Goal: Task Accomplishment & Management: Use online tool/utility

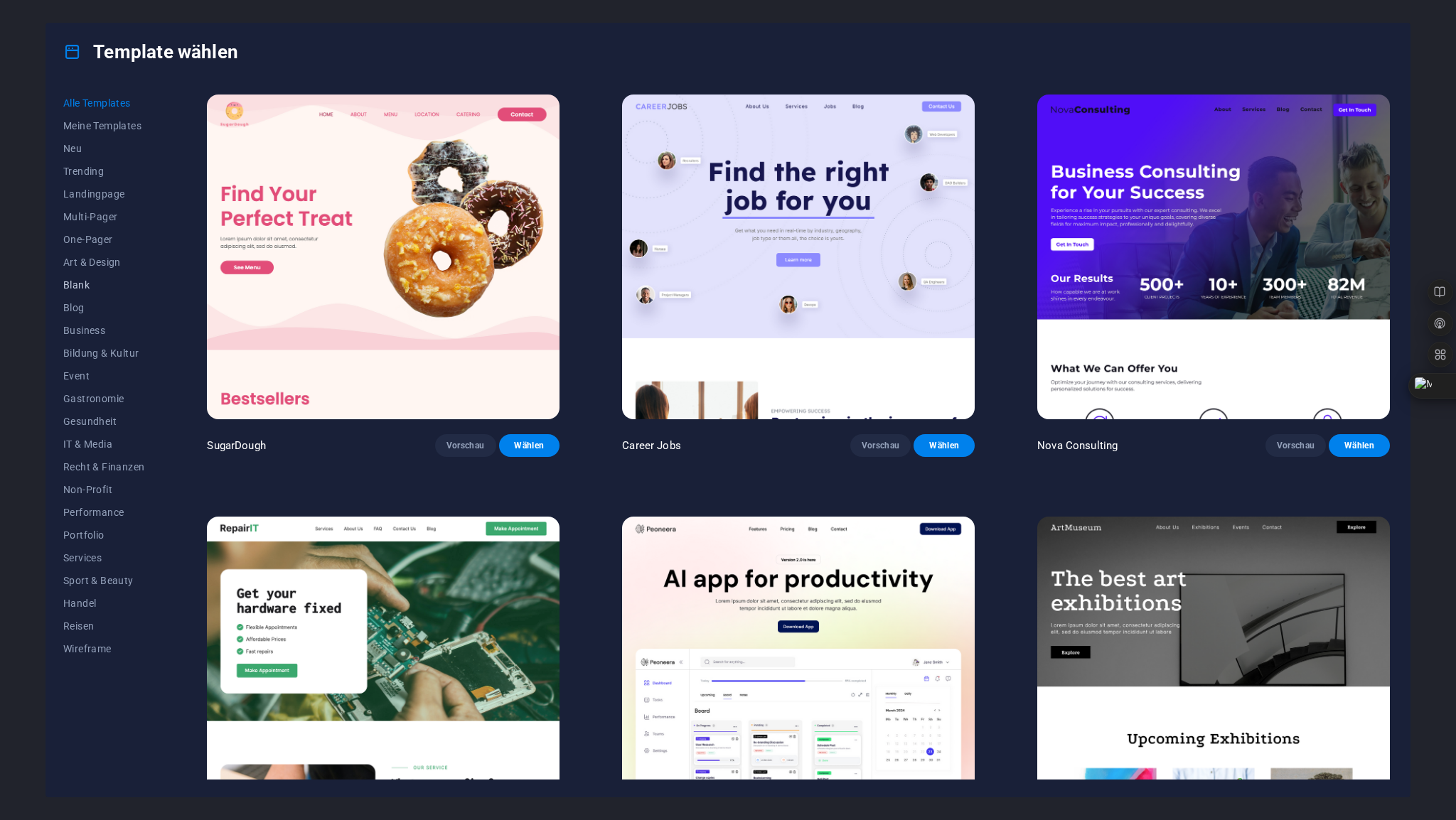
click at [84, 283] on span "Blank" at bounding box center [104, 285] width 81 height 12
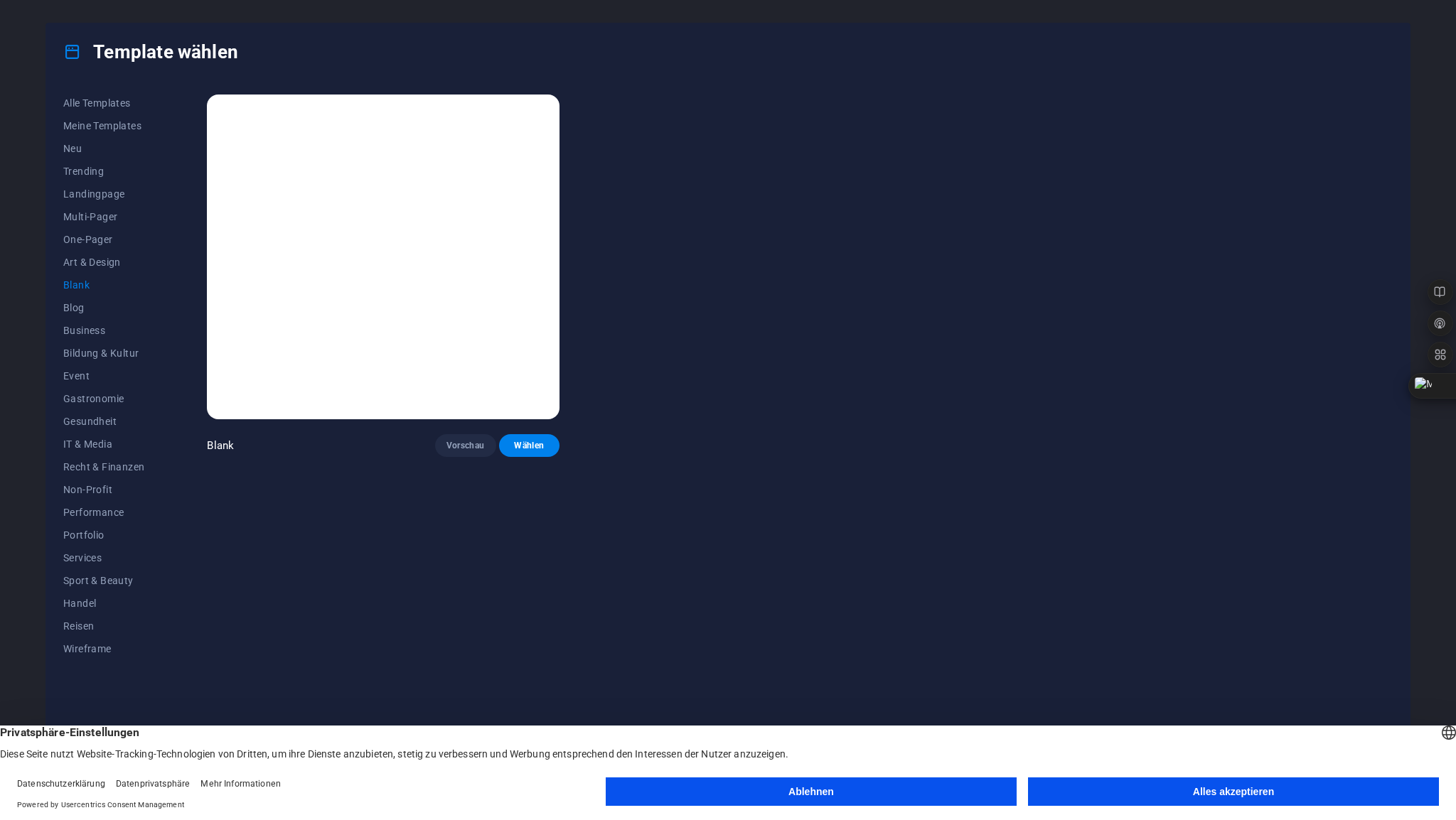
click at [1201, 797] on button "Alles akzeptieren" at bounding box center [1233, 792] width 411 height 28
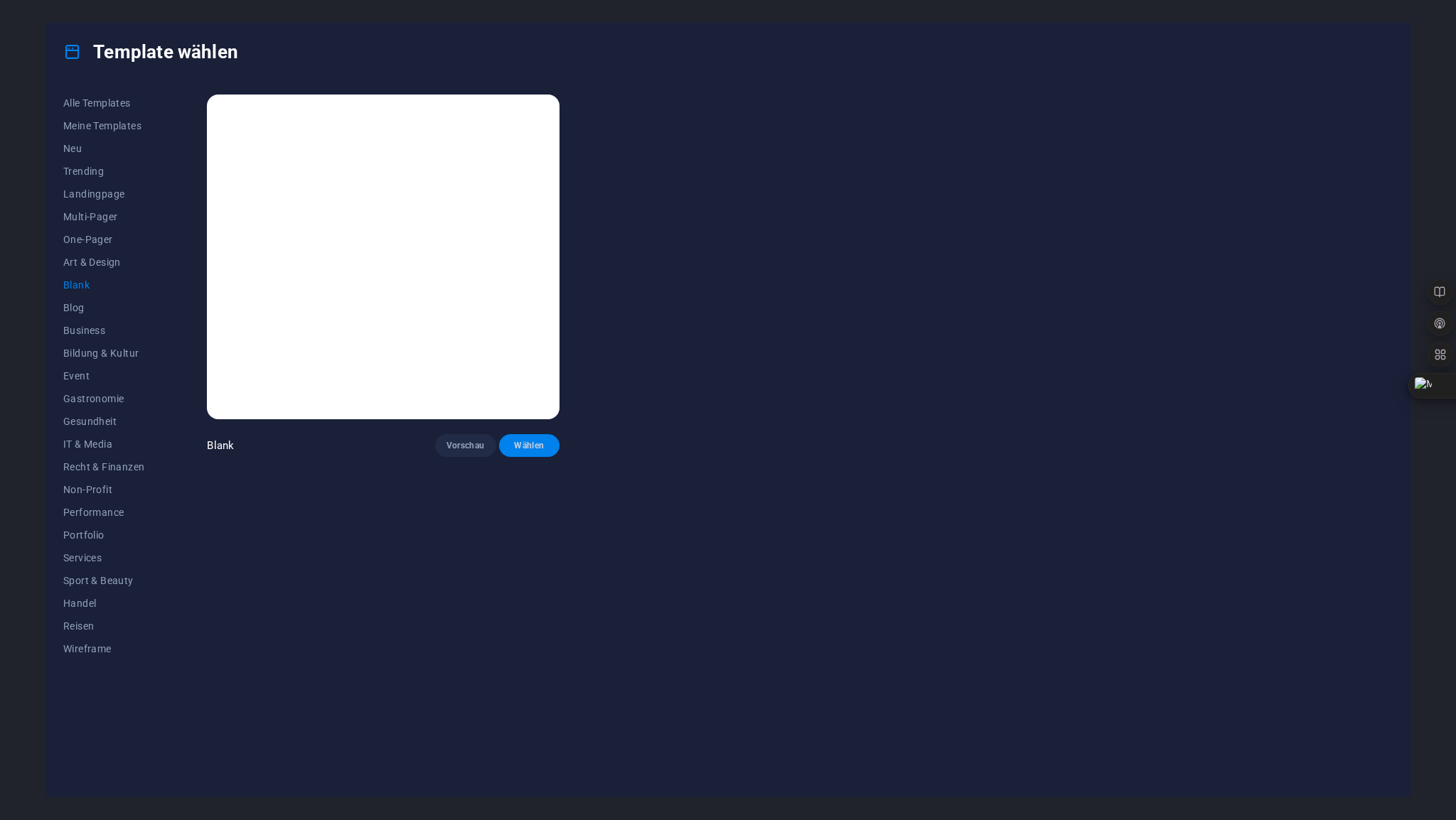
click at [530, 445] on span "Wählen" at bounding box center [529, 445] width 38 height 12
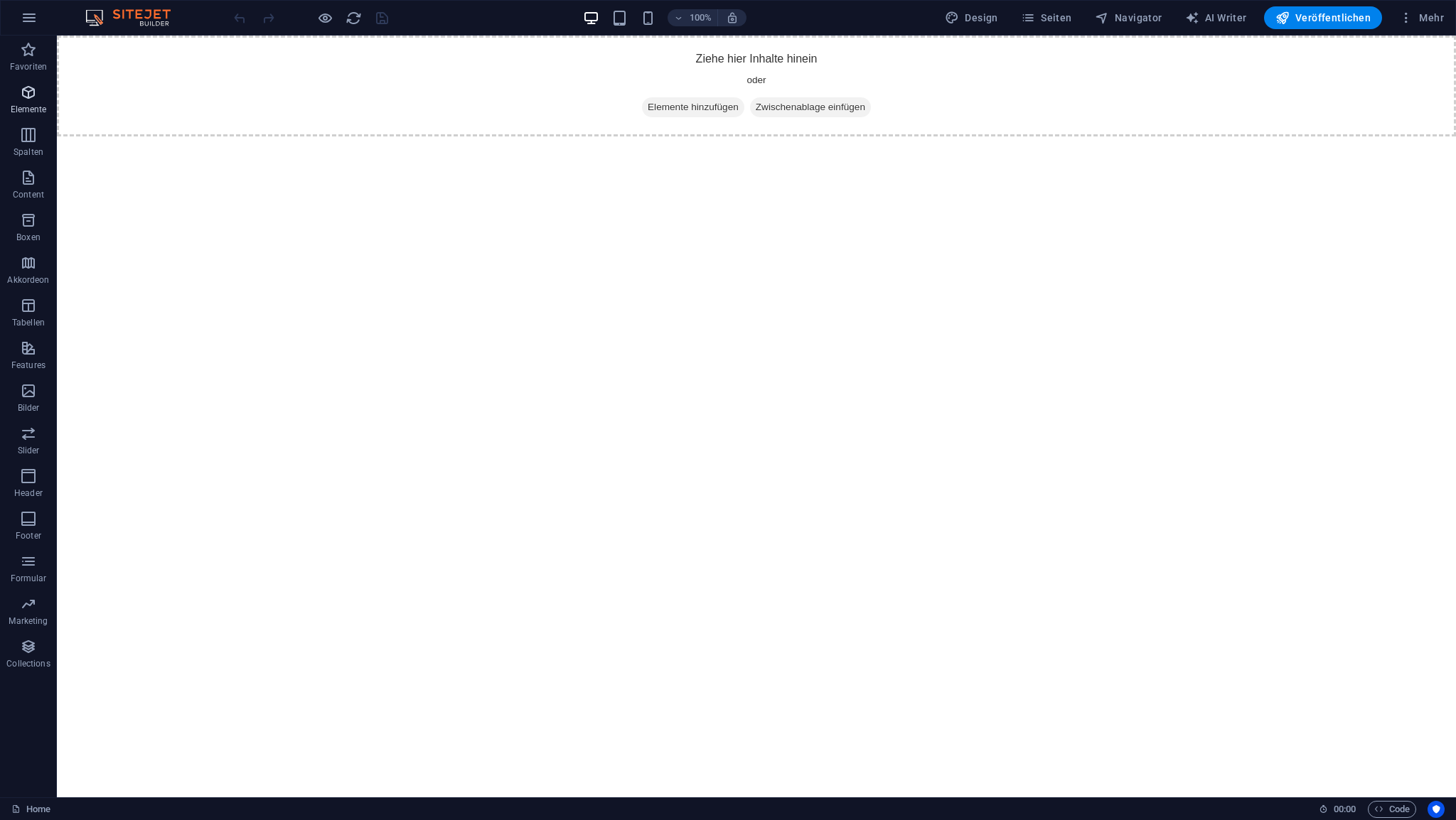
click at [34, 94] on icon "button" at bounding box center [28, 92] width 17 height 17
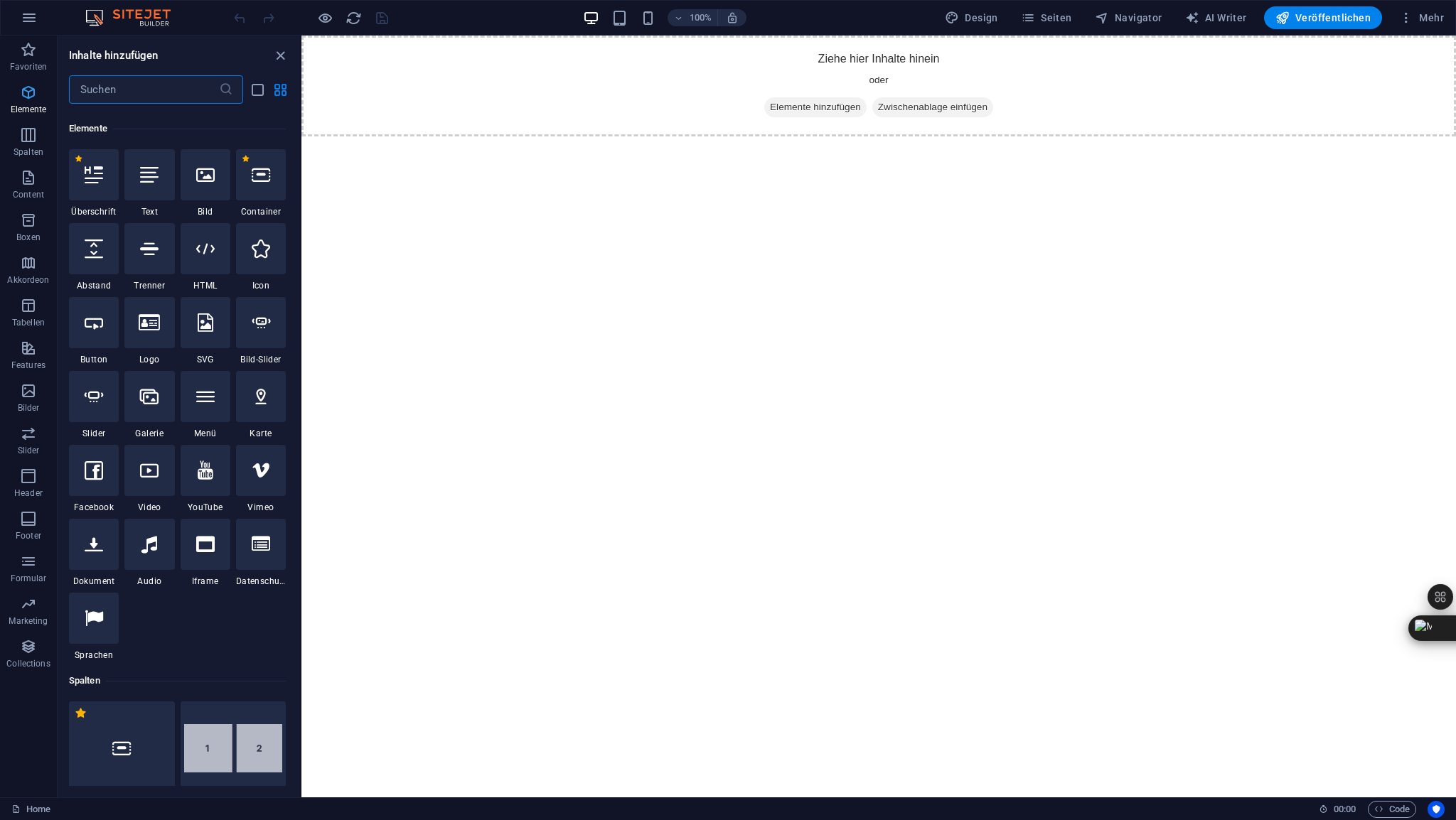
scroll to position [151, 0]
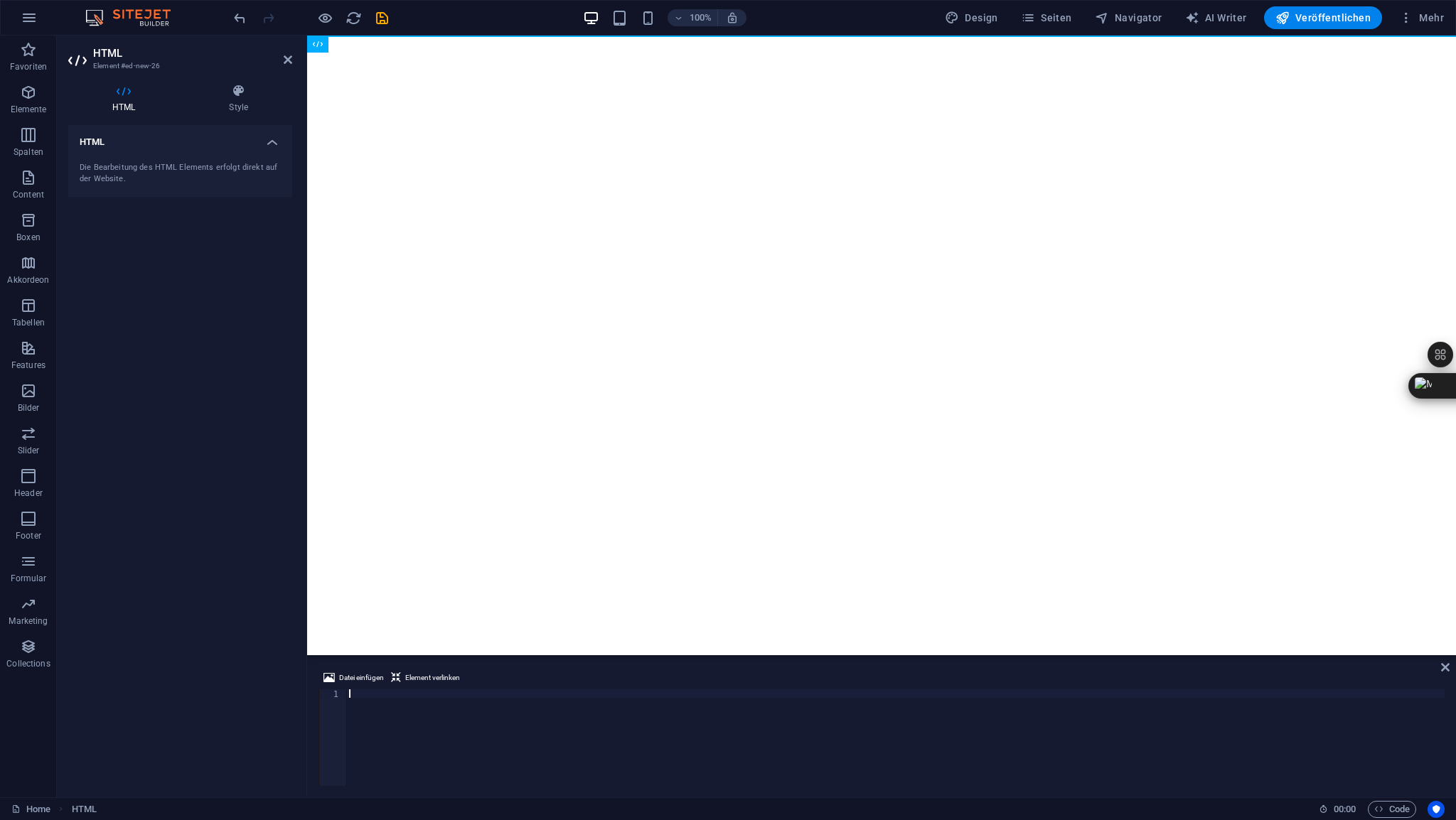
click at [365, 692] on div at bounding box center [895, 747] width 1098 height 114
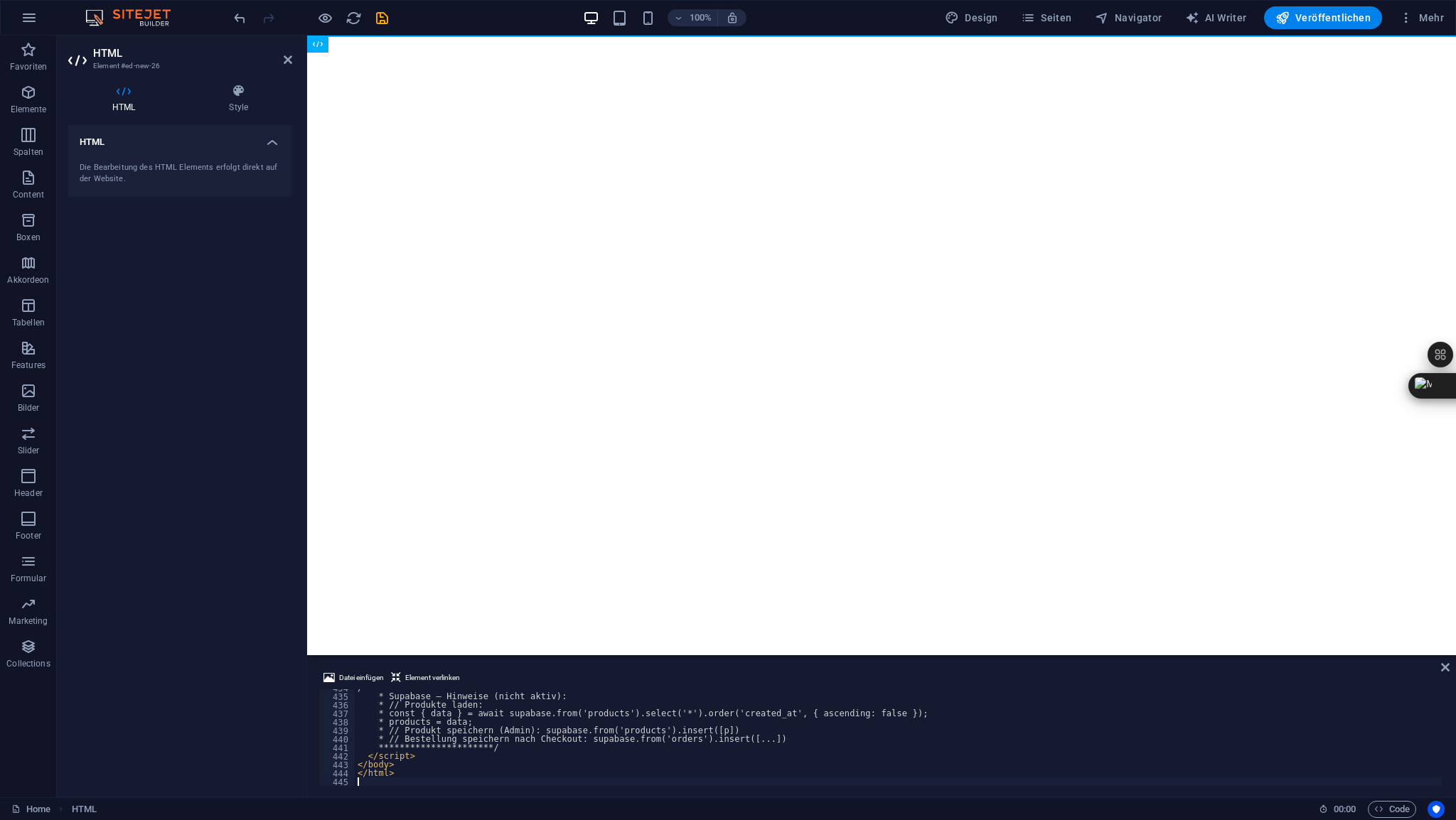
scroll to position [3699, 0]
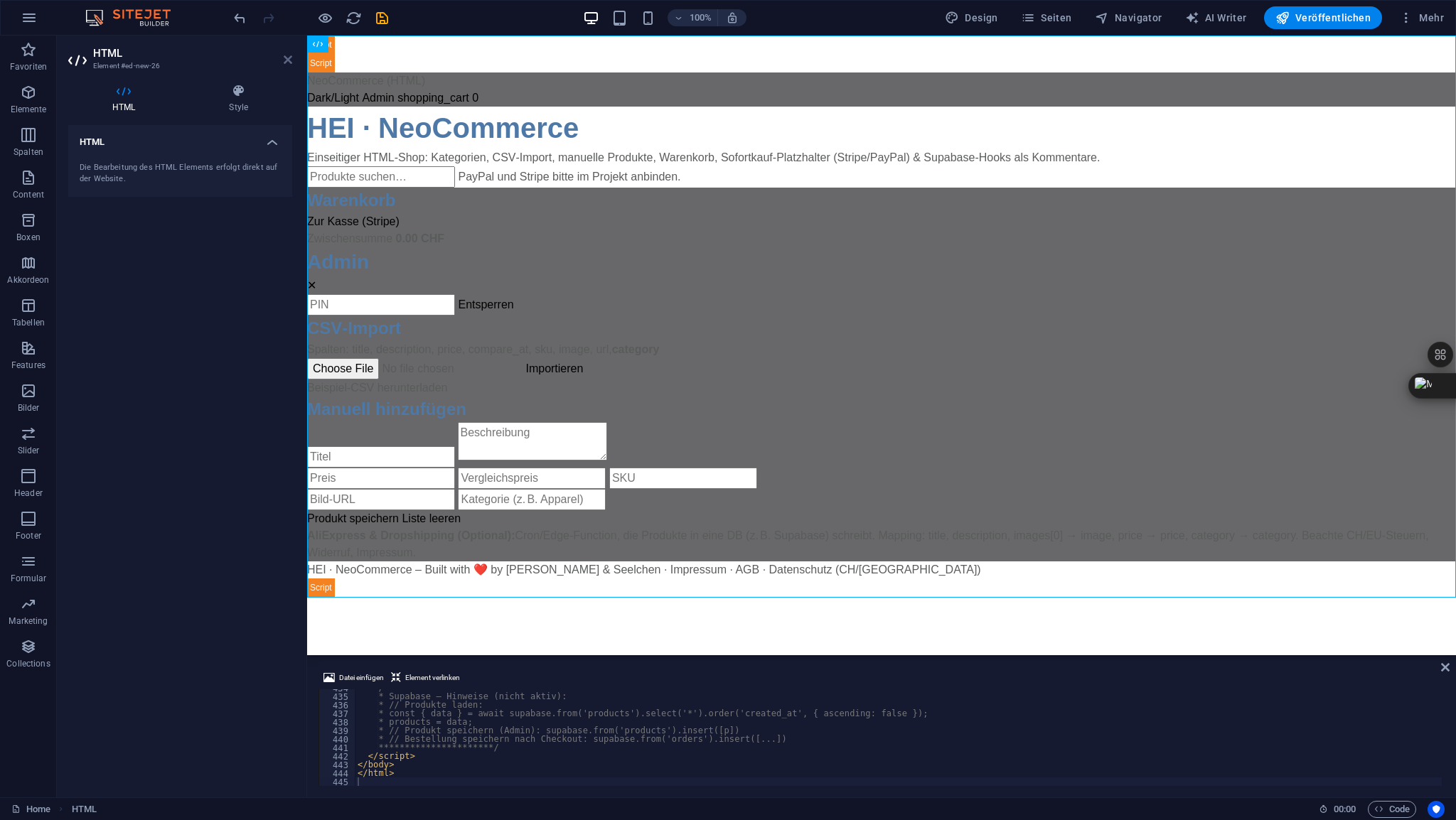
click at [287, 58] on icon at bounding box center [287, 59] width 9 height 12
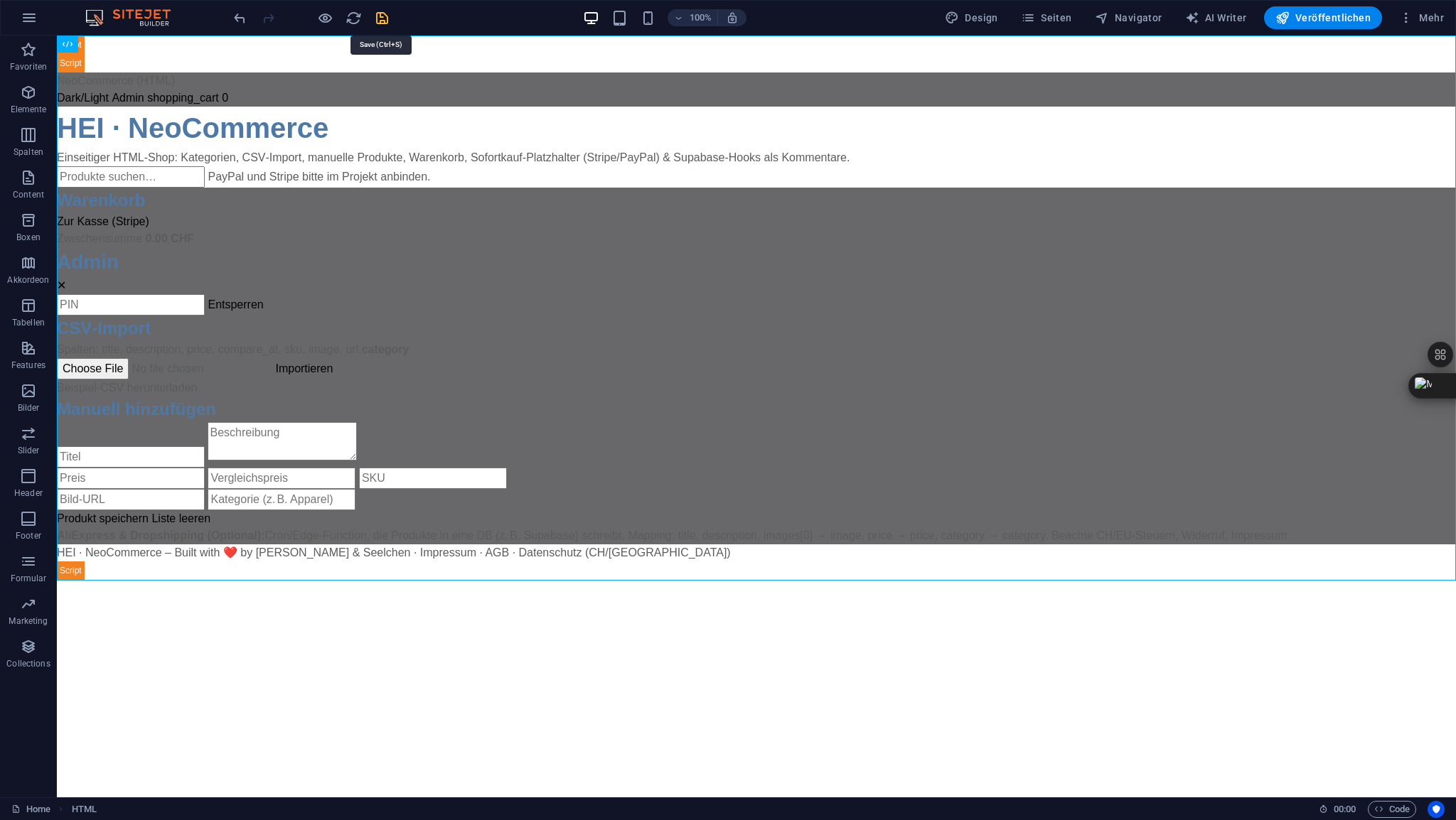
click at [381, 18] on icon "save" at bounding box center [382, 18] width 16 height 16
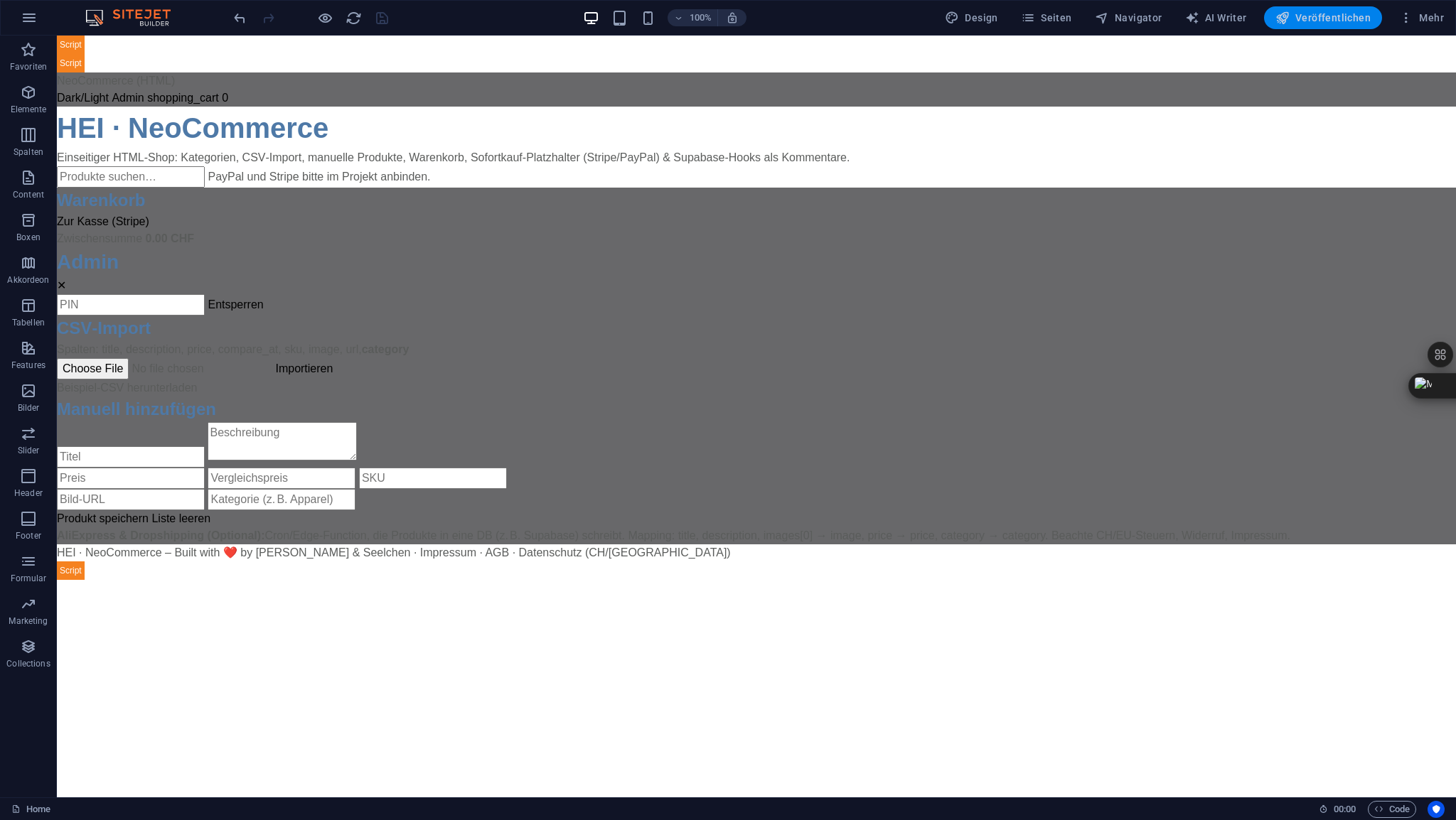
click at [1322, 15] on span "Veröffentlichen" at bounding box center [1323, 18] width 95 height 14
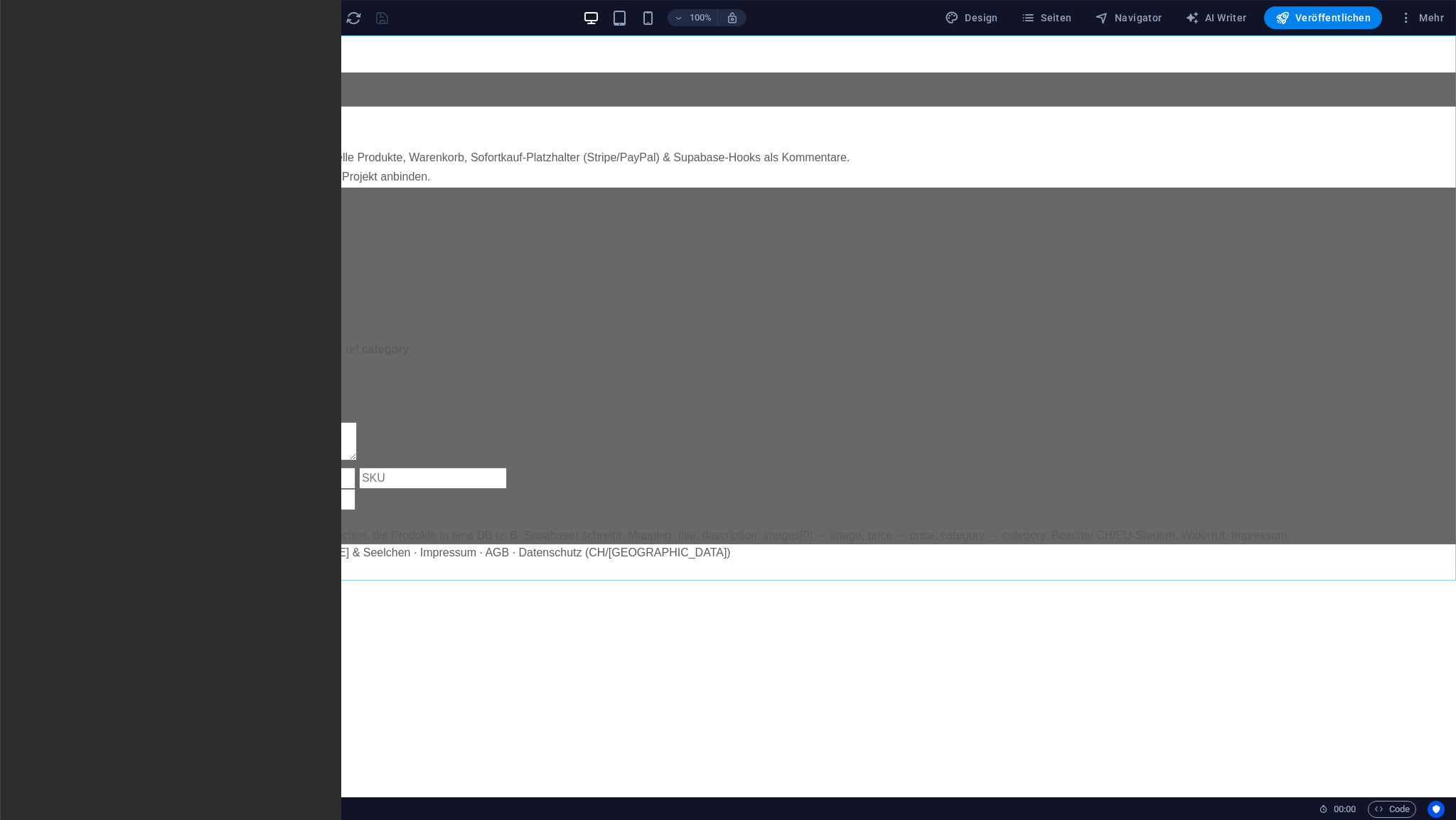
click at [79, 41] on span "HTML" at bounding box center [90, 44] width 23 height 9
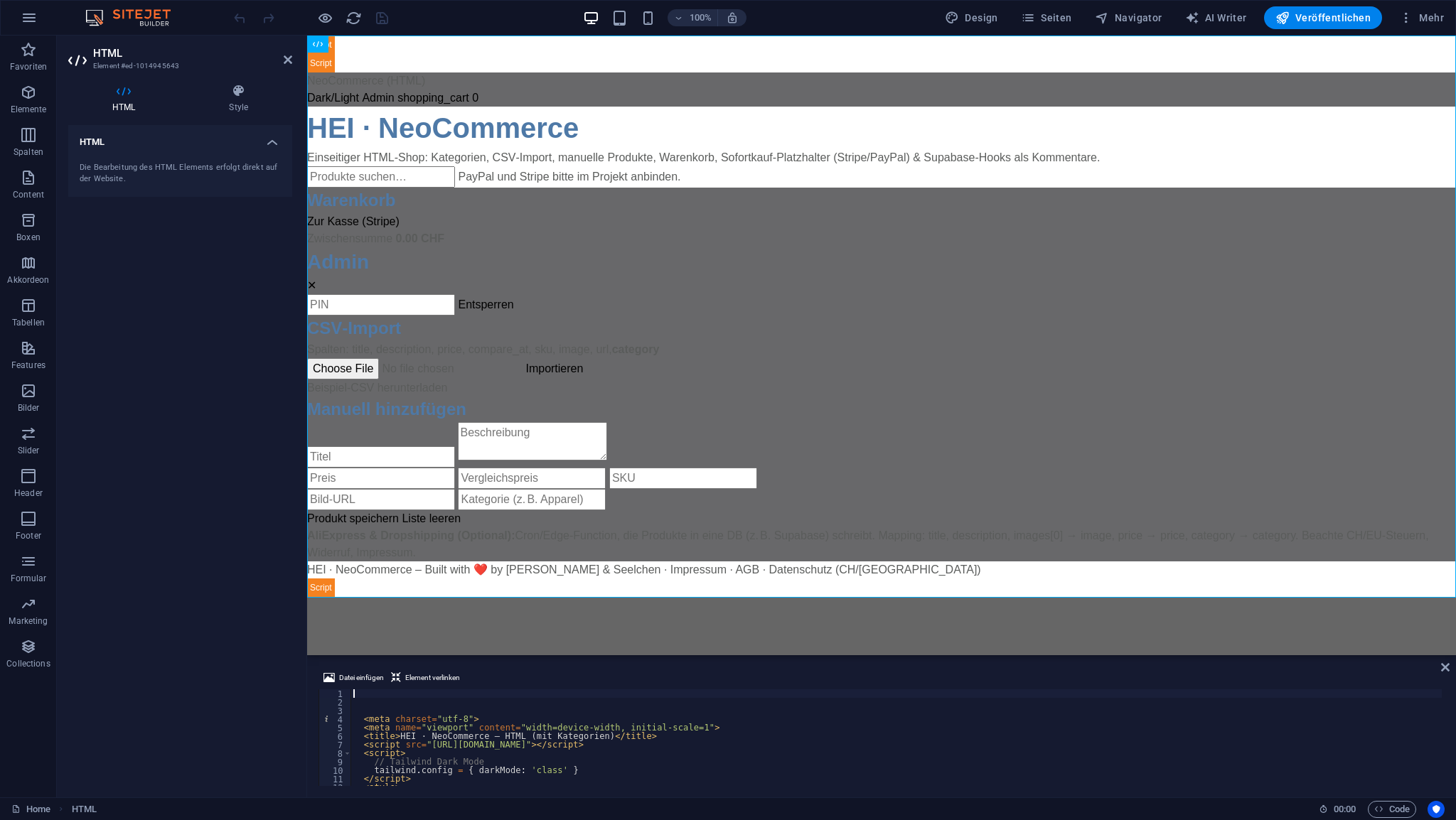
click at [362, 694] on div "< meta charset = "utf-8" > < meta name = "viewport" content = "width=device-wid…" at bounding box center [1043, 745] width 1385 height 111
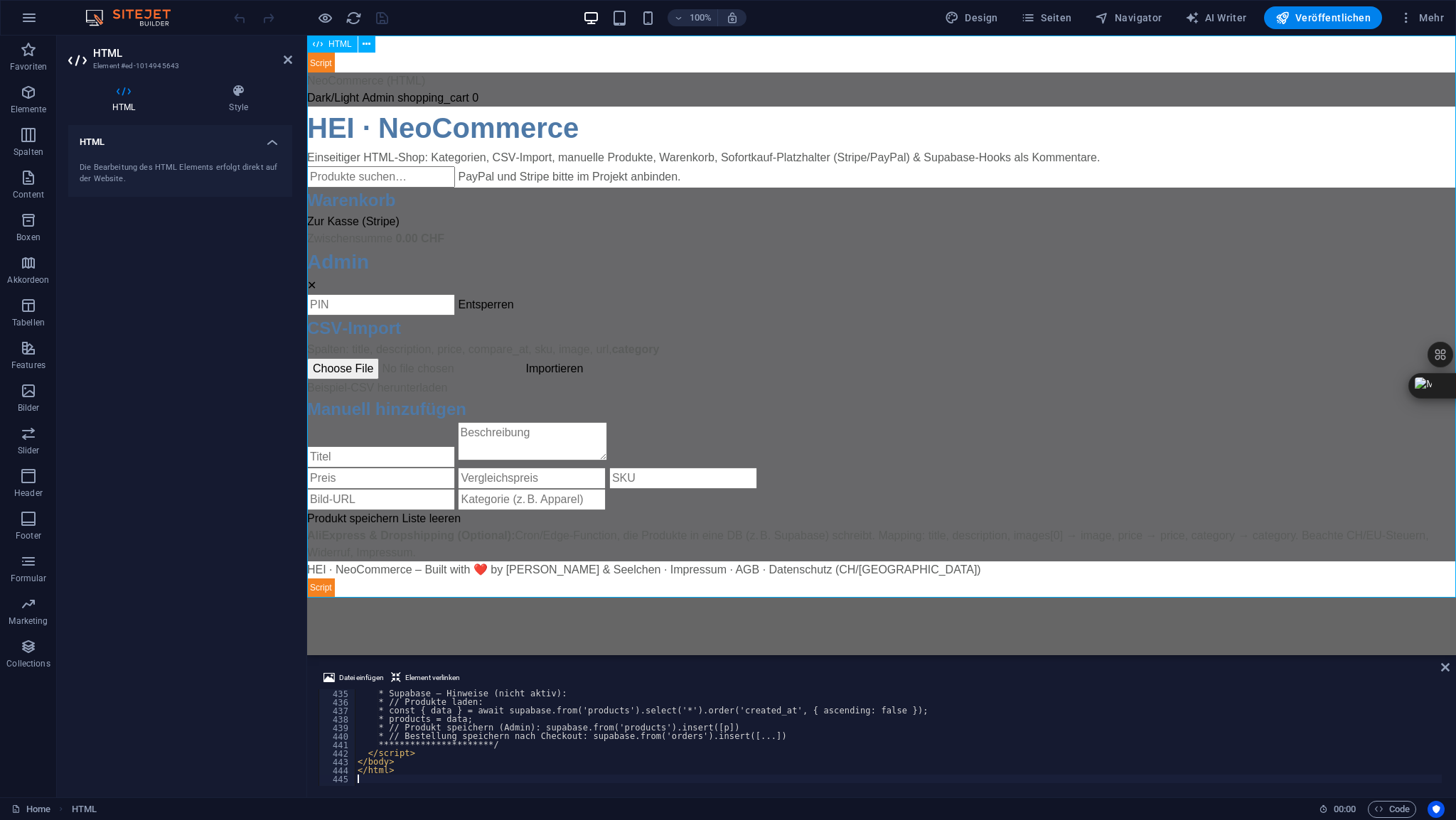
scroll to position [3702, 0]
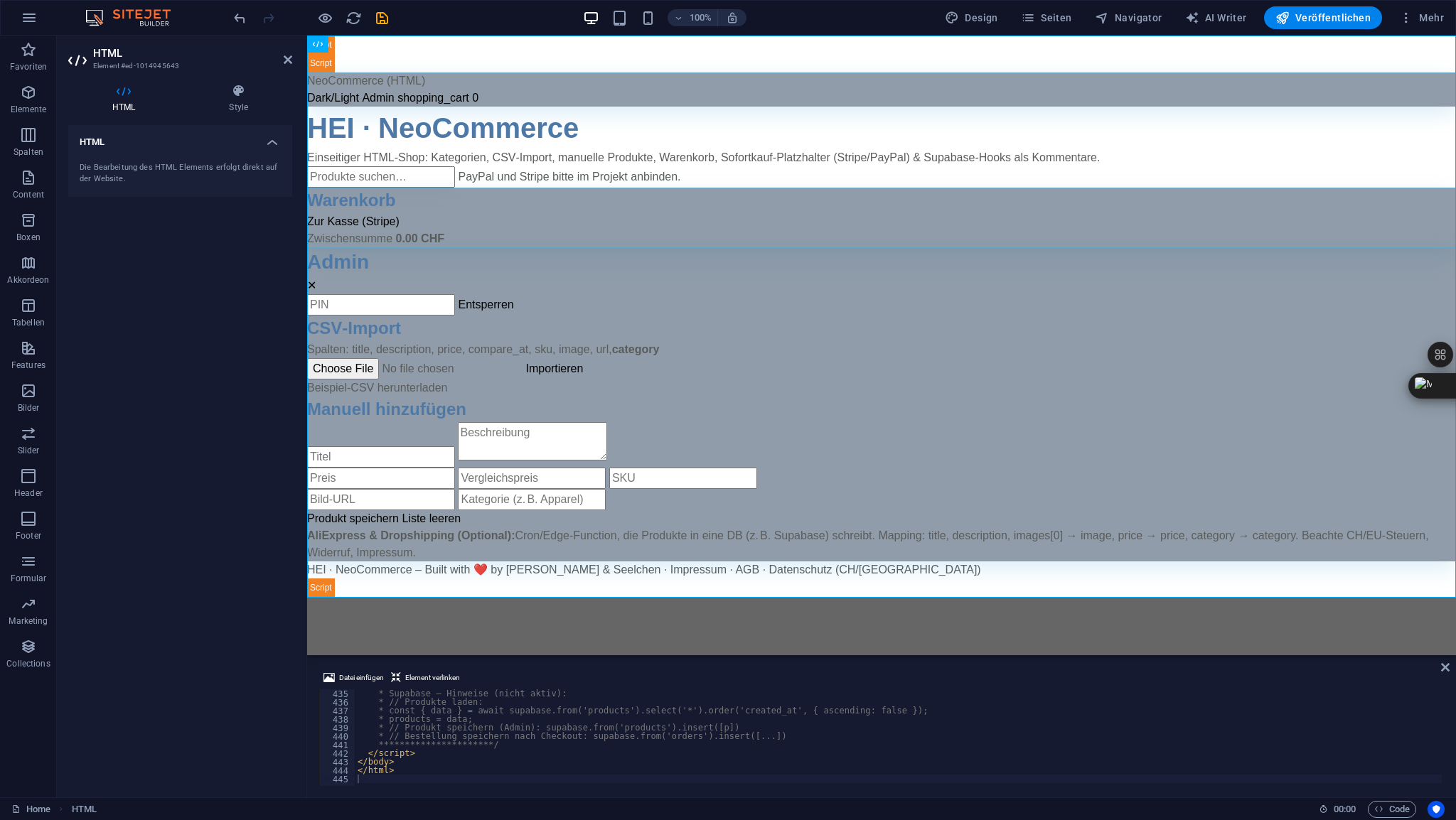
click at [293, 57] on aside "HTML Element #ed-1014945643 HTML Style HTML Die Bearbeitung des HTML Elements e…" at bounding box center [182, 417] width 250 height 762
click at [287, 60] on icon at bounding box center [287, 59] width 9 height 12
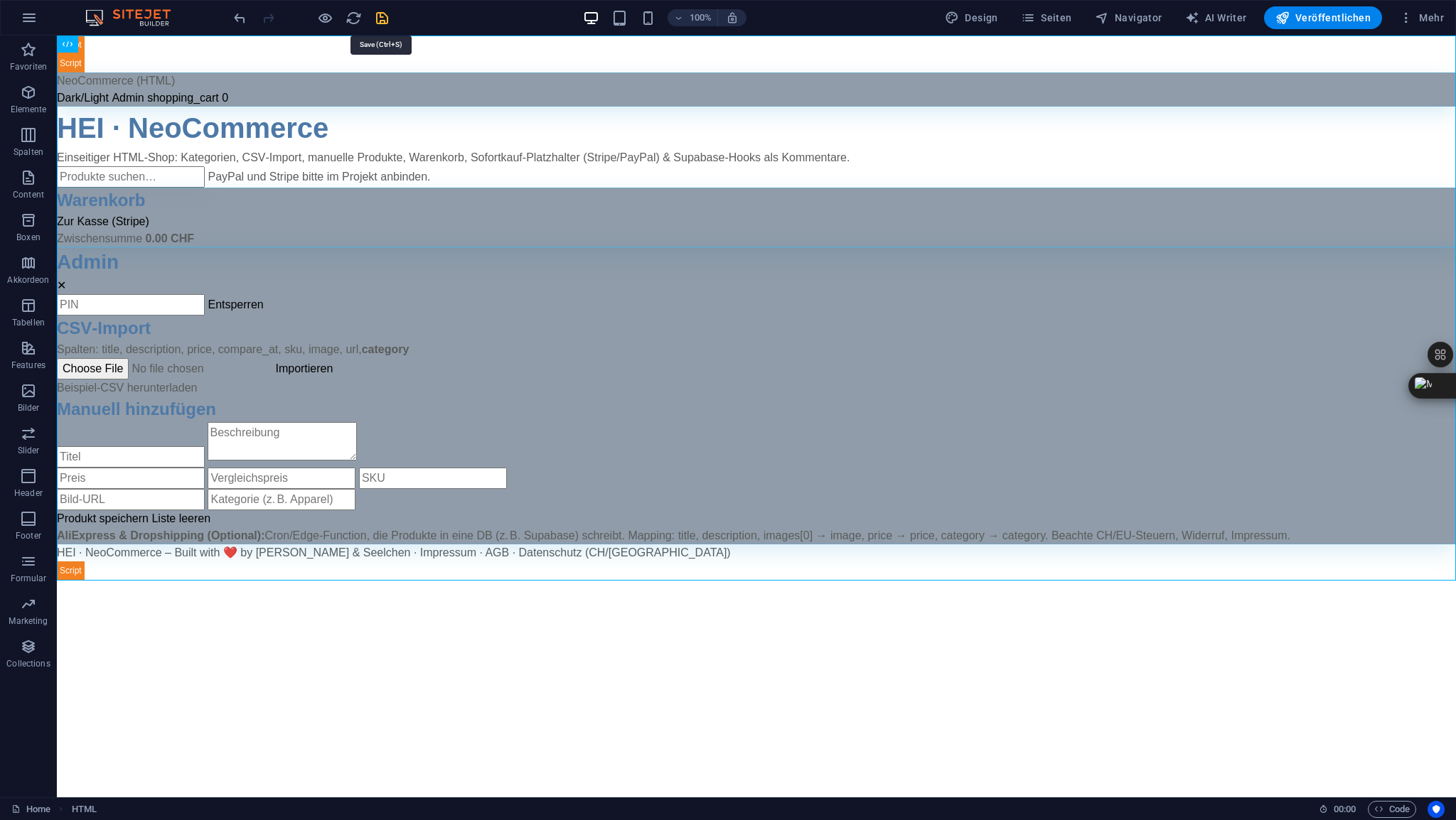
click at [383, 18] on icon "save" at bounding box center [382, 18] width 16 height 16
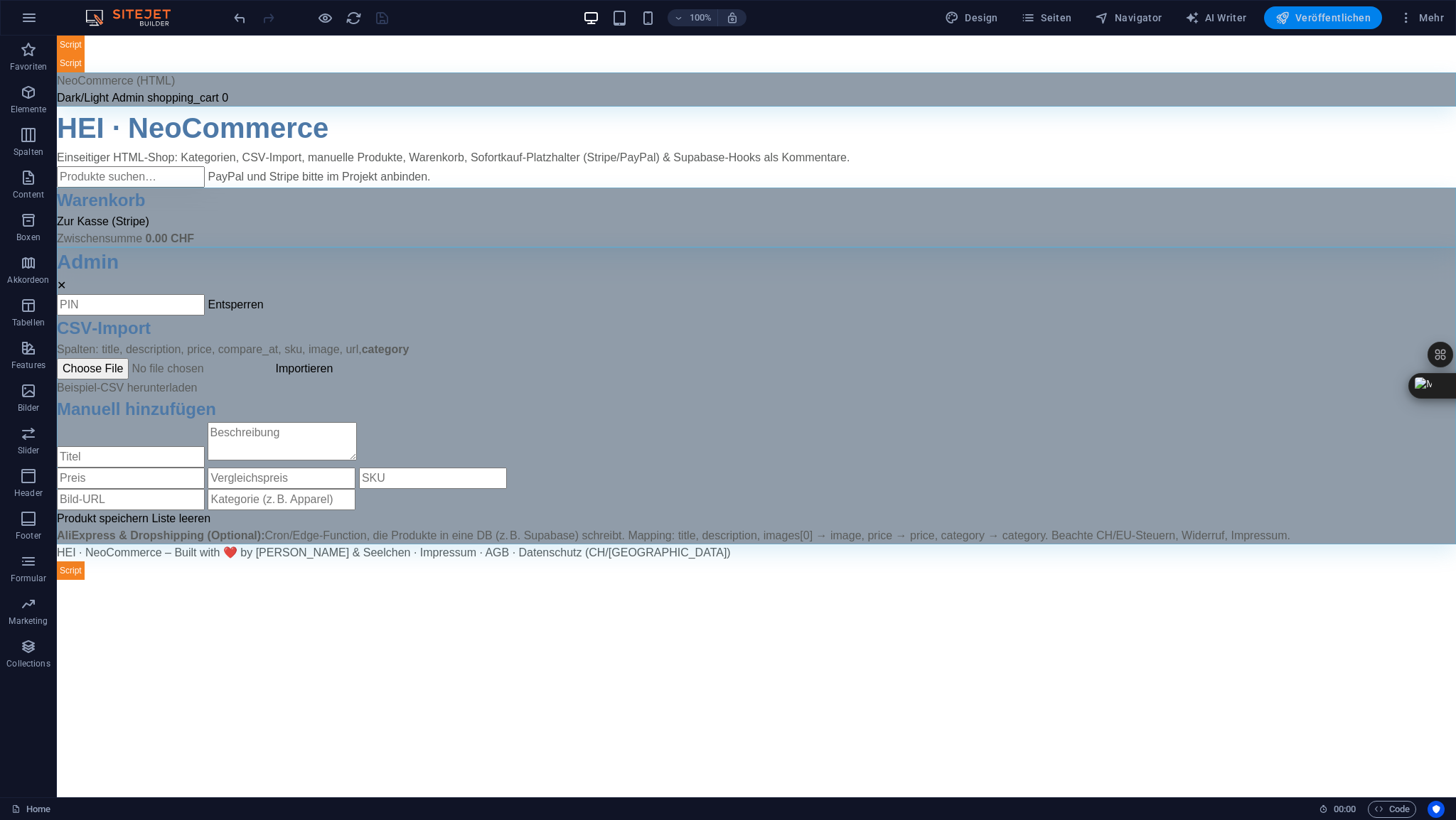
click at [1329, 19] on span "Veröffentlichen" at bounding box center [1323, 18] width 95 height 14
click at [85, 43] on span "HTML" at bounding box center [90, 44] width 23 height 9
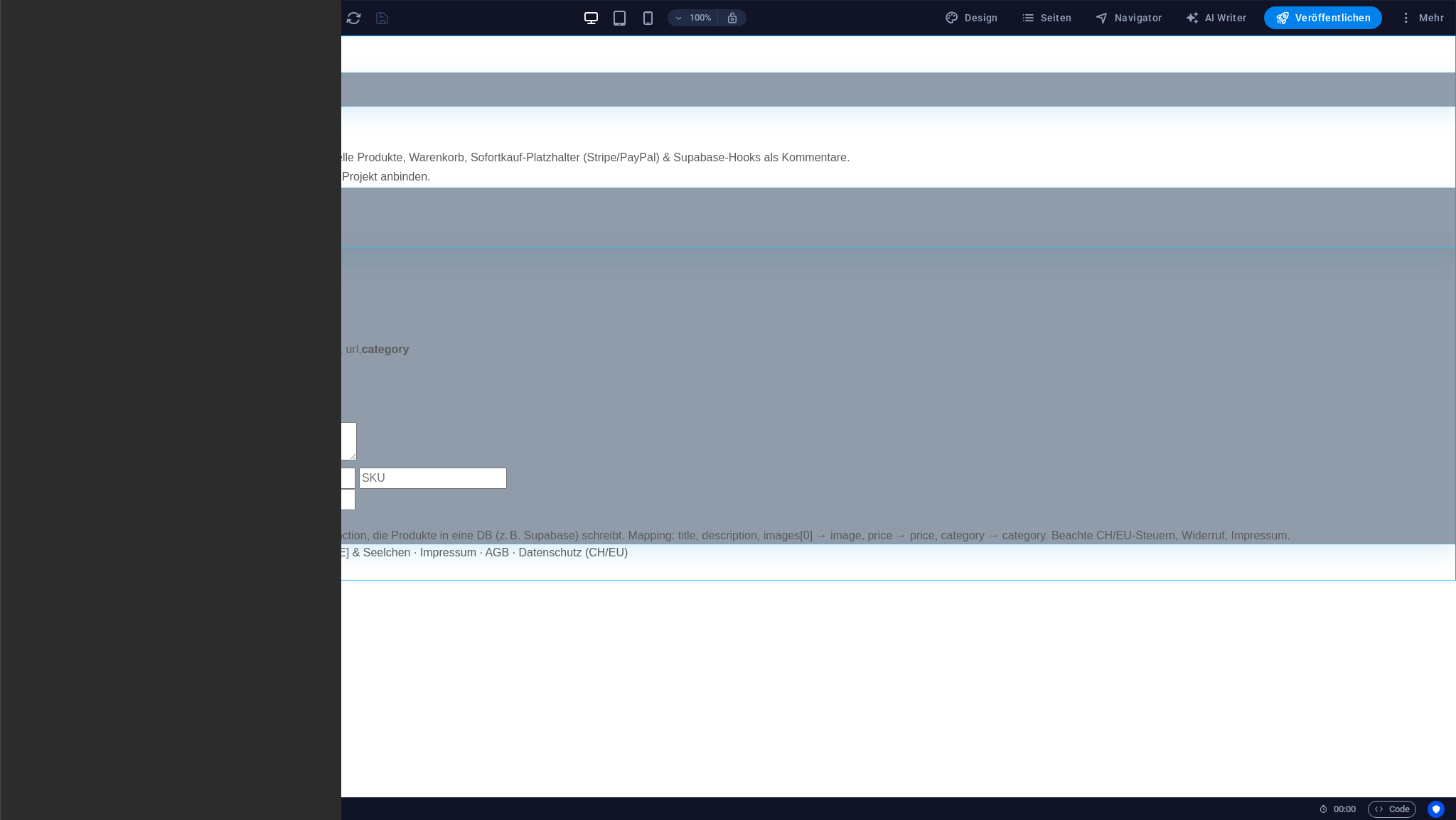
click at [85, 43] on span "HTML" at bounding box center [90, 44] width 23 height 9
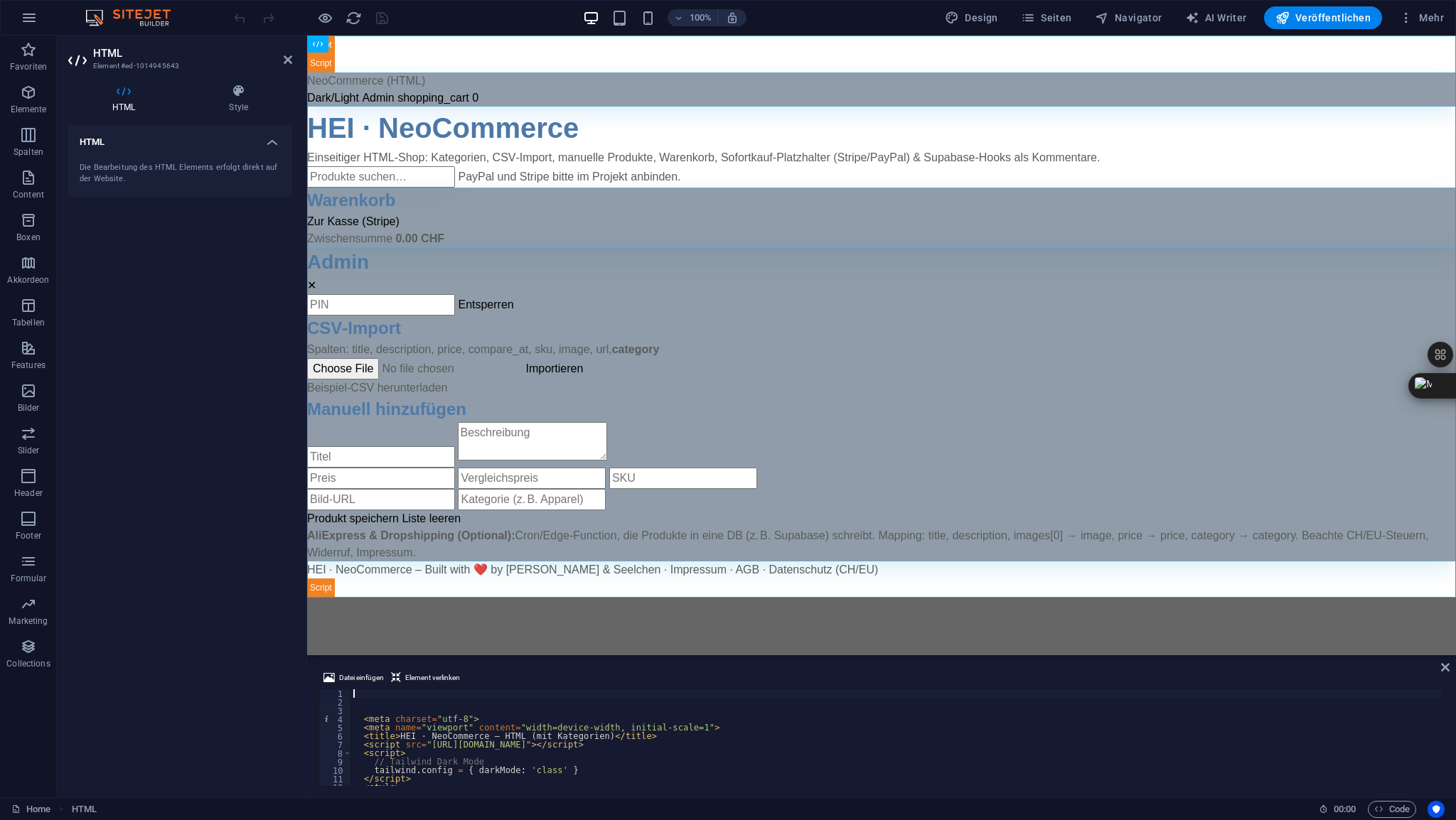
click at [376, 690] on div "< meta charset = "utf-8" > < meta name = "viewport" content = "width=device-wid…" at bounding box center [1043, 745] width 1385 height 111
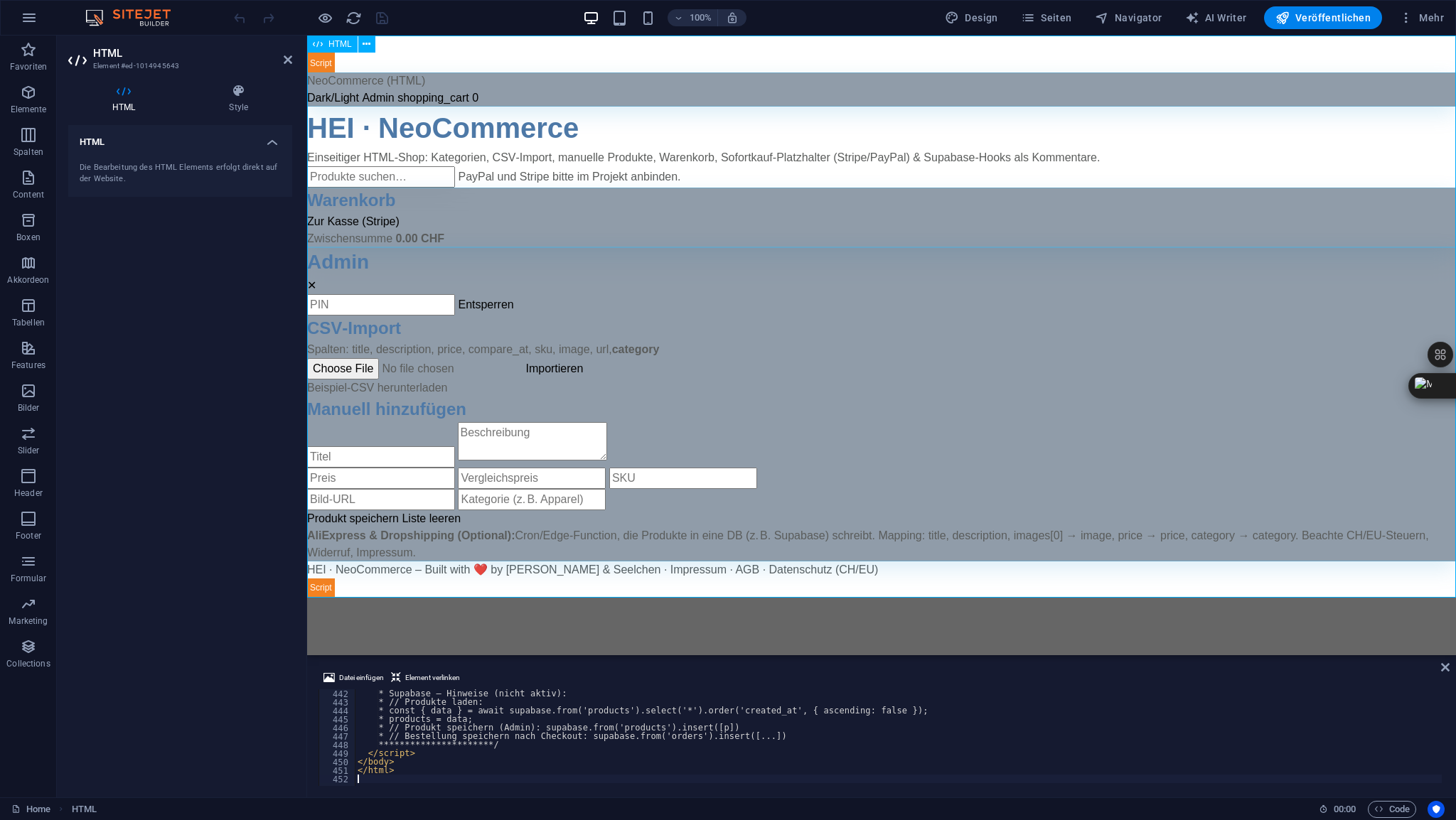
scroll to position [3762, 0]
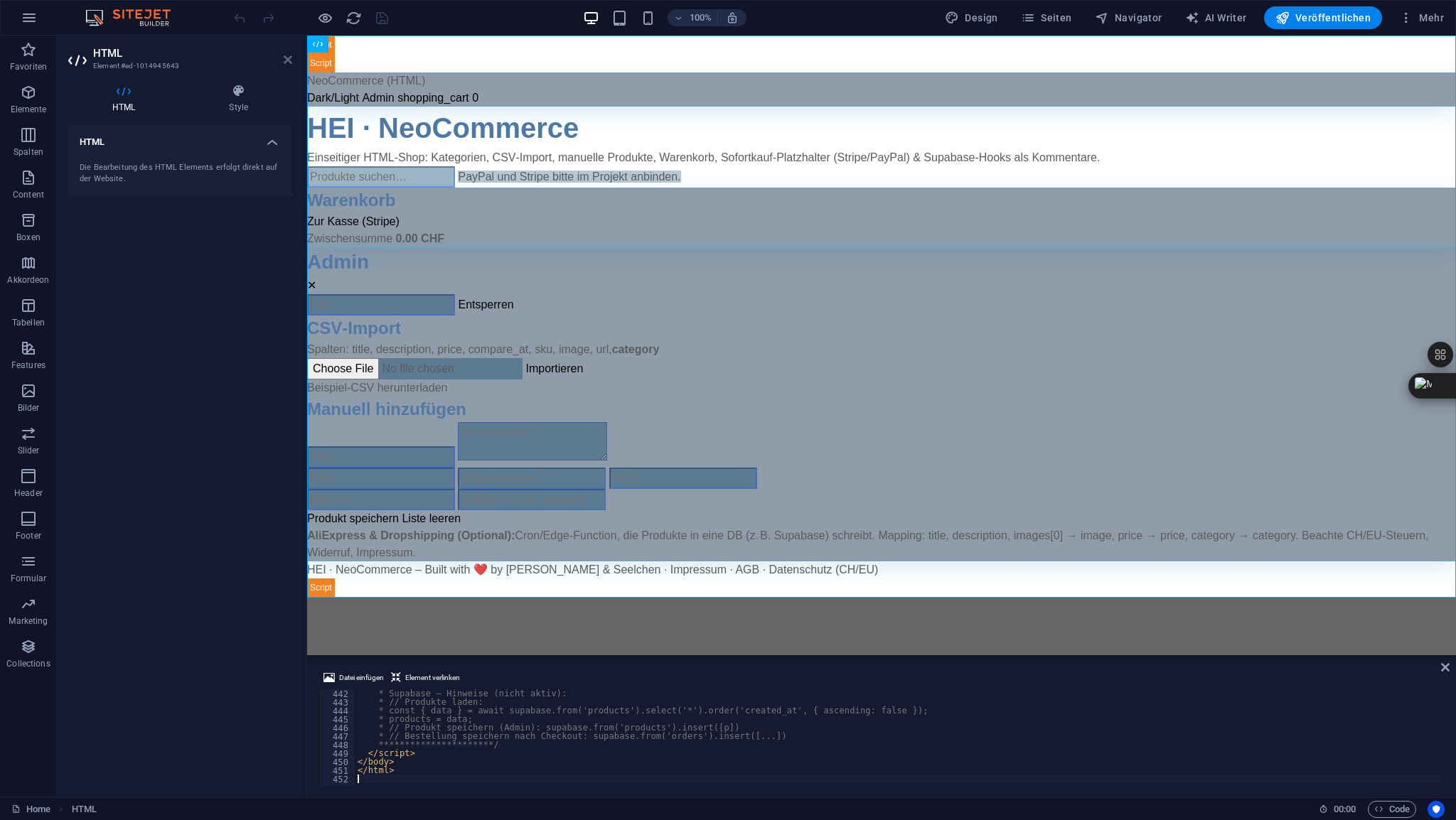
click at [290, 63] on icon at bounding box center [287, 59] width 9 height 12
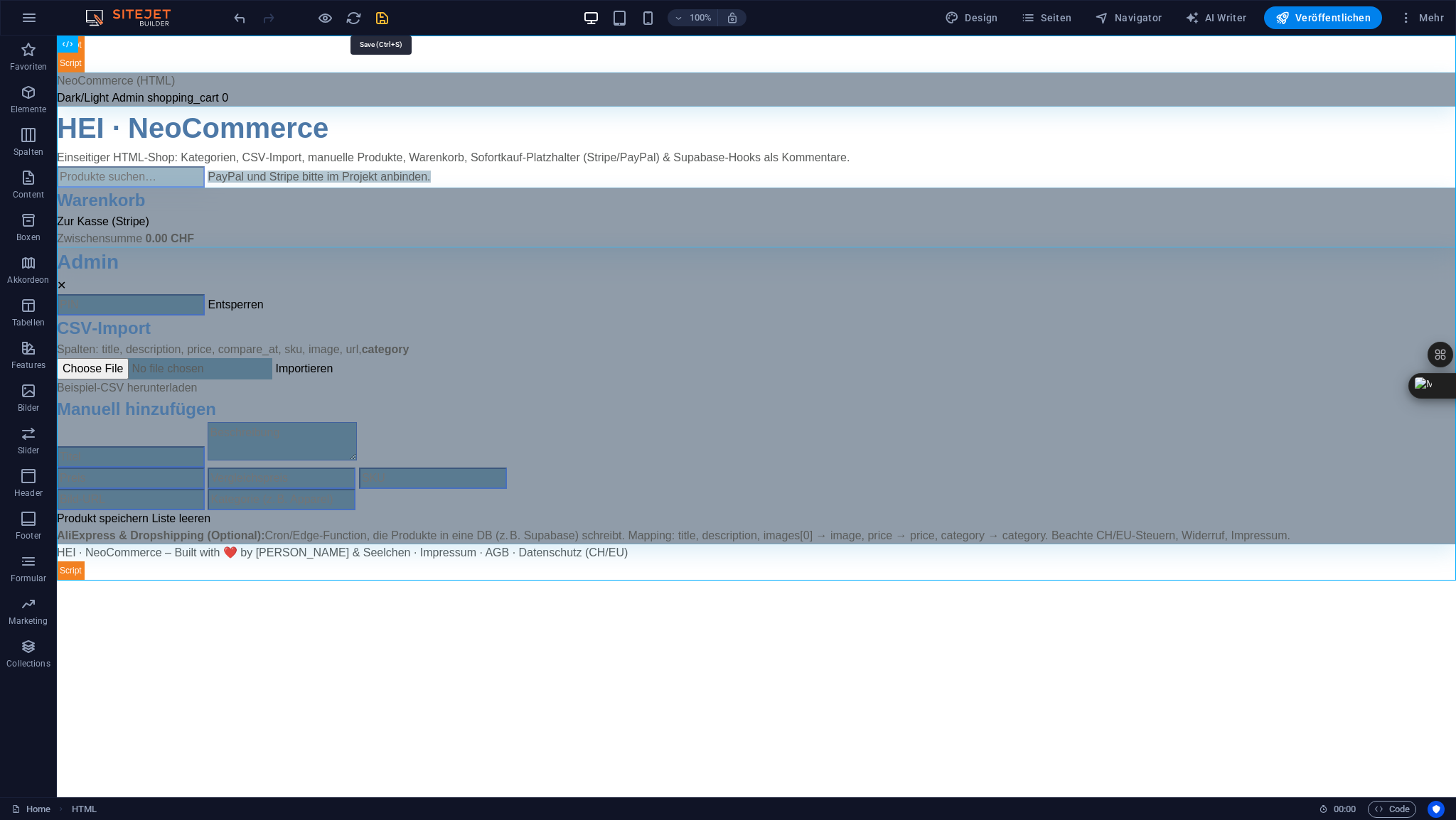
click at [376, 20] on icon "save" at bounding box center [382, 18] width 16 height 16
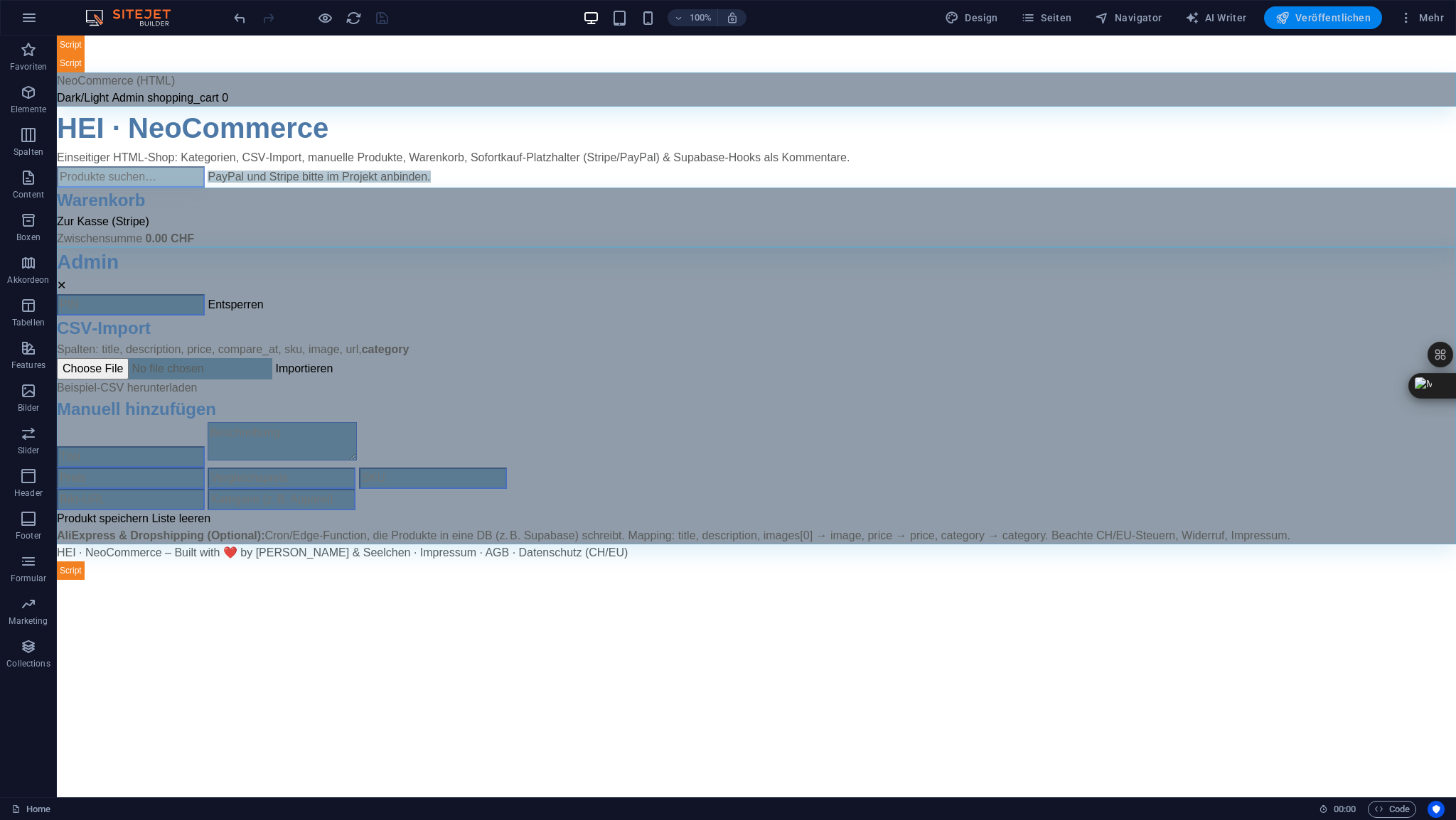
click at [1322, 19] on span "Veröffentlichen" at bounding box center [1323, 18] width 95 height 14
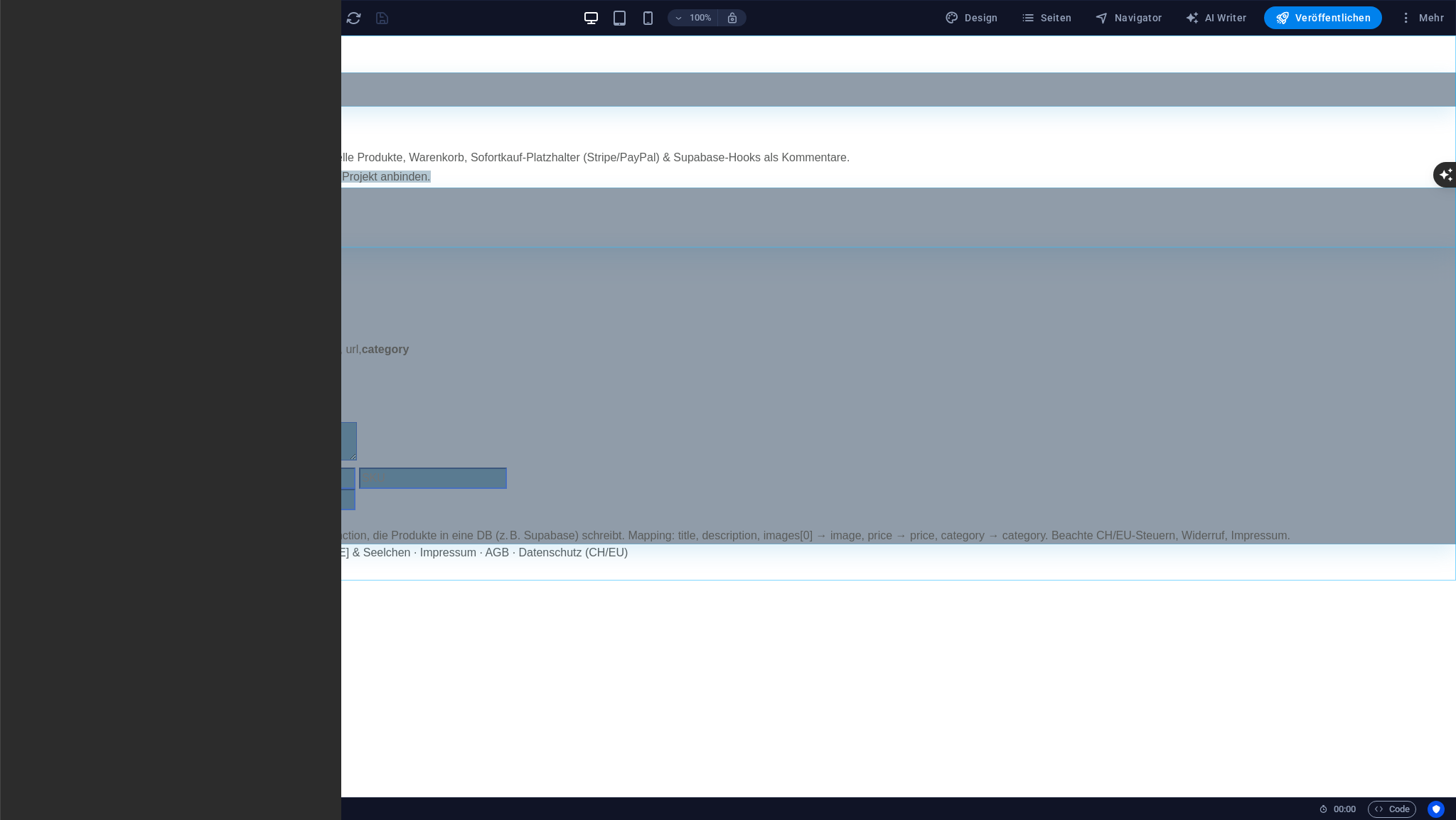
click at [88, 48] on span "HTML" at bounding box center [90, 44] width 23 height 9
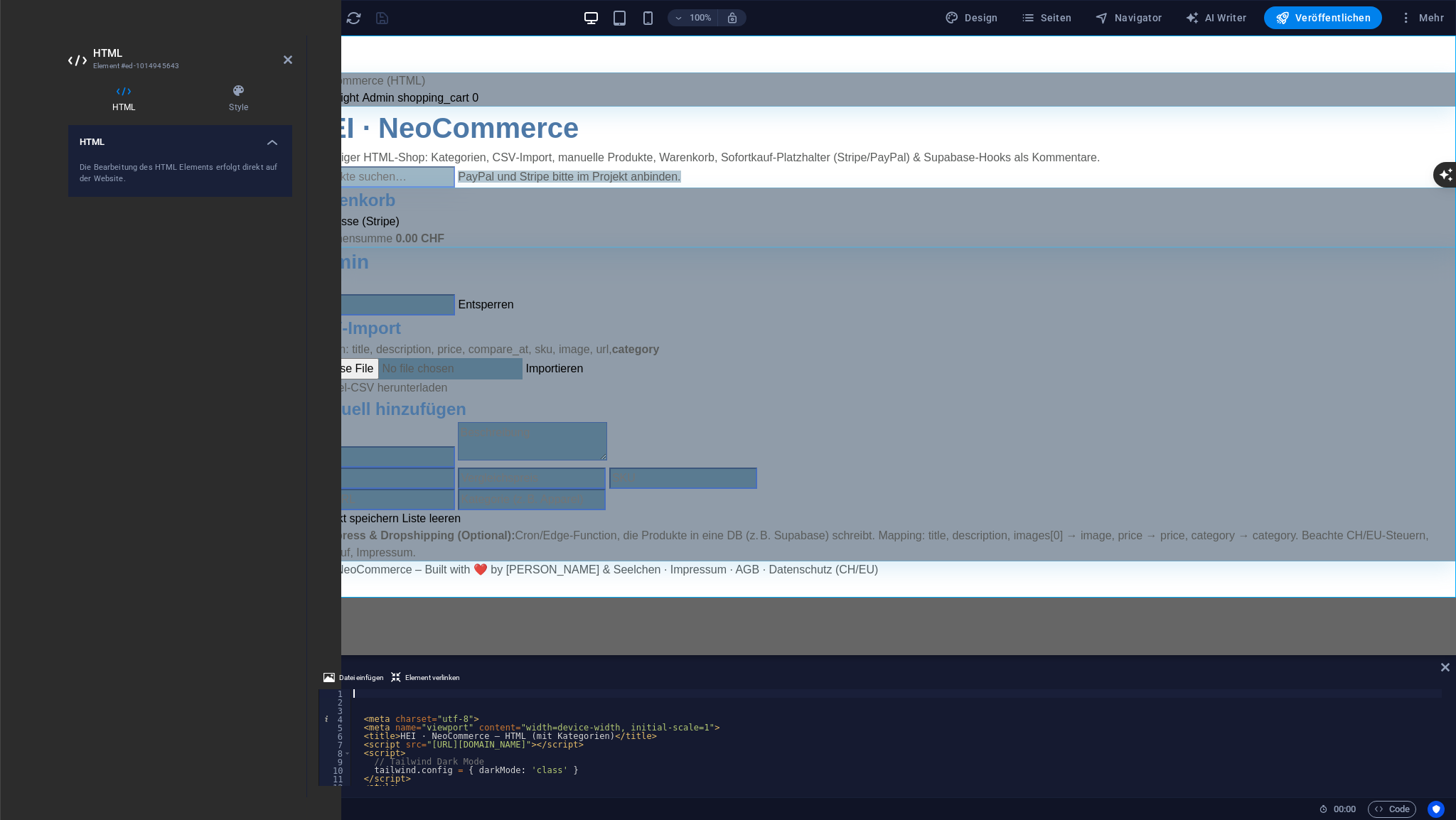
click at [373, 692] on div "< meta charset = "utf-8" > < meta name = "viewport" content = "width=device-wid…" at bounding box center [1043, 745] width 1385 height 111
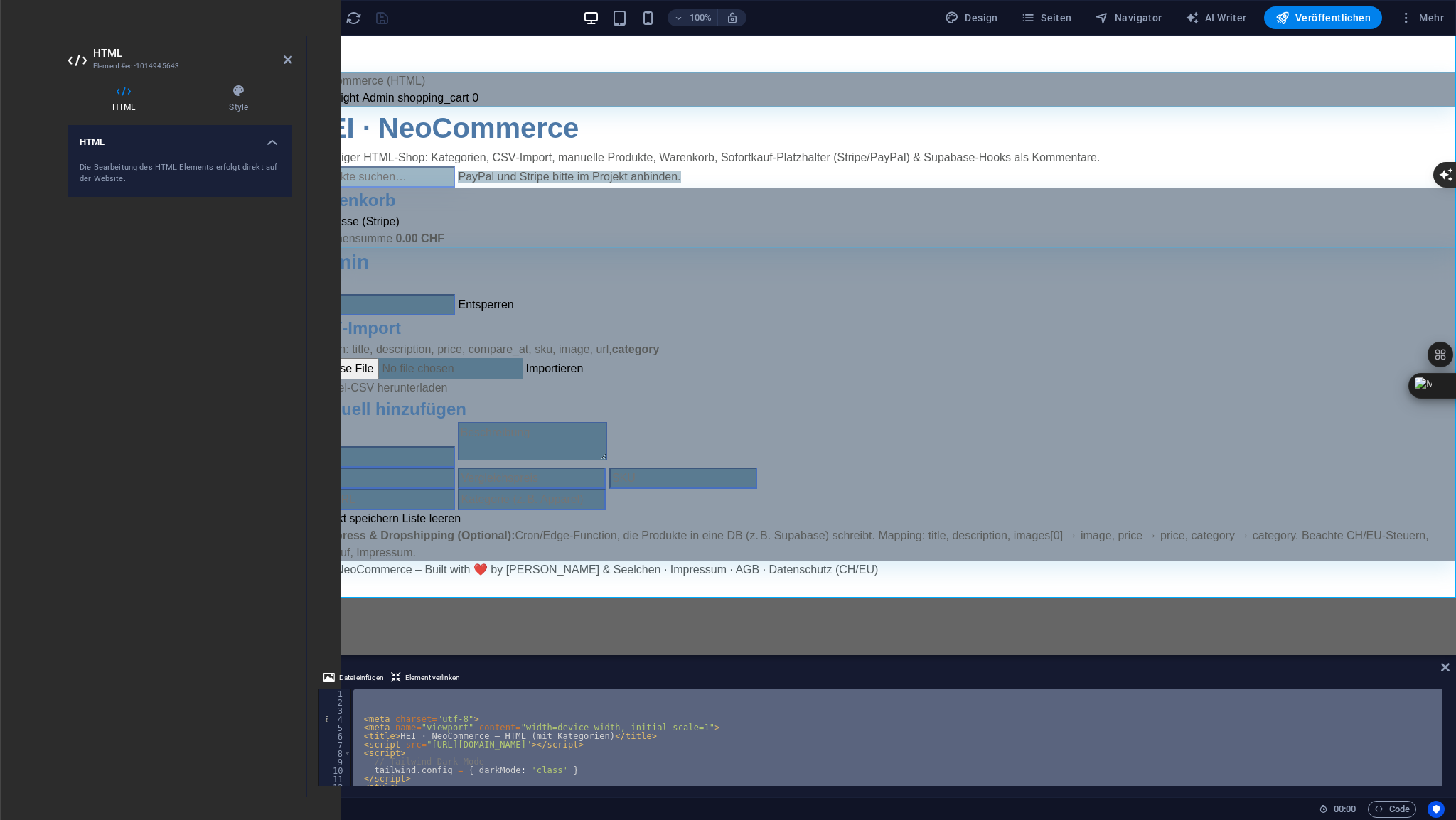
scroll to position [3813, 0]
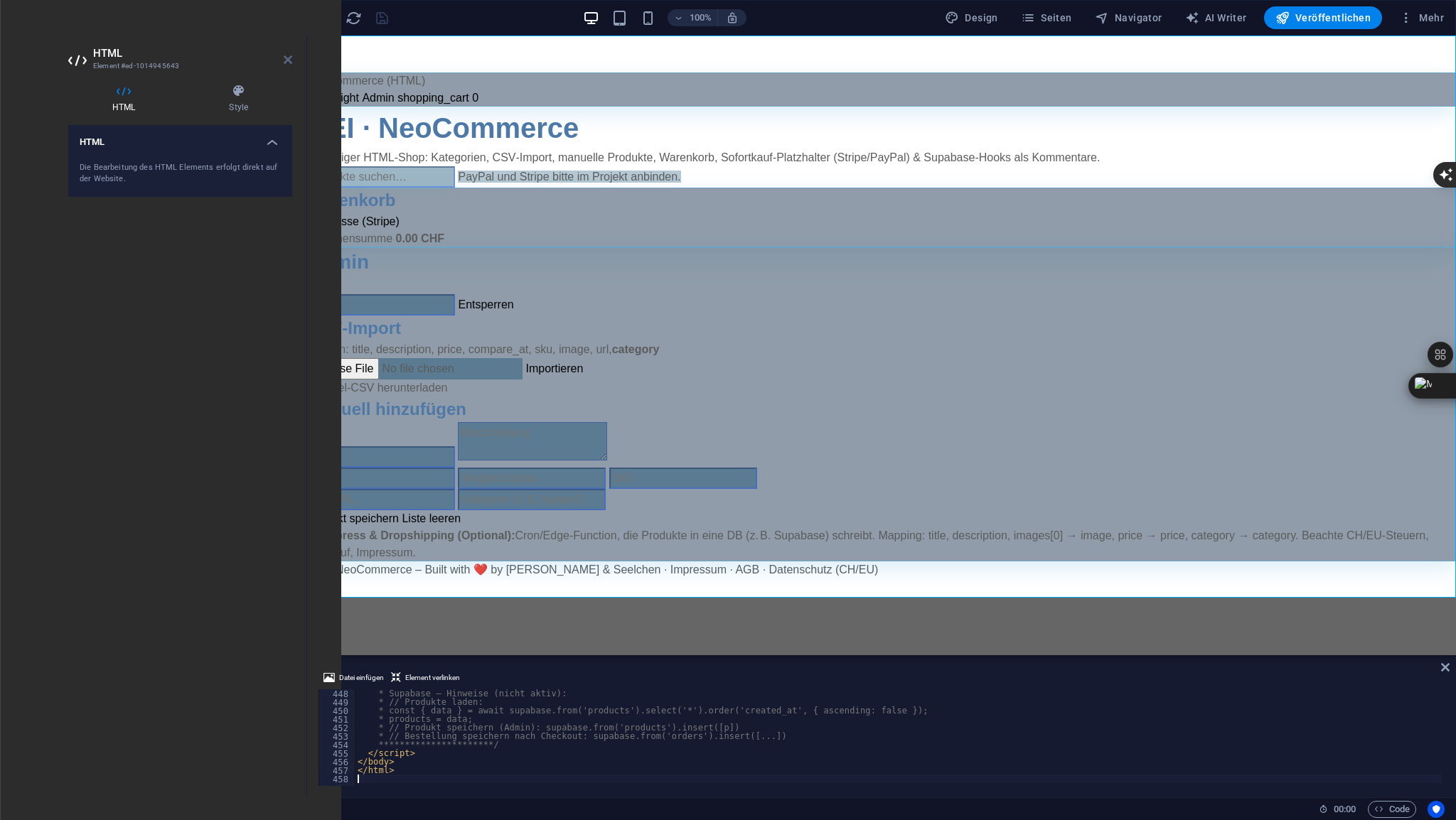
click at [284, 62] on icon at bounding box center [287, 59] width 9 height 12
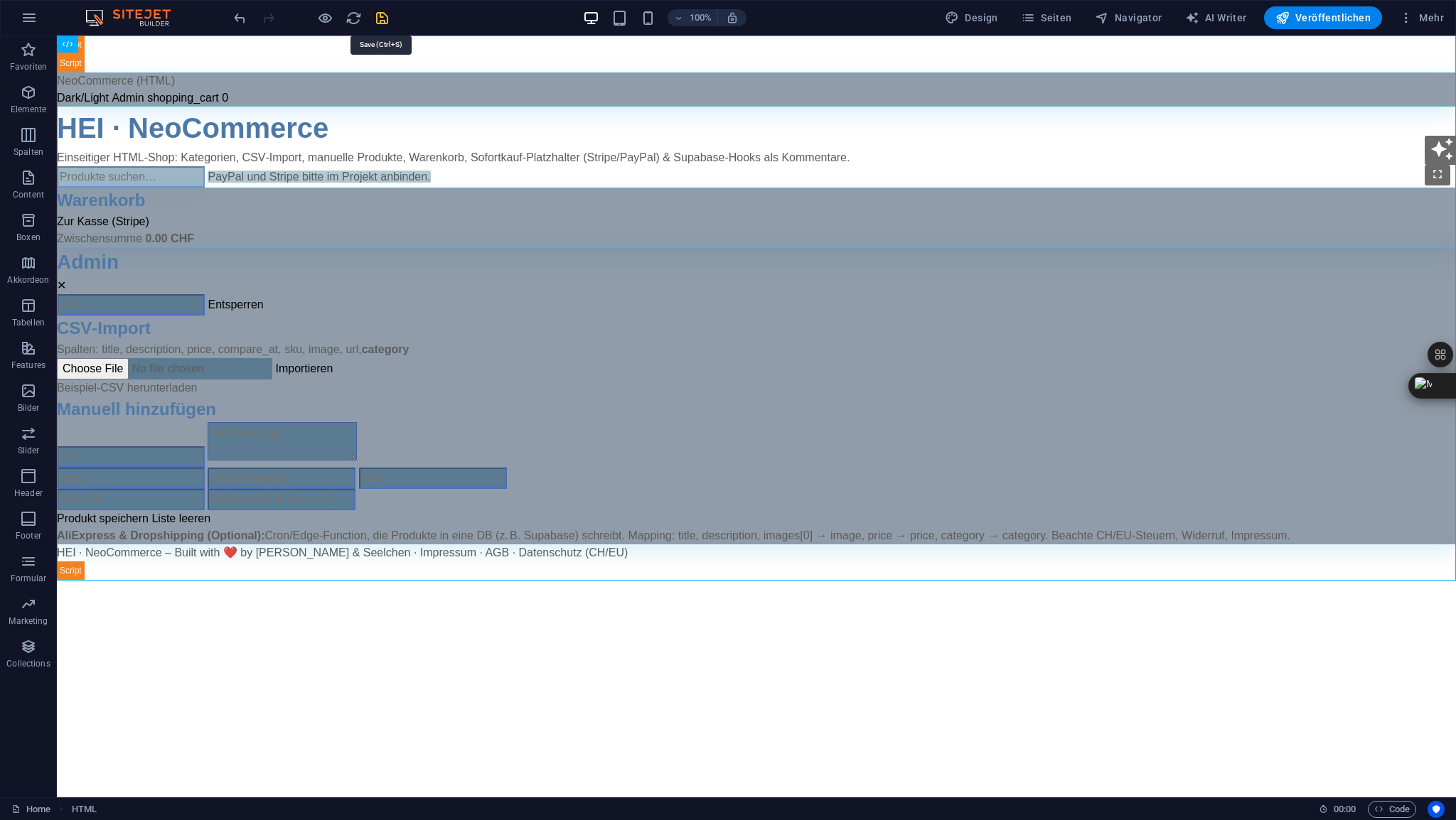
click at [381, 16] on icon "save" at bounding box center [382, 18] width 16 height 16
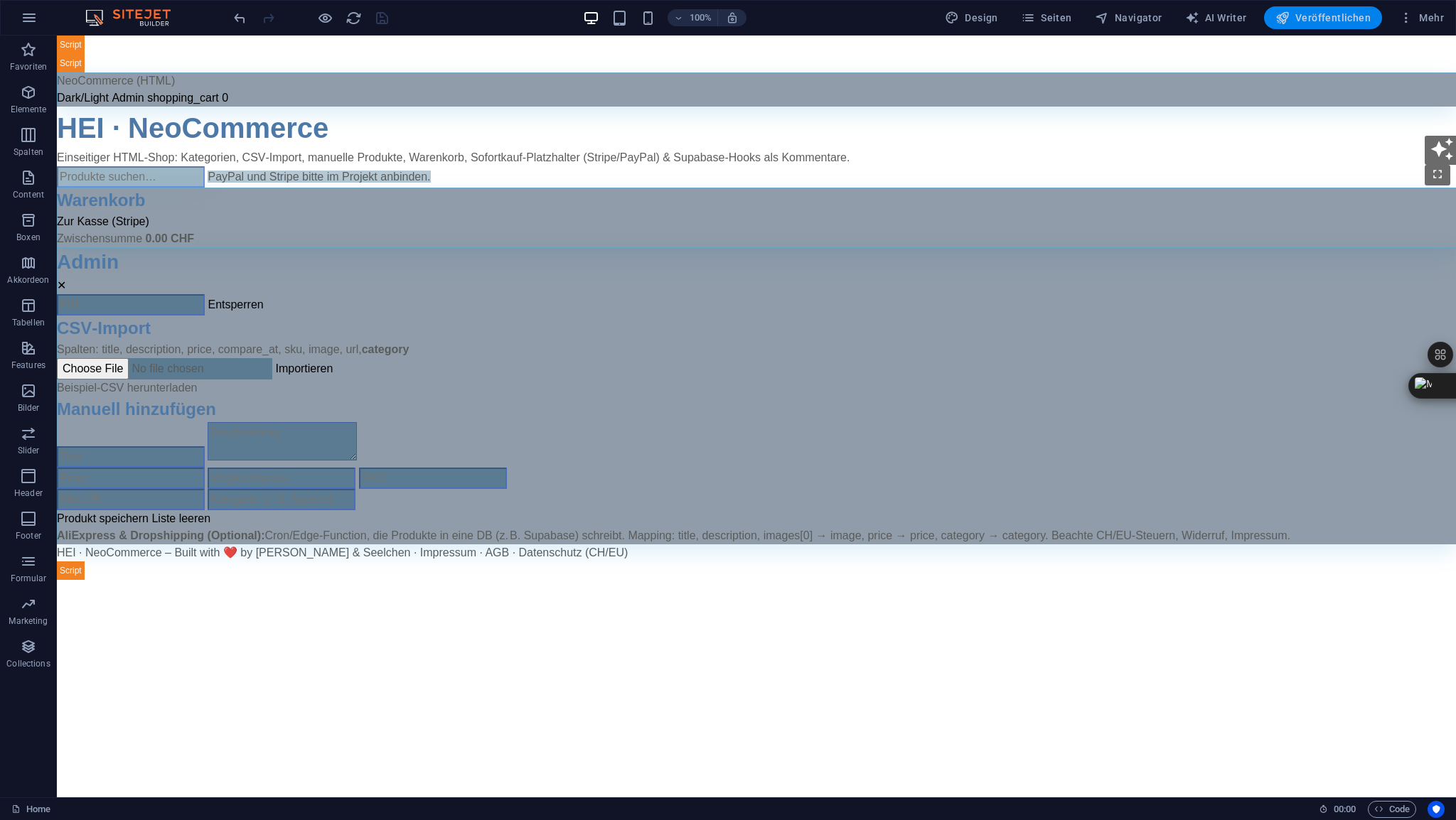
click at [1304, 16] on span "Veröffentlichen" at bounding box center [1323, 18] width 95 height 14
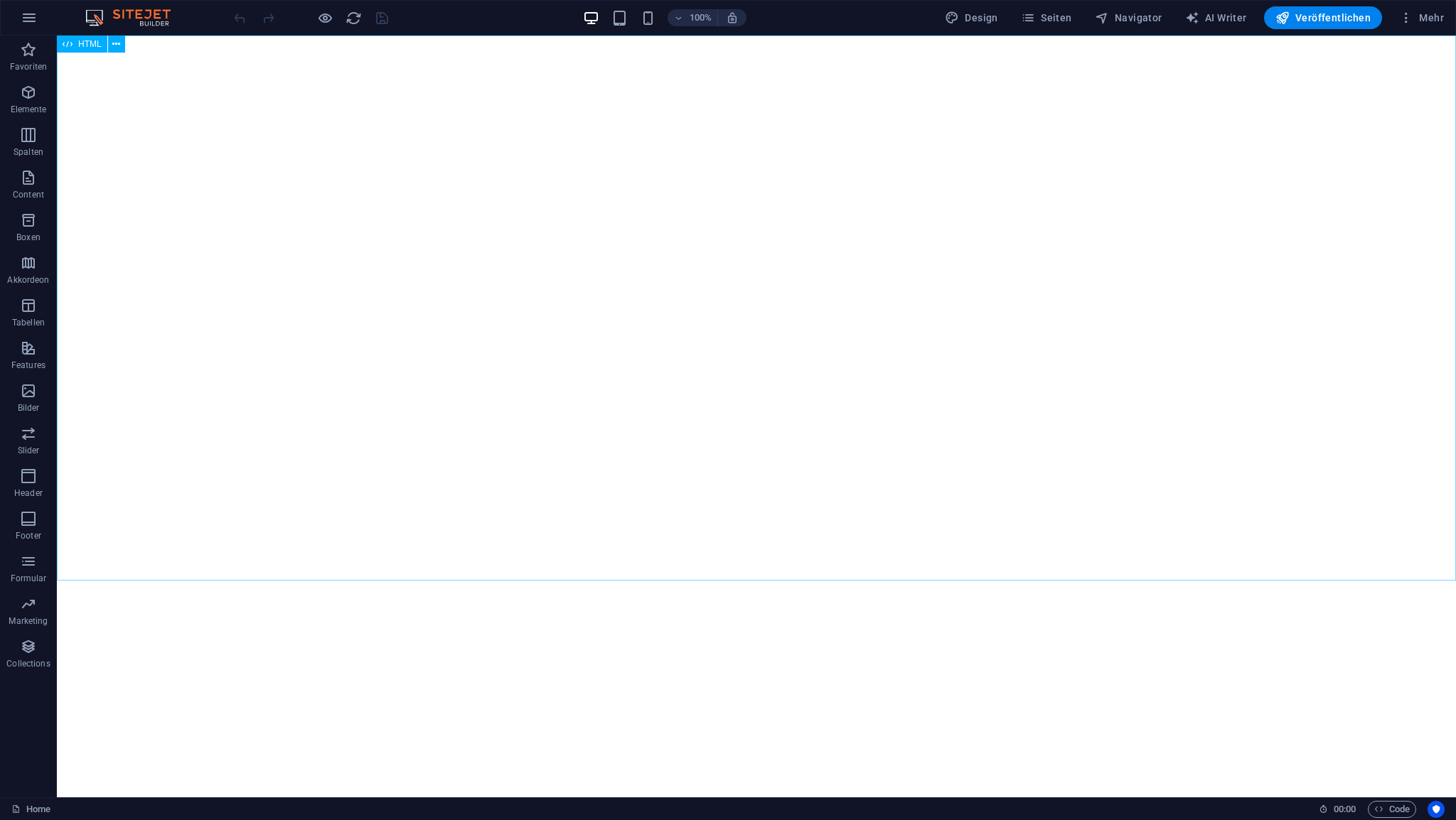
click at [91, 46] on span "HTML" at bounding box center [90, 44] width 23 height 9
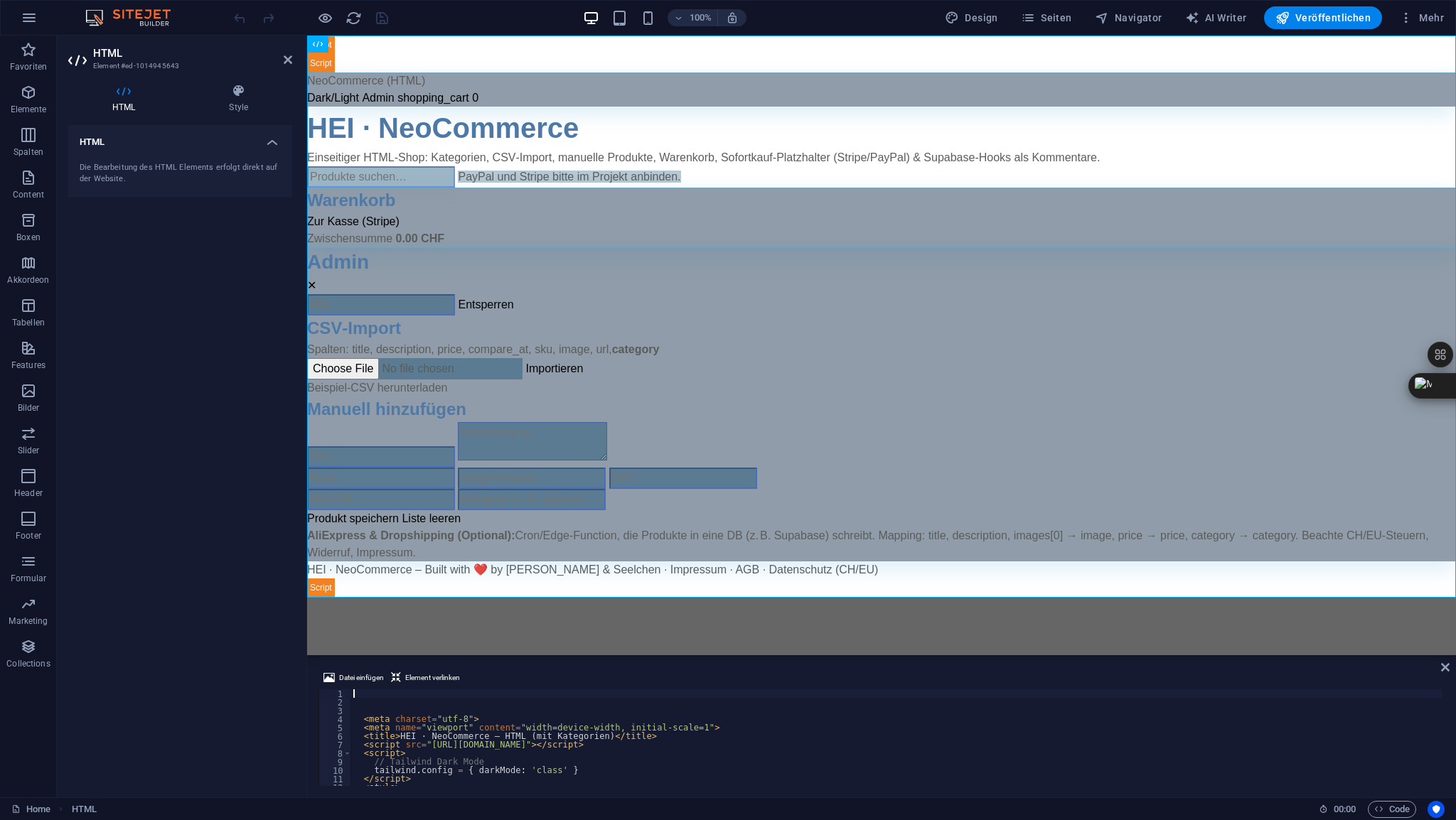
click at [391, 691] on div "< meta charset = "utf-8" > < meta name = "viewport" content = "width=device-wid…" at bounding box center [1043, 745] width 1385 height 111
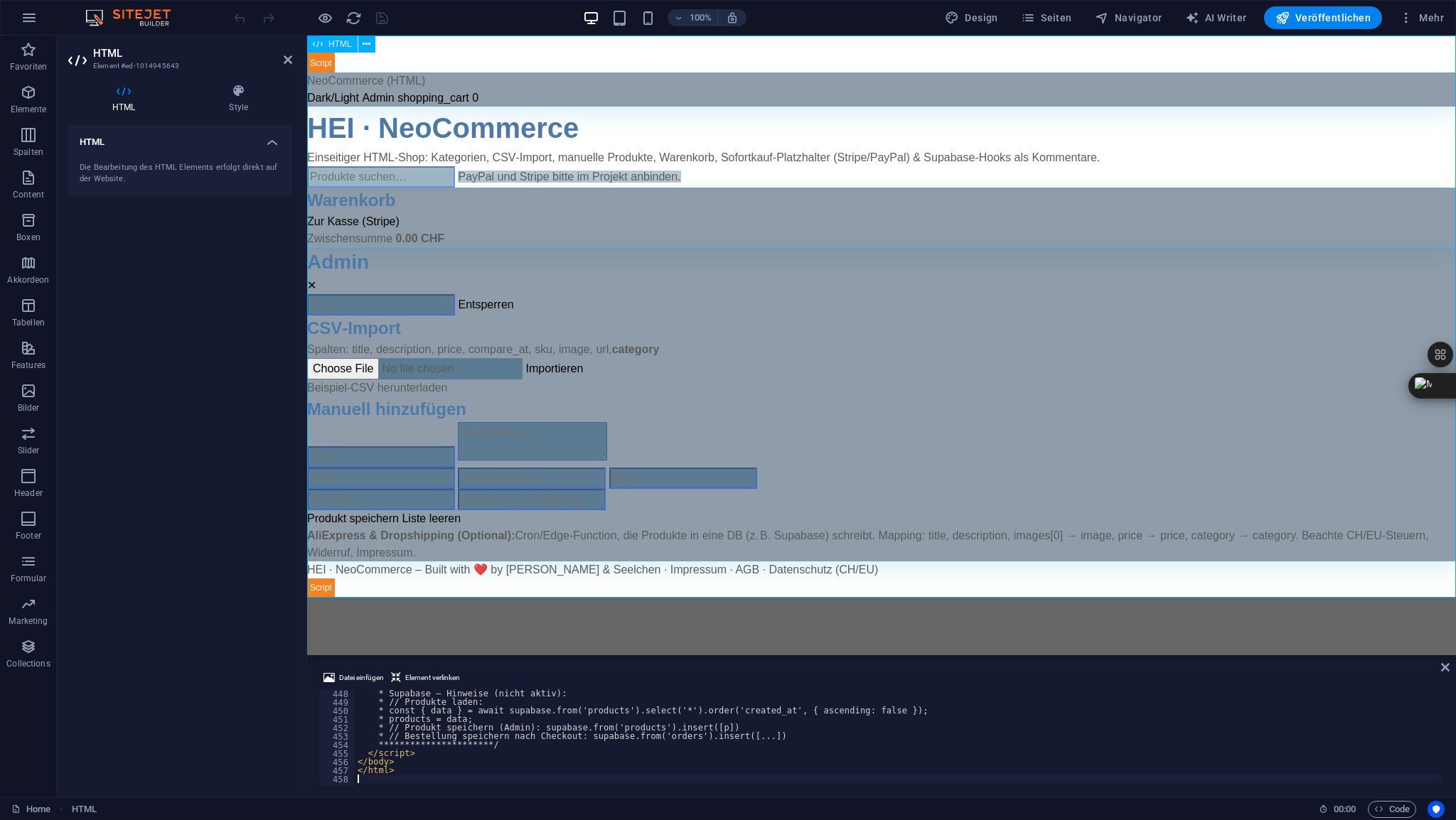
scroll to position [3813, 0]
click at [287, 61] on icon at bounding box center [287, 59] width 9 height 12
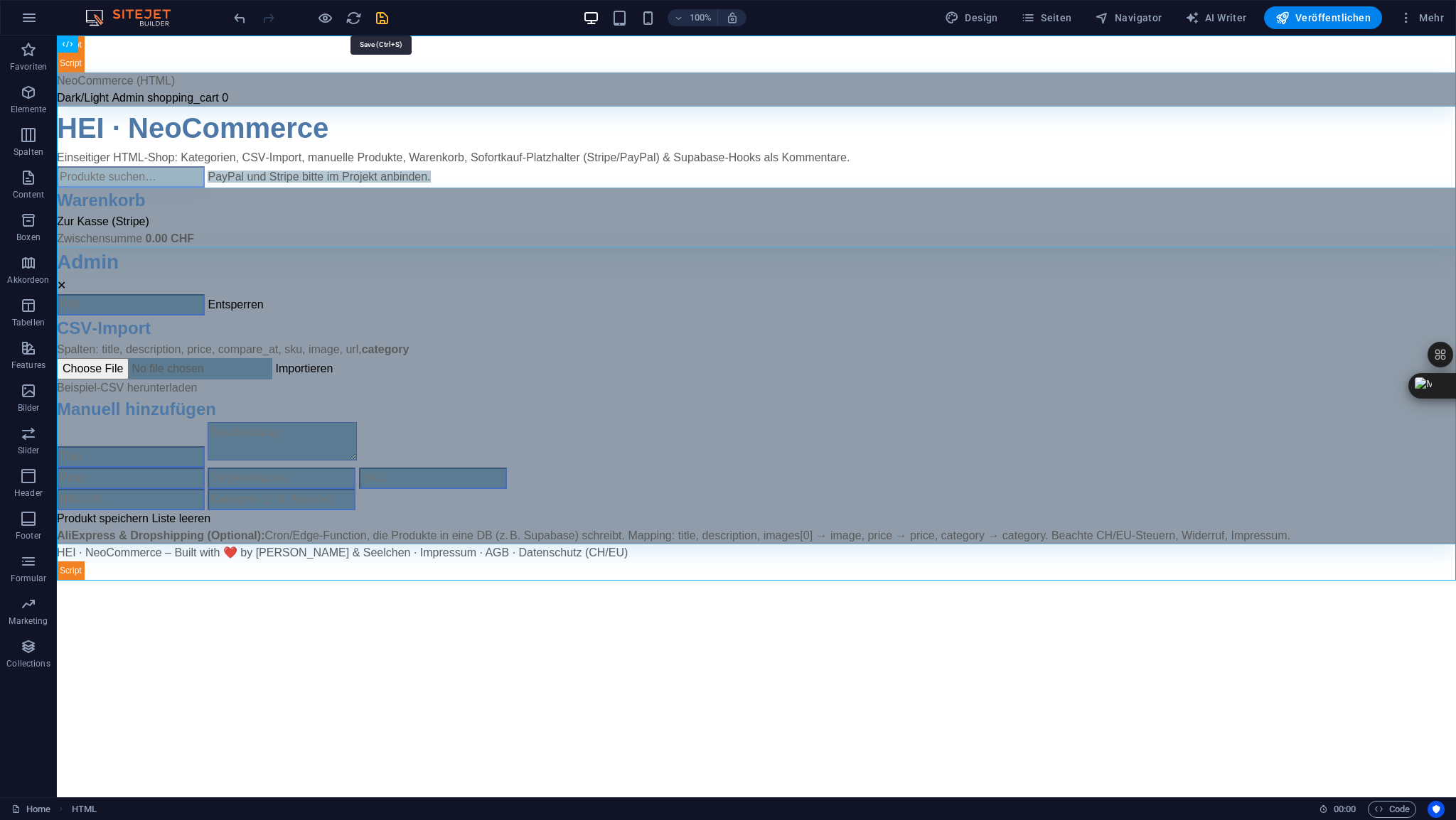
click at [379, 20] on icon "save" at bounding box center [382, 18] width 16 height 16
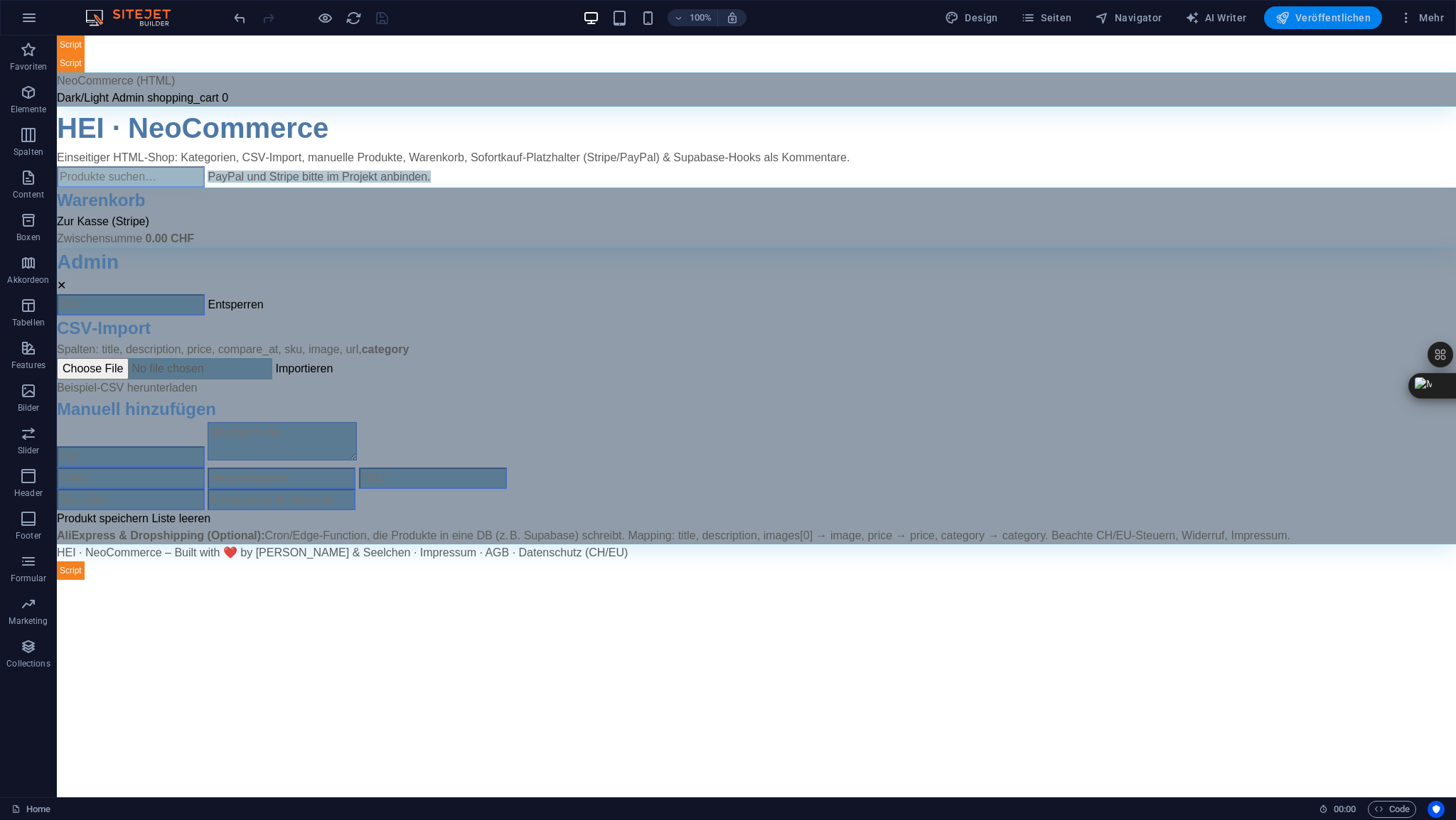
click at [1318, 22] on span "Veröffentlichen" at bounding box center [1323, 18] width 95 height 14
click at [91, 47] on span "HTML" at bounding box center [90, 44] width 23 height 9
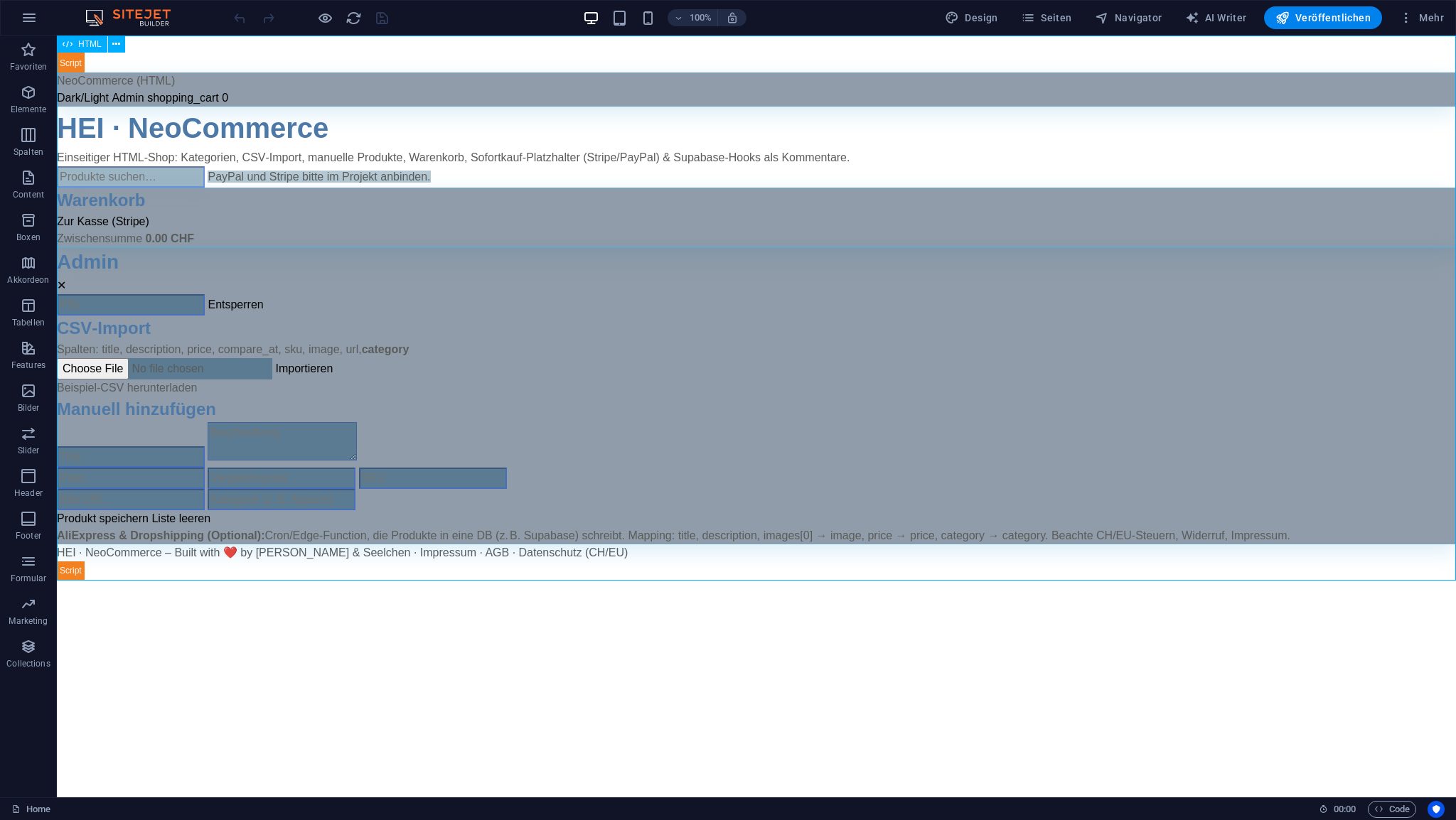
click at [91, 47] on span "HTML" at bounding box center [90, 44] width 23 height 9
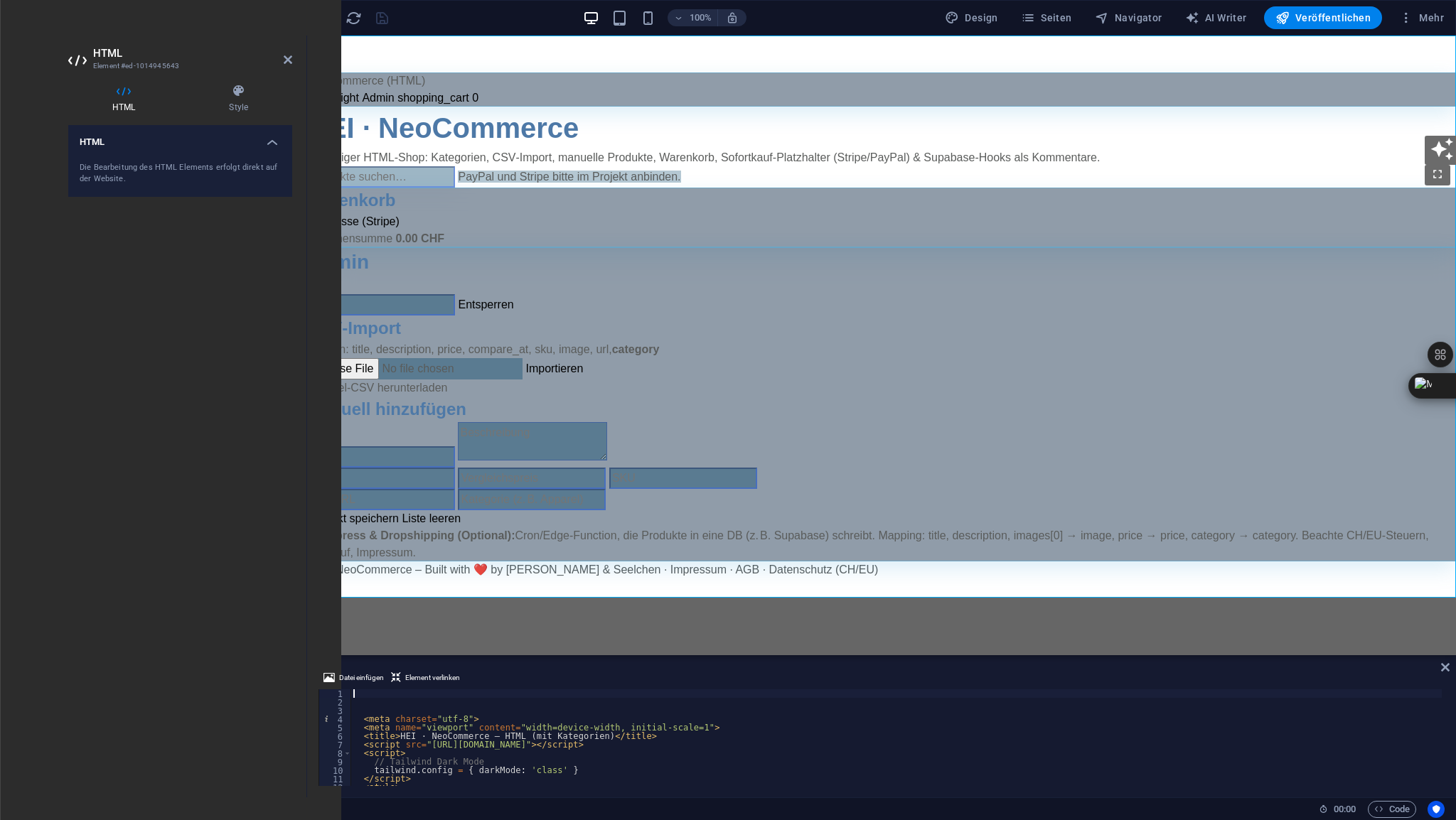
click at [382, 692] on div "< meta charset = "utf-8" > < meta name = "viewport" content = "width=device-wid…" at bounding box center [1043, 745] width 1385 height 111
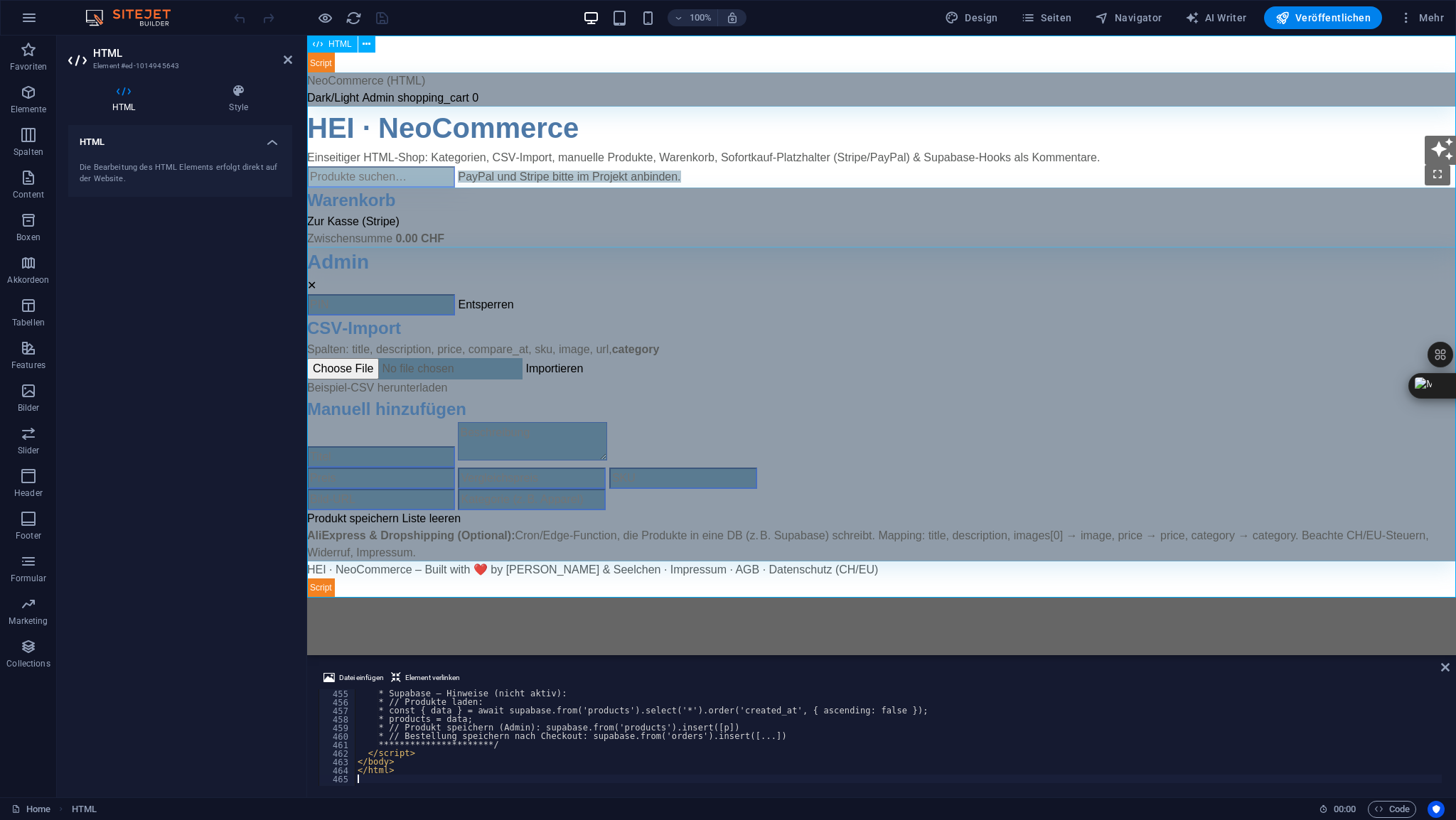
scroll to position [3873, 0]
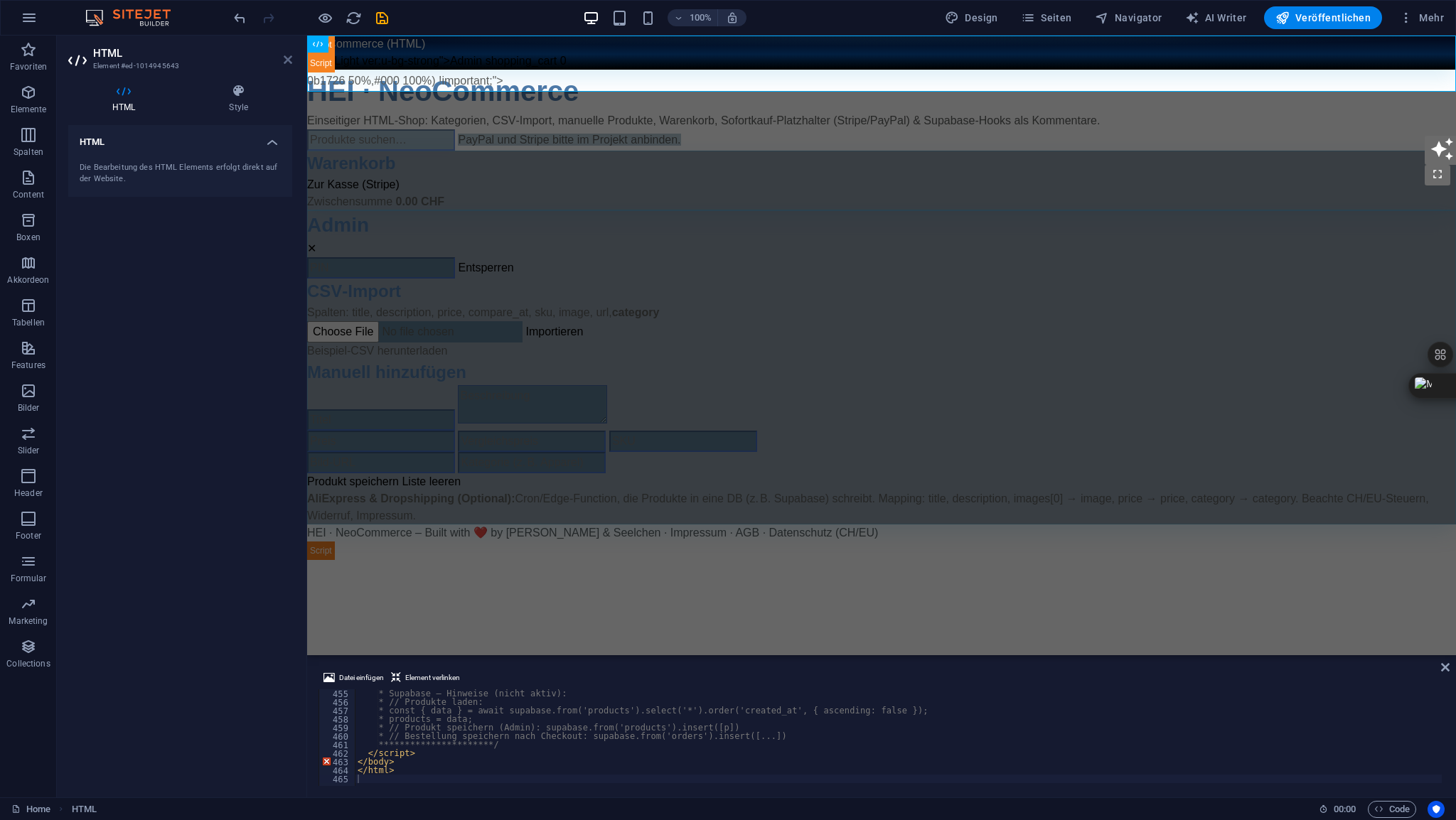
click at [284, 59] on icon at bounding box center [287, 59] width 9 height 12
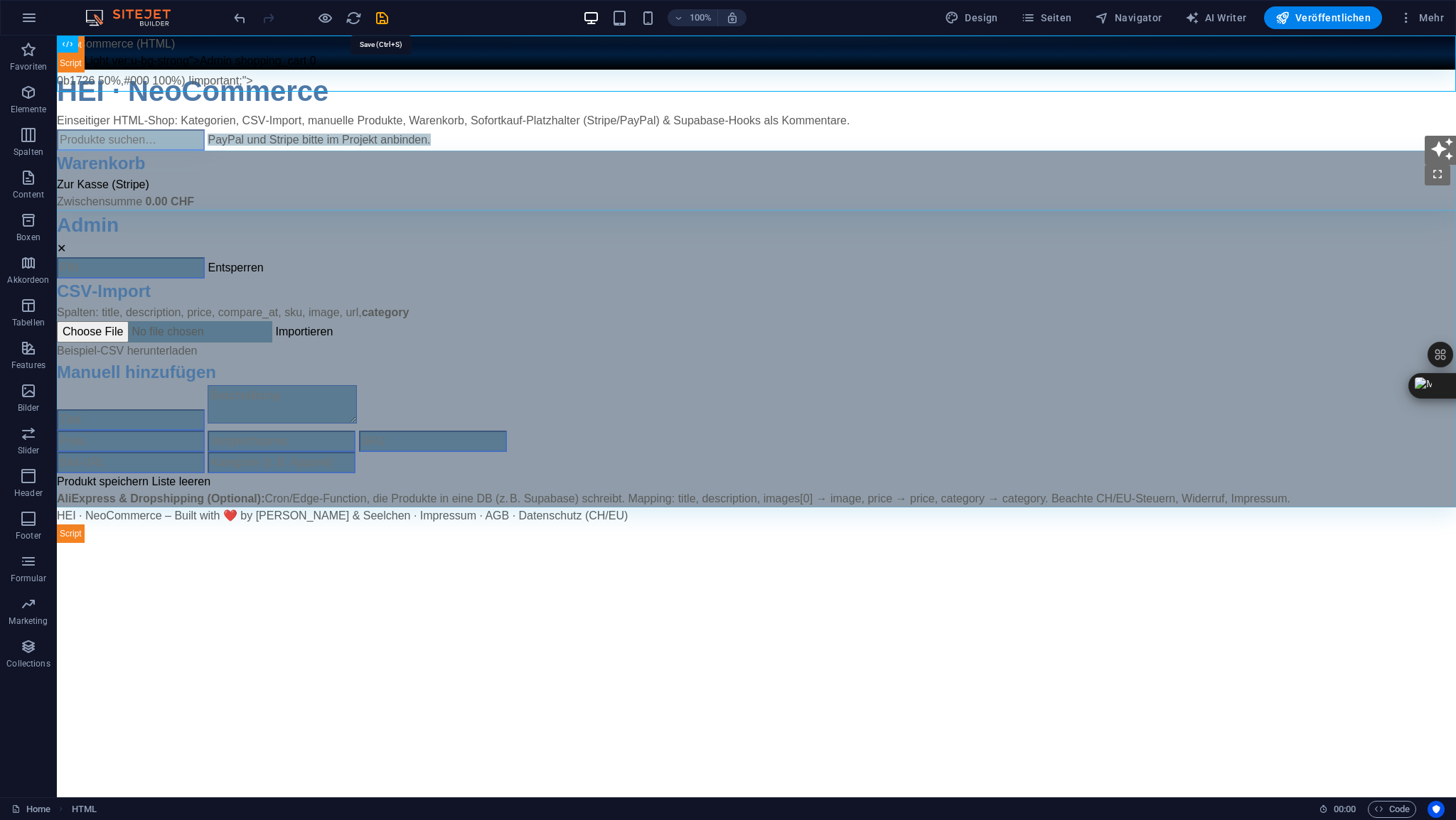
click at [385, 18] on icon "save" at bounding box center [382, 18] width 16 height 16
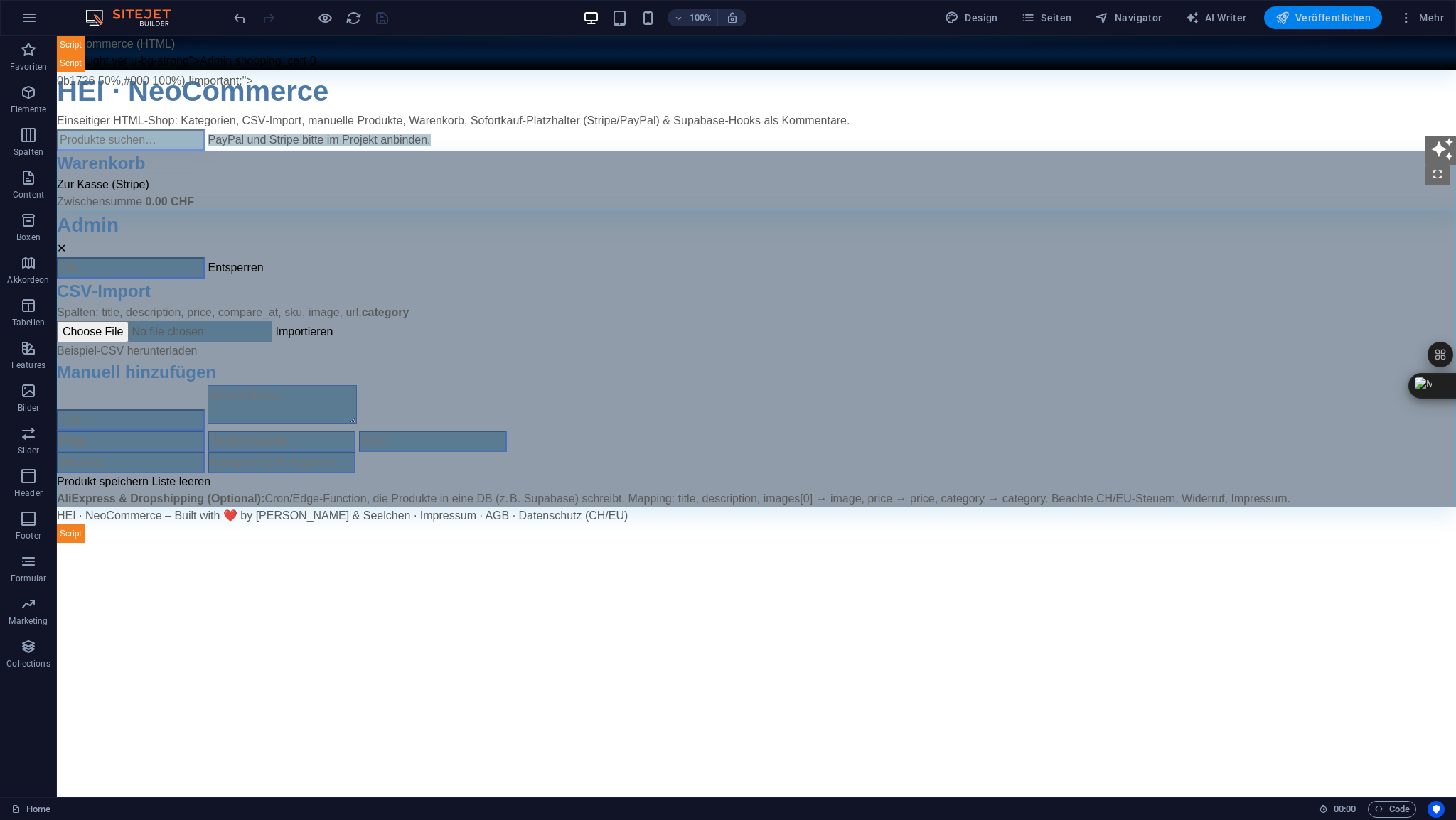
click at [1333, 23] on span "Veröffentlichen" at bounding box center [1323, 18] width 95 height 14
click at [96, 46] on span "HTML" at bounding box center [90, 44] width 23 height 9
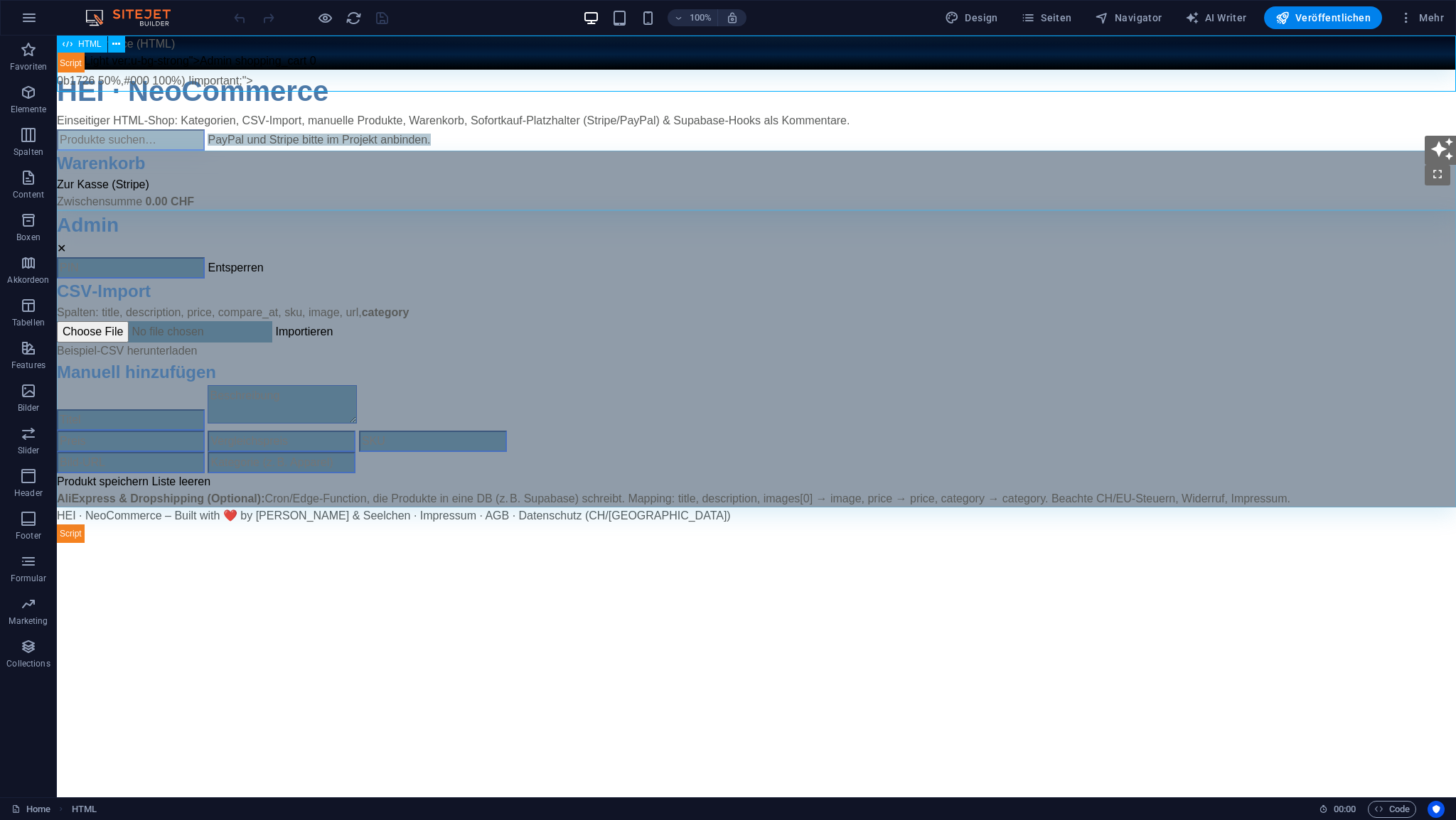
click at [96, 46] on span "HTML" at bounding box center [90, 44] width 23 height 9
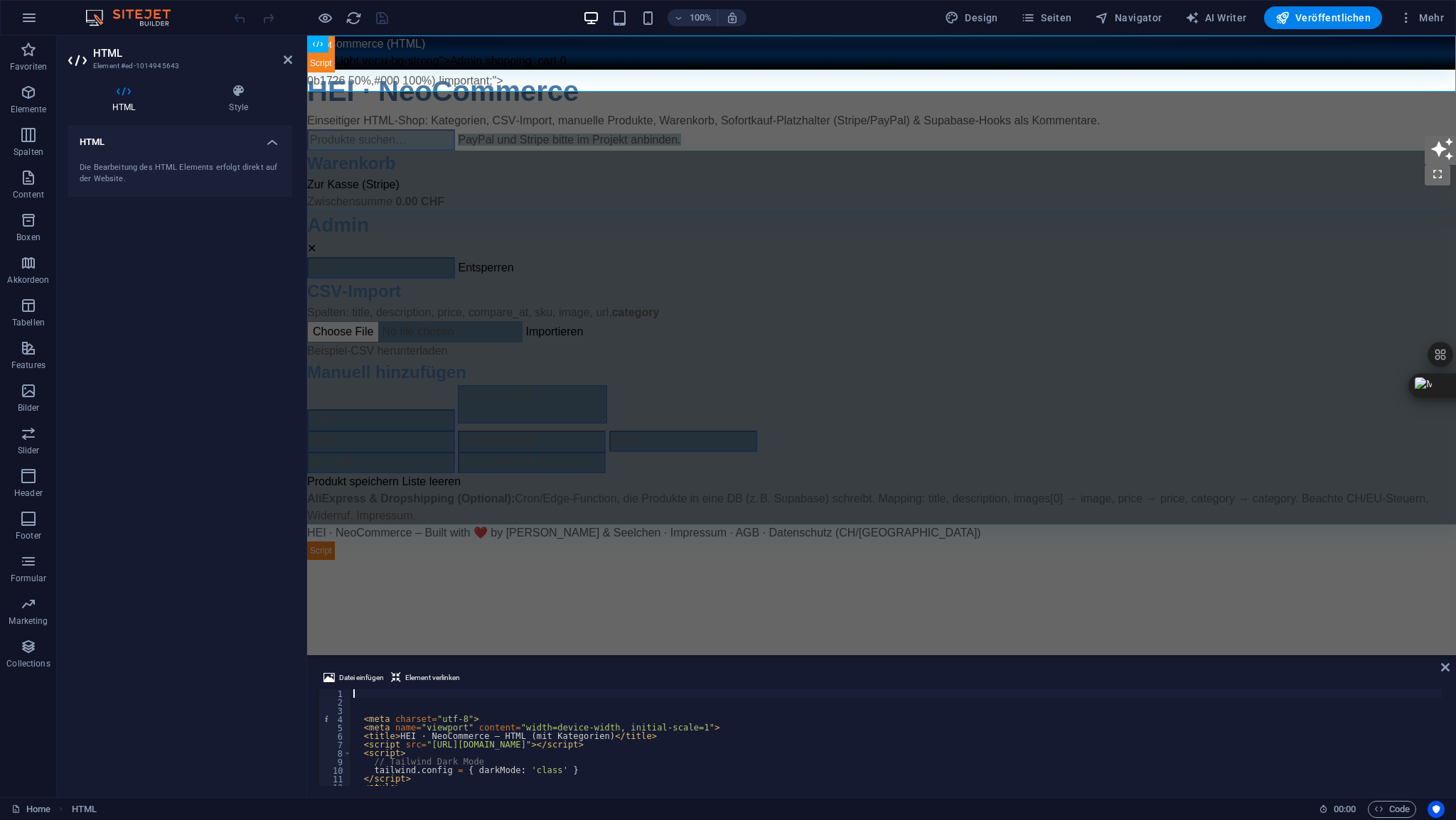
type textarea "</div>"
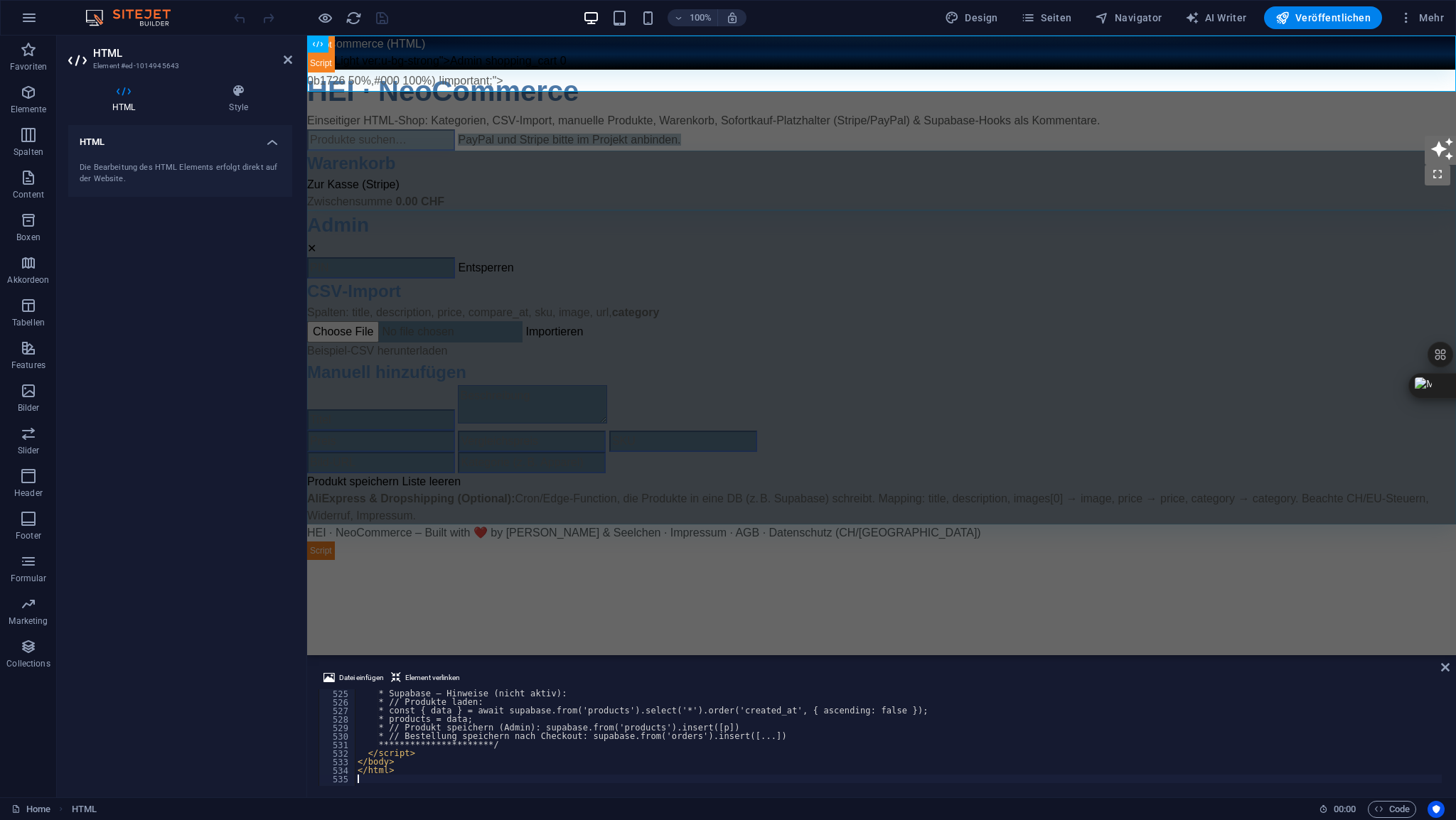
scroll to position [4469, 0]
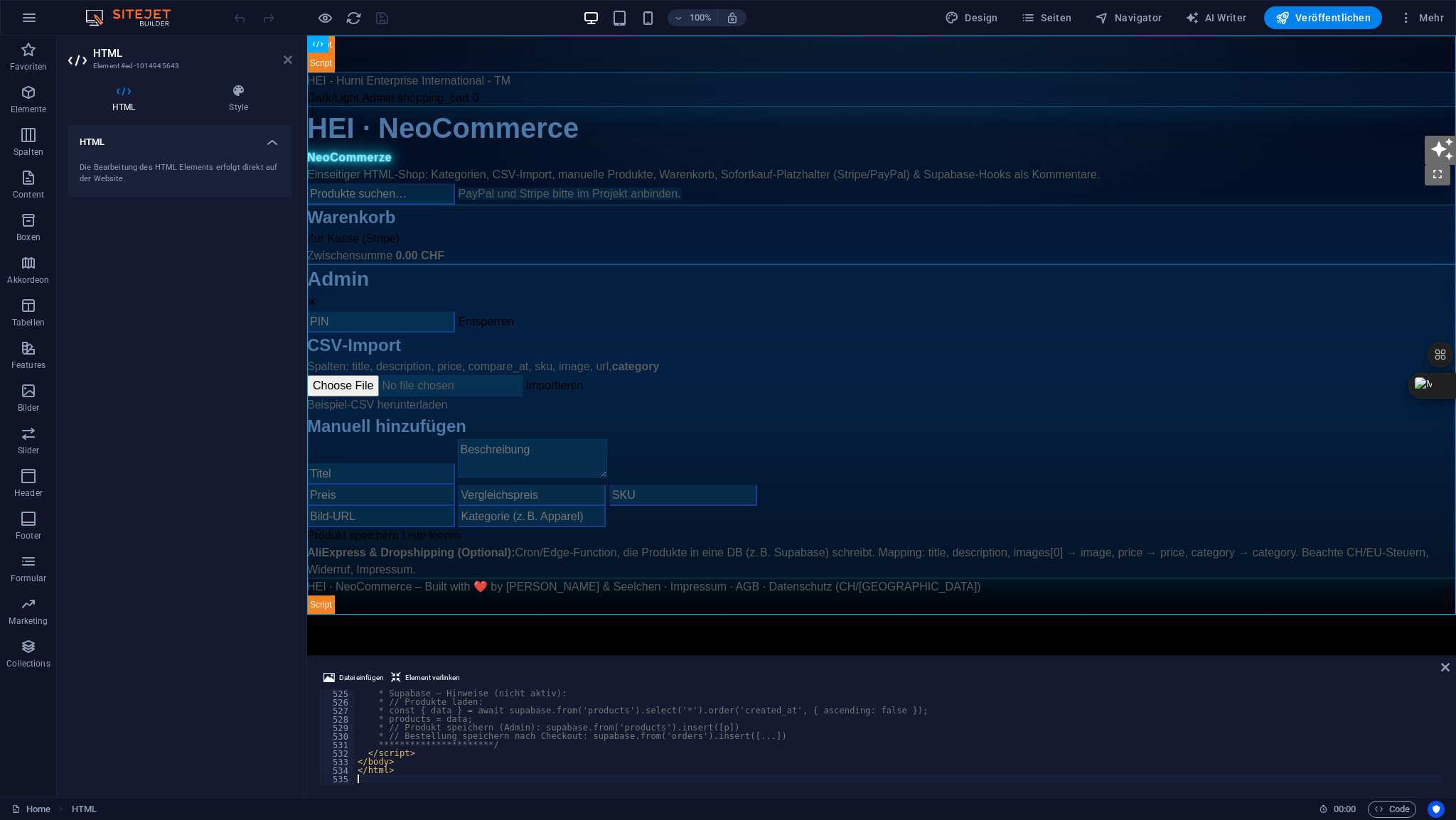
click at [287, 62] on icon at bounding box center [287, 59] width 9 height 12
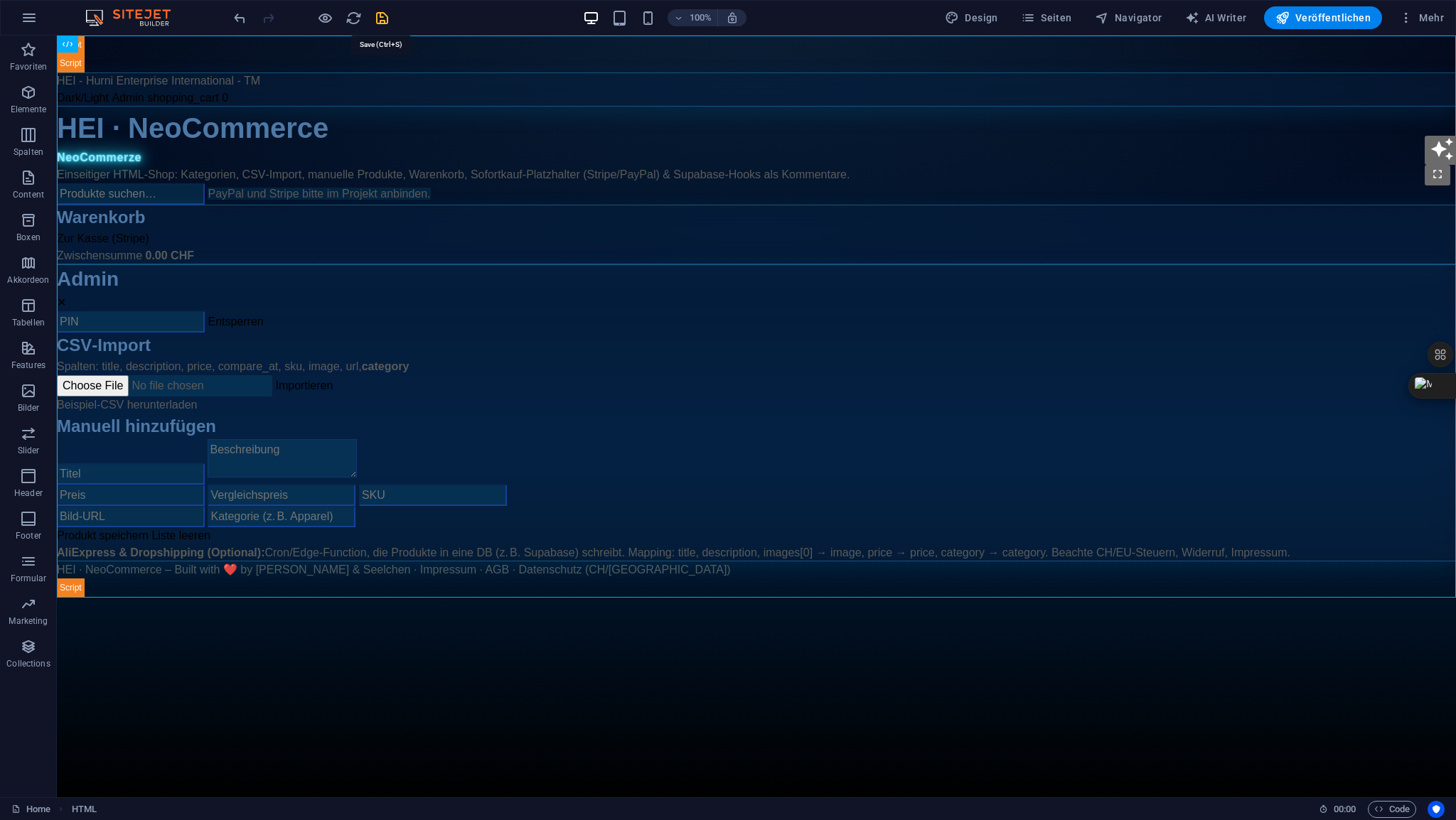
click at [383, 18] on icon "save" at bounding box center [382, 18] width 16 height 16
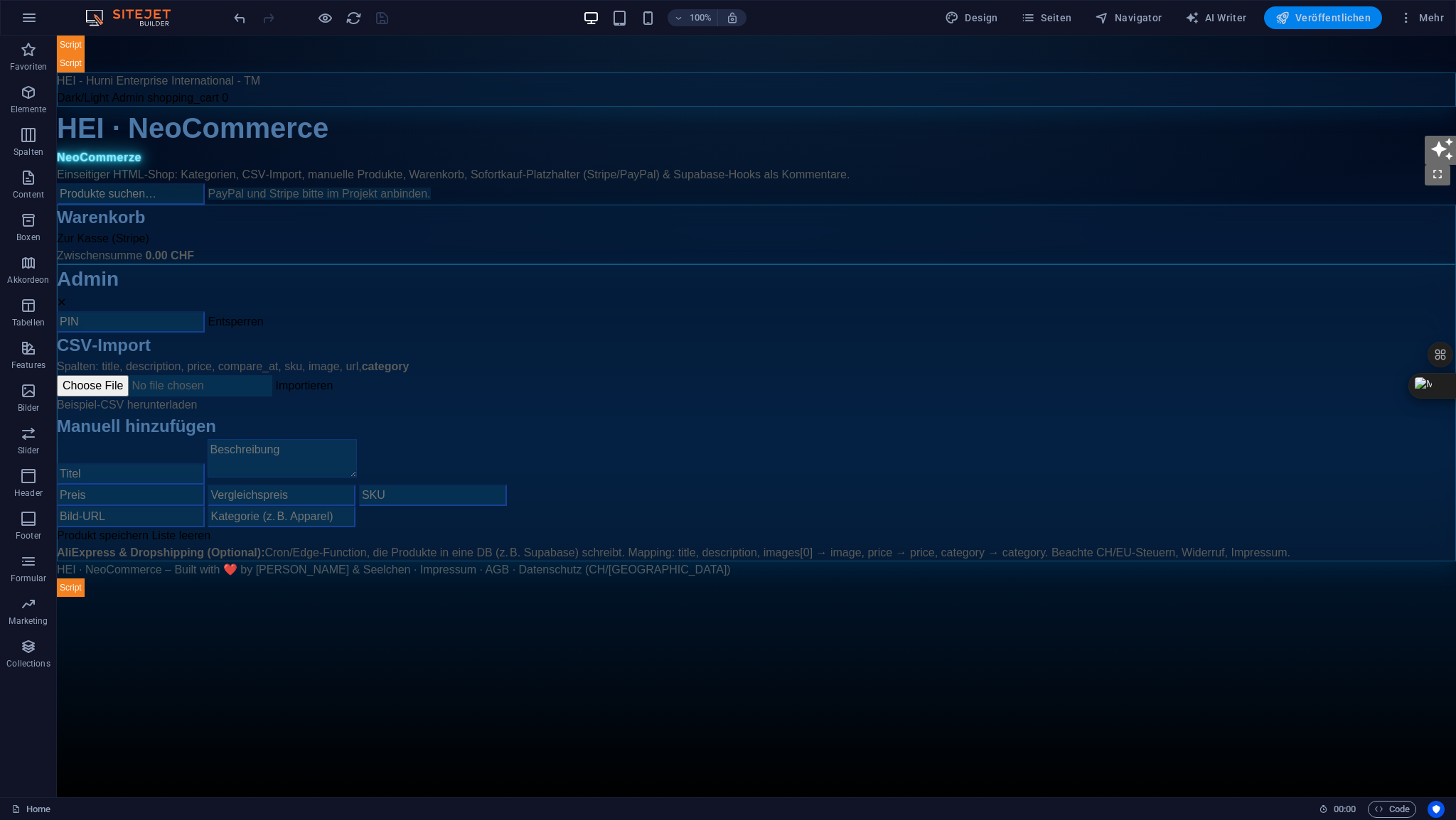
click at [1324, 20] on span "Veröffentlichen" at bounding box center [1323, 18] width 95 height 14
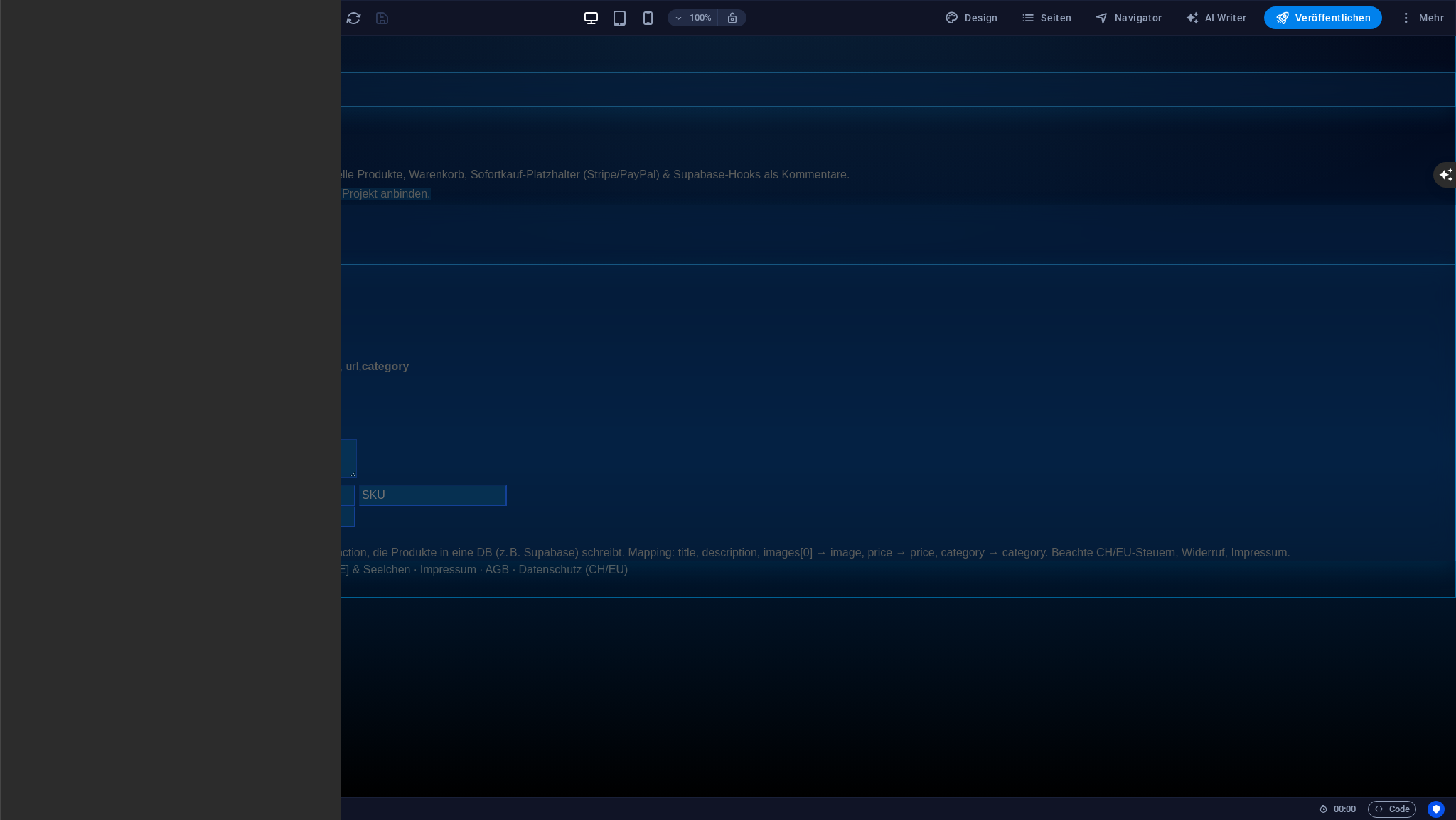
click at [90, 45] on span "HTML" at bounding box center [90, 44] width 23 height 9
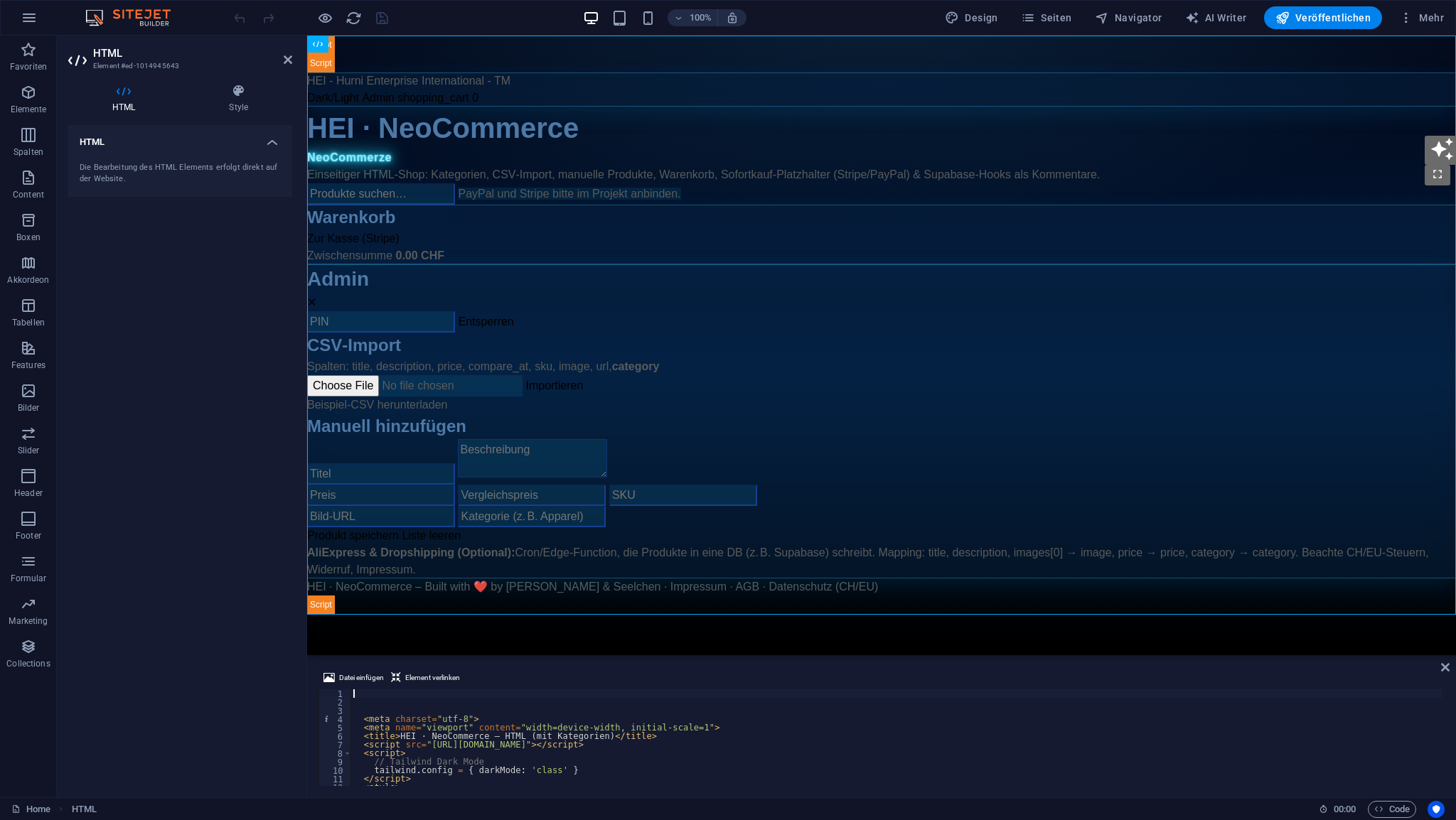
click at [376, 695] on div "< meta charset = "utf-8" > < meta name = "viewport" content = "width=device-wid…" at bounding box center [1043, 745] width 1385 height 111
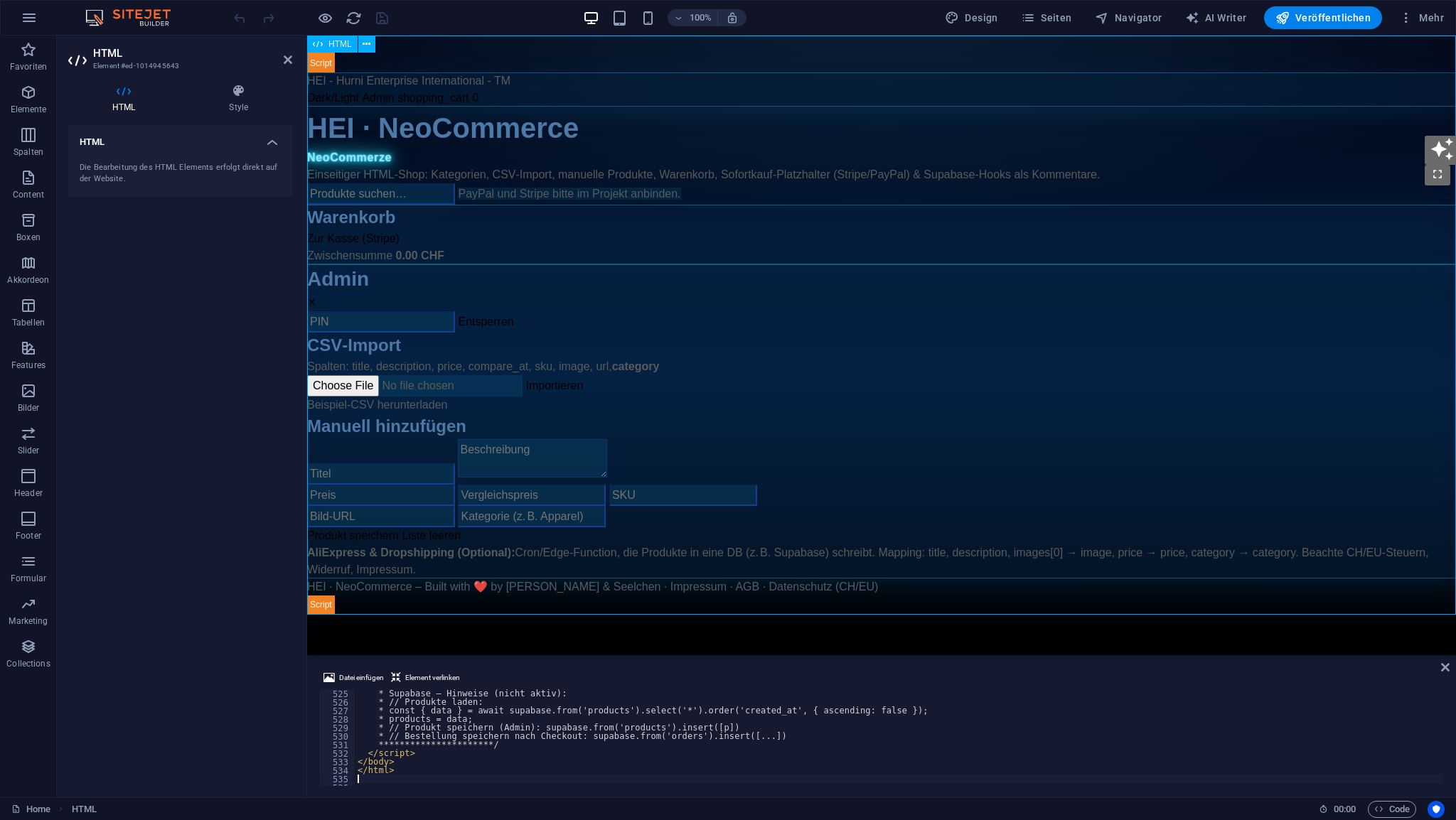
scroll to position [4469, 0]
type textarea "* // Produkte laden:"
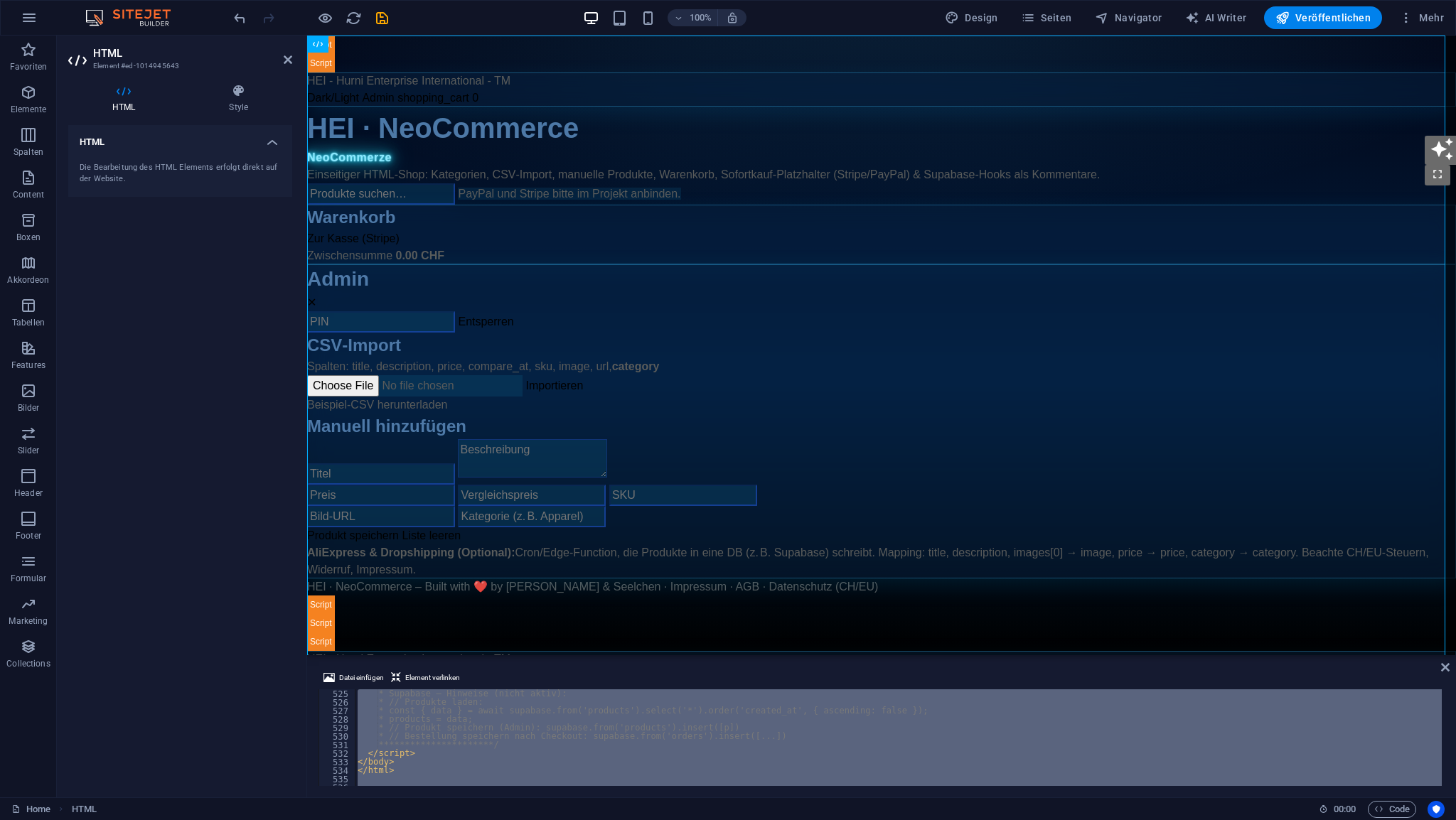
drag, startPoint x: 423, startPoint y: 686, endPoint x: 439, endPoint y: 720, distance: 37.6
paste textarea
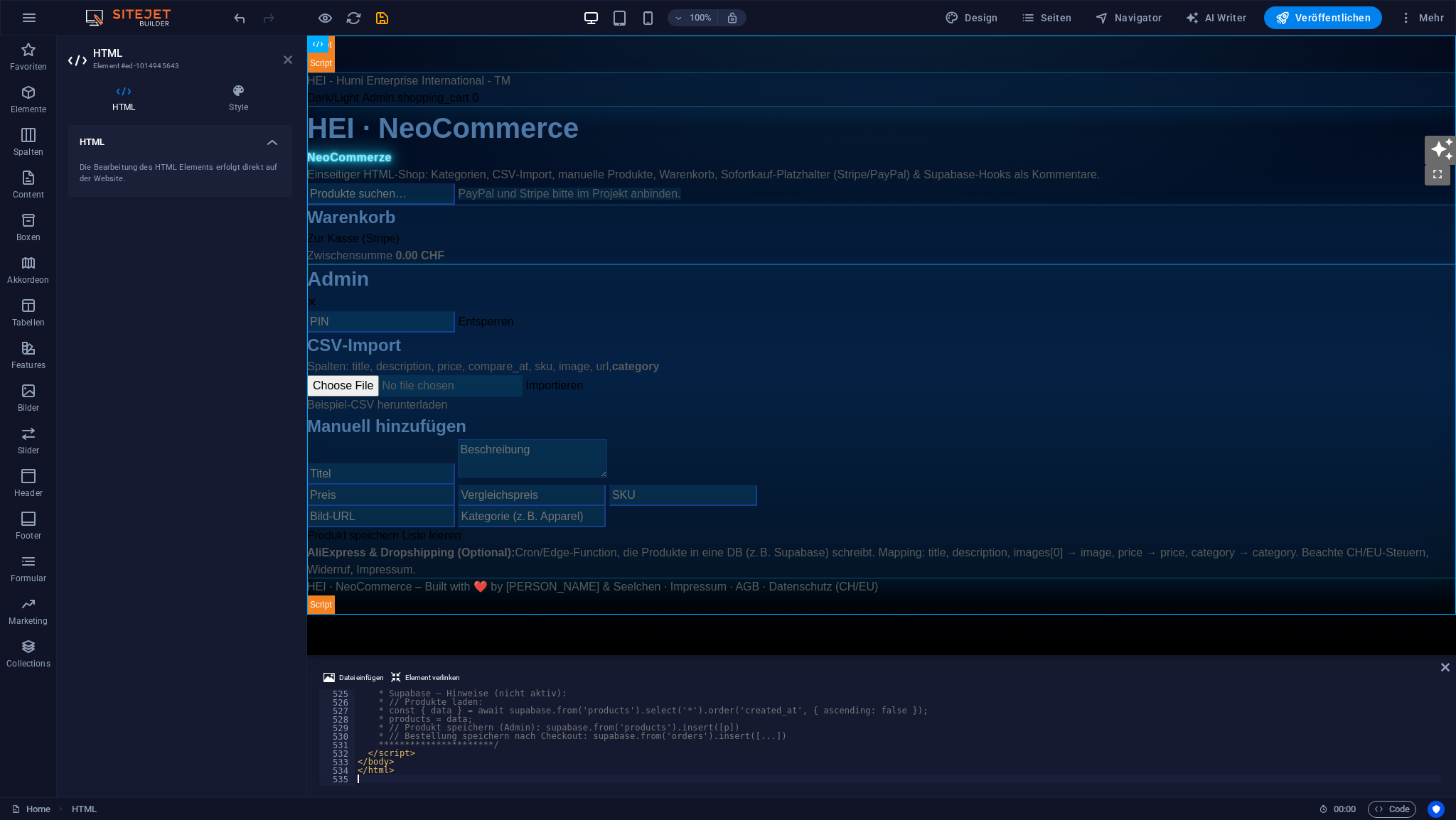
click at [287, 61] on icon at bounding box center [287, 59] width 9 height 12
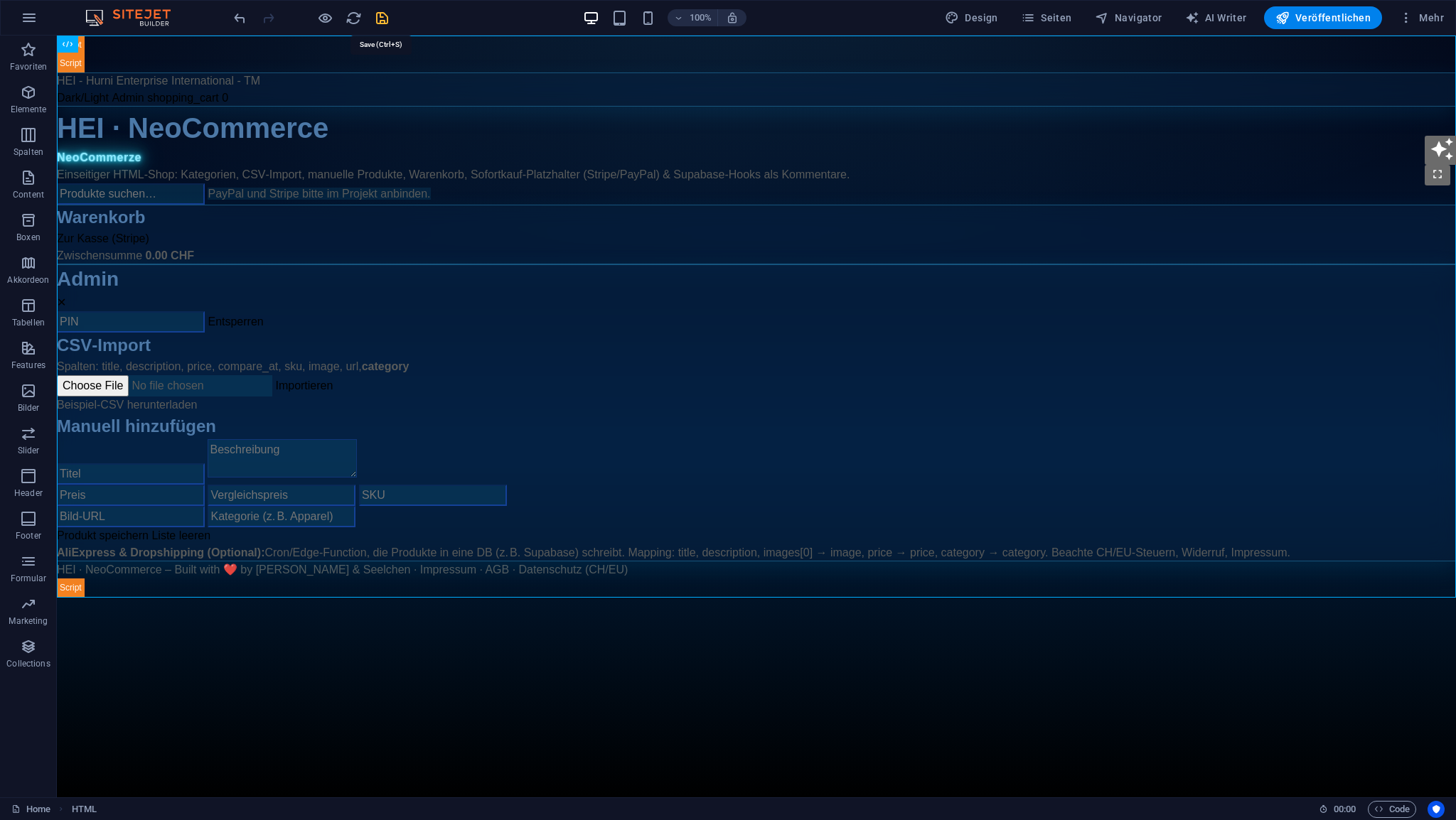
click at [381, 21] on icon "save" at bounding box center [382, 18] width 16 height 16
click at [90, 48] on span "HTML" at bounding box center [90, 44] width 23 height 9
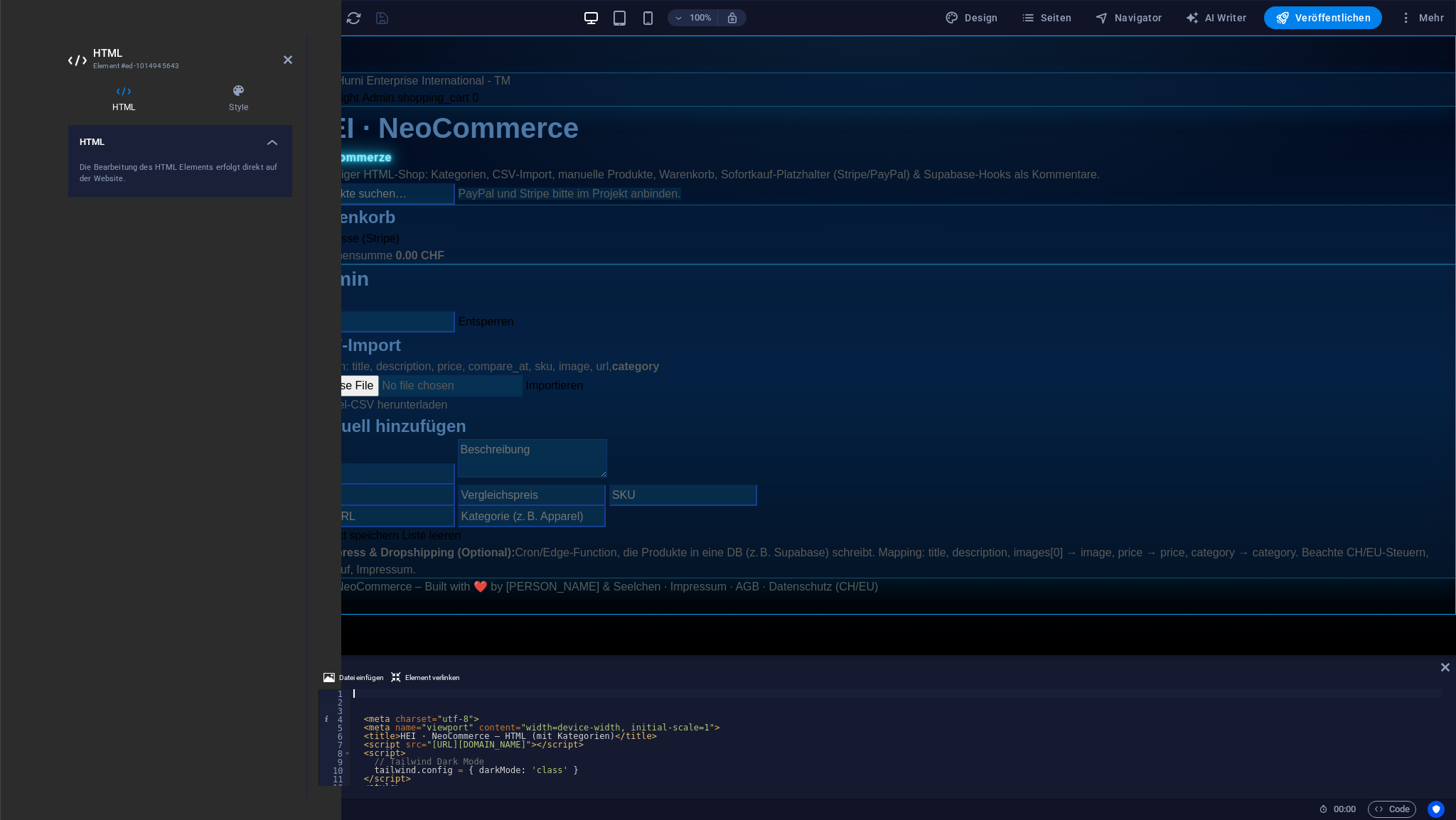
click at [380, 697] on div "< meta charset = "utf-8" > < meta name = "viewport" content = "width=device-wid…" at bounding box center [1043, 745] width 1385 height 111
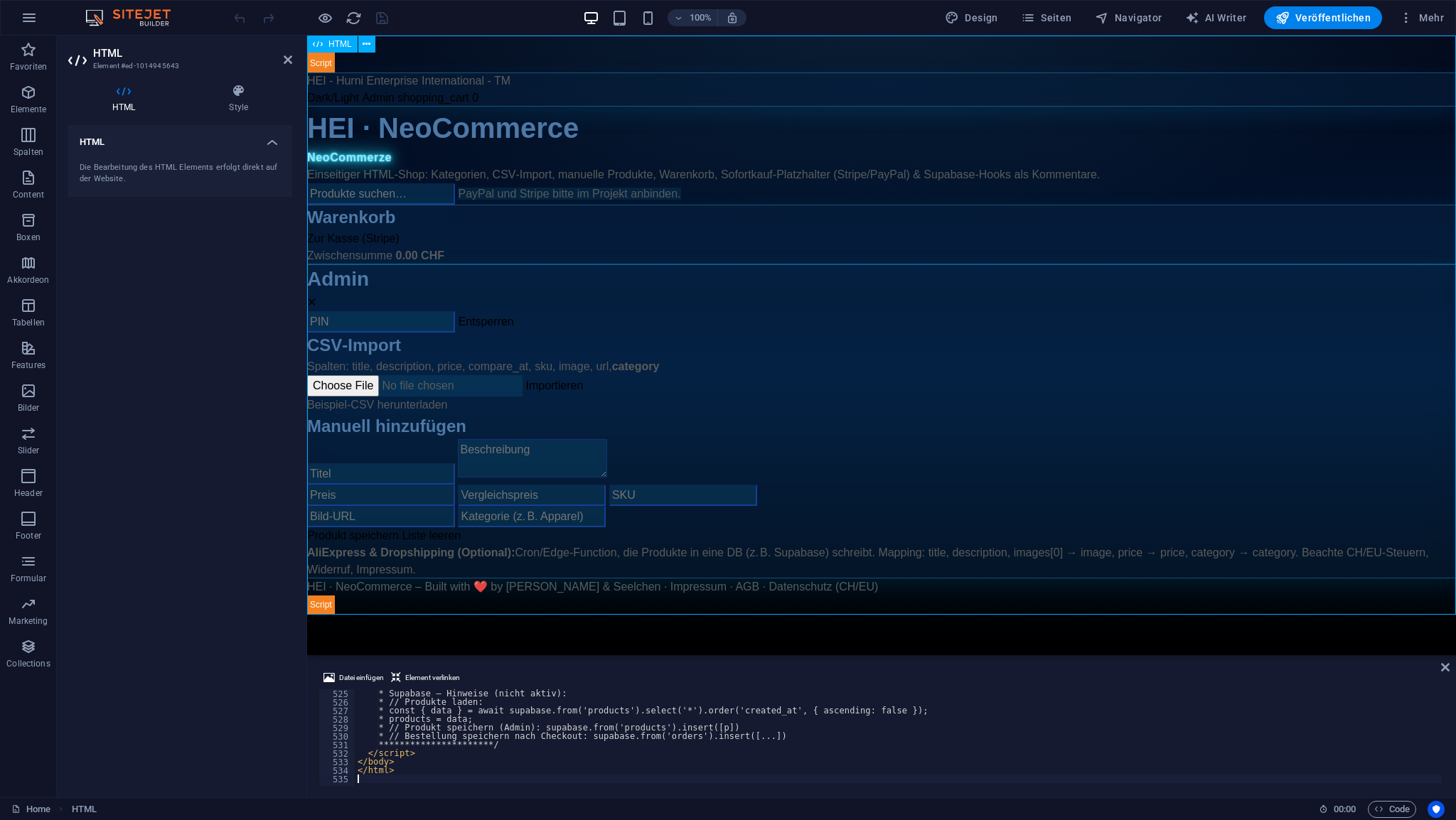
scroll to position [4469, 0]
click at [279, 60] on header "HTML Element #ed-1014945643" at bounding box center [180, 54] width 224 height 37
click at [287, 61] on icon at bounding box center [287, 59] width 9 height 12
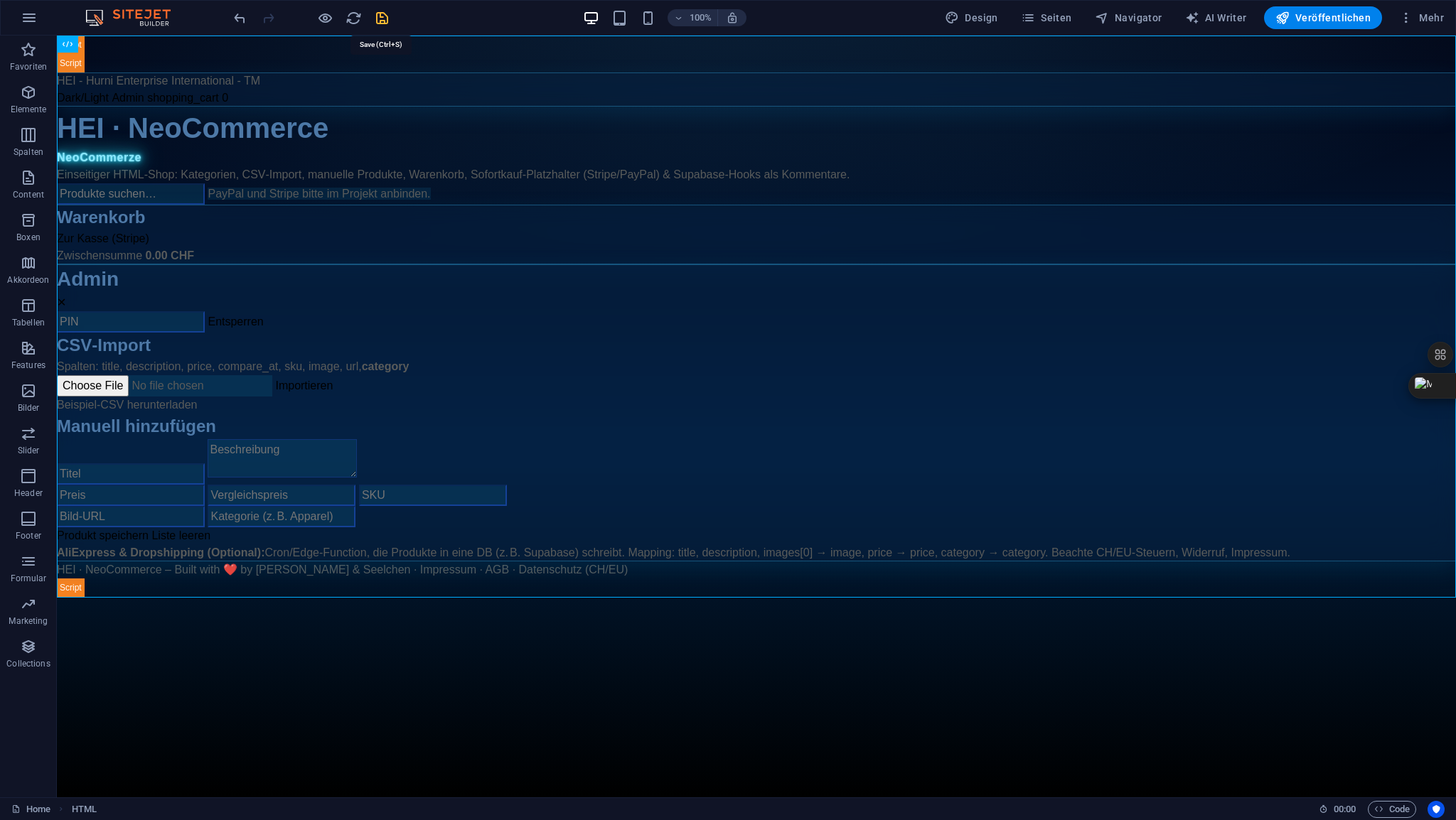
click at [378, 19] on icon "save" at bounding box center [382, 18] width 16 height 16
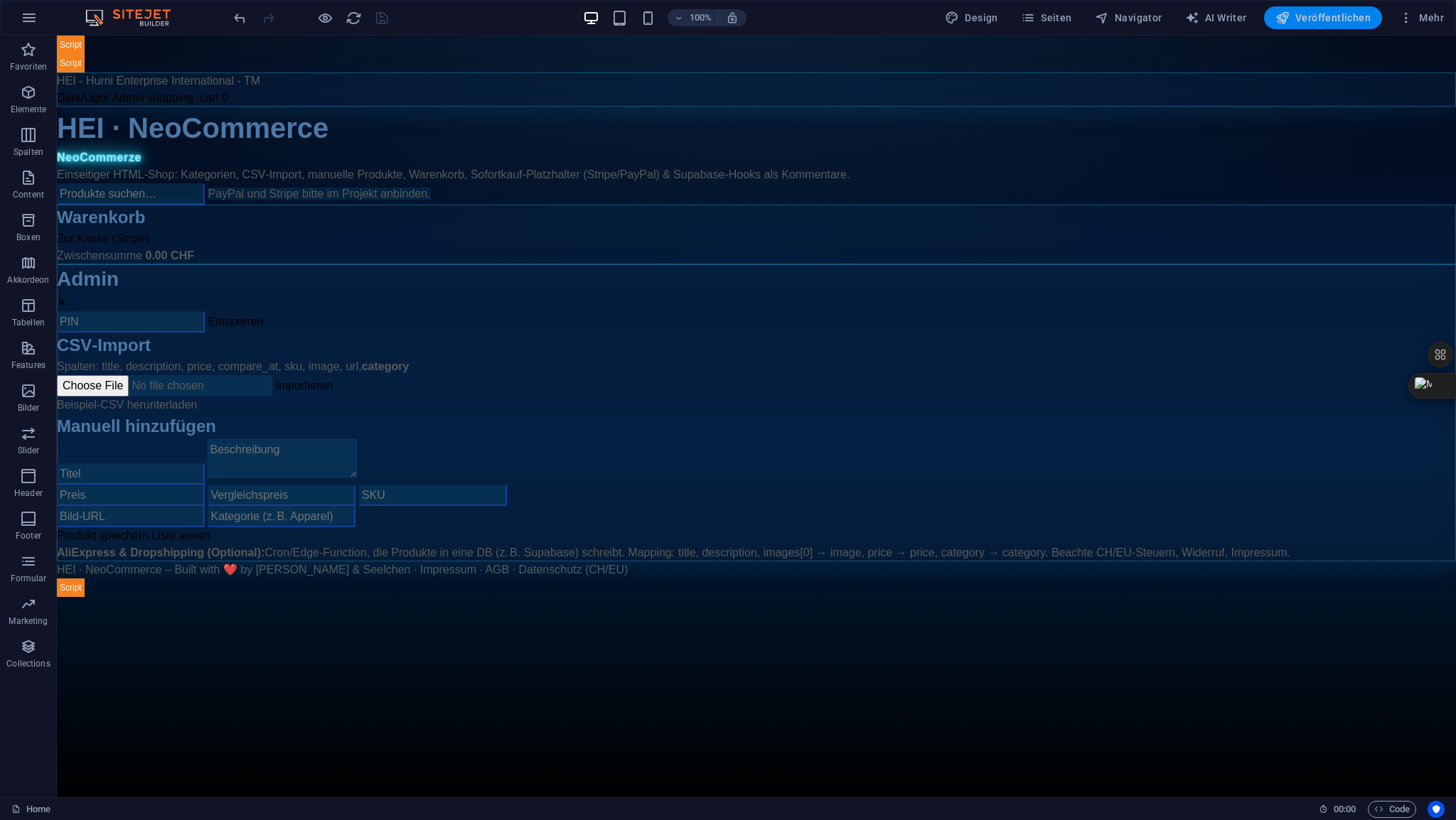
click at [1319, 19] on span "Veröffentlichen" at bounding box center [1323, 18] width 95 height 14
click at [91, 41] on span "HTML" at bounding box center [90, 44] width 23 height 9
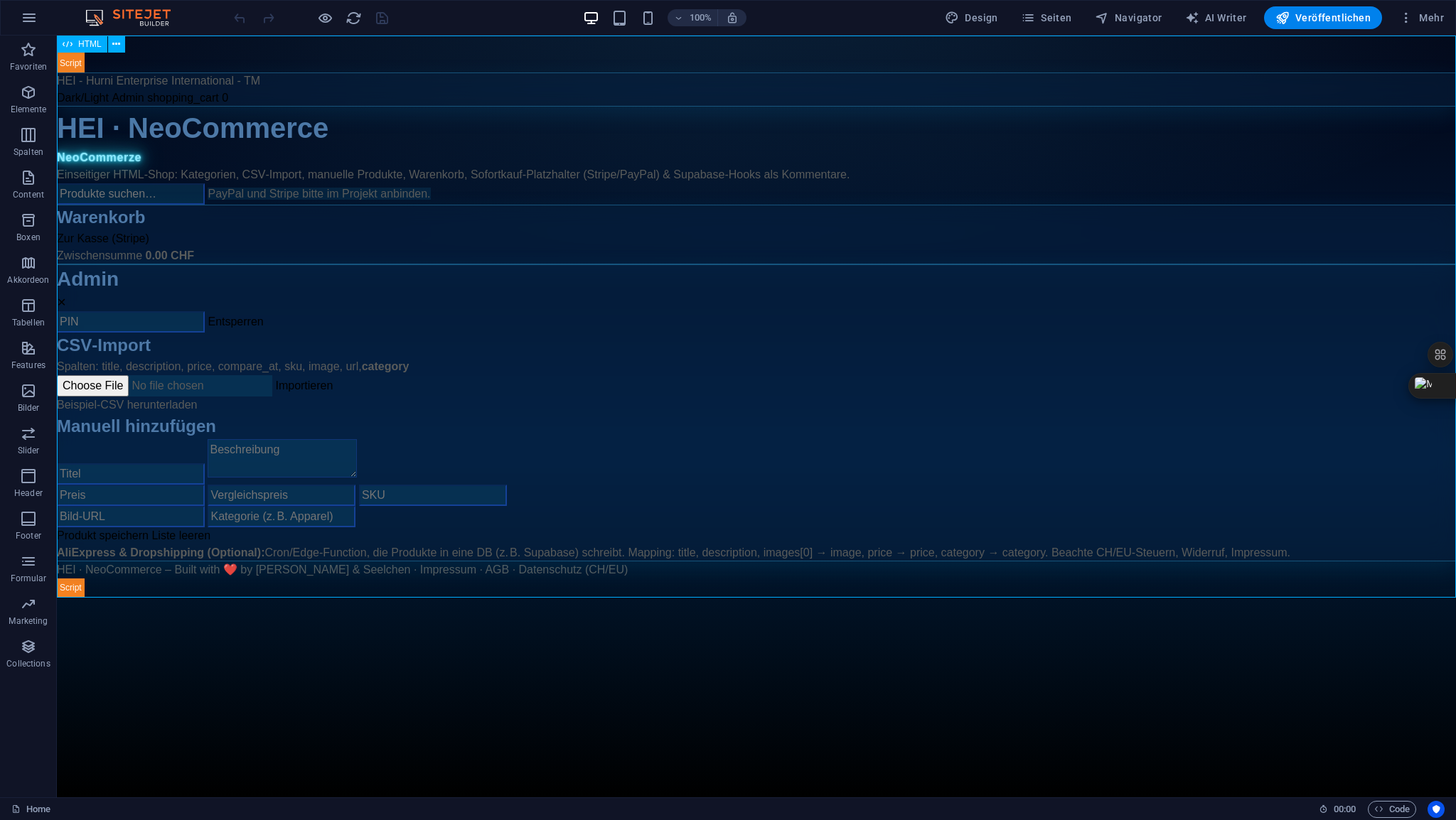
click at [91, 41] on span "HTML" at bounding box center [90, 44] width 23 height 9
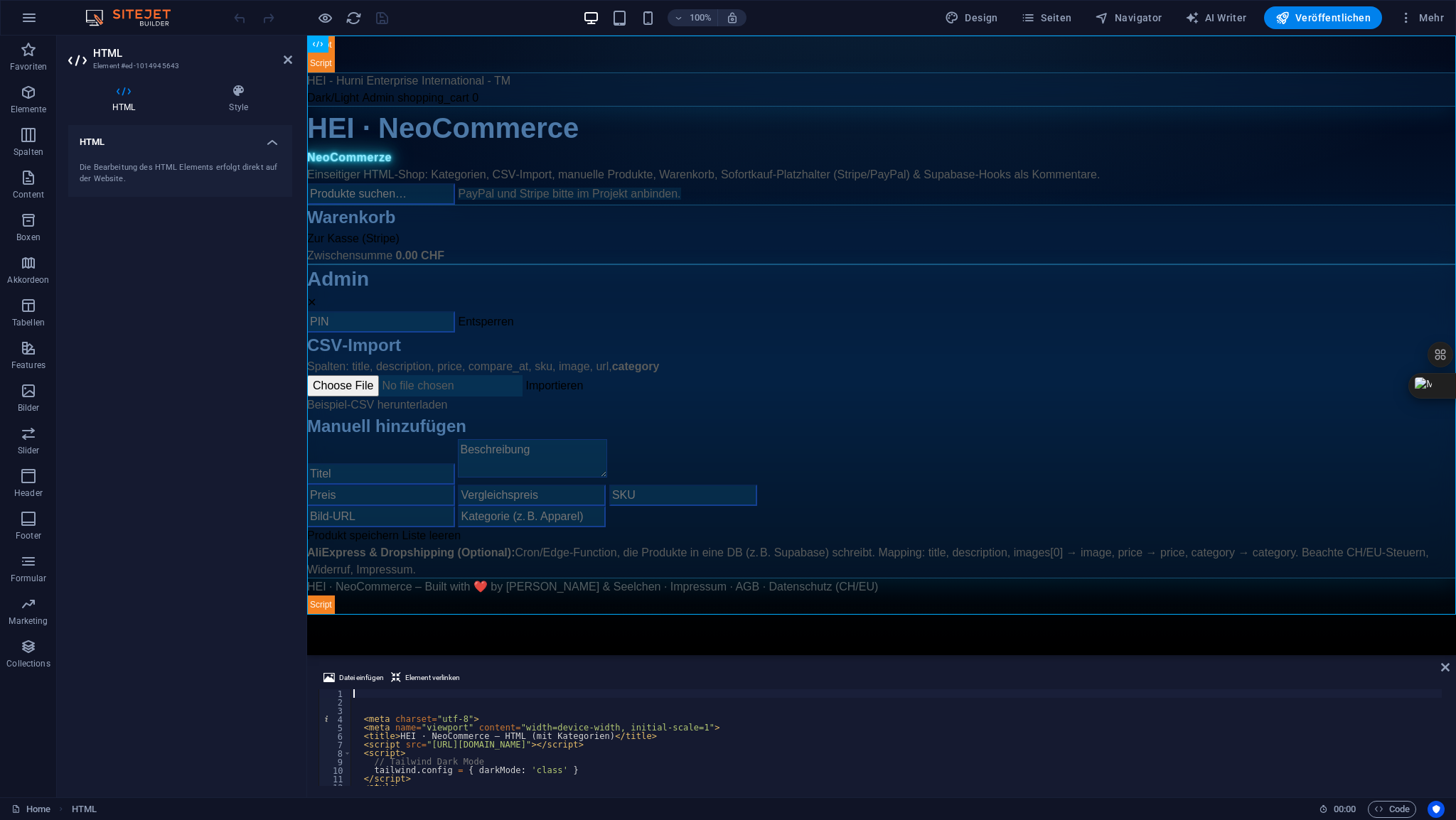
click at [380, 692] on div "< meta charset = "utf-8" > < meta name = "viewport" content = "width=device-wid…" at bounding box center [1043, 745] width 1385 height 111
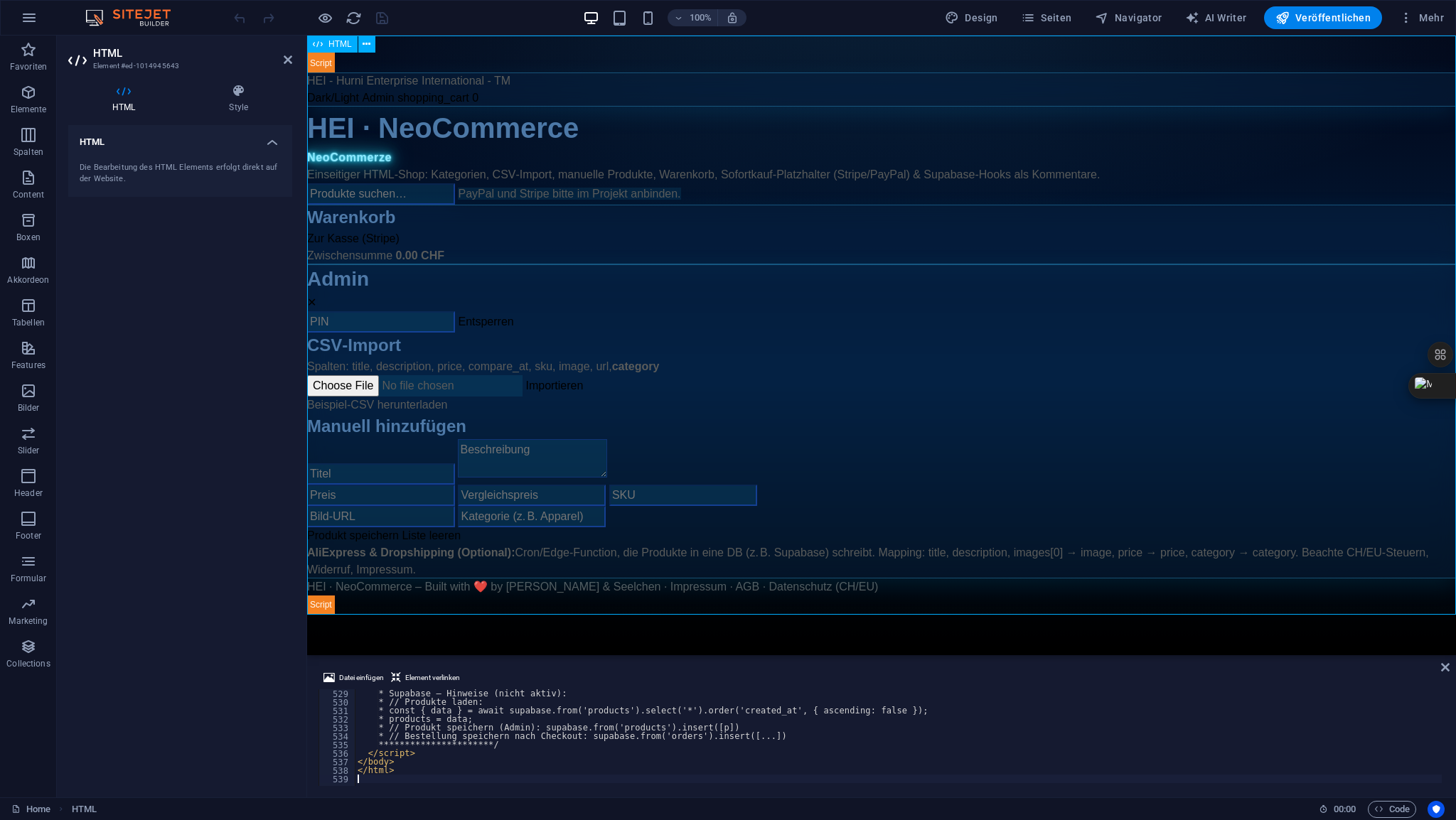
scroll to position [4504, 0]
click at [285, 59] on icon at bounding box center [287, 59] width 9 height 12
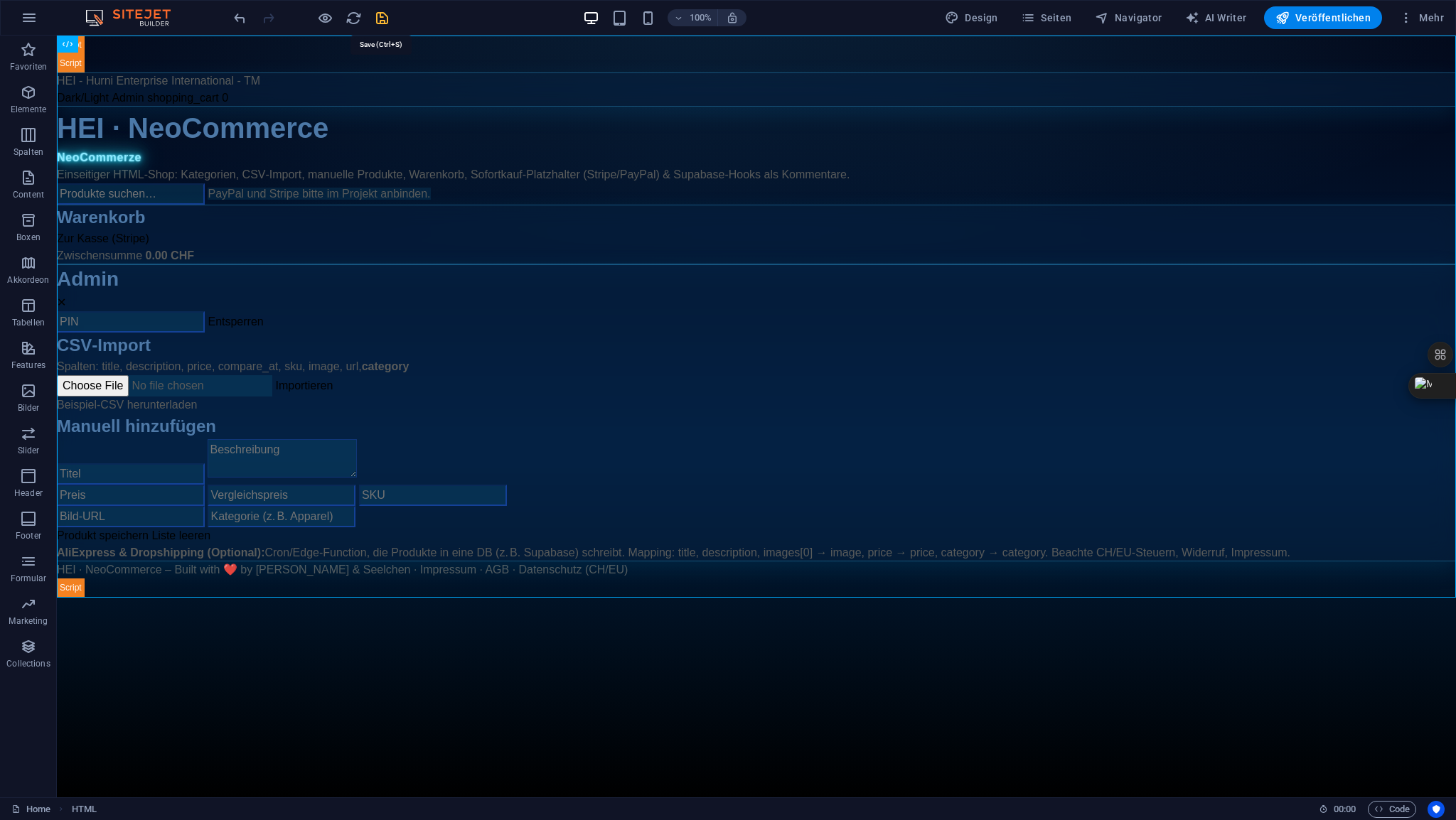
click at [385, 17] on icon "save" at bounding box center [382, 18] width 16 height 16
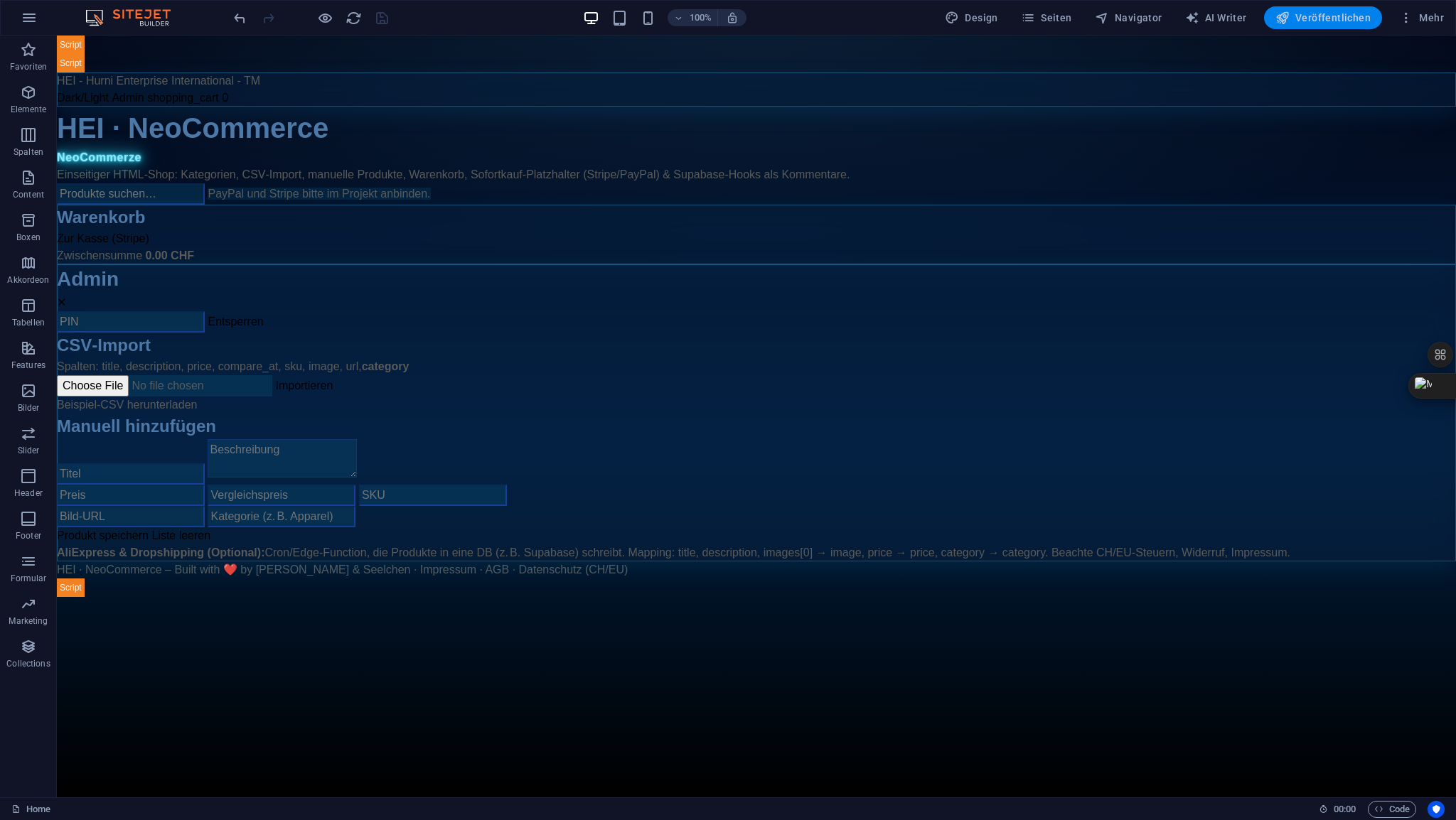
click at [1326, 20] on span "Veröffentlichen" at bounding box center [1323, 18] width 95 height 14
click at [85, 44] on span "HTML" at bounding box center [90, 44] width 23 height 9
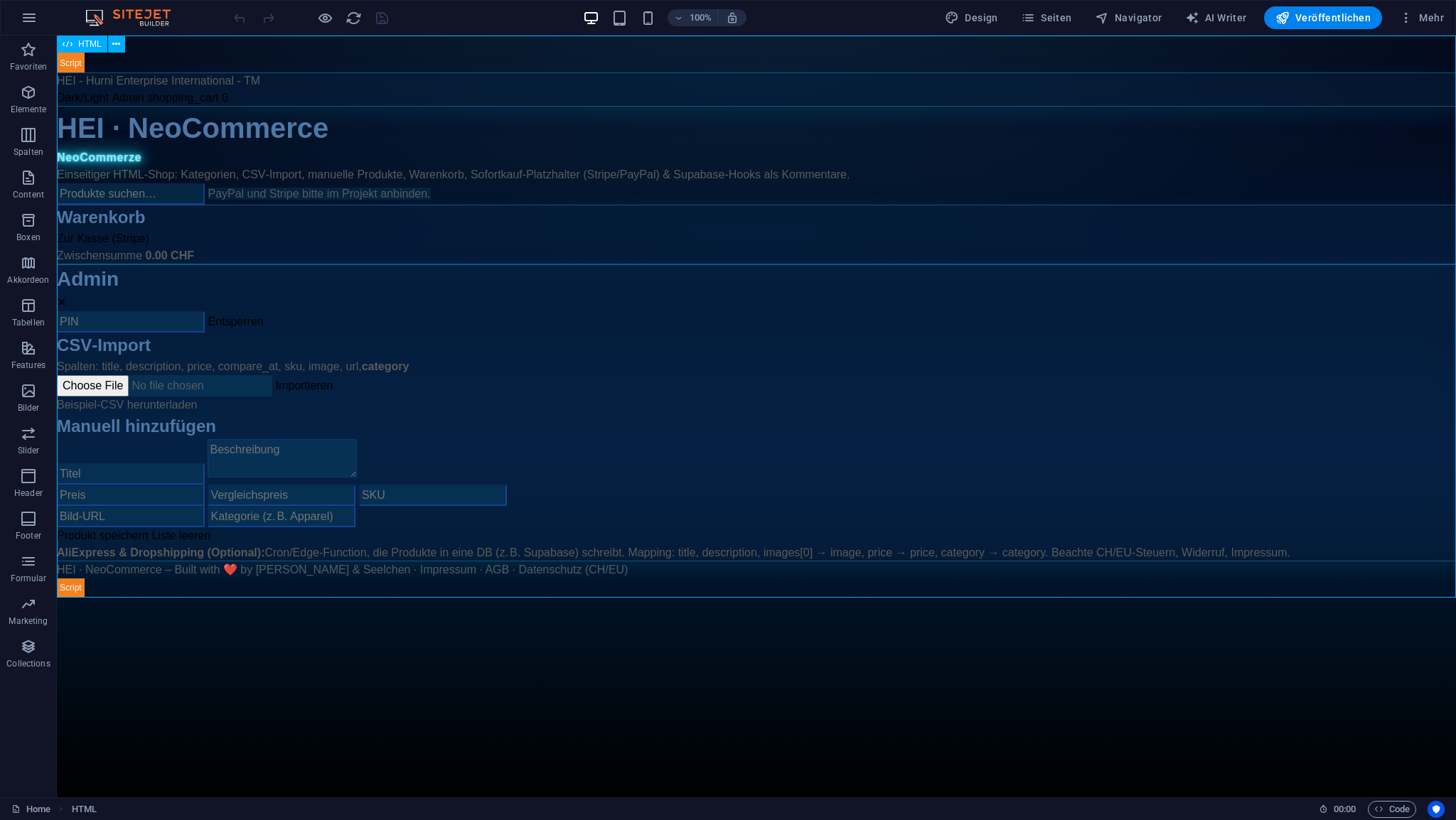
click at [85, 44] on span "HTML" at bounding box center [90, 44] width 23 height 9
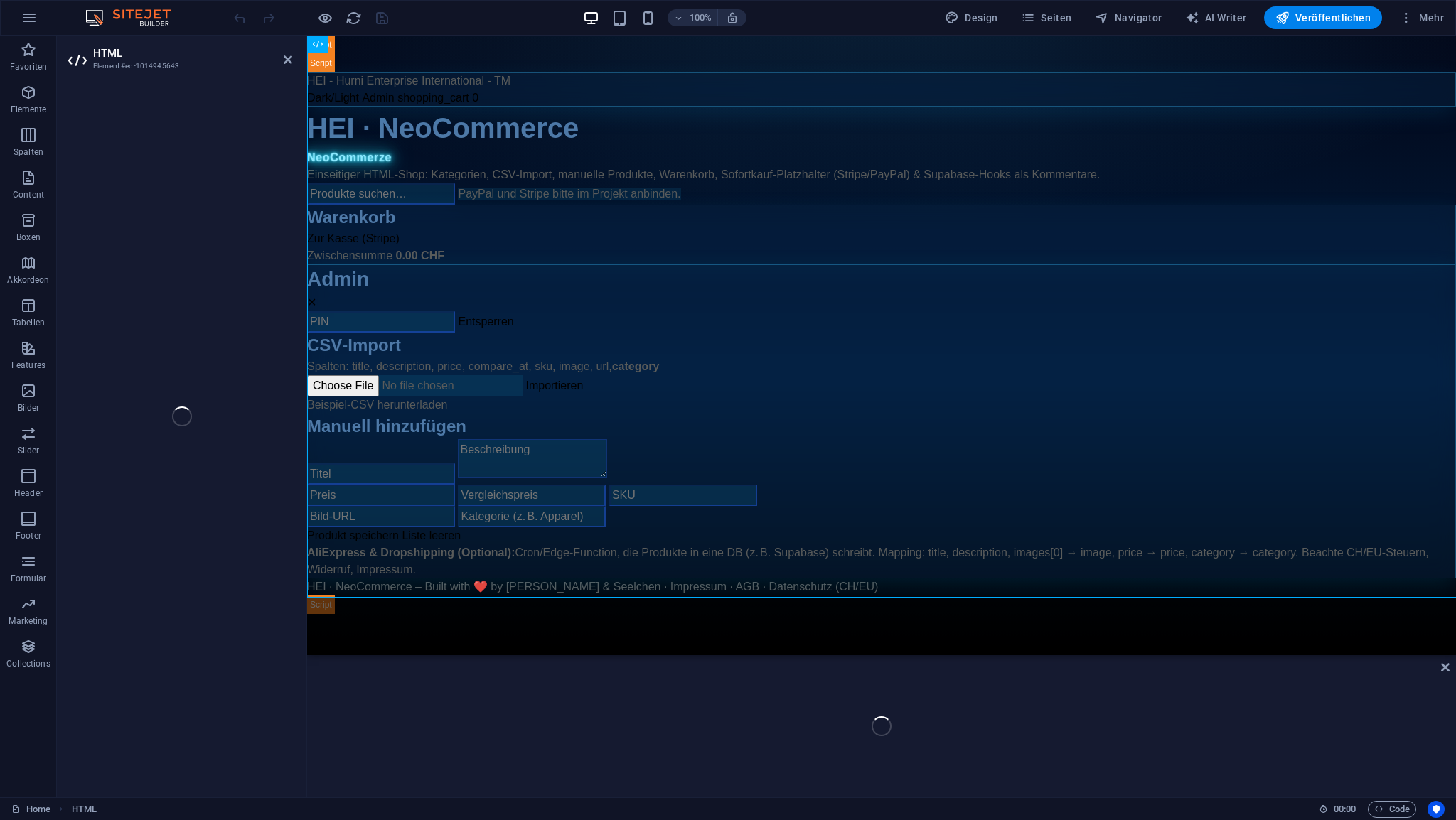
click at [85, 44] on div "HTML Element #ed-1014945643 HTML" at bounding box center [756, 417] width 1399 height 762
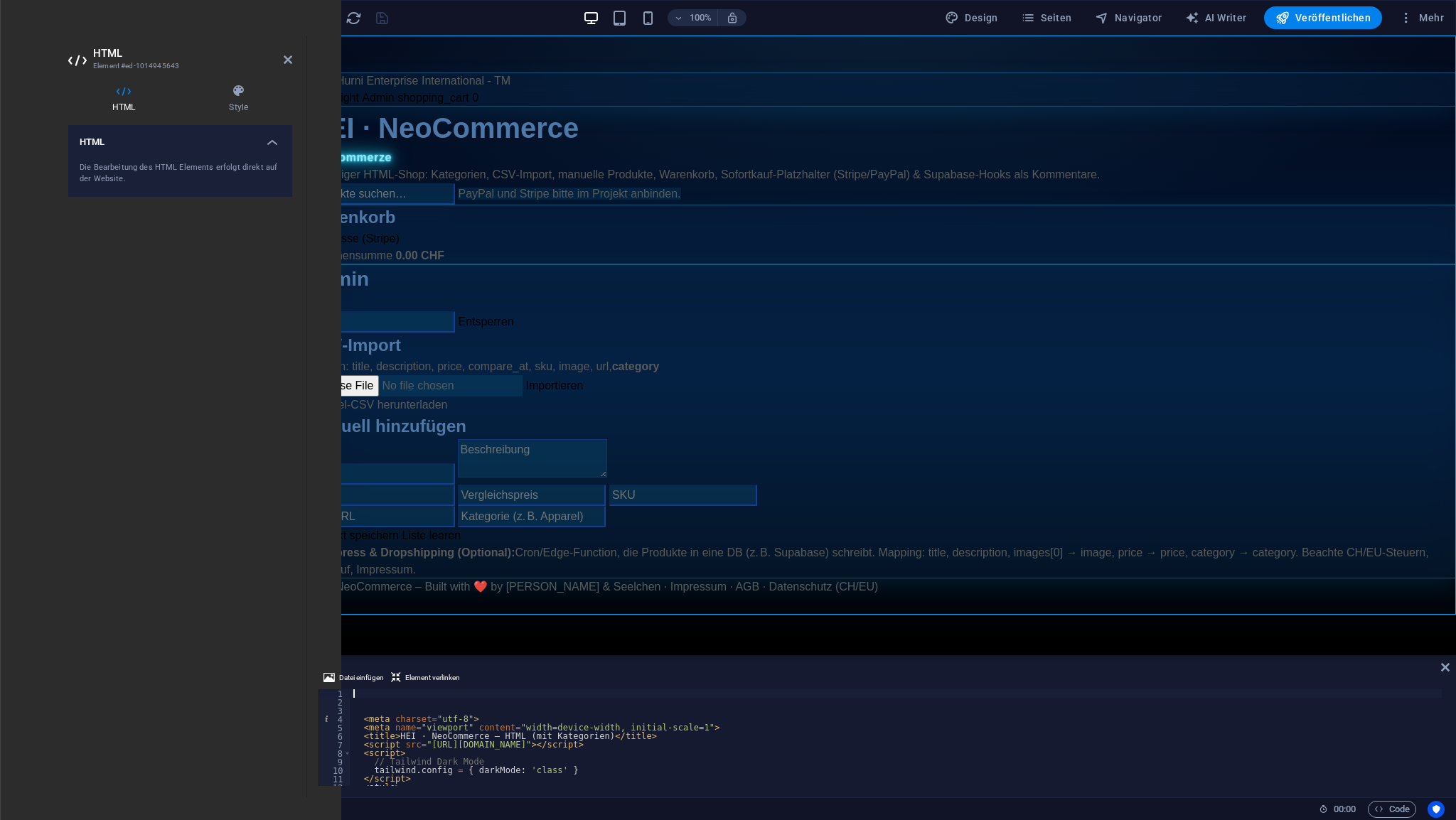
click at [378, 690] on div "< meta charset = "utf-8" > < meta name = "viewport" content = "width=device-wid…" at bounding box center [1043, 745] width 1385 height 111
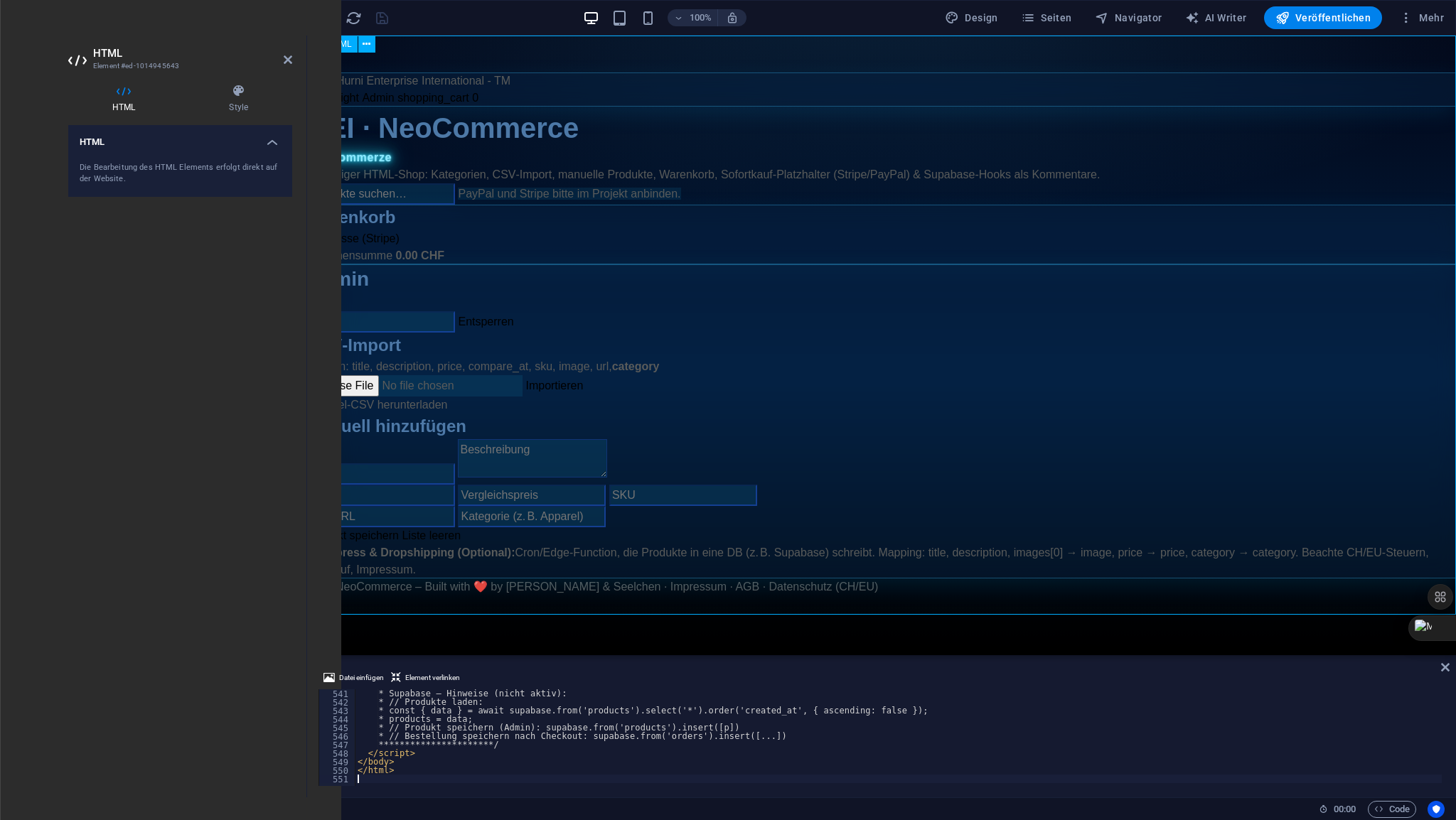
scroll to position [4606, 0]
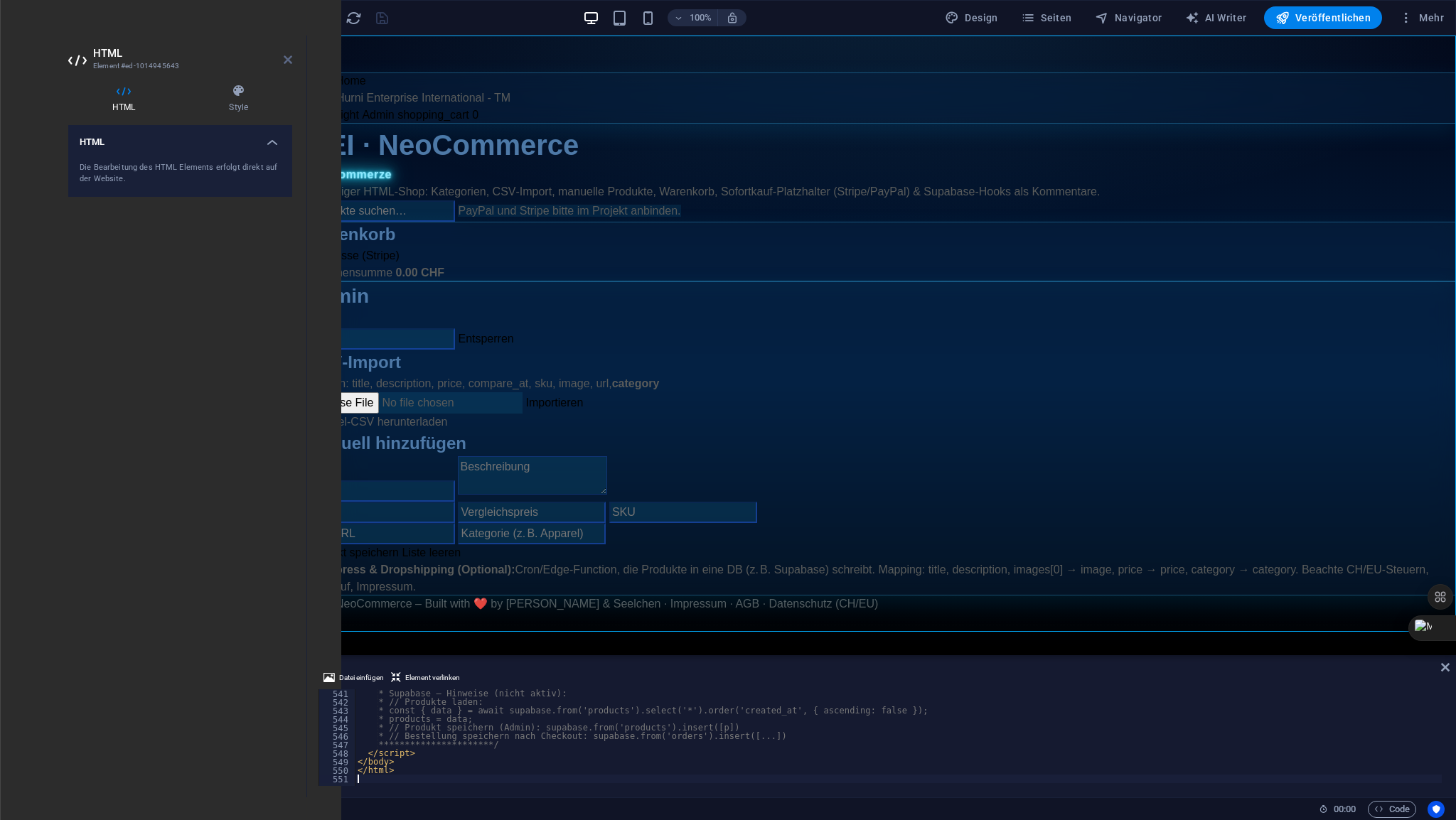
click at [286, 59] on icon at bounding box center [287, 59] width 9 height 12
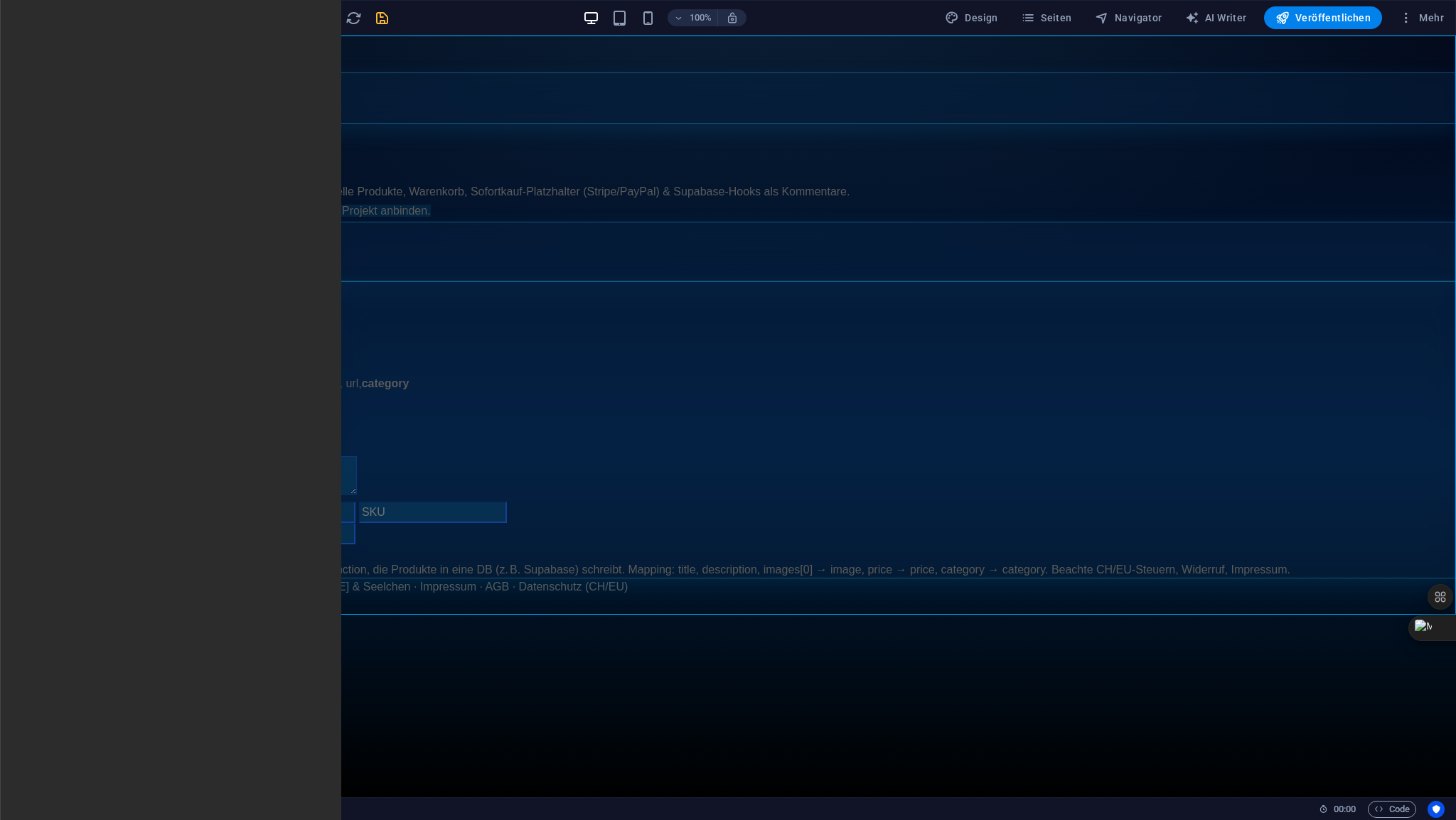
scroll to position [0, 0]
click at [381, 16] on icon "save" at bounding box center [382, 18] width 16 height 16
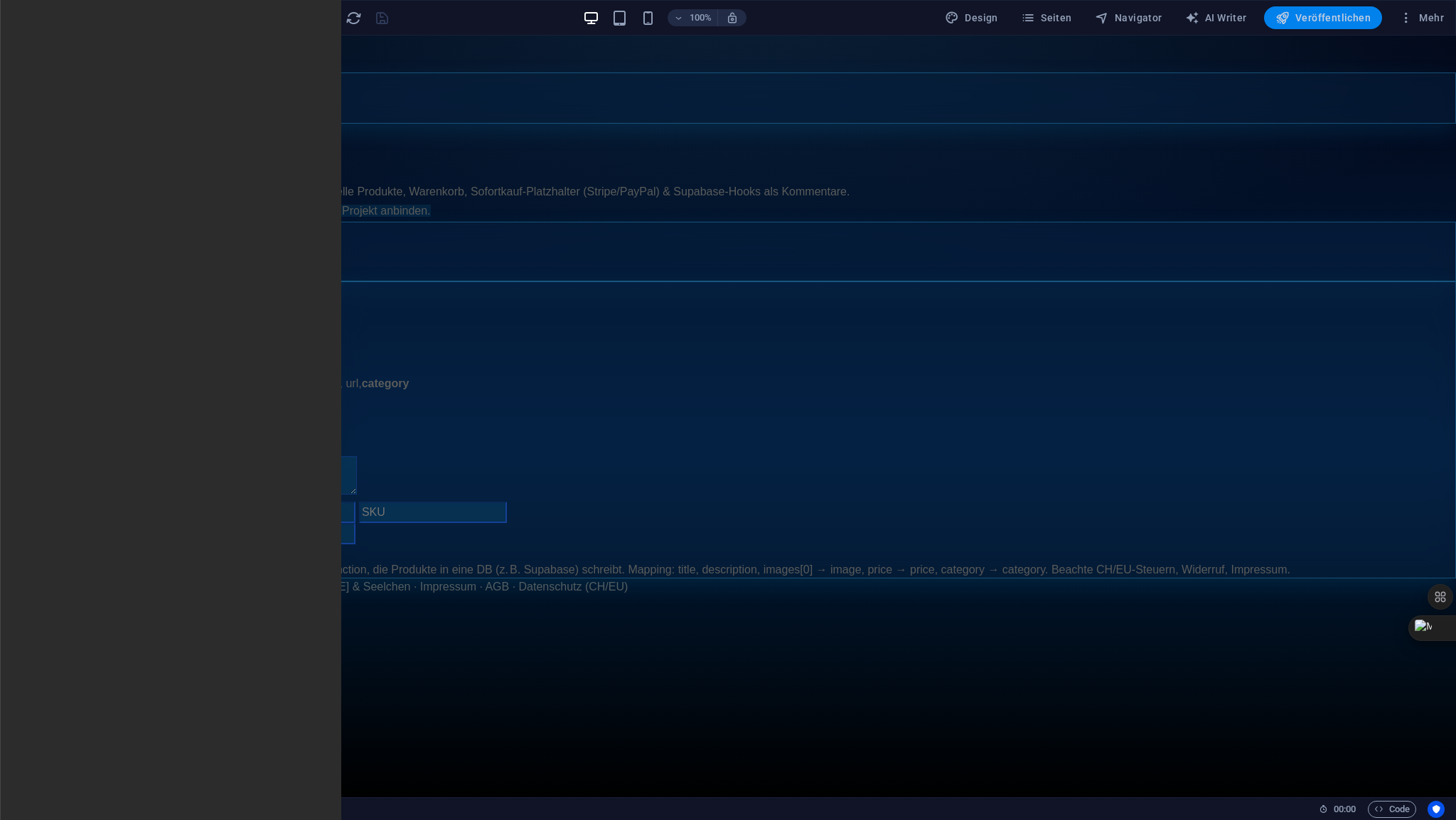
click at [1290, 21] on icon "button" at bounding box center [1283, 18] width 14 height 14
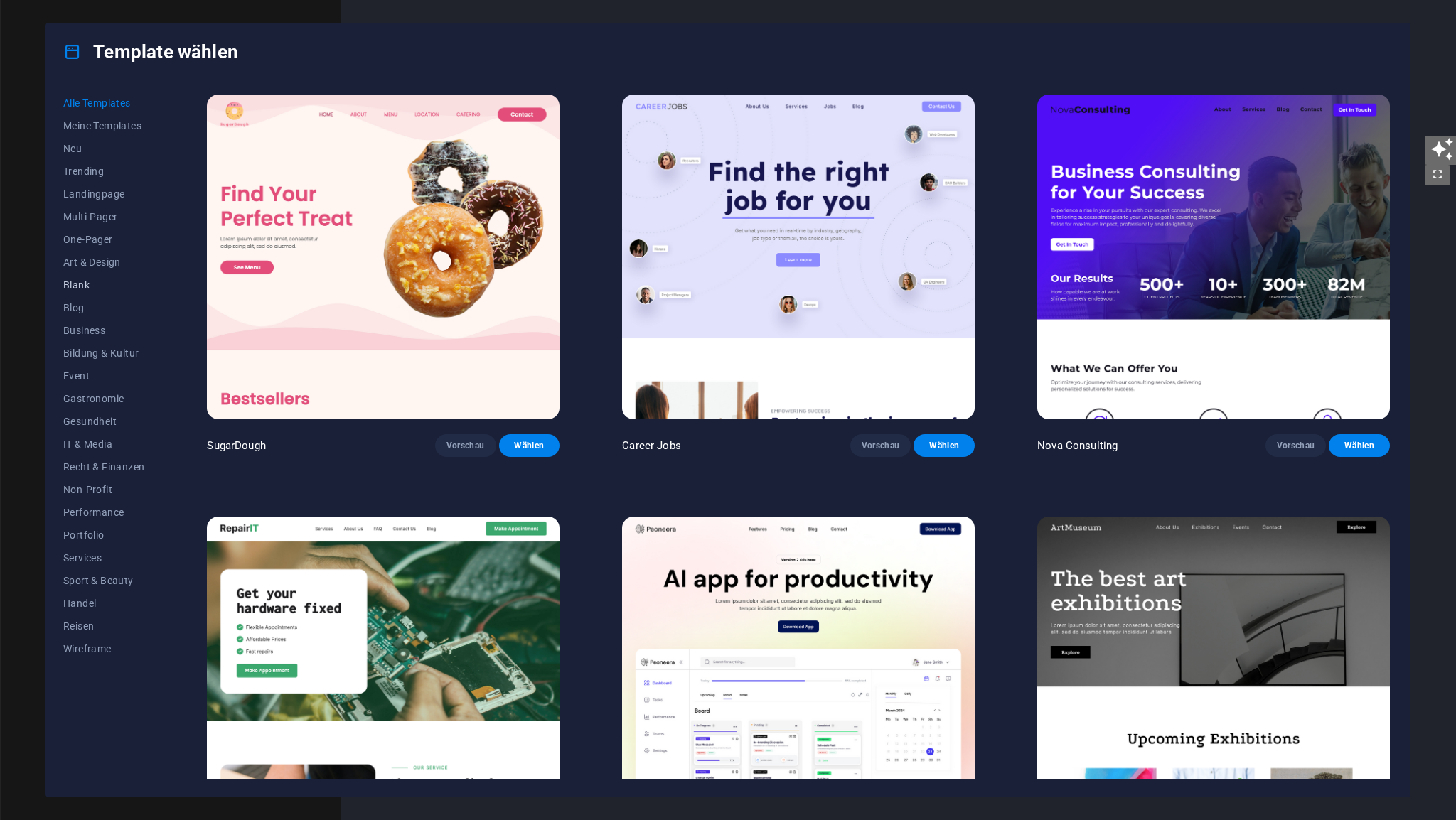
click at [88, 285] on span "Blank" at bounding box center [104, 285] width 81 height 12
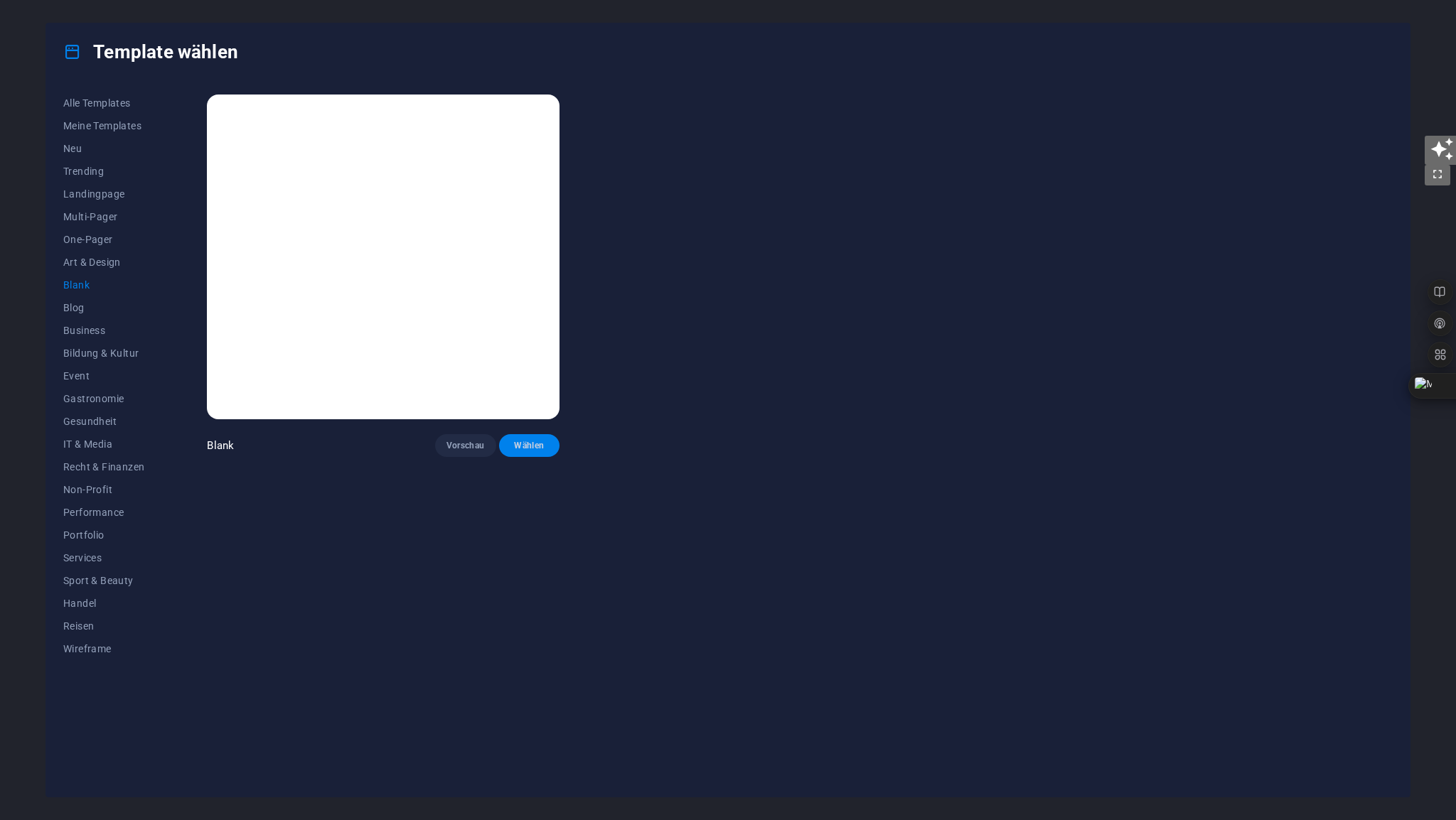
click at [539, 444] on span "Wählen" at bounding box center [529, 445] width 38 height 12
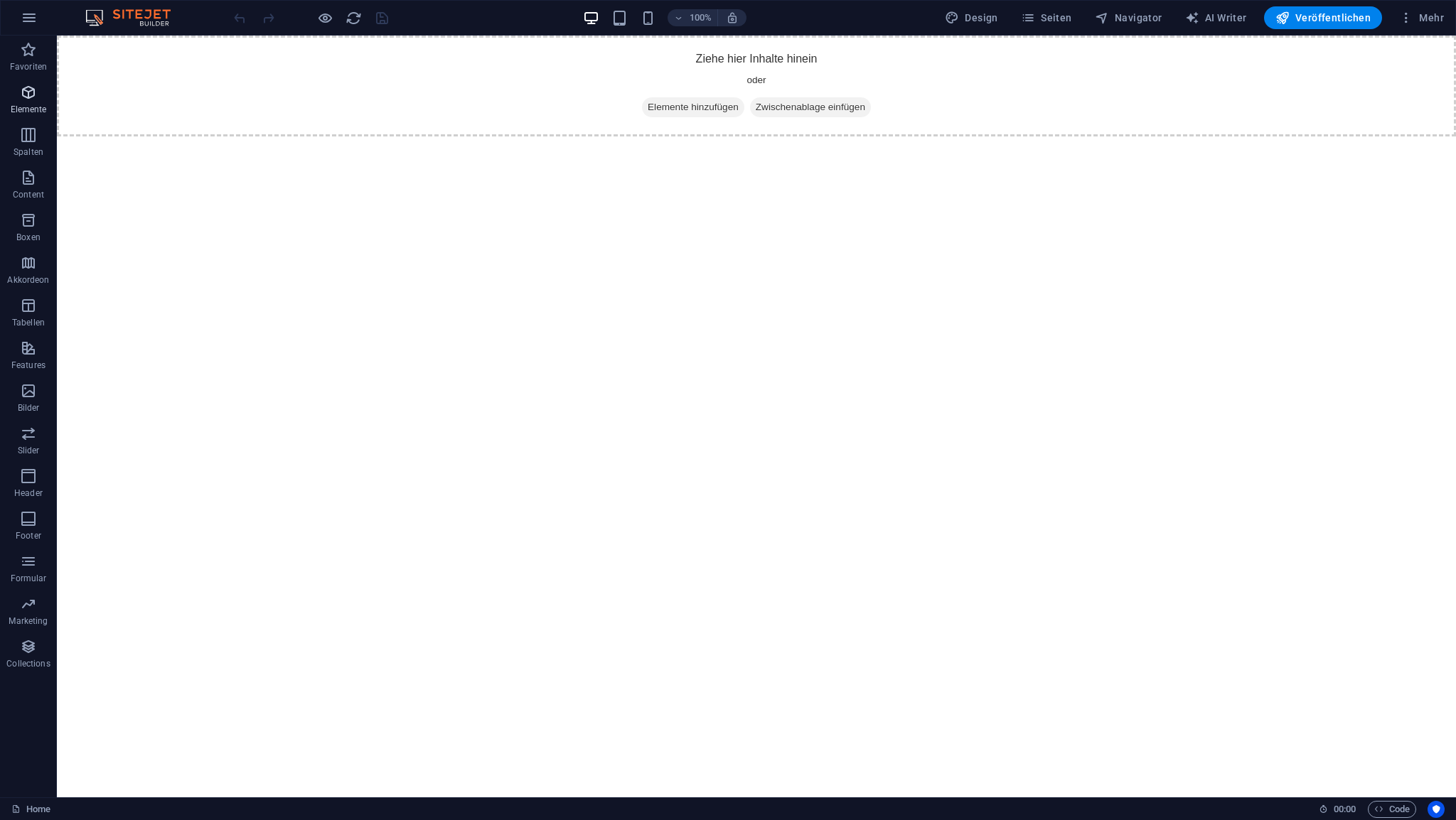
click at [36, 95] on icon "button" at bounding box center [28, 92] width 17 height 17
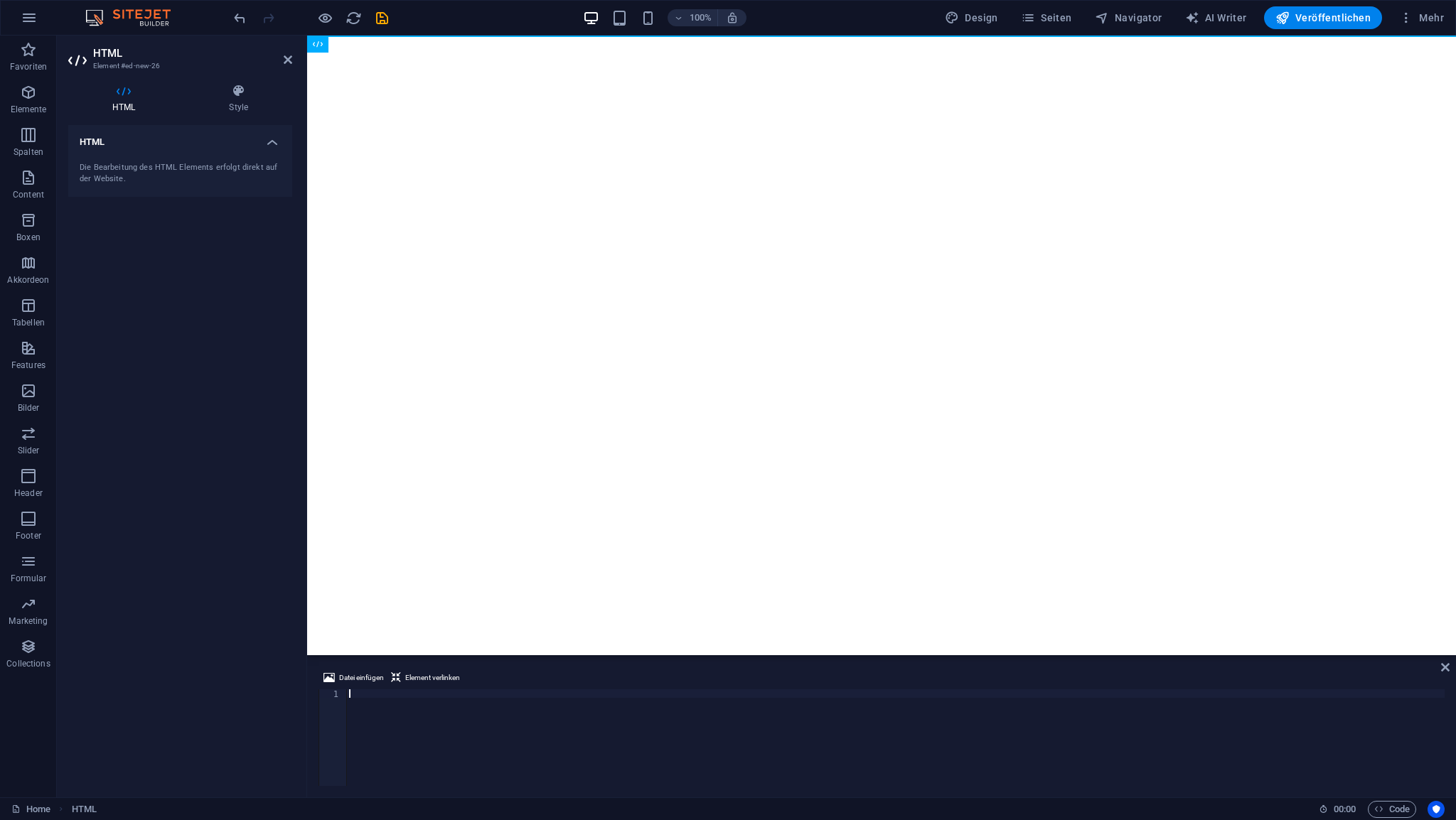
click at [357, 695] on div at bounding box center [895, 747] width 1098 height 114
drag, startPoint x: 364, startPoint y: 684, endPoint x: 356, endPoint y: 689, distance: 9.4
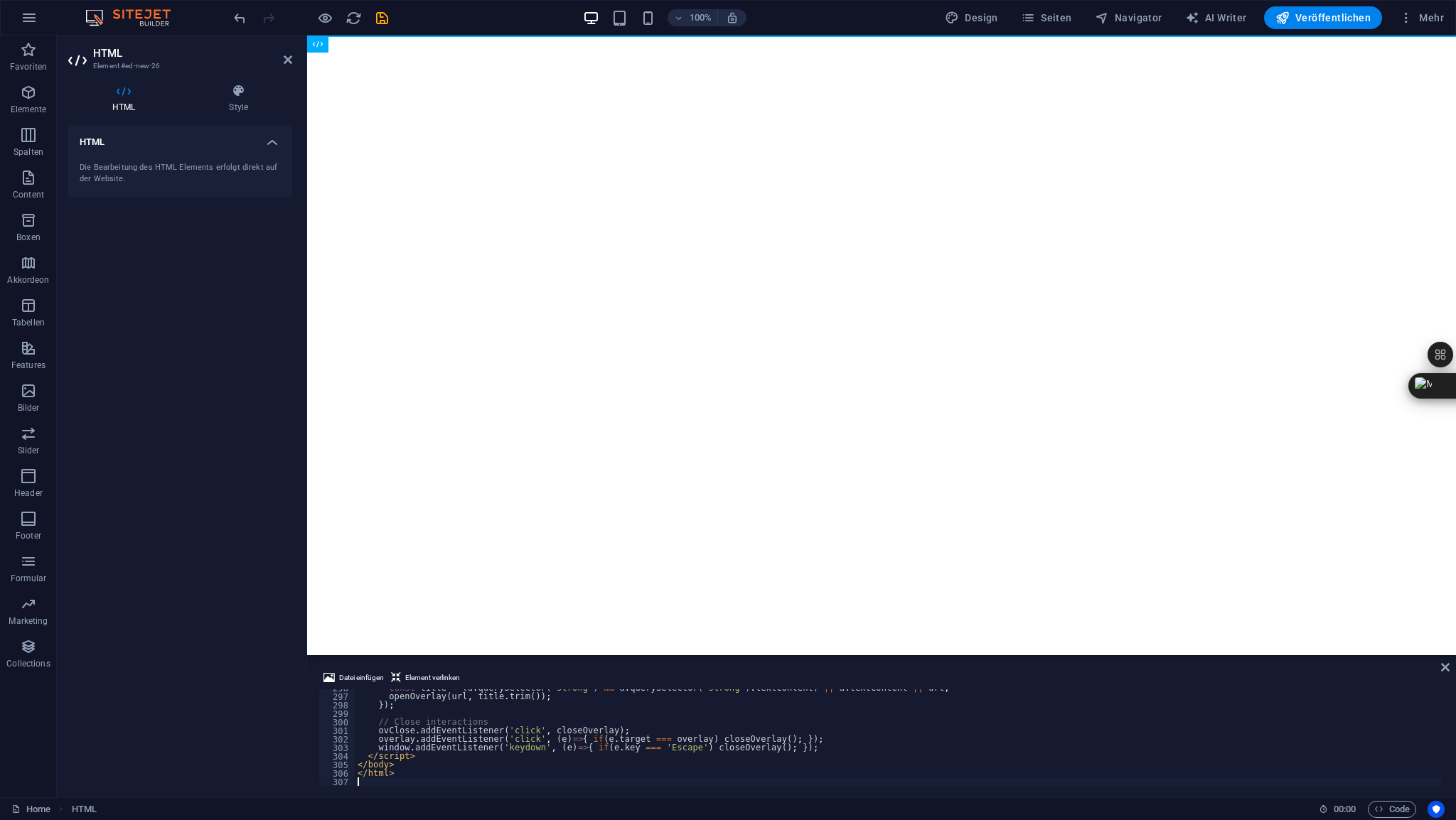
click at [292, 59] on aside "HTML Element #ed-new-26 HTML Style HTML Die Bearbeitung des HTML Elements erfol…" at bounding box center [182, 417] width 250 height 762
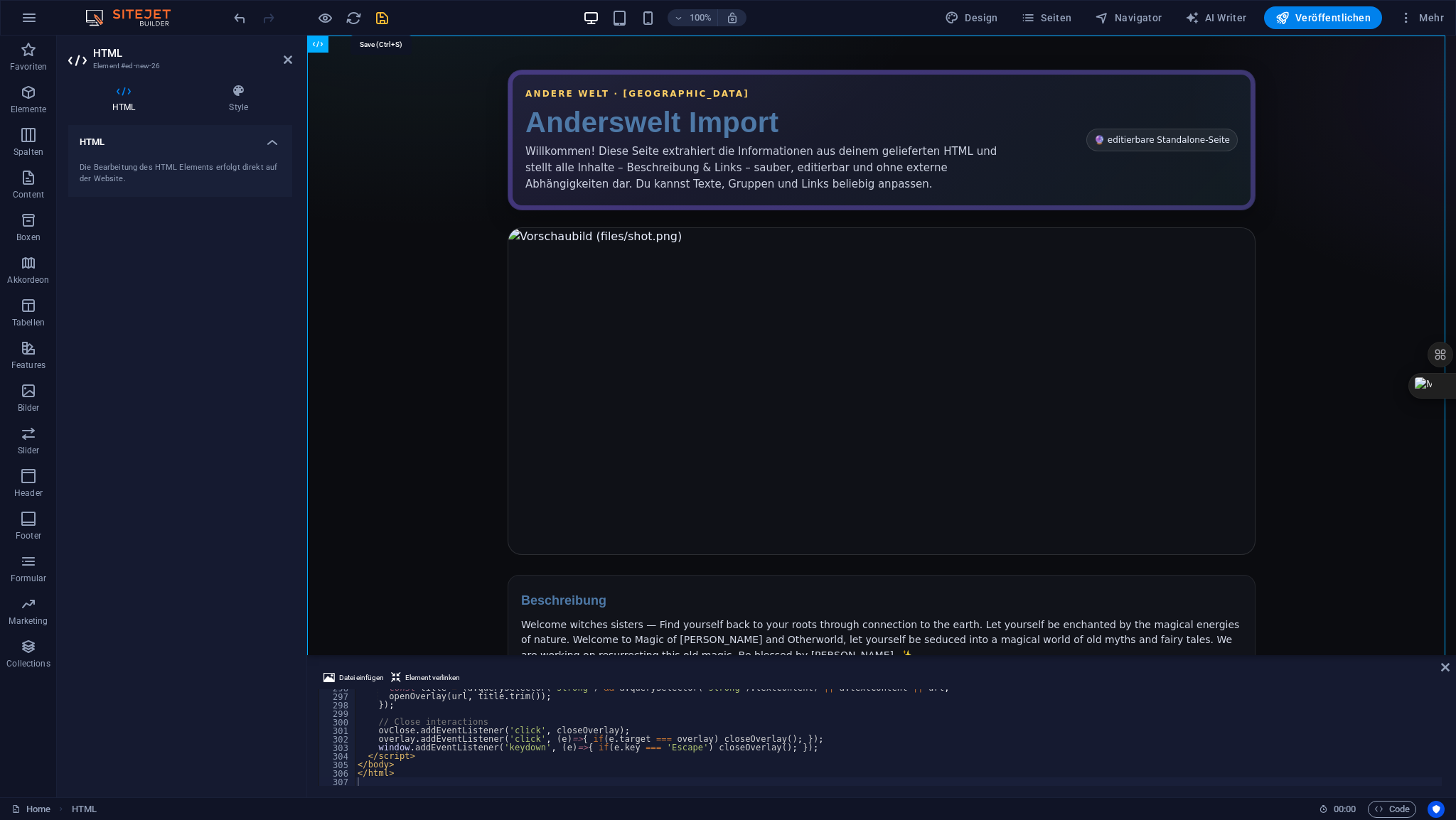
click at [385, 21] on icon "save" at bounding box center [382, 18] width 16 height 16
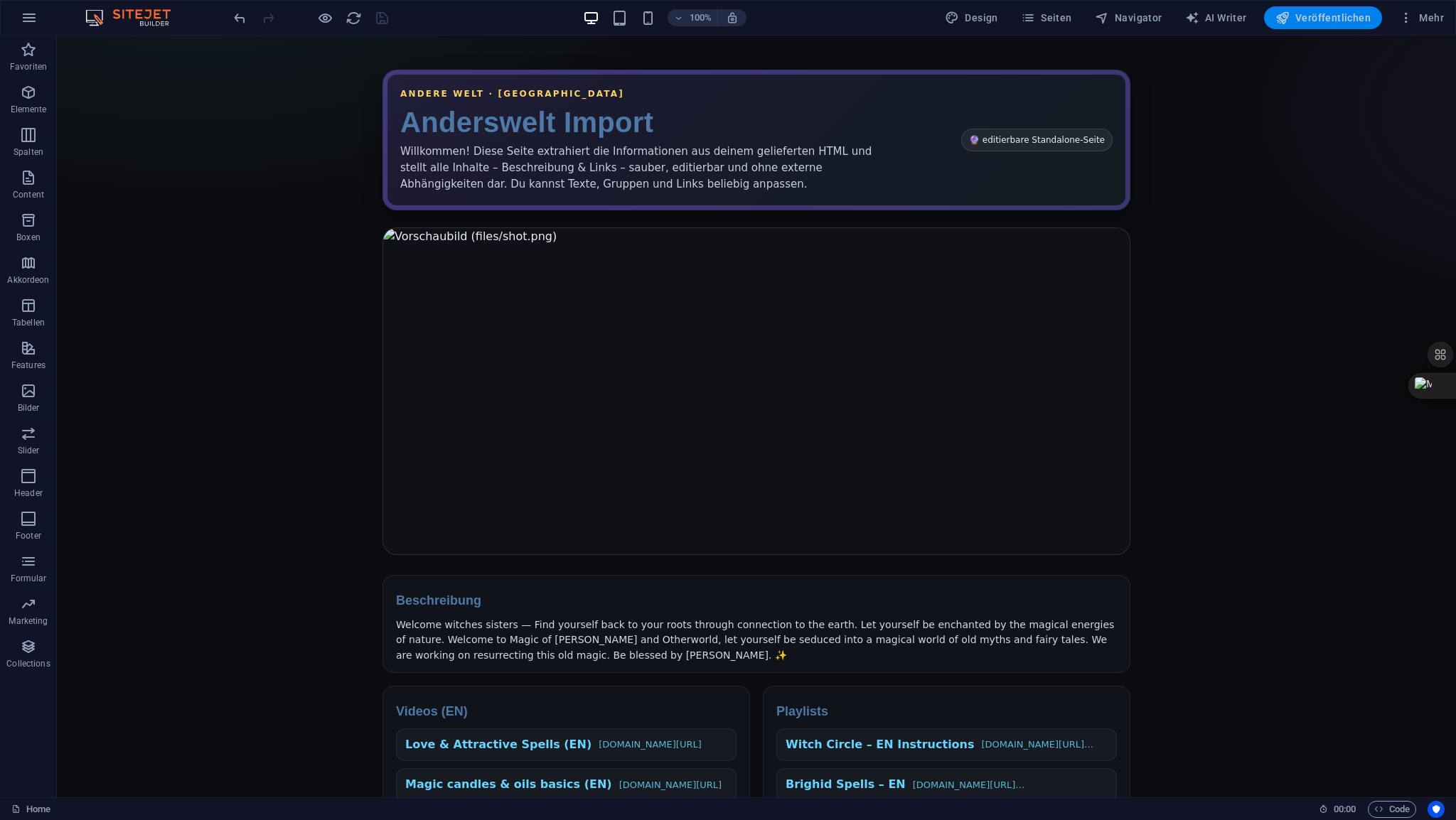
click at [1309, 18] on span "Veröffentlichen" at bounding box center [1323, 18] width 95 height 14
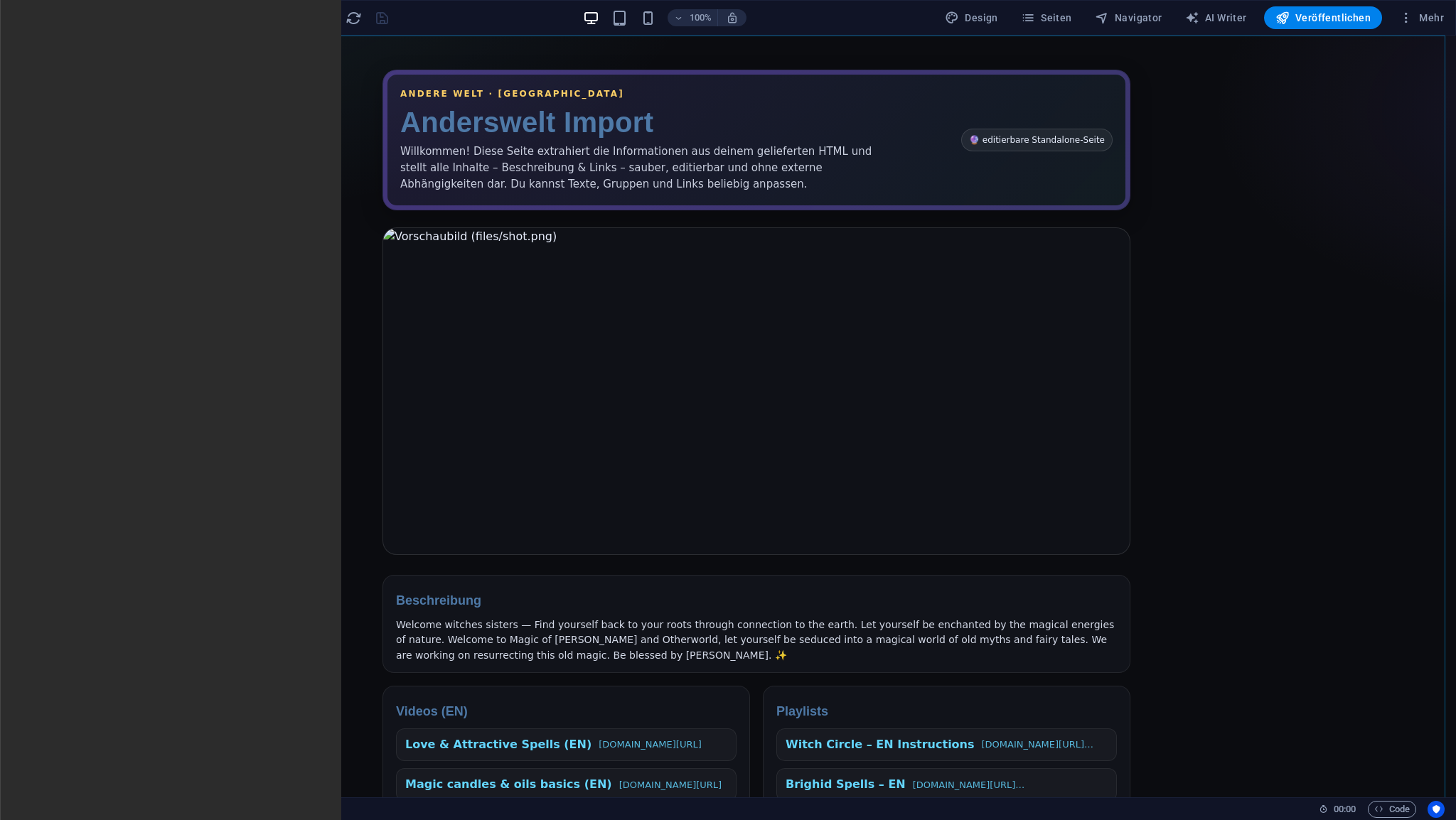
click at [93, 45] on span "HTML" at bounding box center [90, 44] width 23 height 9
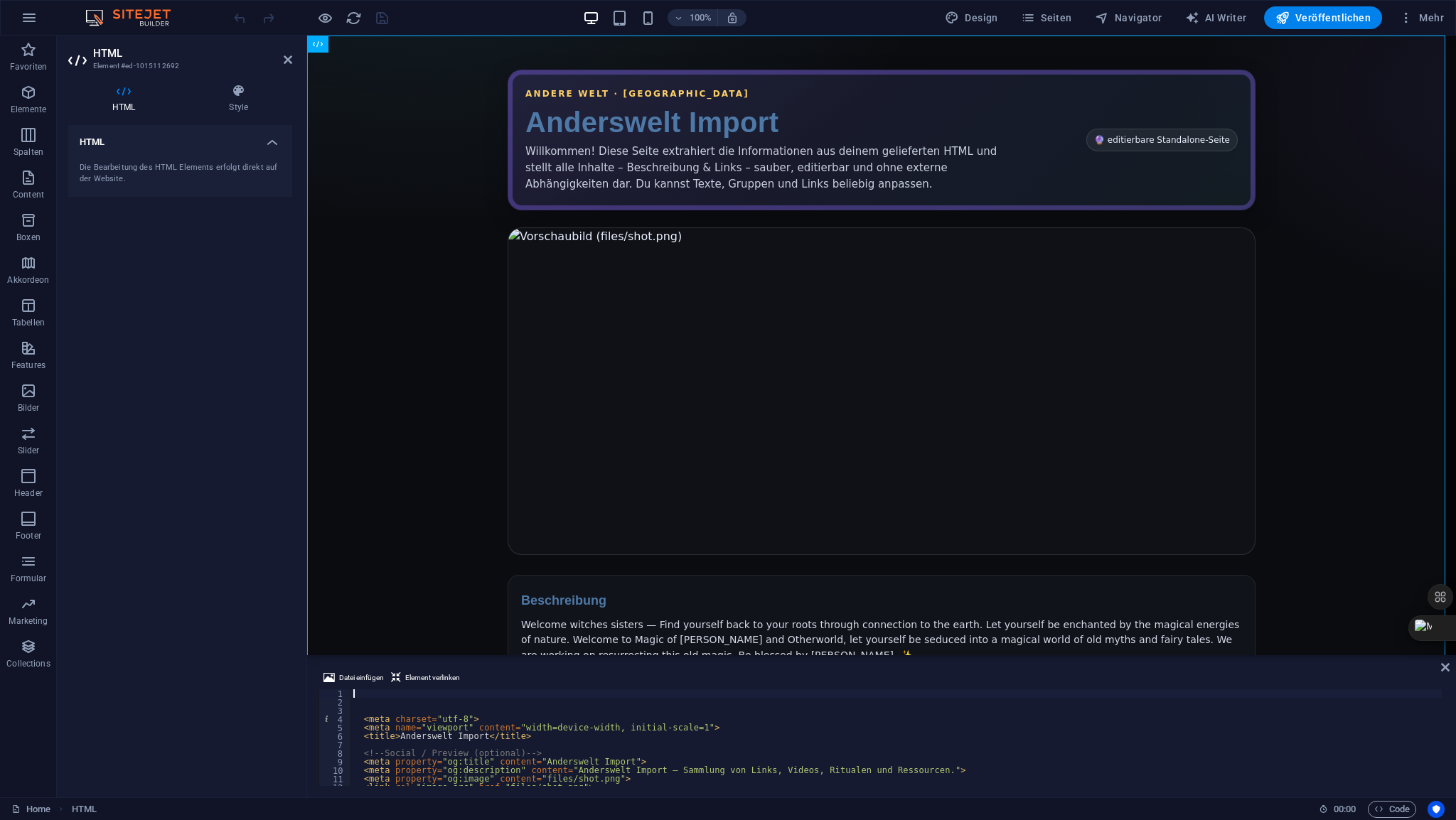
click at [371, 690] on div "< meta charset = "utf-8" > < meta name = "viewport" content = "width=device-wid…" at bounding box center [1124, 745] width 1547 height 111
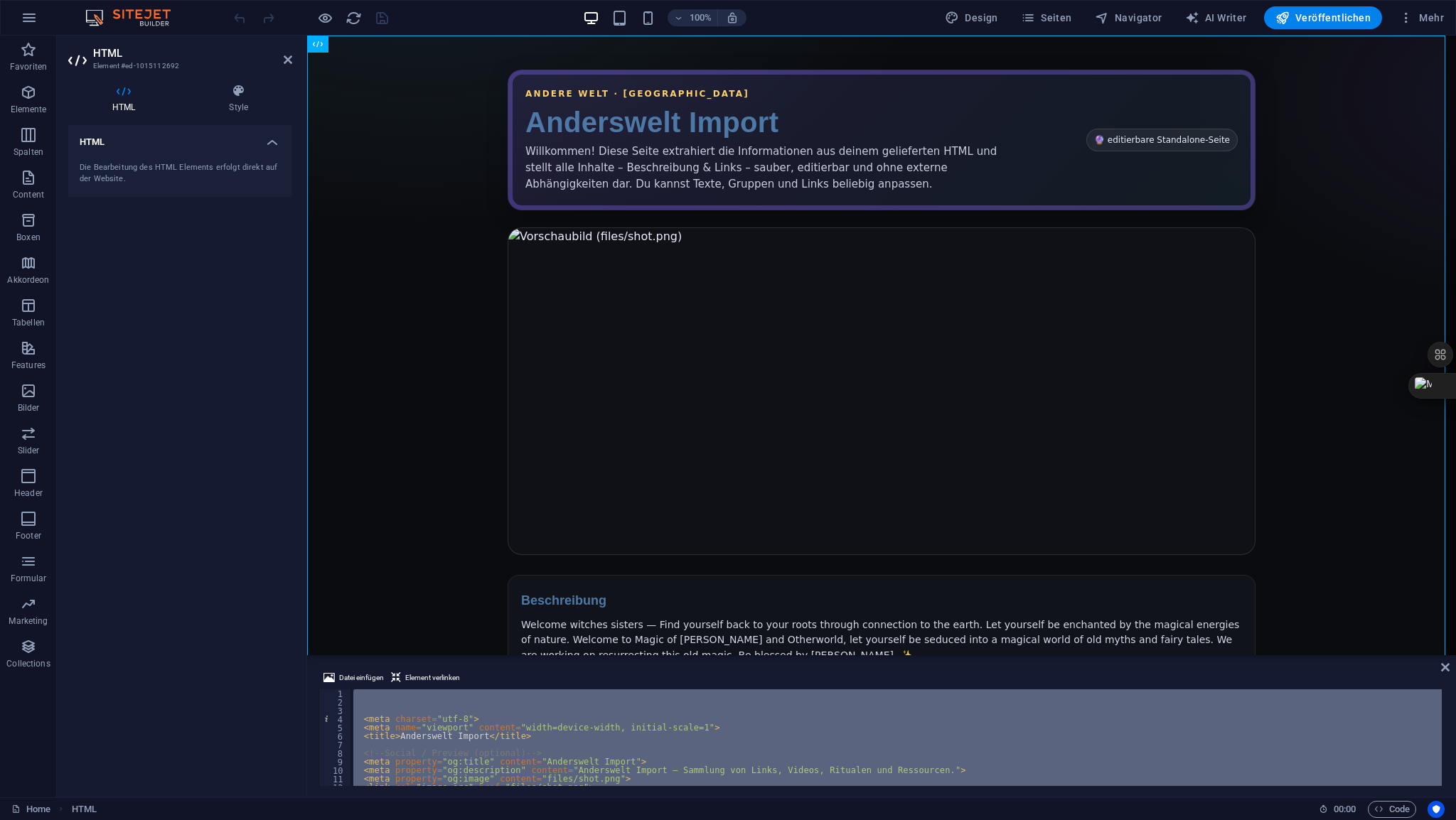
scroll to position [2686, 0]
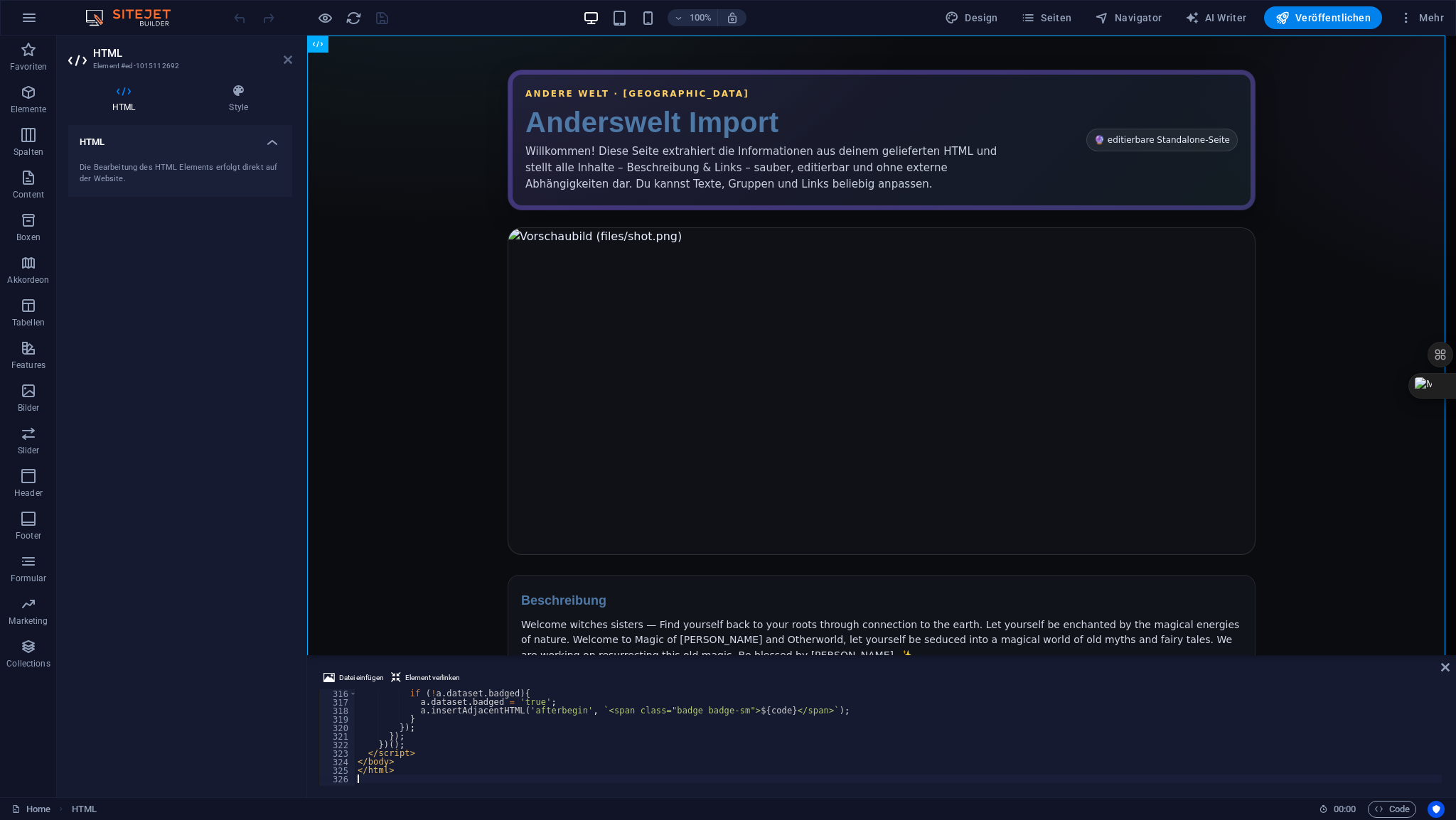
click at [286, 60] on icon at bounding box center [287, 59] width 9 height 12
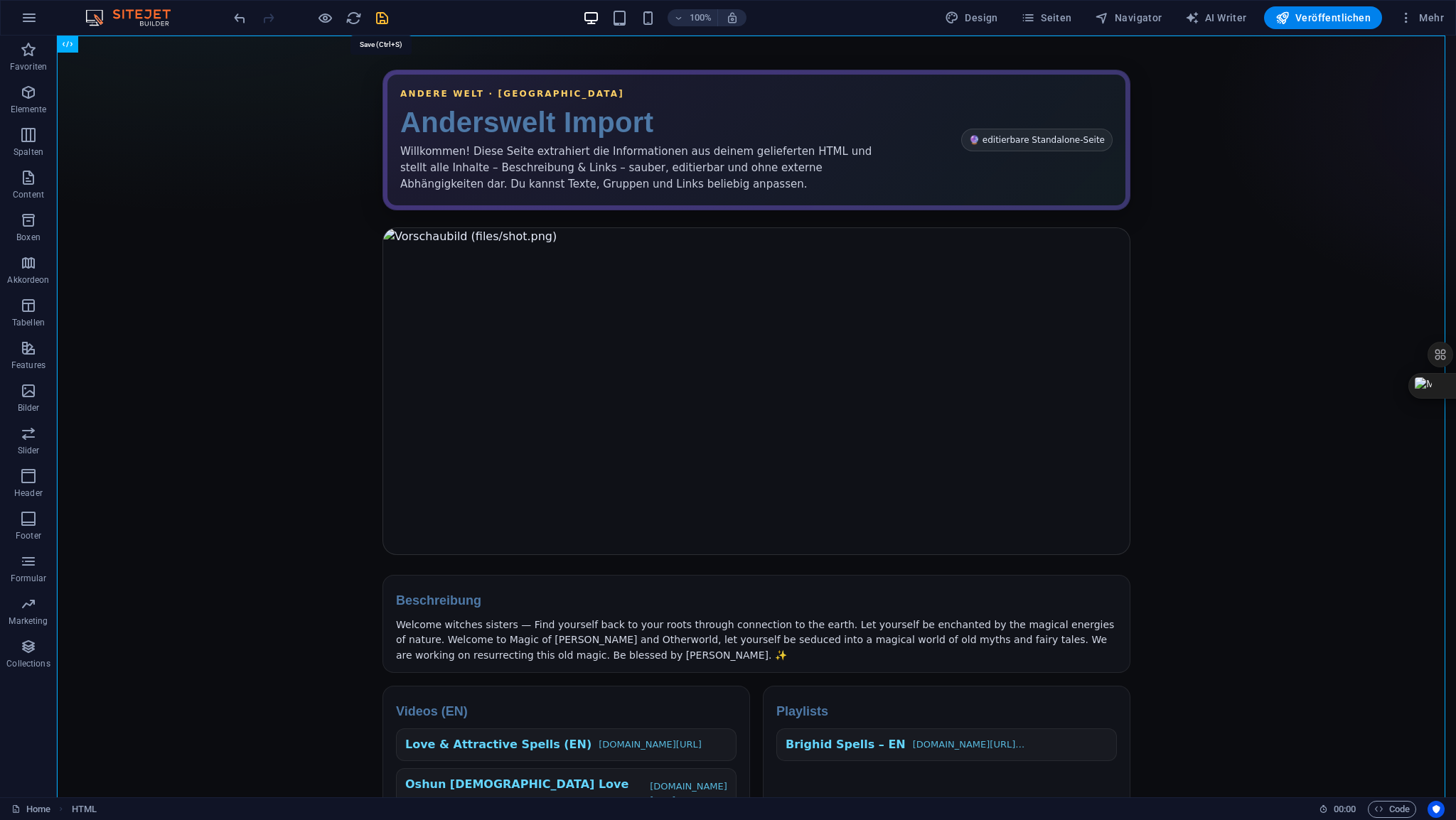
click at [378, 24] on icon "save" at bounding box center [382, 18] width 16 height 16
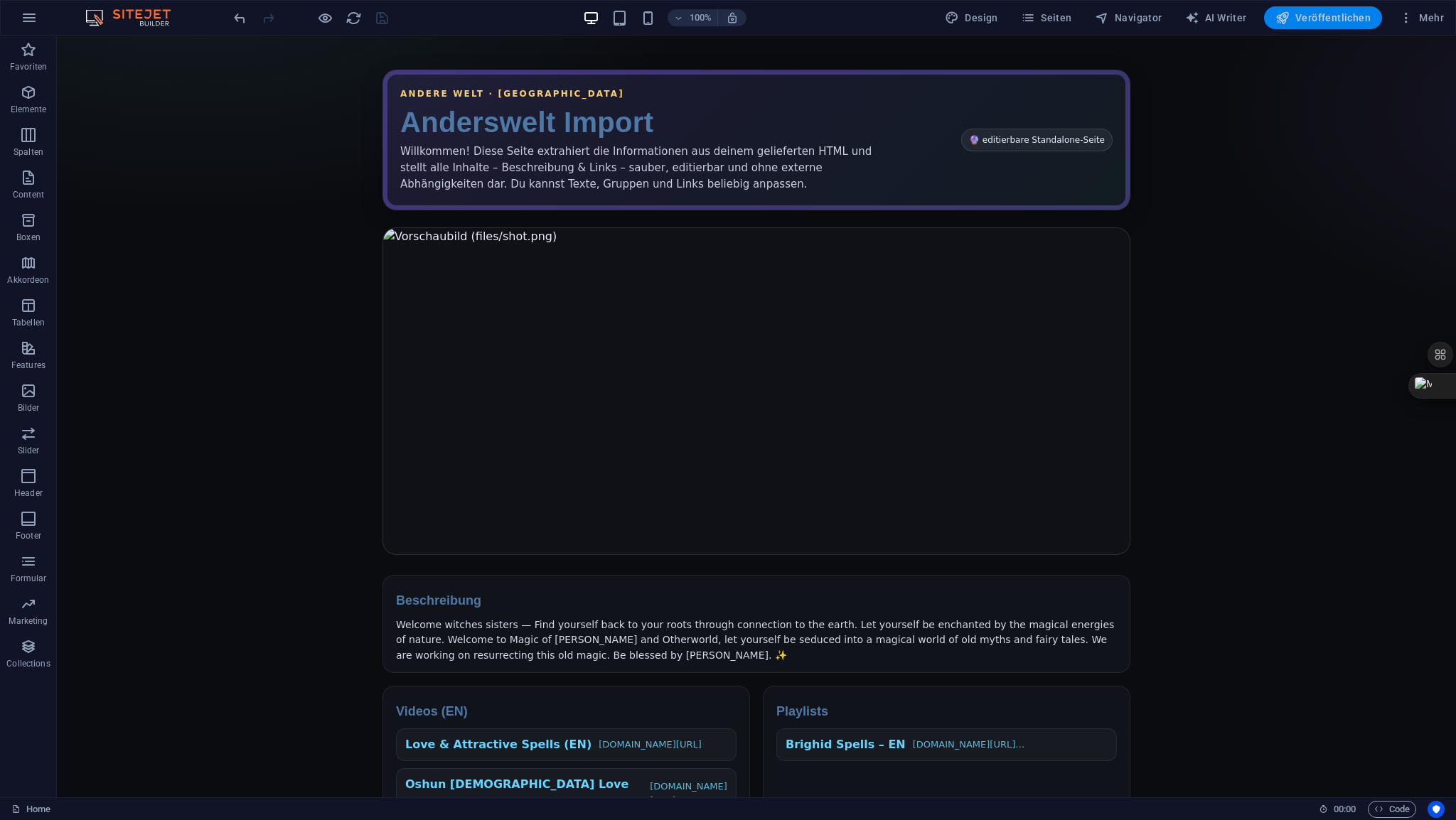
click at [1322, 17] on span "Veröffentlichen" at bounding box center [1323, 18] width 95 height 14
click at [94, 45] on span "HTML" at bounding box center [90, 44] width 23 height 9
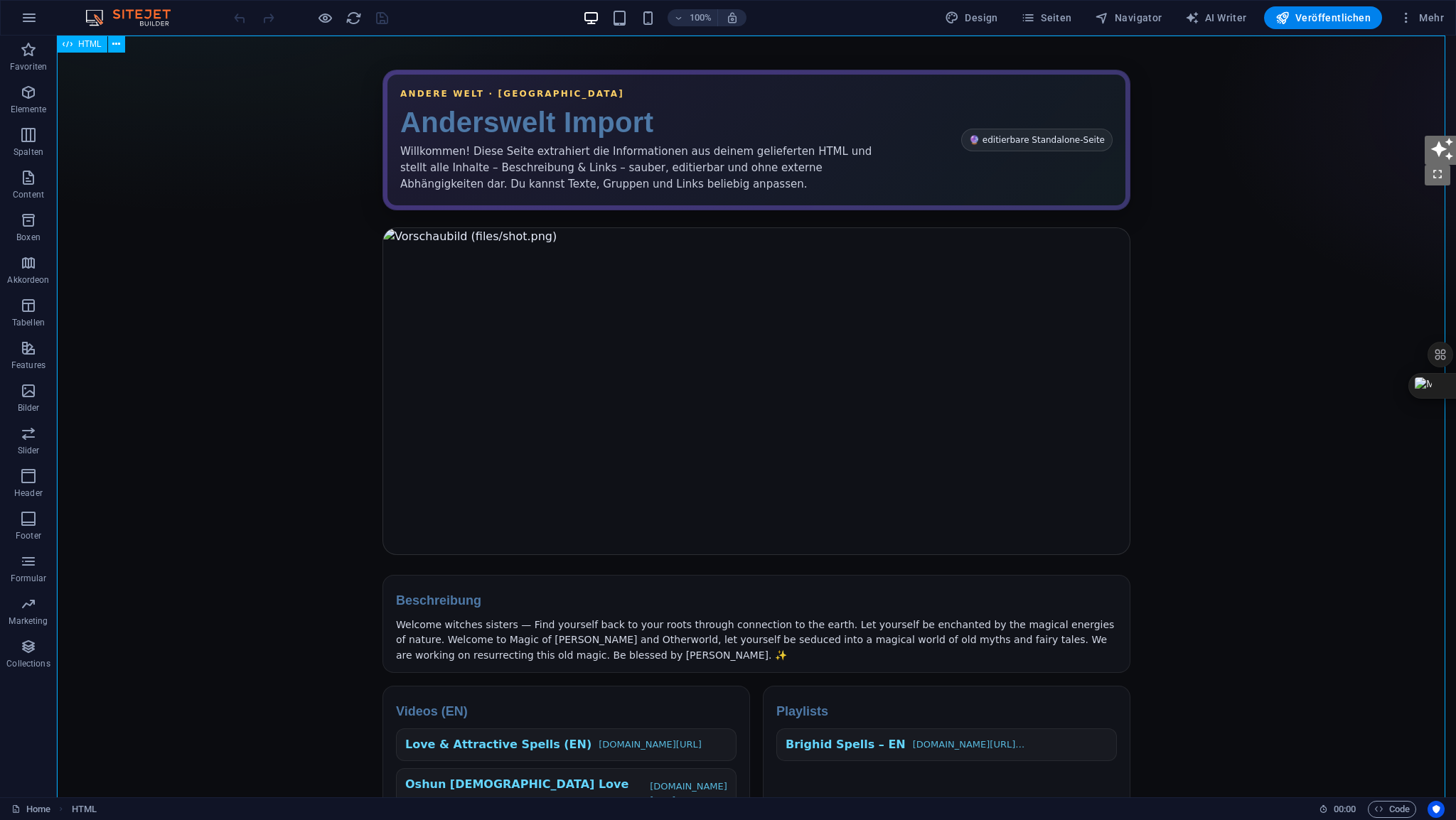
click at [94, 45] on span "HTML" at bounding box center [90, 44] width 23 height 9
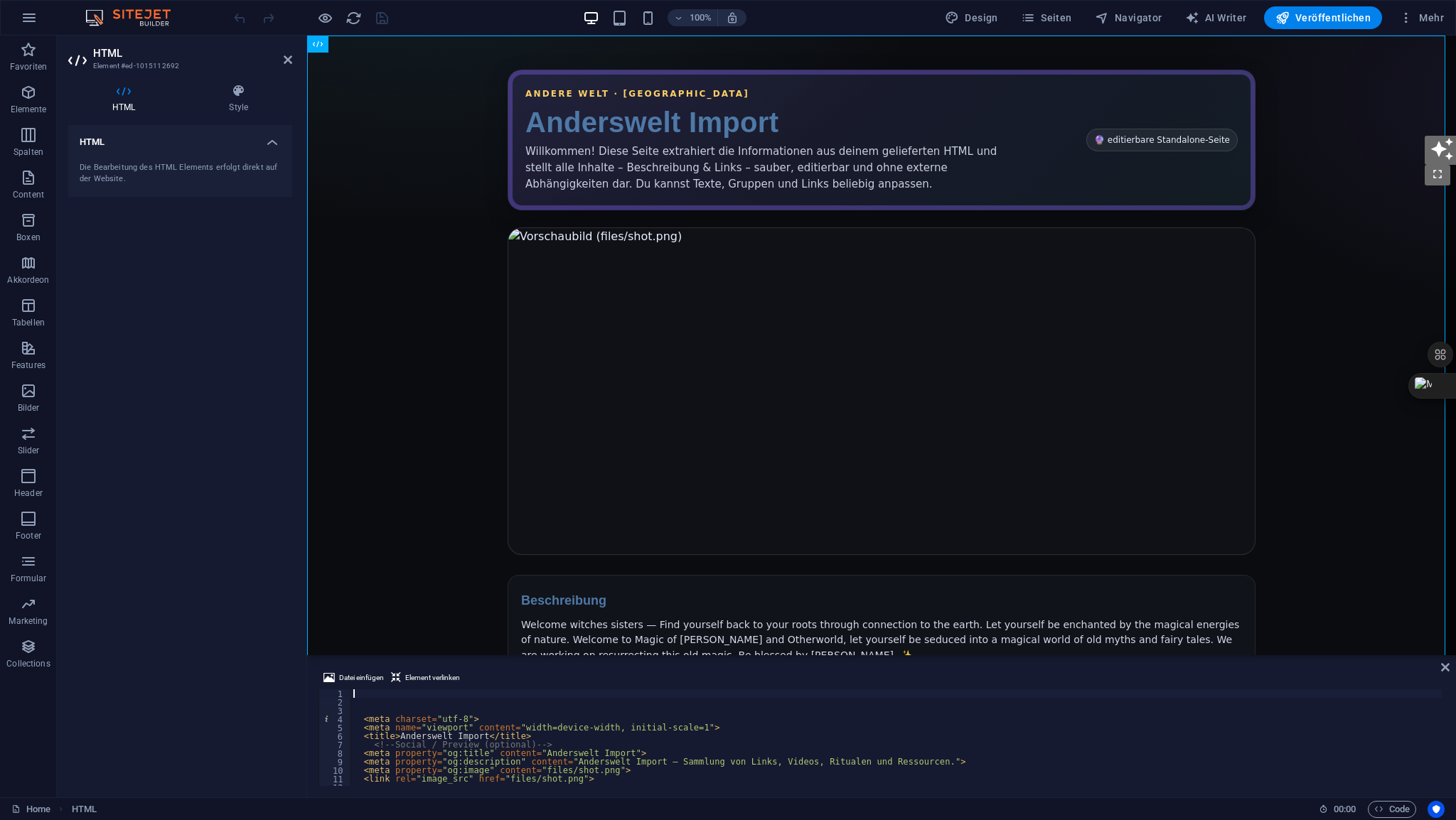
click at [375, 697] on div "< meta charset = "utf-8" > < meta name = "viewport" content = "width=device-wid…" at bounding box center [1115, 745] width 1529 height 111
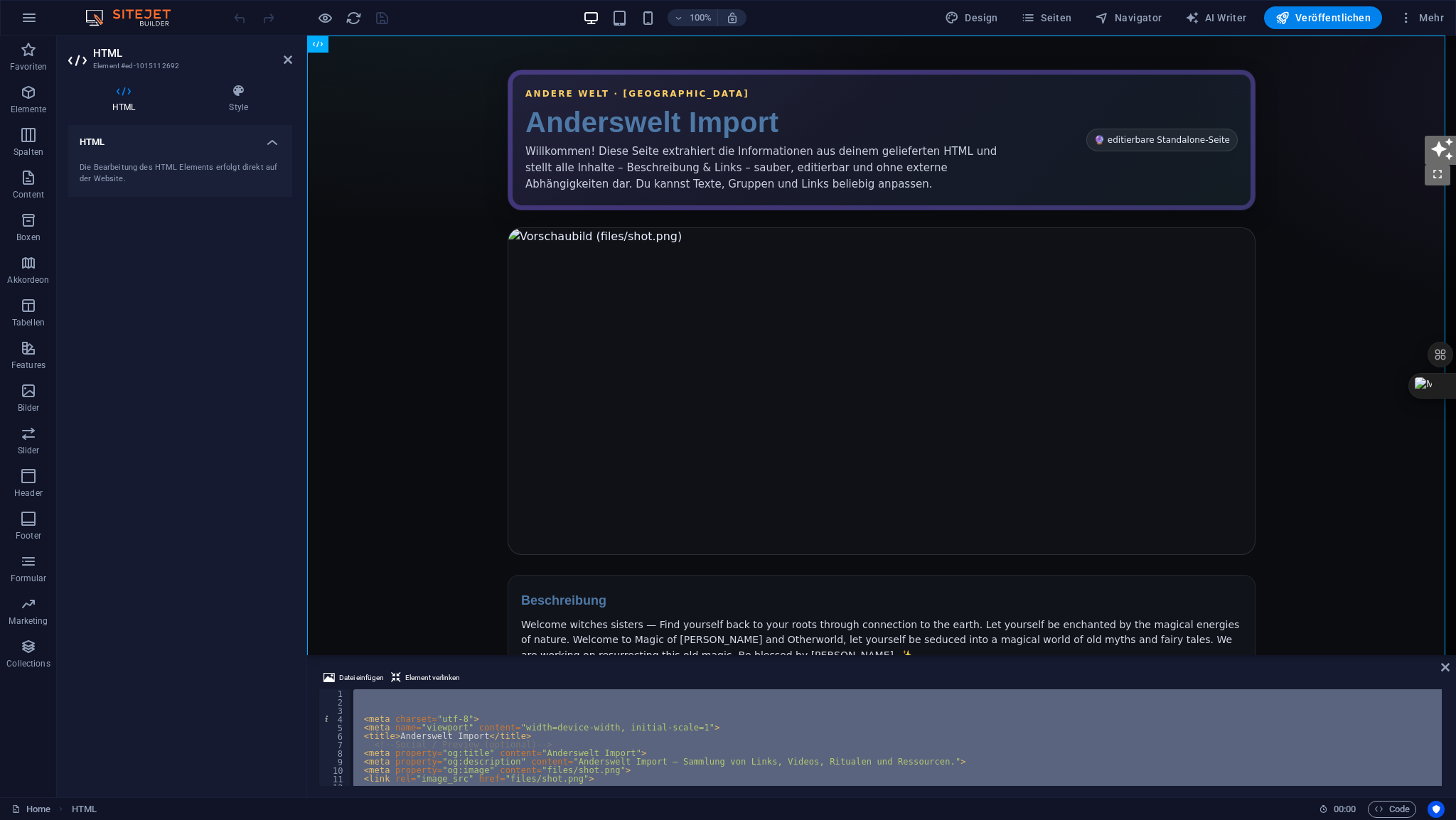
type textarea "</html>"
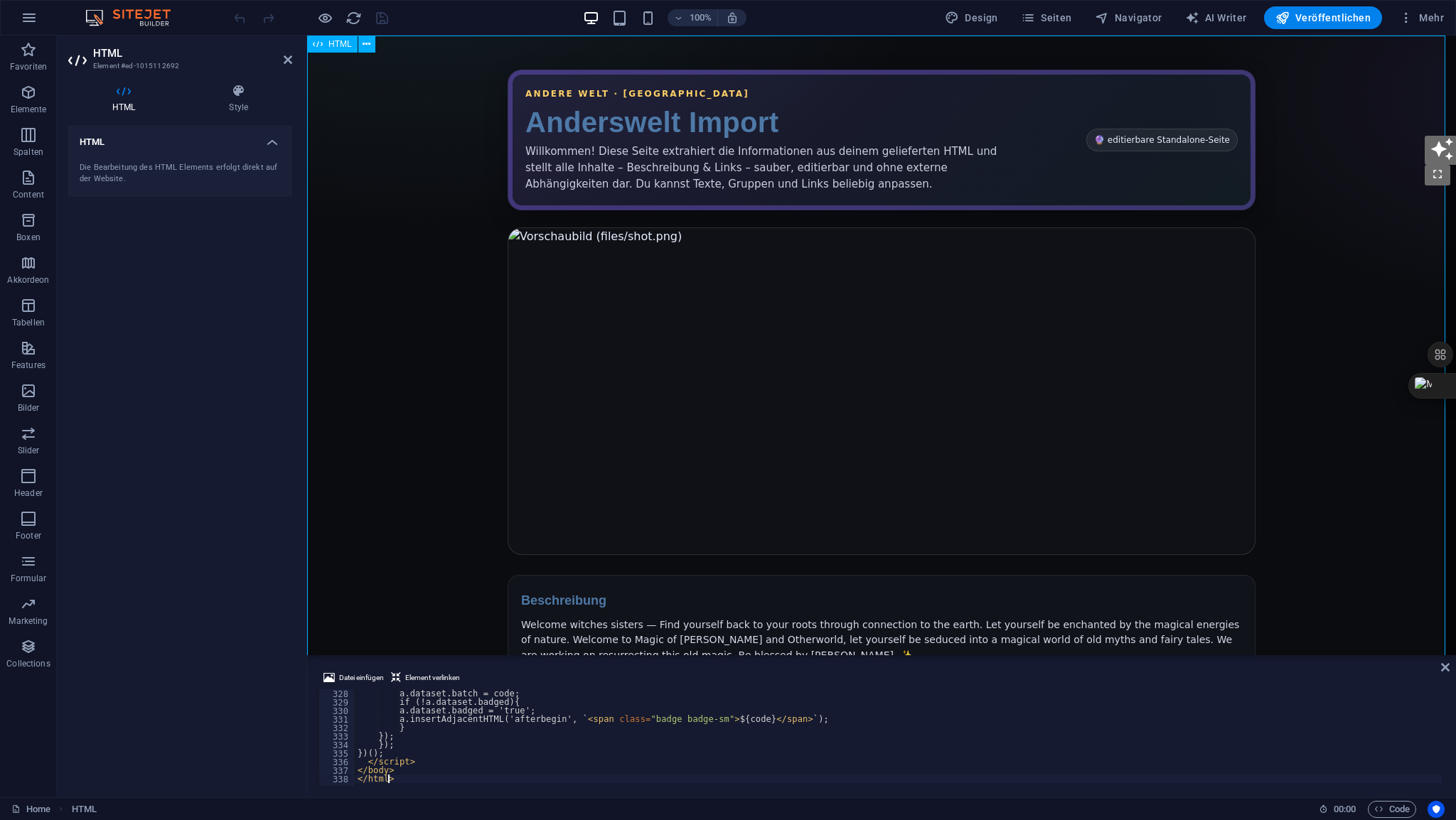
scroll to position [2789, 0]
click at [289, 58] on icon at bounding box center [287, 59] width 9 height 12
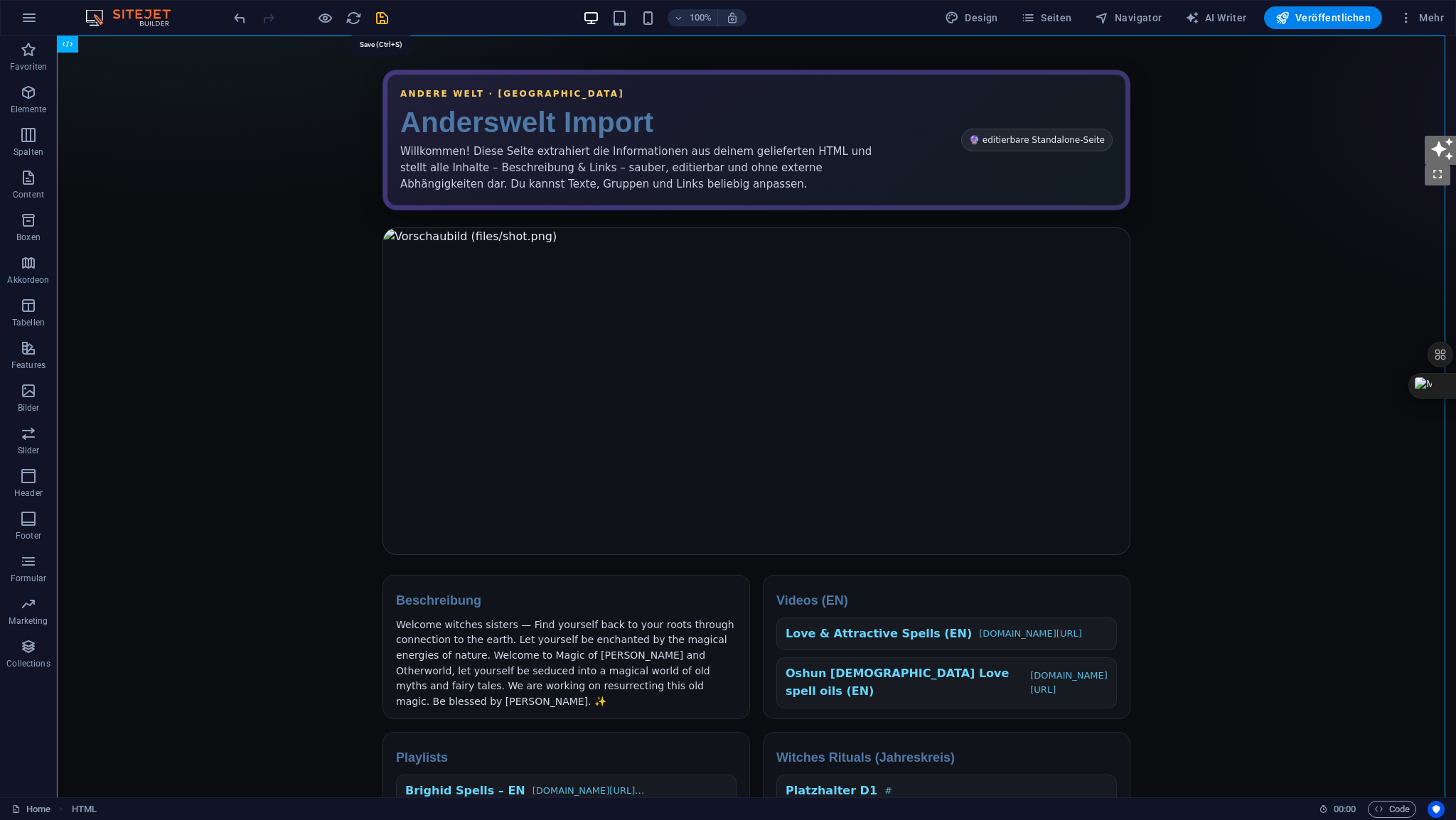
click at [381, 20] on icon "save" at bounding box center [382, 18] width 16 height 16
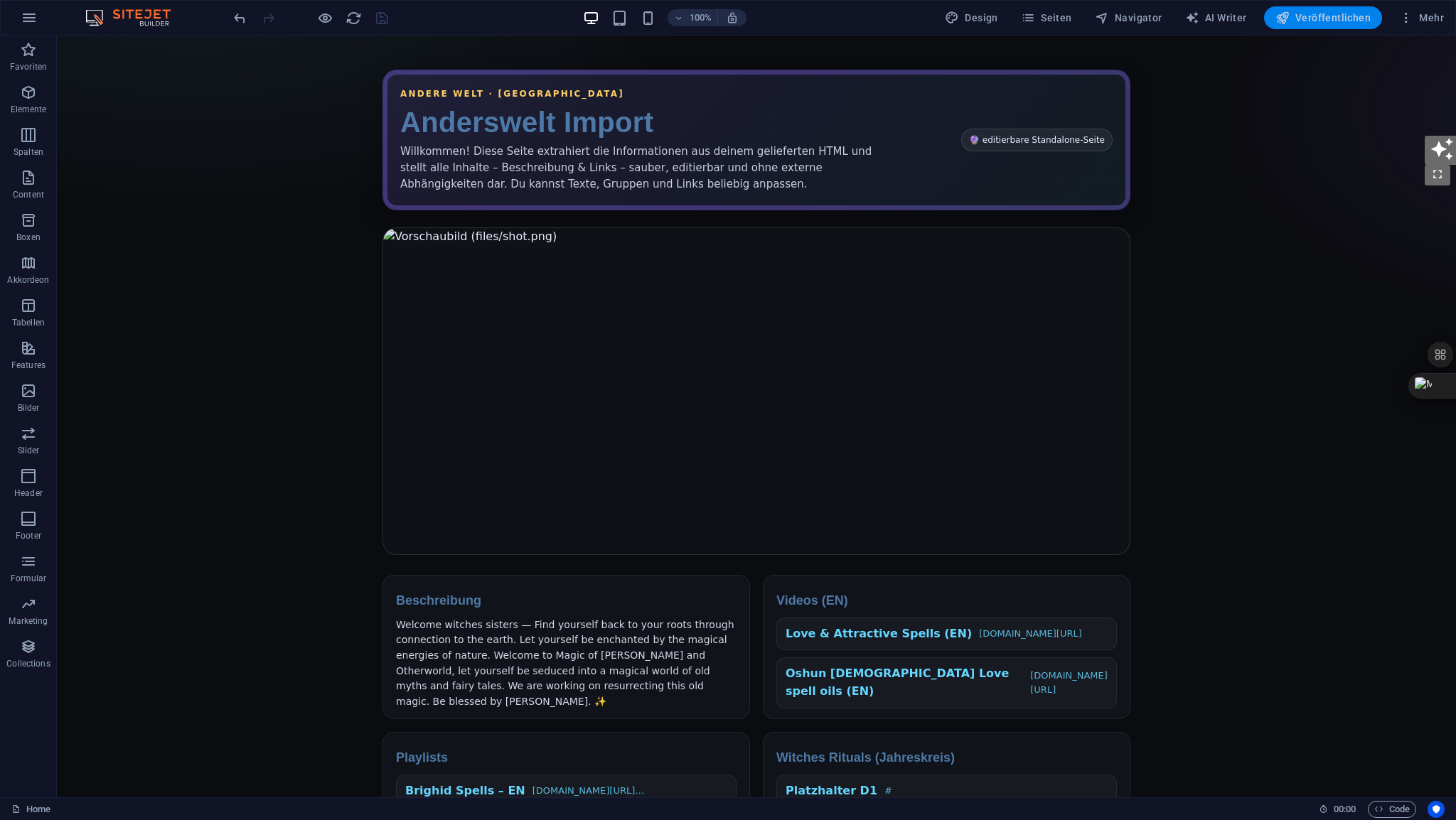
click at [1314, 22] on span "Veröffentlichen" at bounding box center [1323, 18] width 95 height 14
click at [86, 44] on span "HTML" at bounding box center [90, 44] width 23 height 9
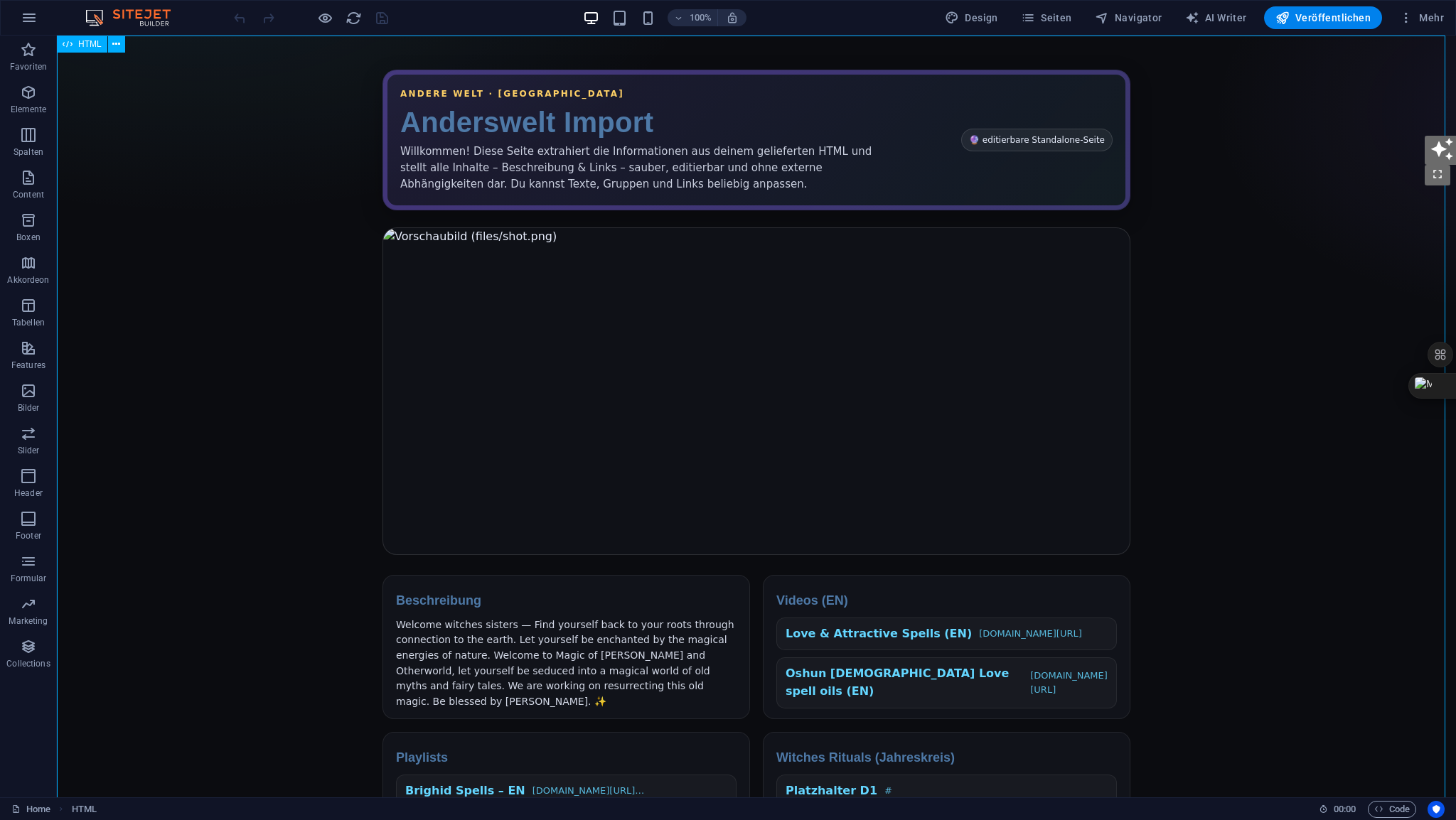
click at [86, 44] on span "HTML" at bounding box center [90, 44] width 23 height 9
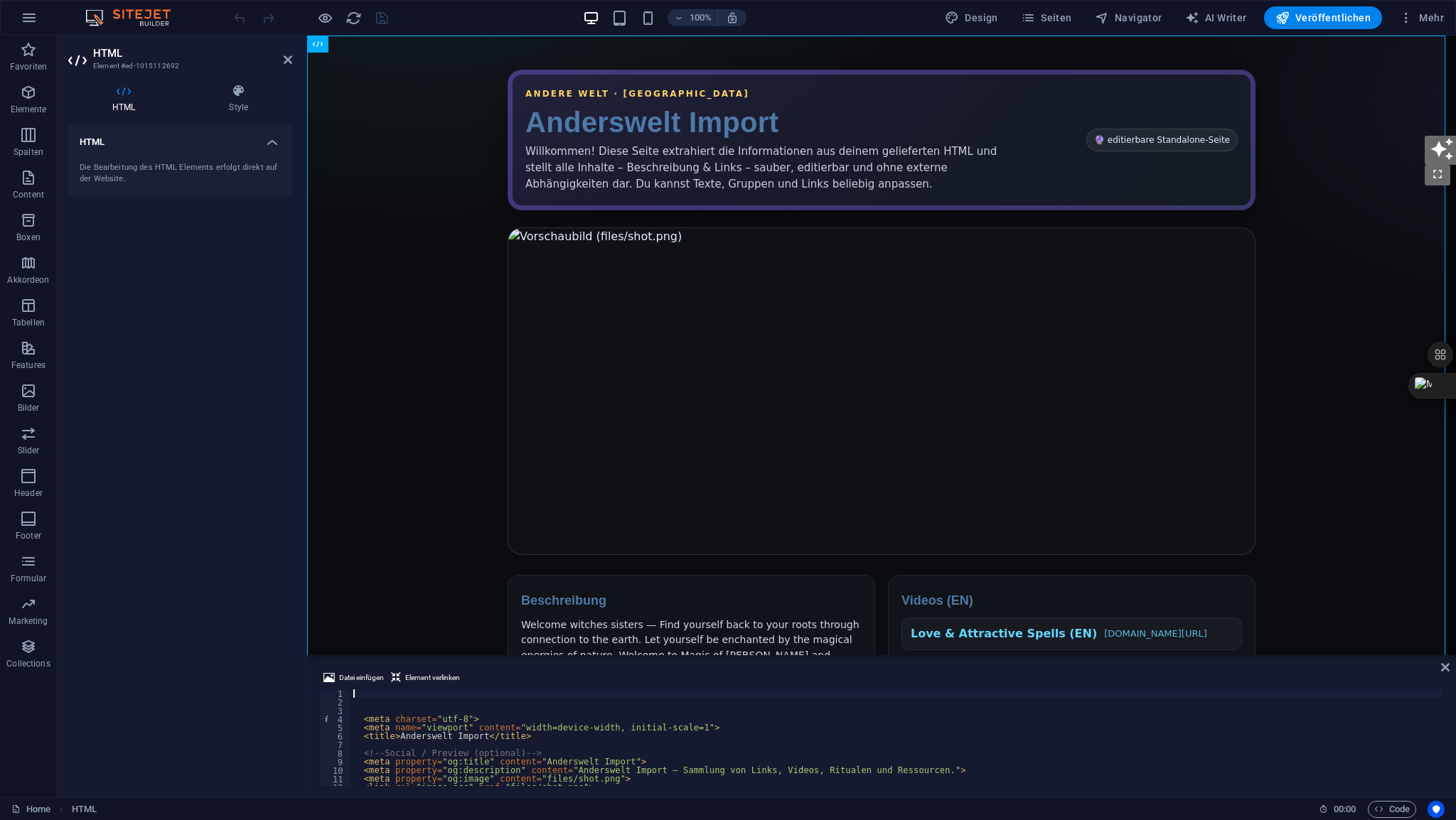
click at [382, 686] on div "Datei einfügen Element verlinken" at bounding box center [882, 679] width 1126 height 20
click at [383, 692] on div "< meta charset = "utf-8" > < meta name = "viewport" content = "width=device-wid…" at bounding box center [1124, 745] width 1547 height 111
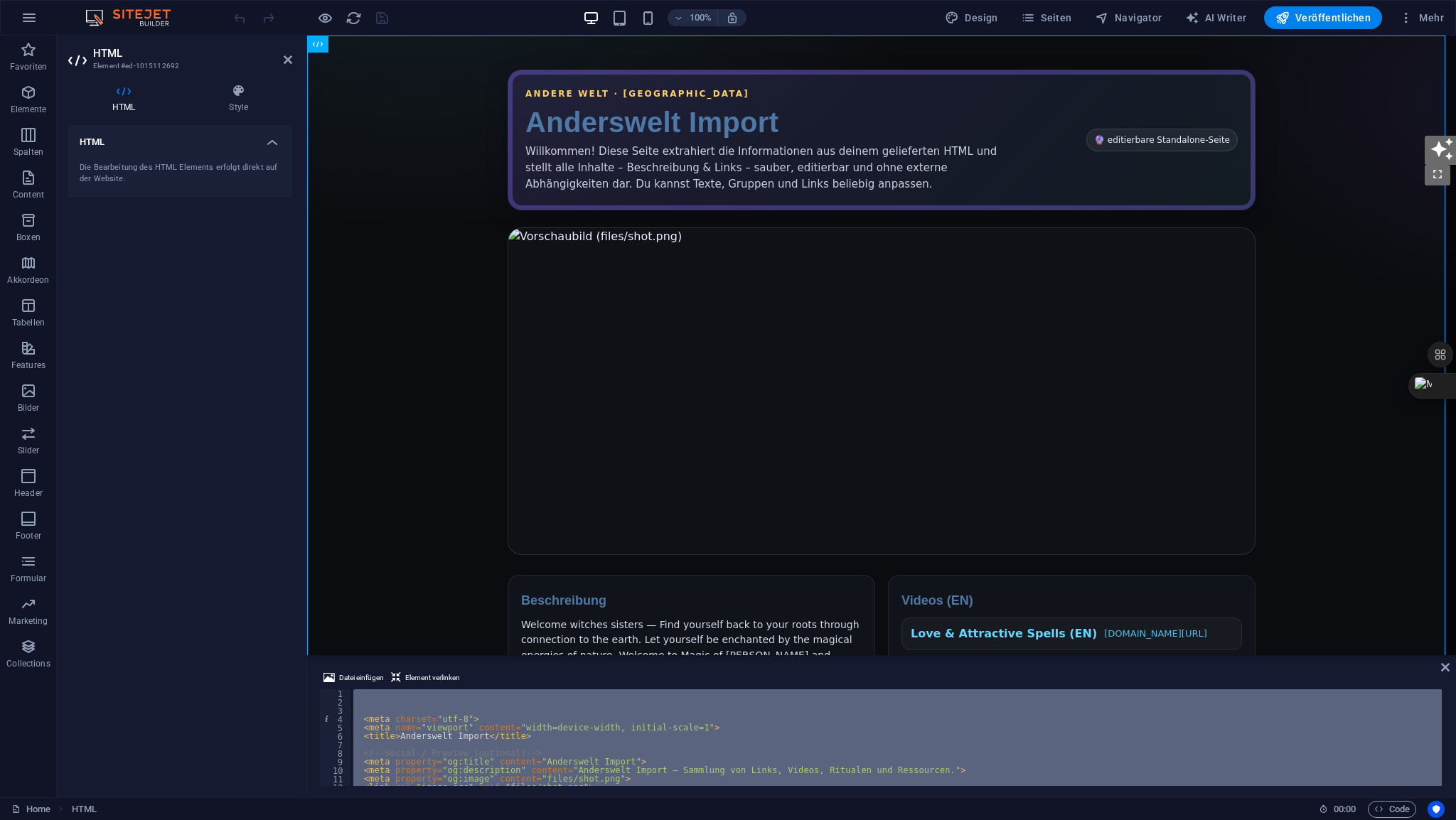
paste textarea
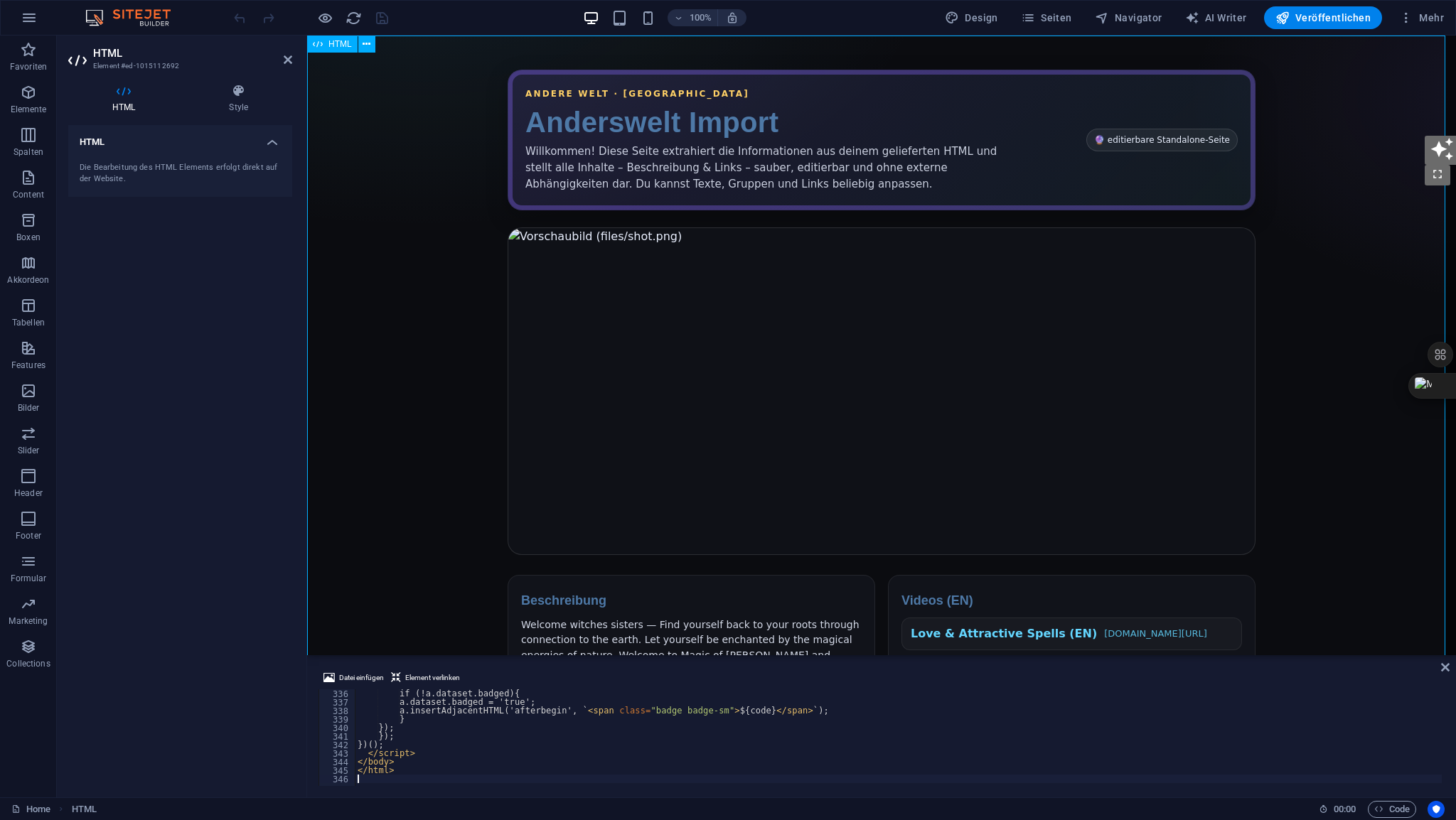
scroll to position [2858, 0]
click at [285, 60] on icon at bounding box center [287, 59] width 9 height 12
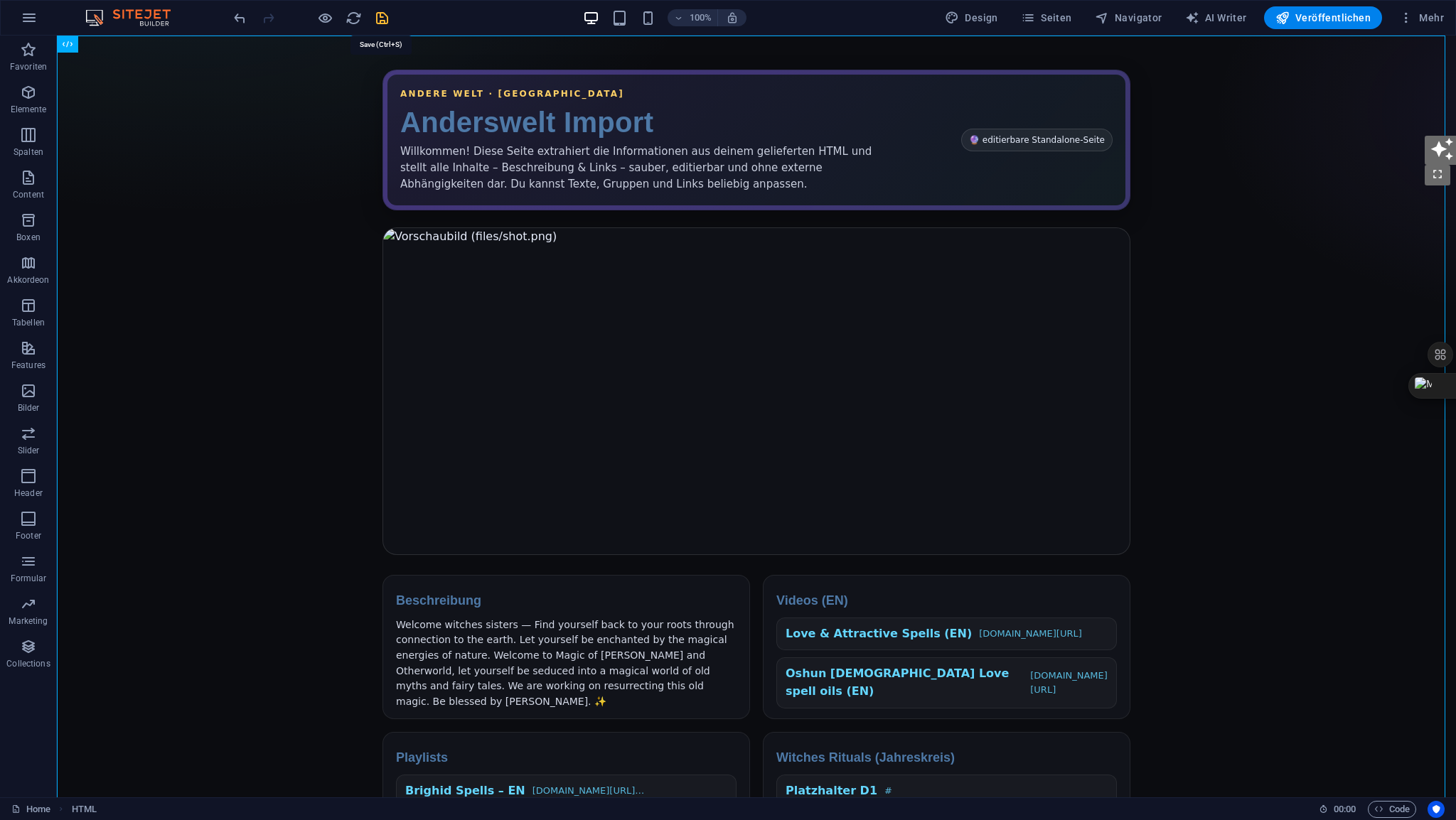
click at [384, 16] on icon "save" at bounding box center [382, 18] width 16 height 16
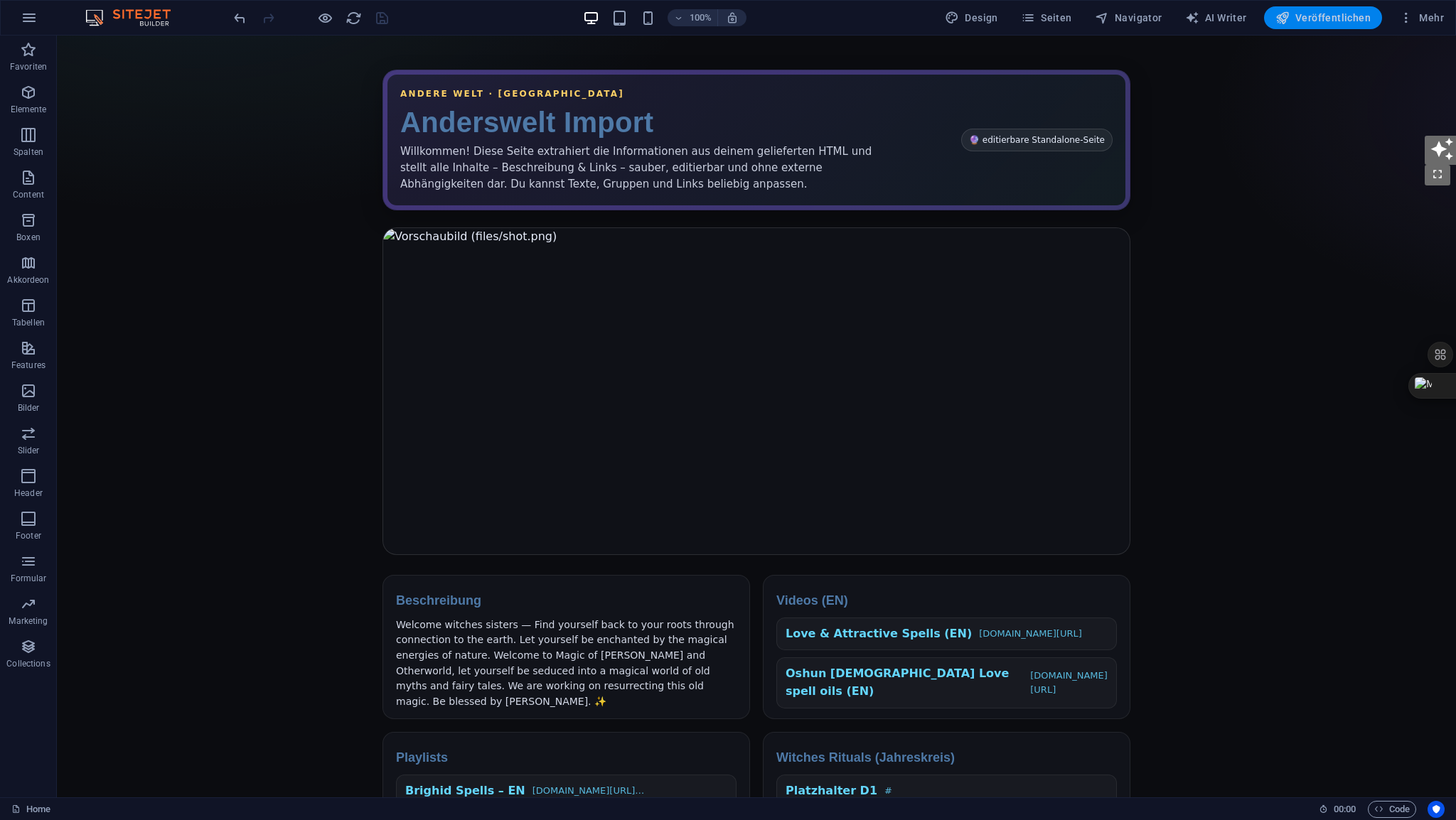
click at [1333, 18] on span "Veröffentlichen" at bounding box center [1323, 18] width 95 height 14
click at [91, 45] on span "HTML" at bounding box center [90, 44] width 23 height 9
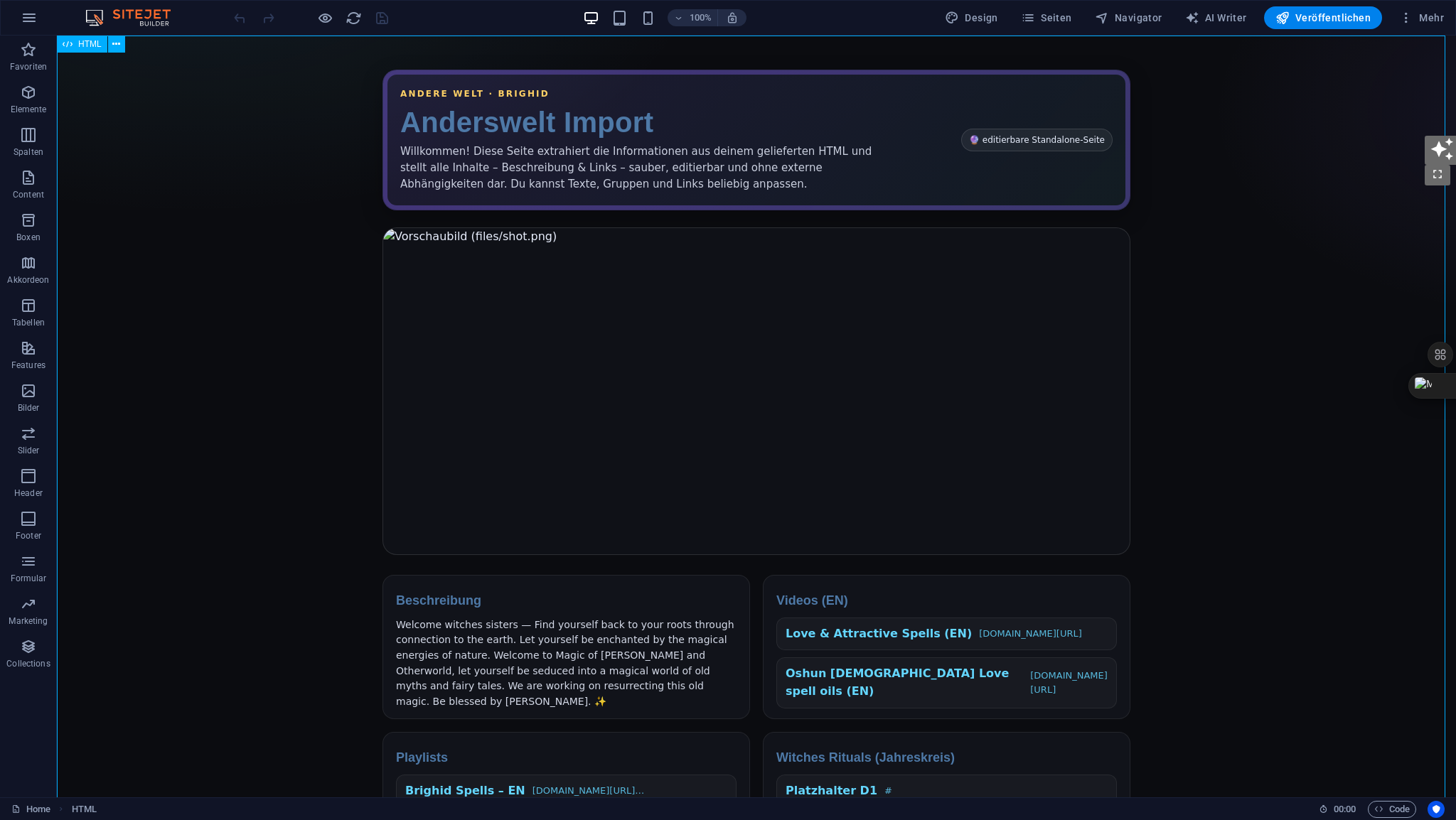
click at [91, 45] on span "HTML" at bounding box center [90, 44] width 23 height 9
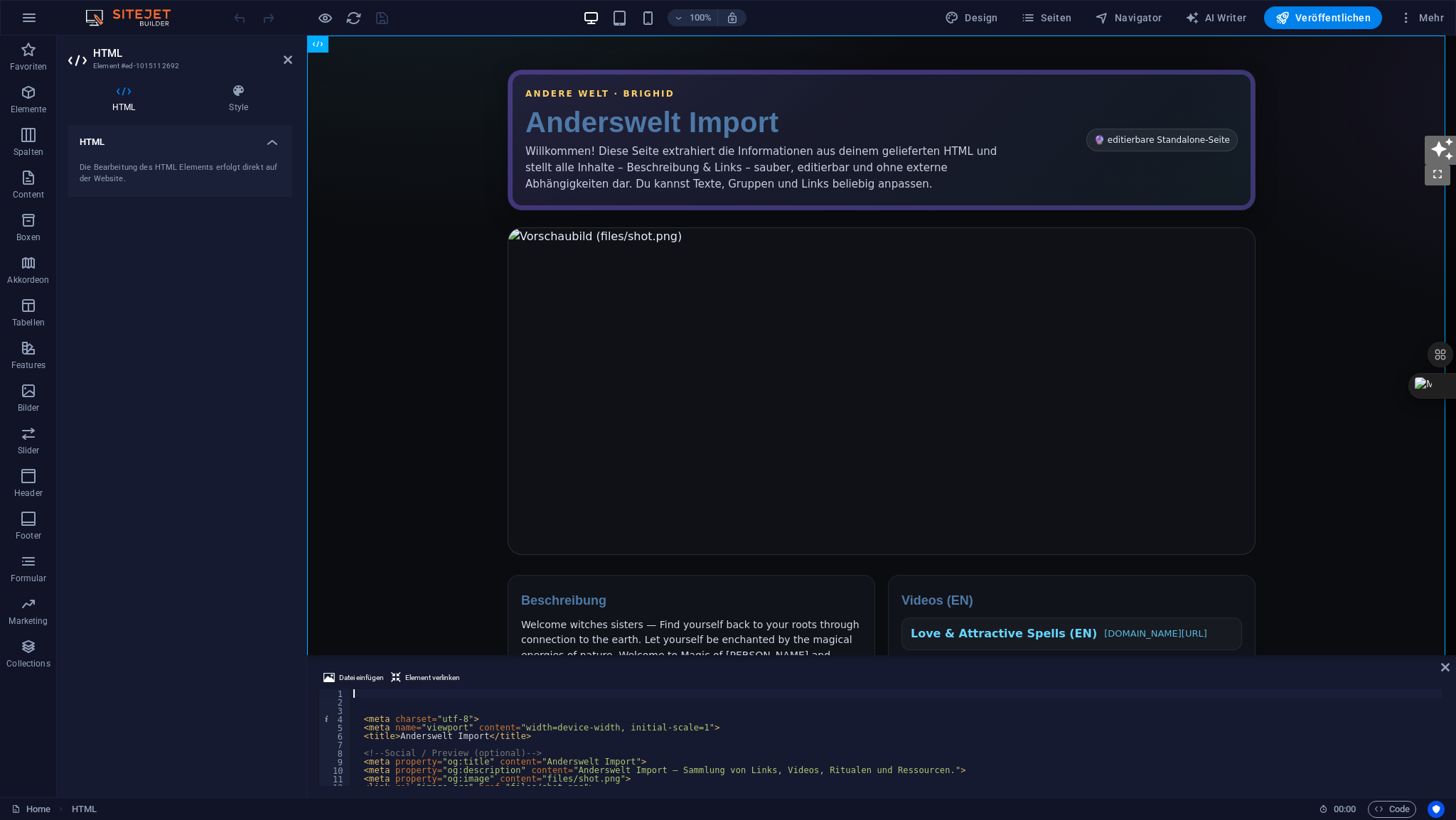
click at [384, 692] on div "< meta charset = "utf-8" > < meta name = "viewport" content = "width=device-wid…" at bounding box center [1124, 745] width 1547 height 111
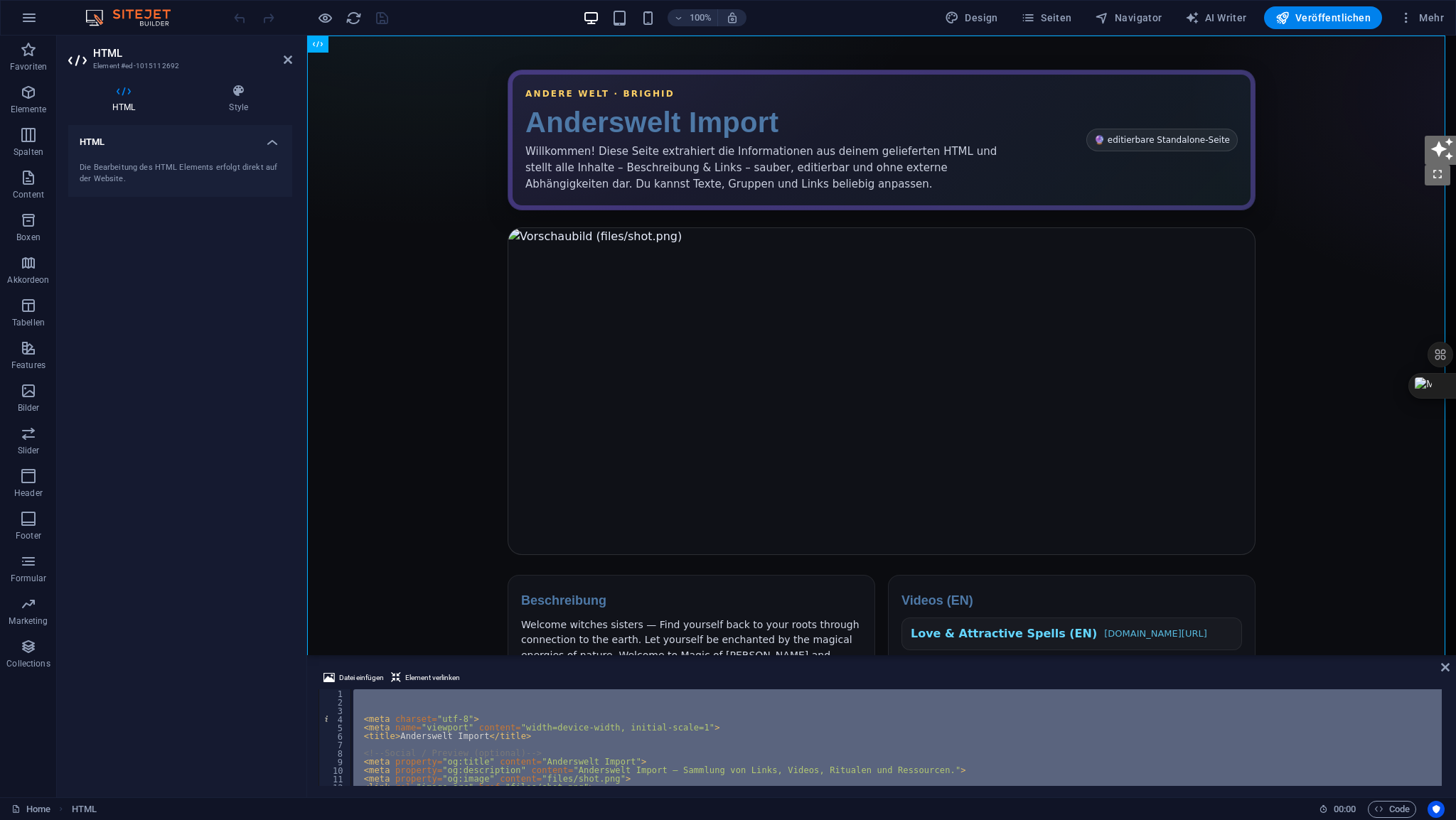
type textarea "</html>"
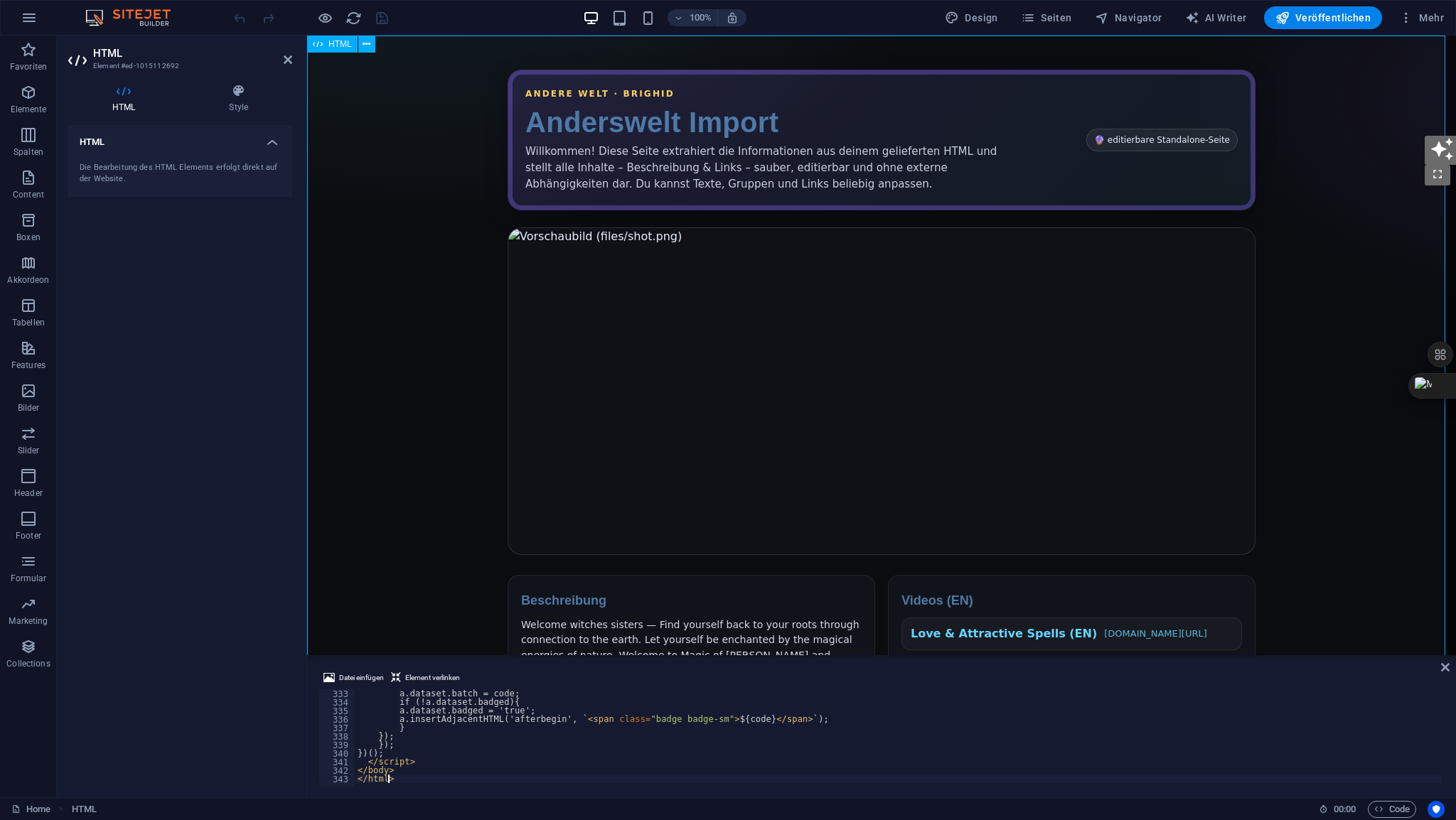
scroll to position [2832, 0]
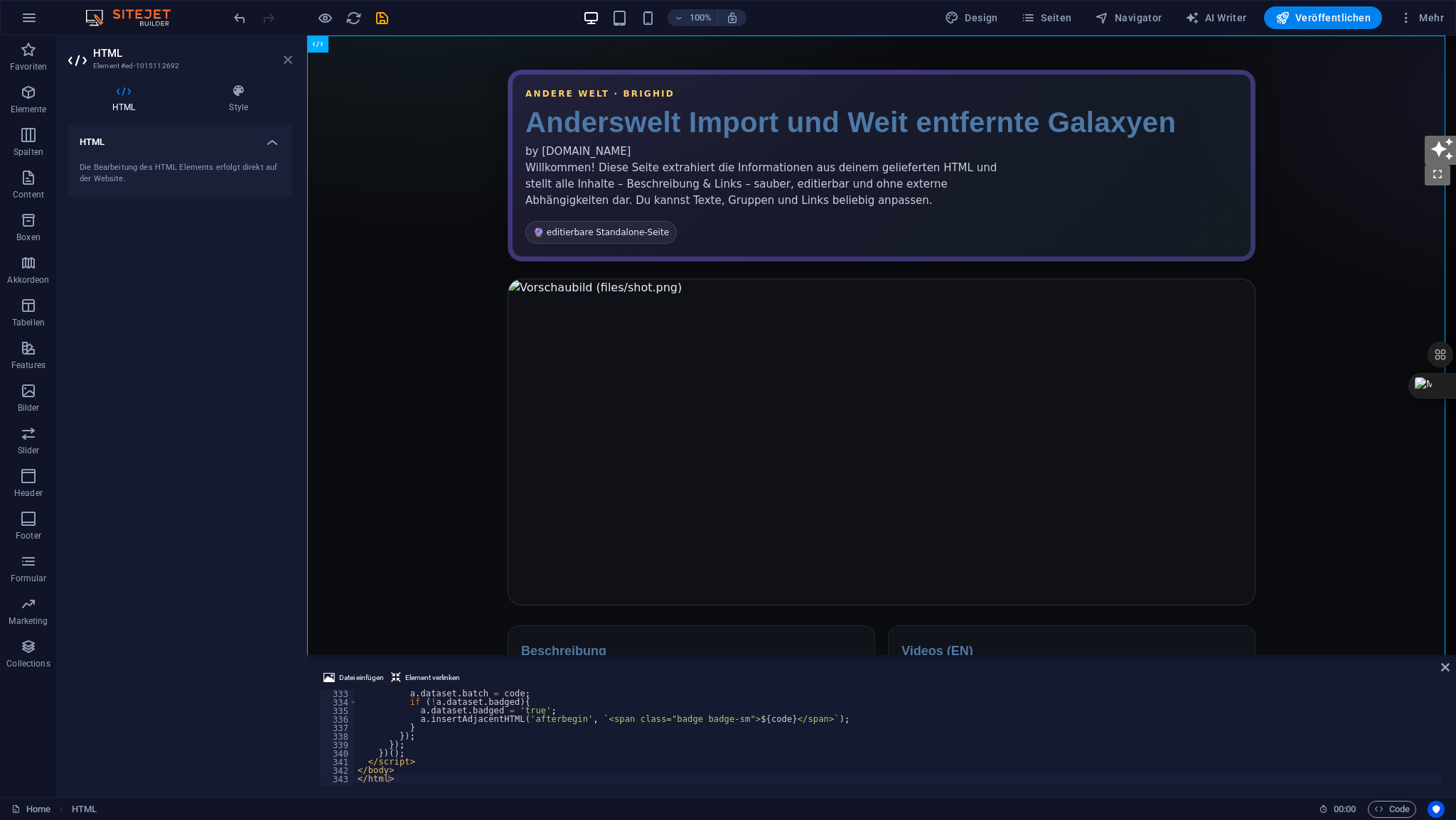
click at [288, 63] on icon at bounding box center [287, 59] width 9 height 12
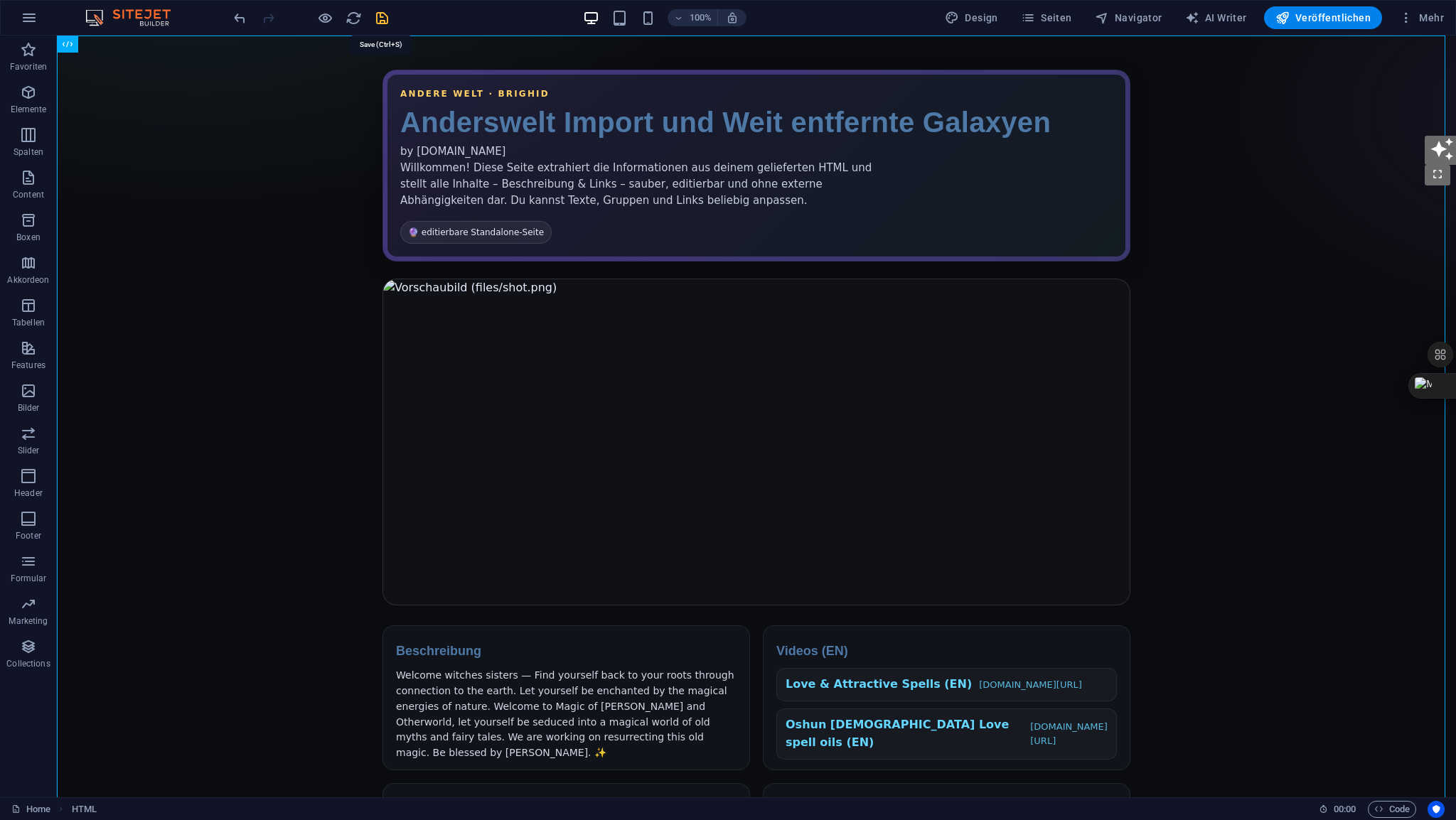
click at [381, 20] on icon "save" at bounding box center [382, 18] width 16 height 16
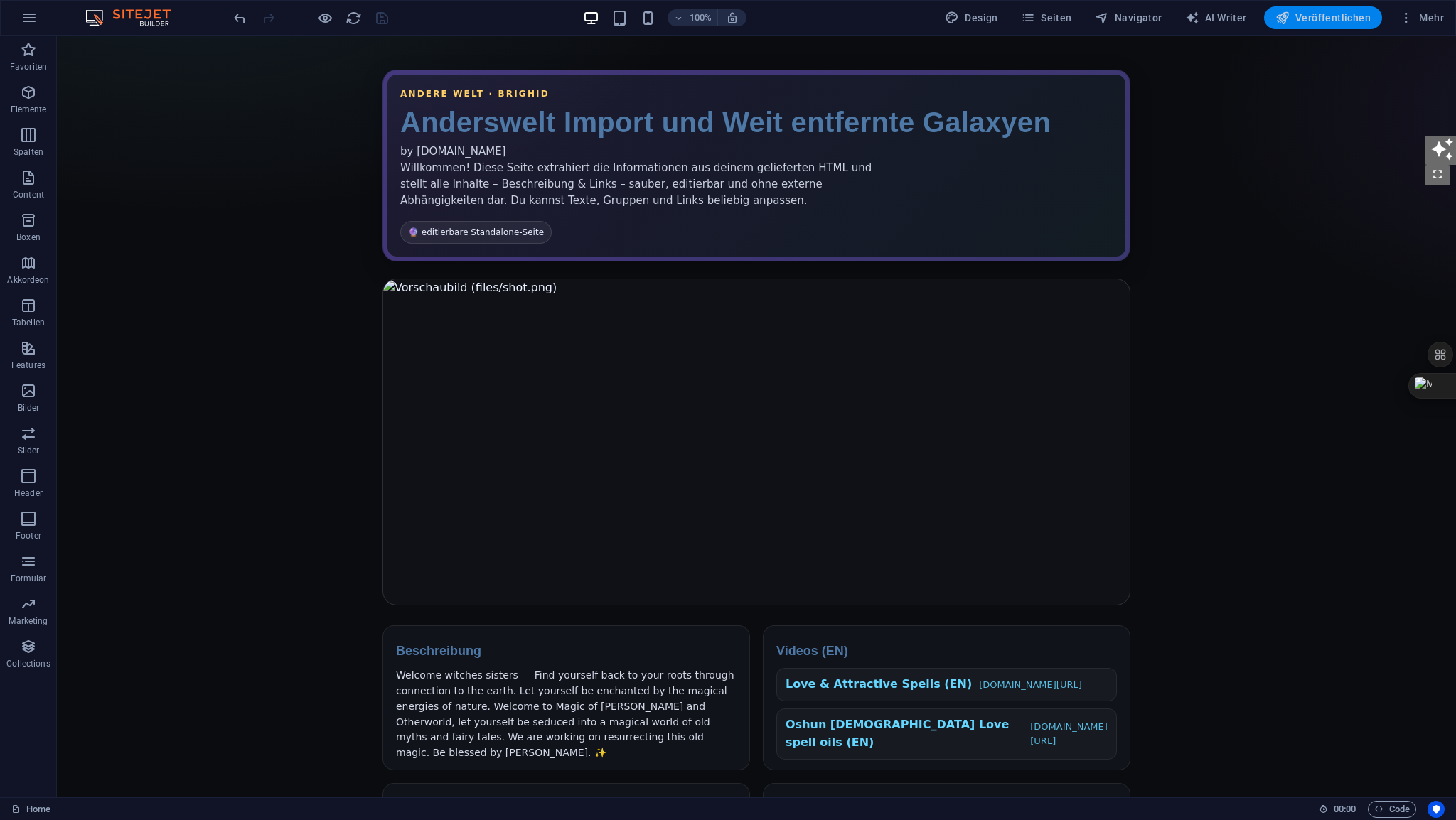
click at [1314, 20] on span "Veröffentlichen" at bounding box center [1323, 18] width 95 height 14
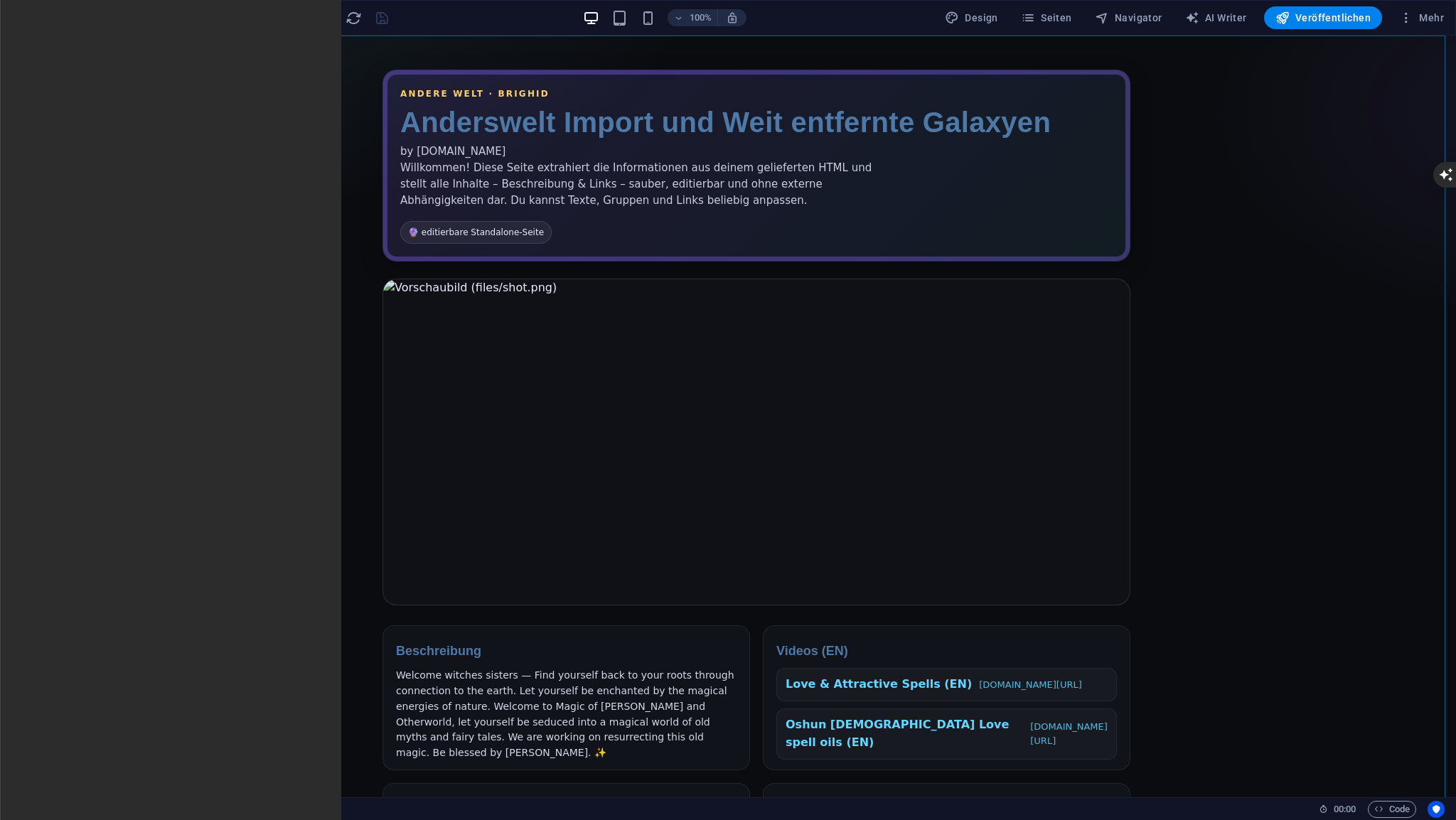
click at [84, 45] on span "HTML" at bounding box center [90, 44] width 23 height 9
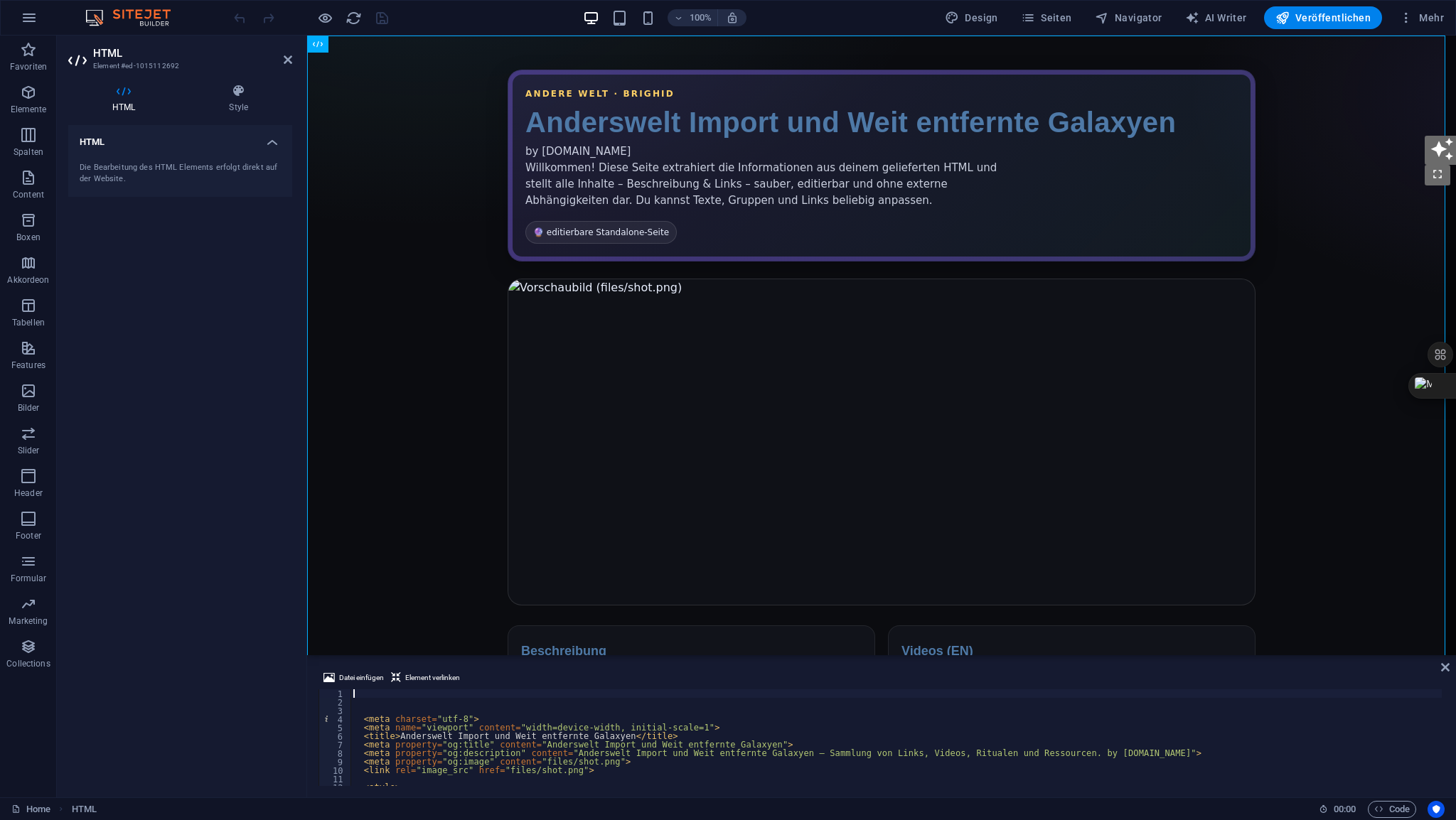
click at [387, 697] on div "< meta charset = "utf-8" > < meta name = "viewport" content = "width=device-wid…" at bounding box center [1124, 745] width 1547 height 111
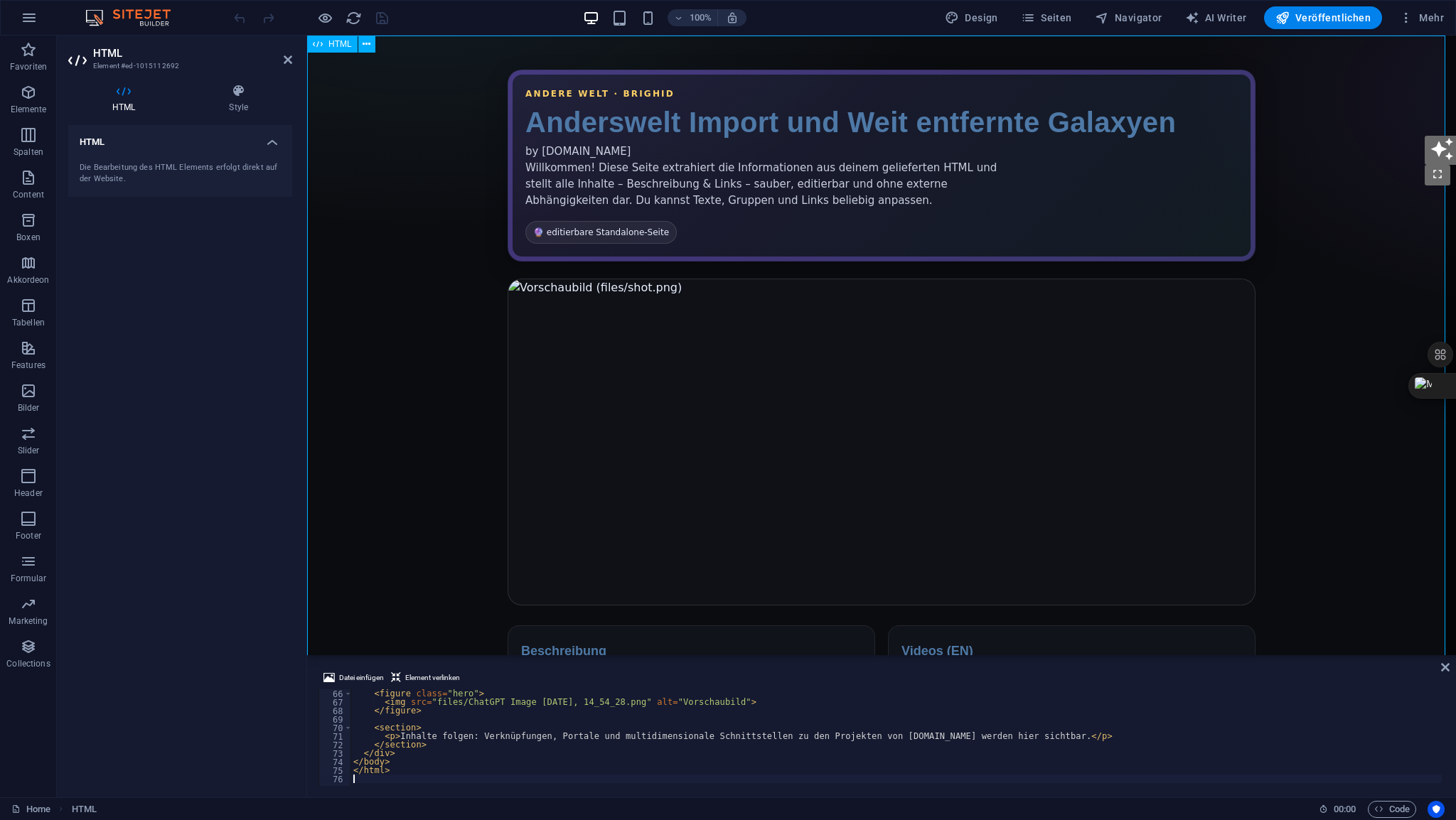
scroll to position [554, 0]
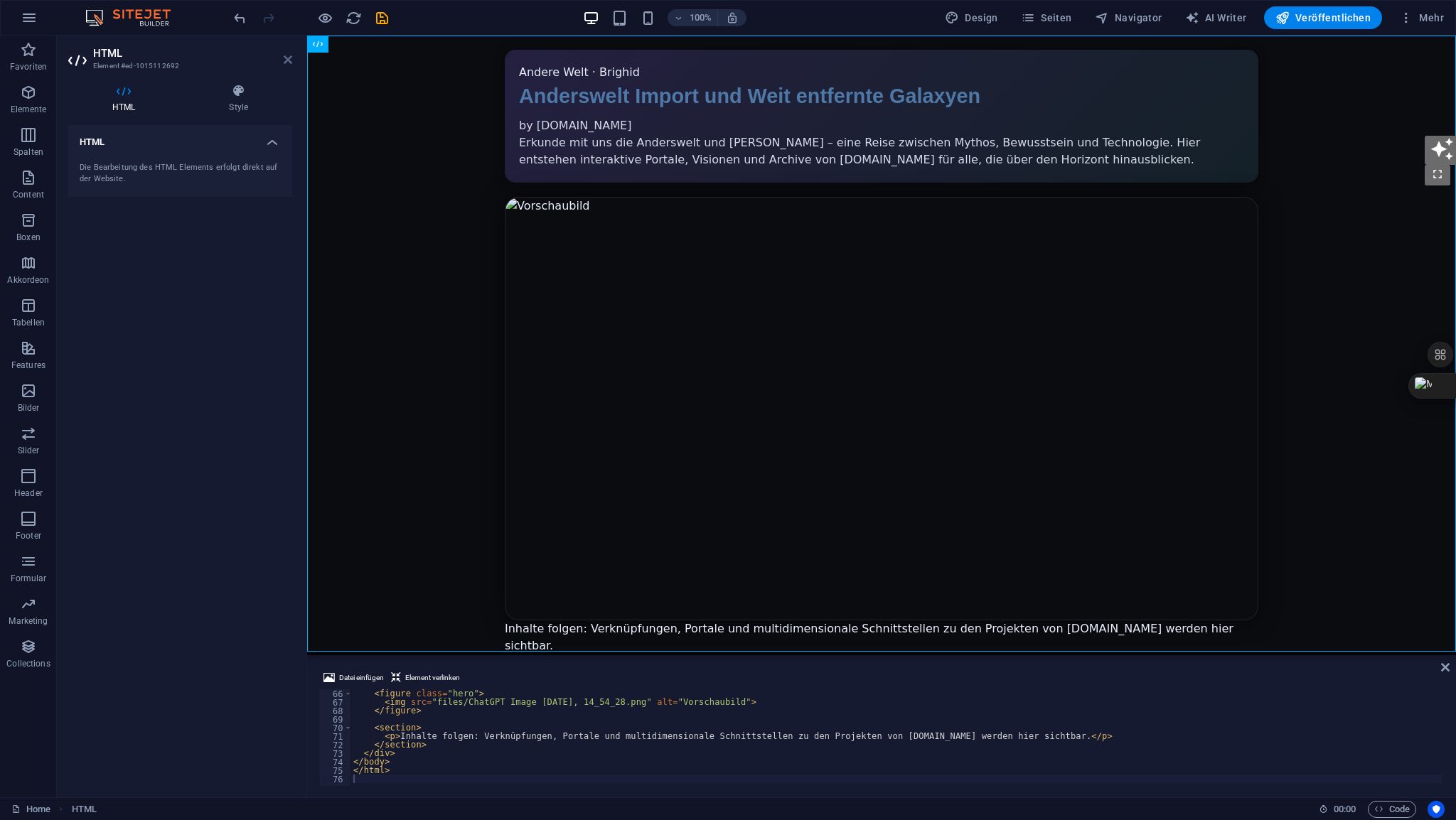
click at [285, 65] on icon at bounding box center [287, 59] width 9 height 12
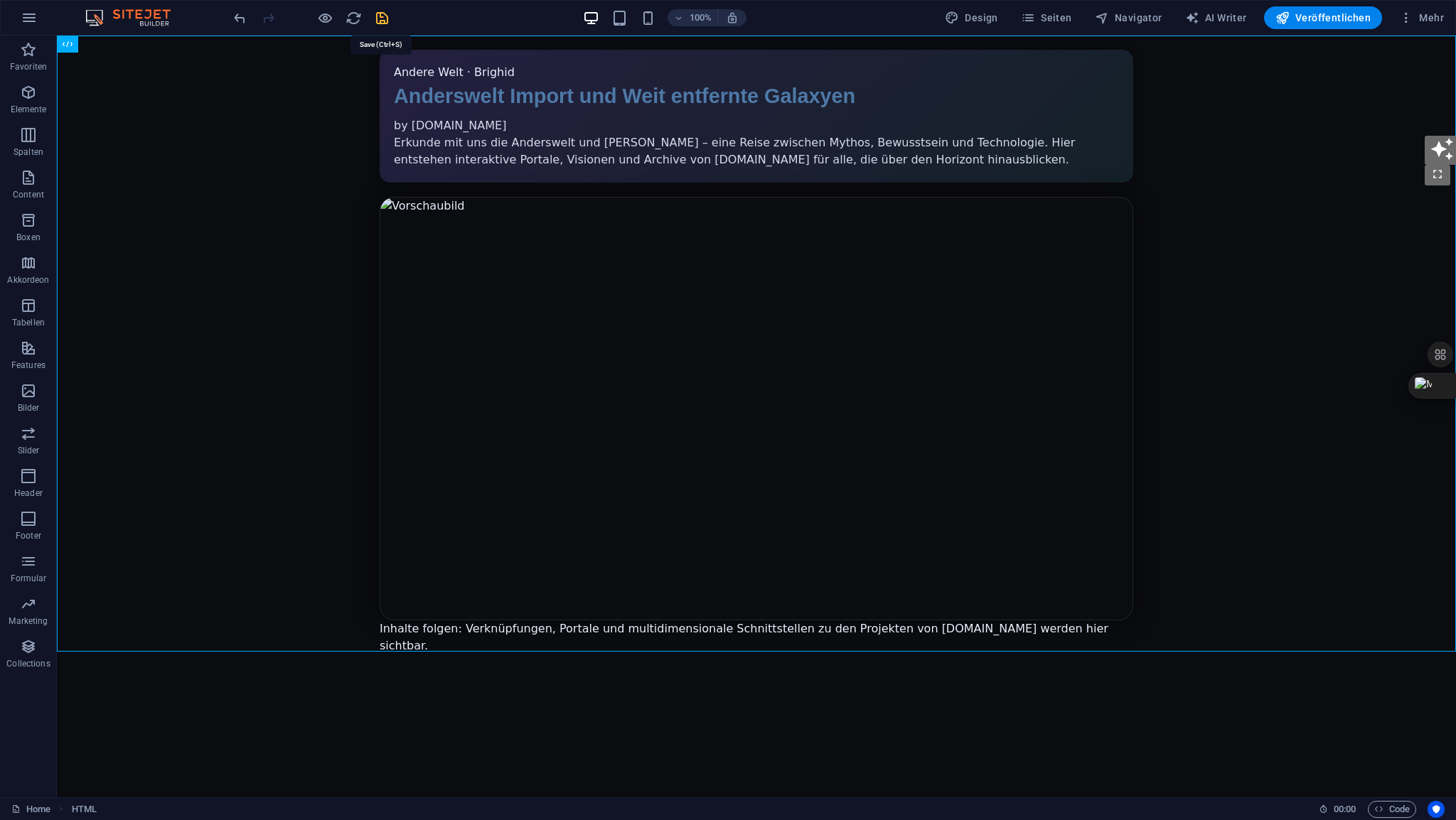
click at [384, 20] on icon "save" at bounding box center [382, 18] width 16 height 16
drag, startPoint x: 506, startPoint y: 75, endPoint x: 431, endPoint y: 71, distance: 75.1
click at [431, 71] on div "Anderswelt Import und Weit entfernte Galaxyen Andere Welt · Brighid Anderswelt …" at bounding box center [756, 352] width 1399 height 633
click at [97, 43] on span "HTML" at bounding box center [90, 44] width 23 height 9
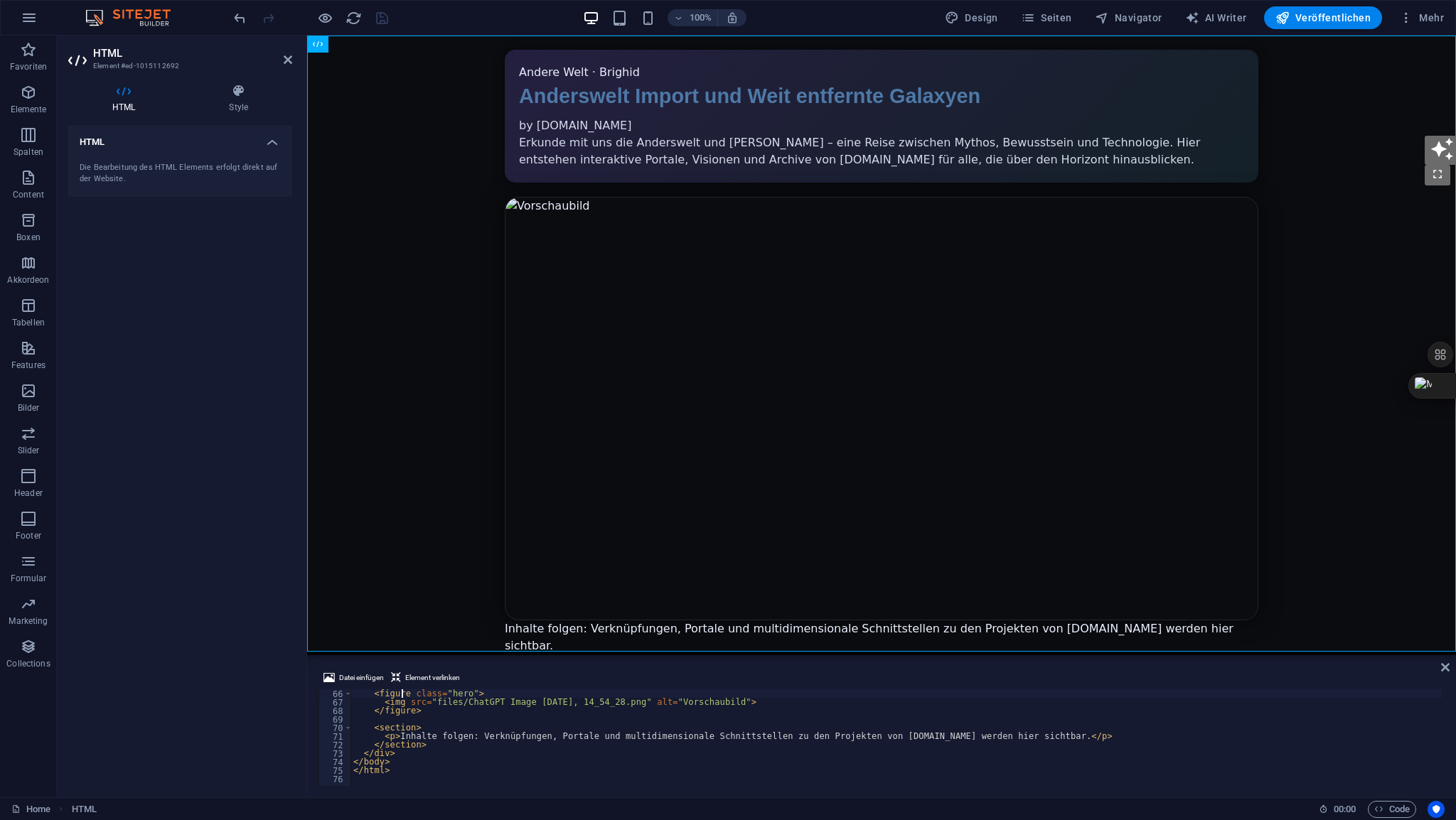
click at [401, 695] on div "< figure class = "hero" > < img src = "files/ChatGPT Image 5. Okt. 2025, 14_54_…" at bounding box center [956, 745] width 1211 height 111
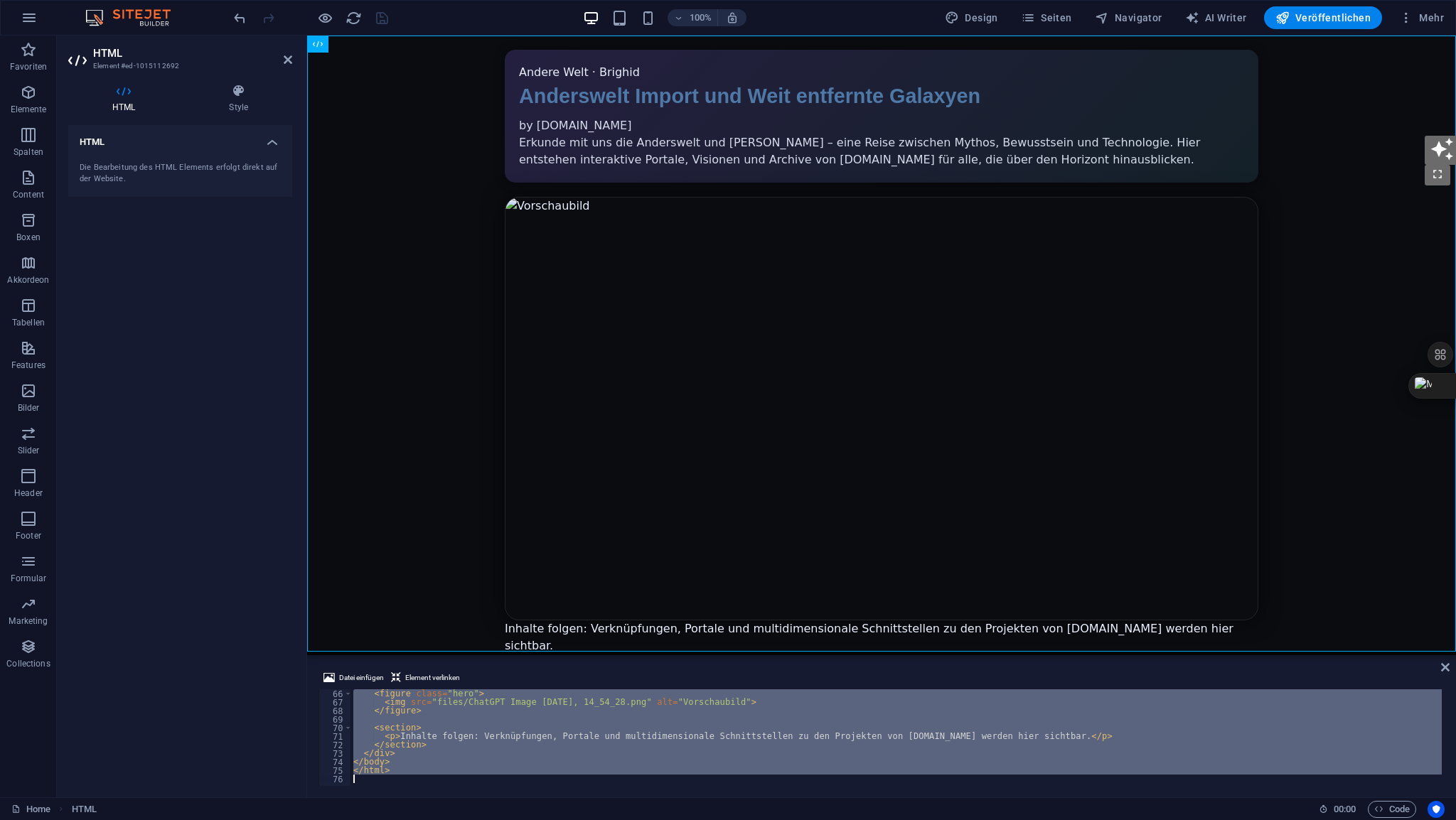
type textarea "</html>"
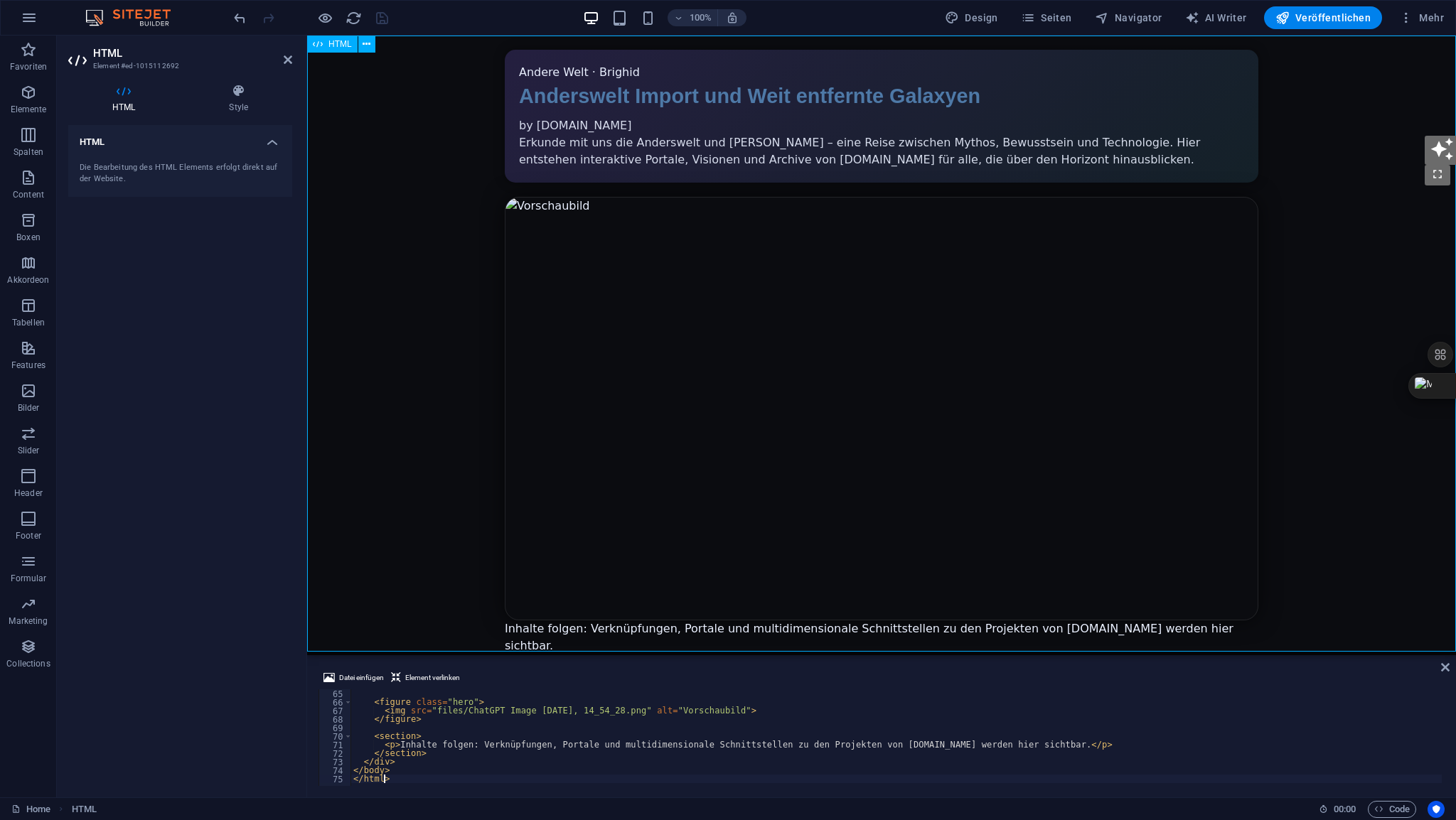
scroll to position [546, 0]
click at [290, 62] on icon at bounding box center [287, 59] width 9 height 12
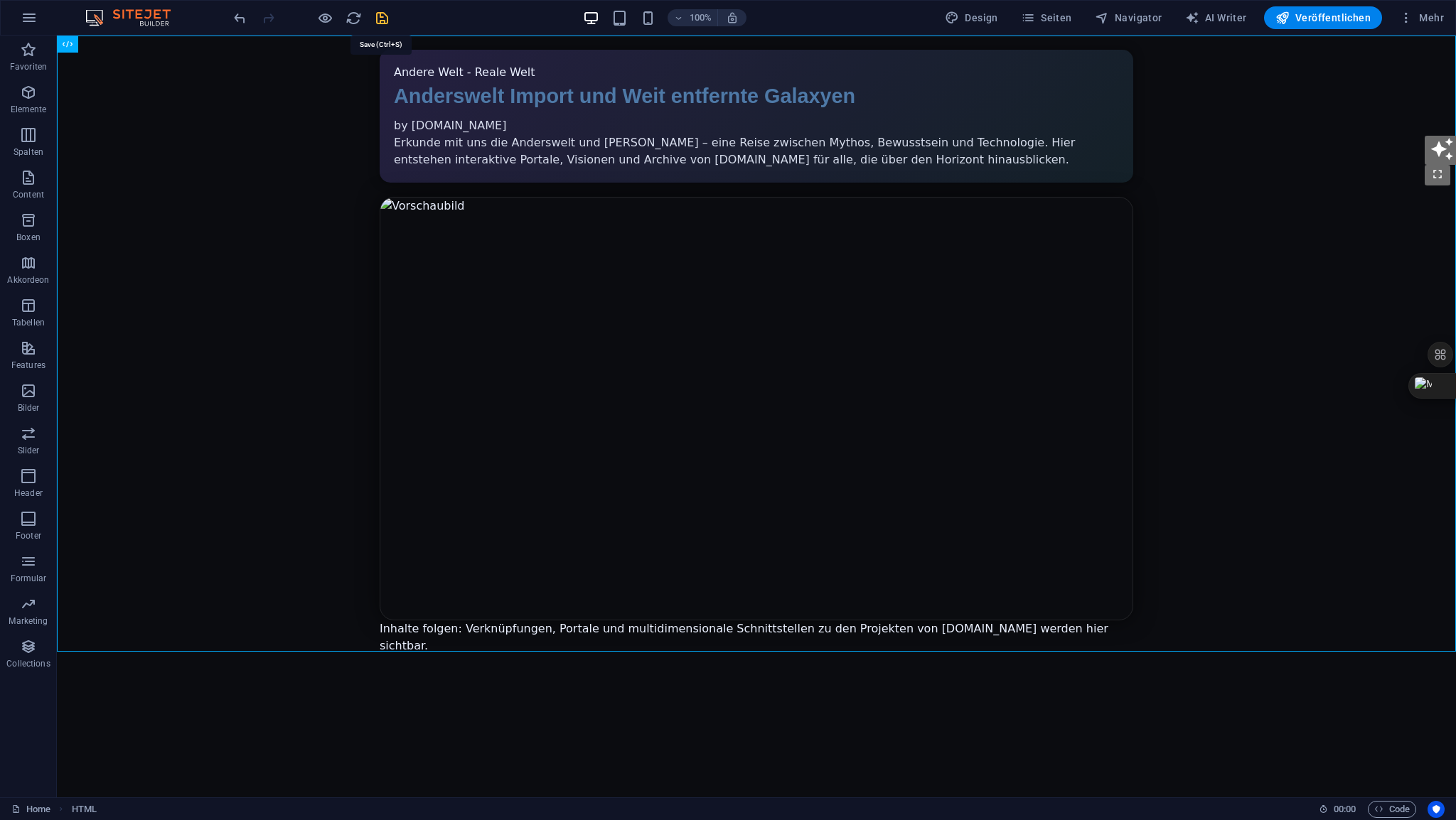
click at [376, 16] on icon "save" at bounding box center [382, 18] width 16 height 16
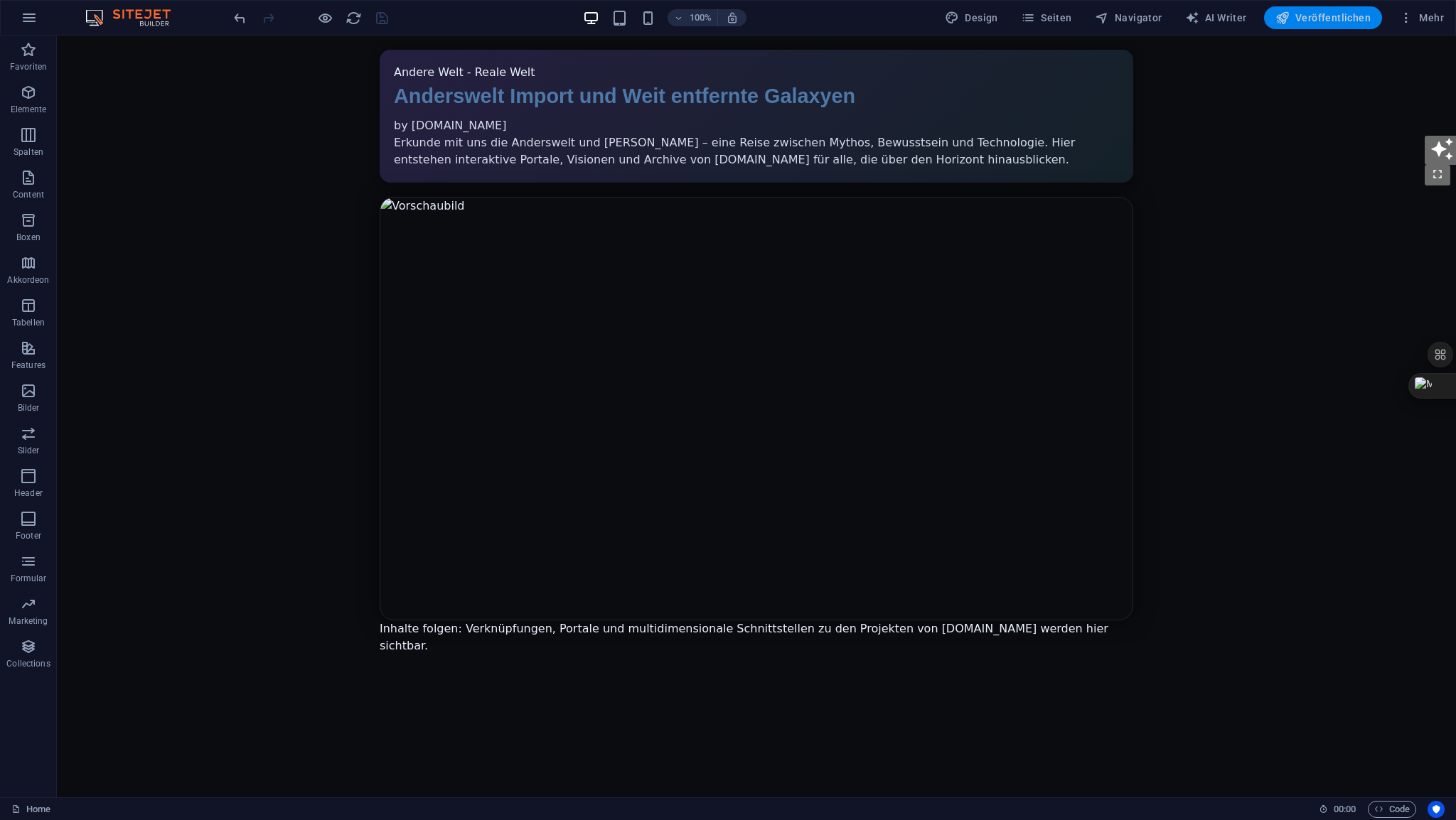
click at [1322, 20] on span "Veröffentlichen" at bounding box center [1323, 18] width 95 height 14
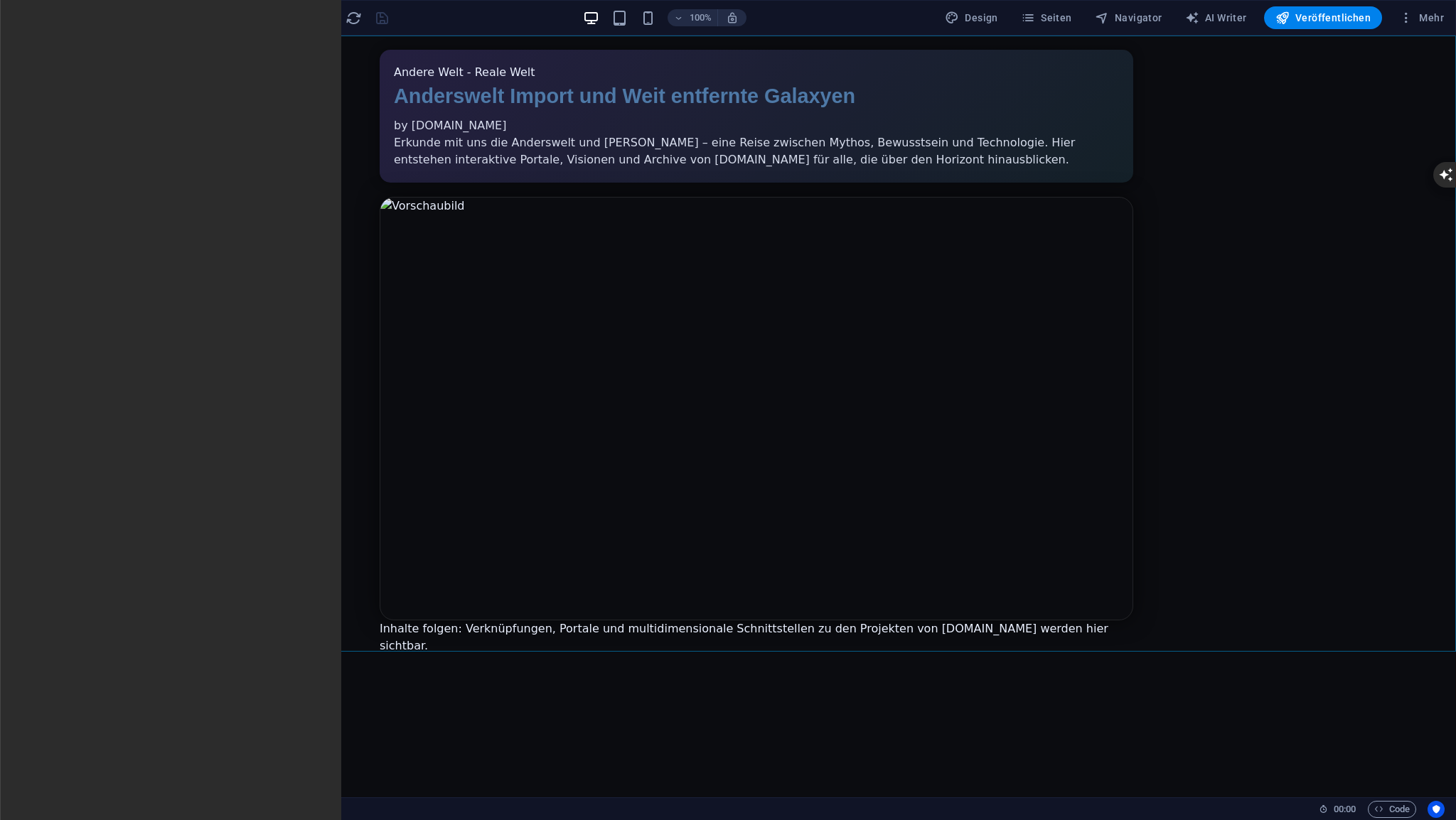
click at [94, 50] on div "HTML" at bounding box center [82, 45] width 51 height 17
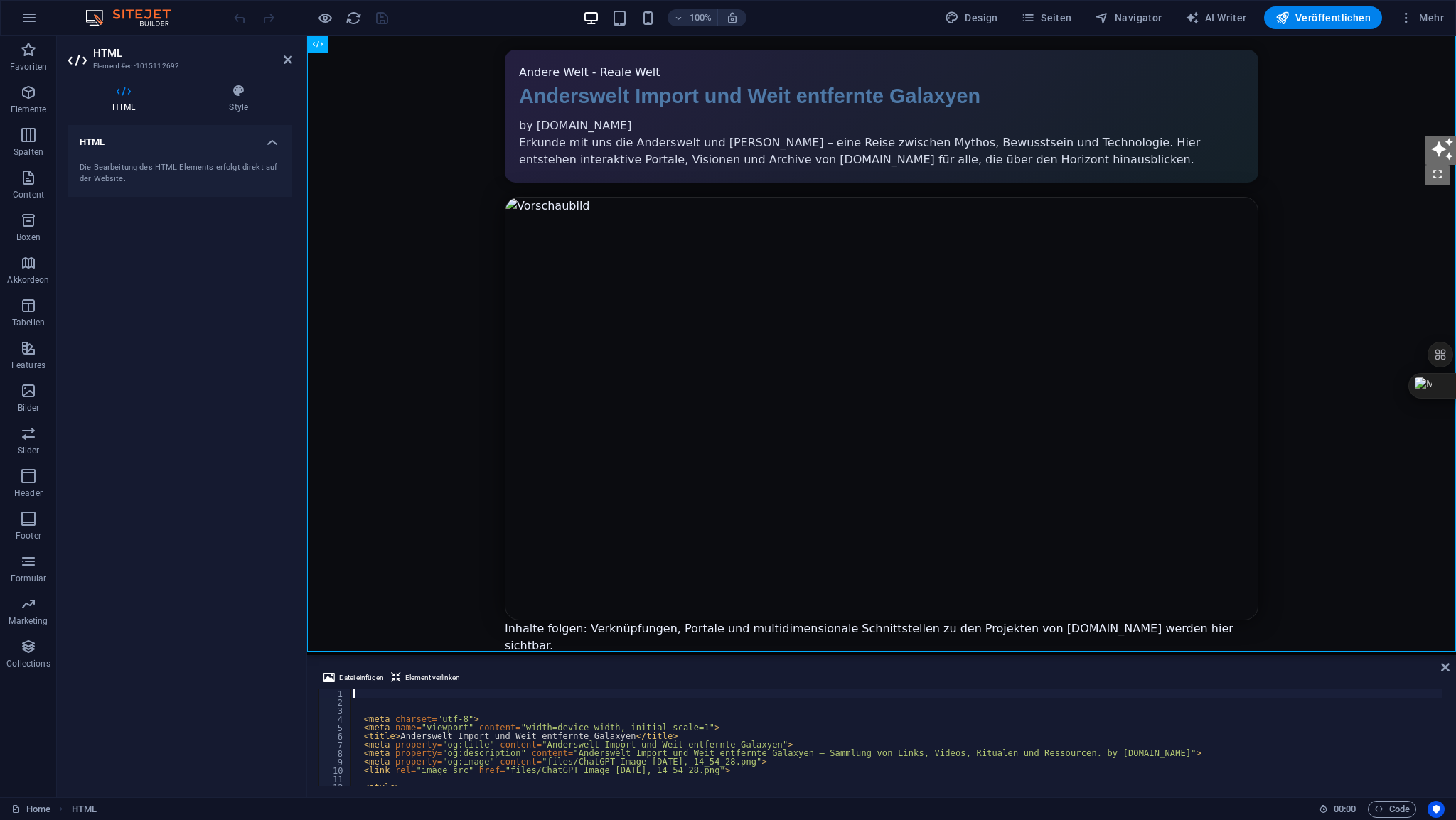
click at [387, 712] on div "< meta charset = "utf-8" > < meta name = "viewport" content = "width=device-wid…" at bounding box center [956, 745] width 1211 height 111
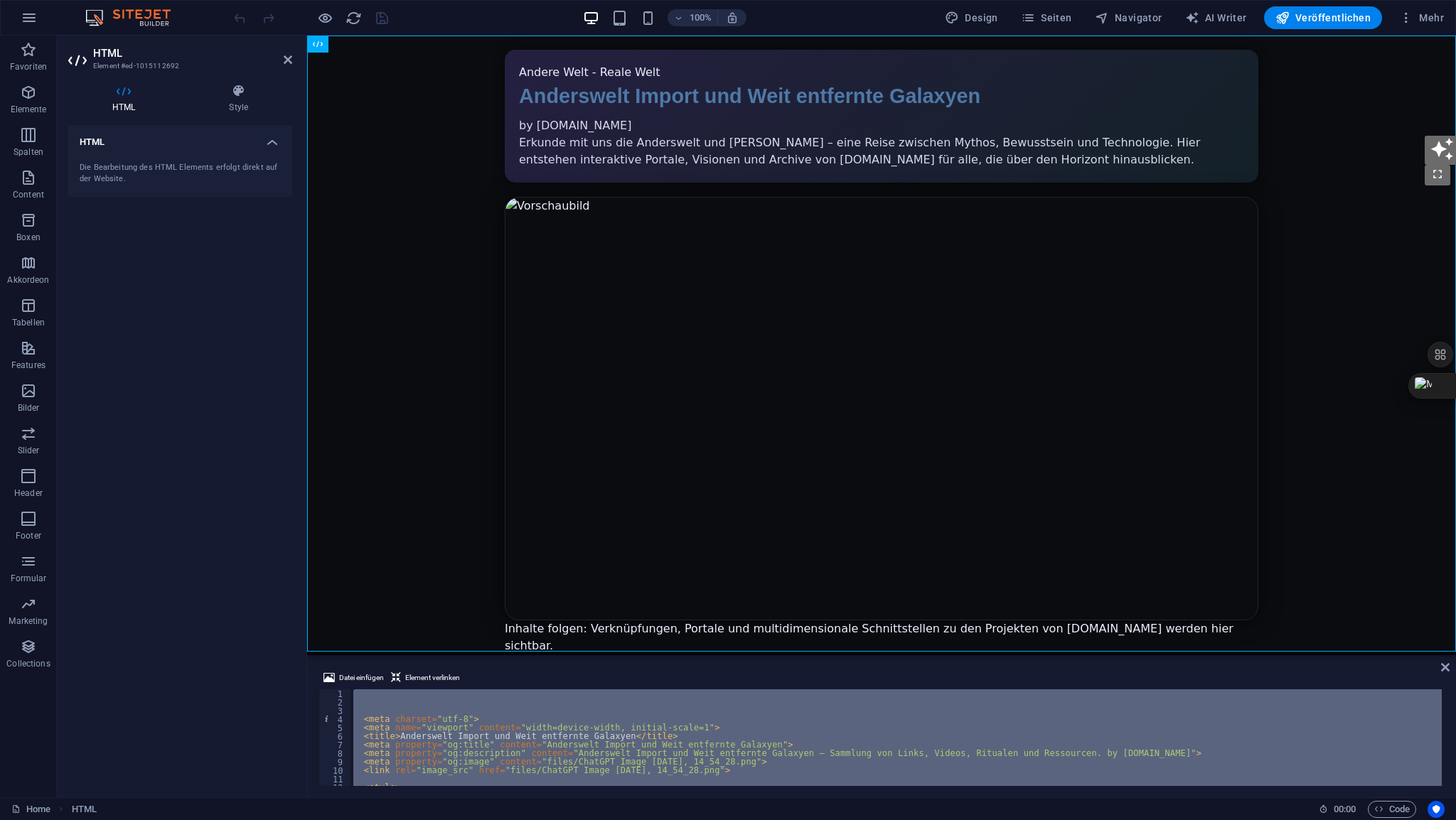
type textarea "</html>"
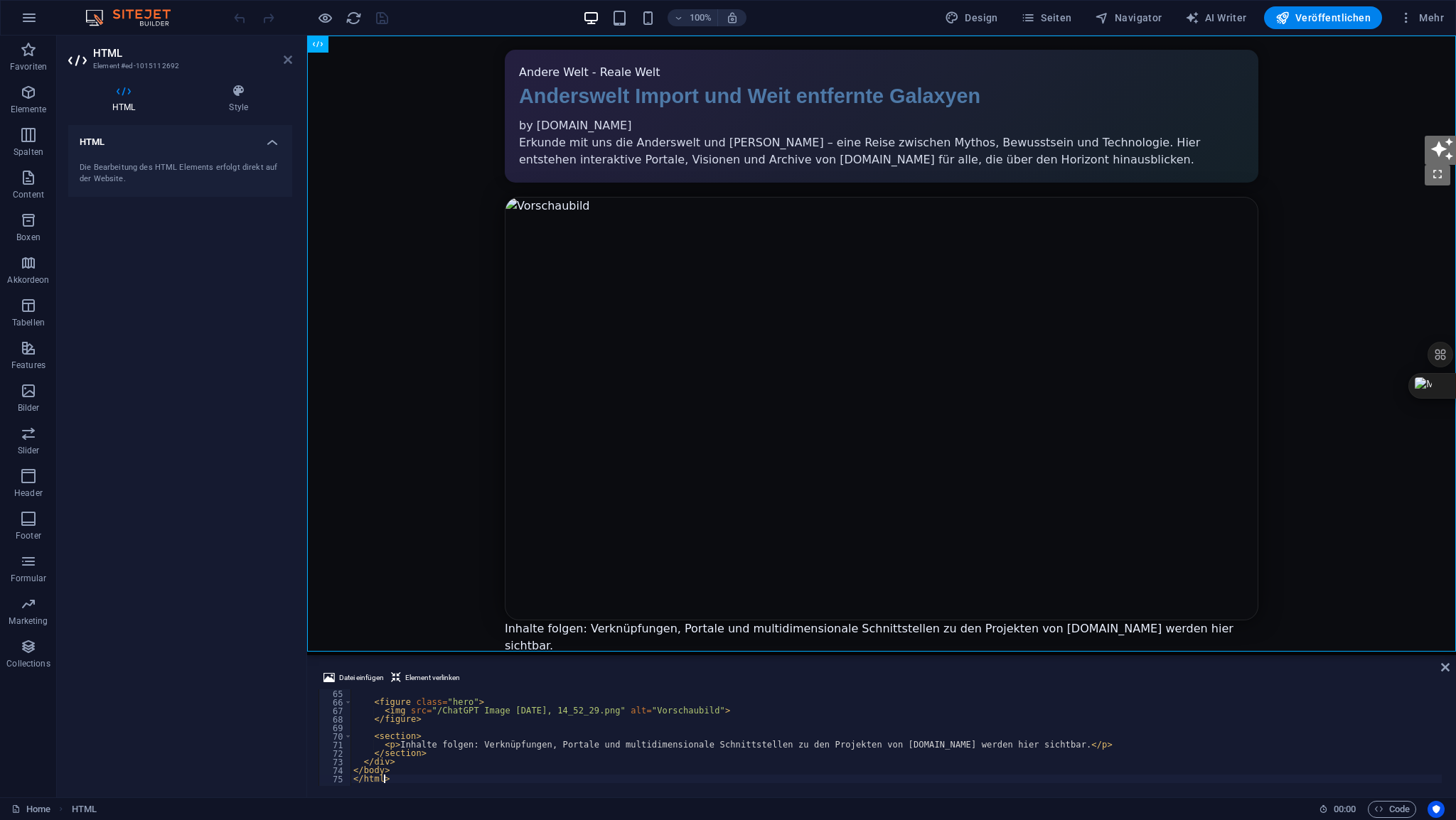
click at [289, 59] on icon at bounding box center [287, 59] width 9 height 12
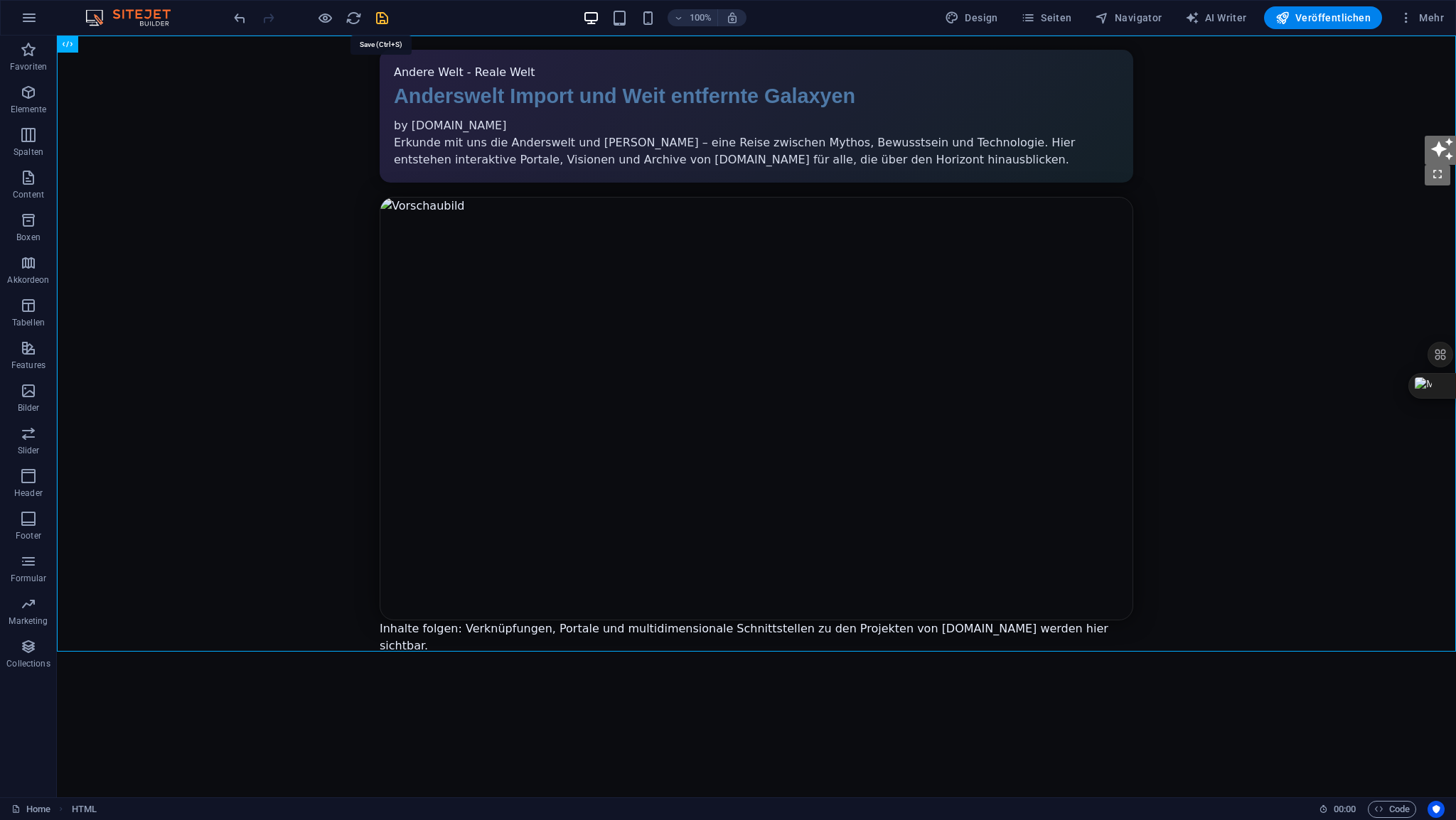
click at [380, 20] on icon "save" at bounding box center [382, 18] width 16 height 16
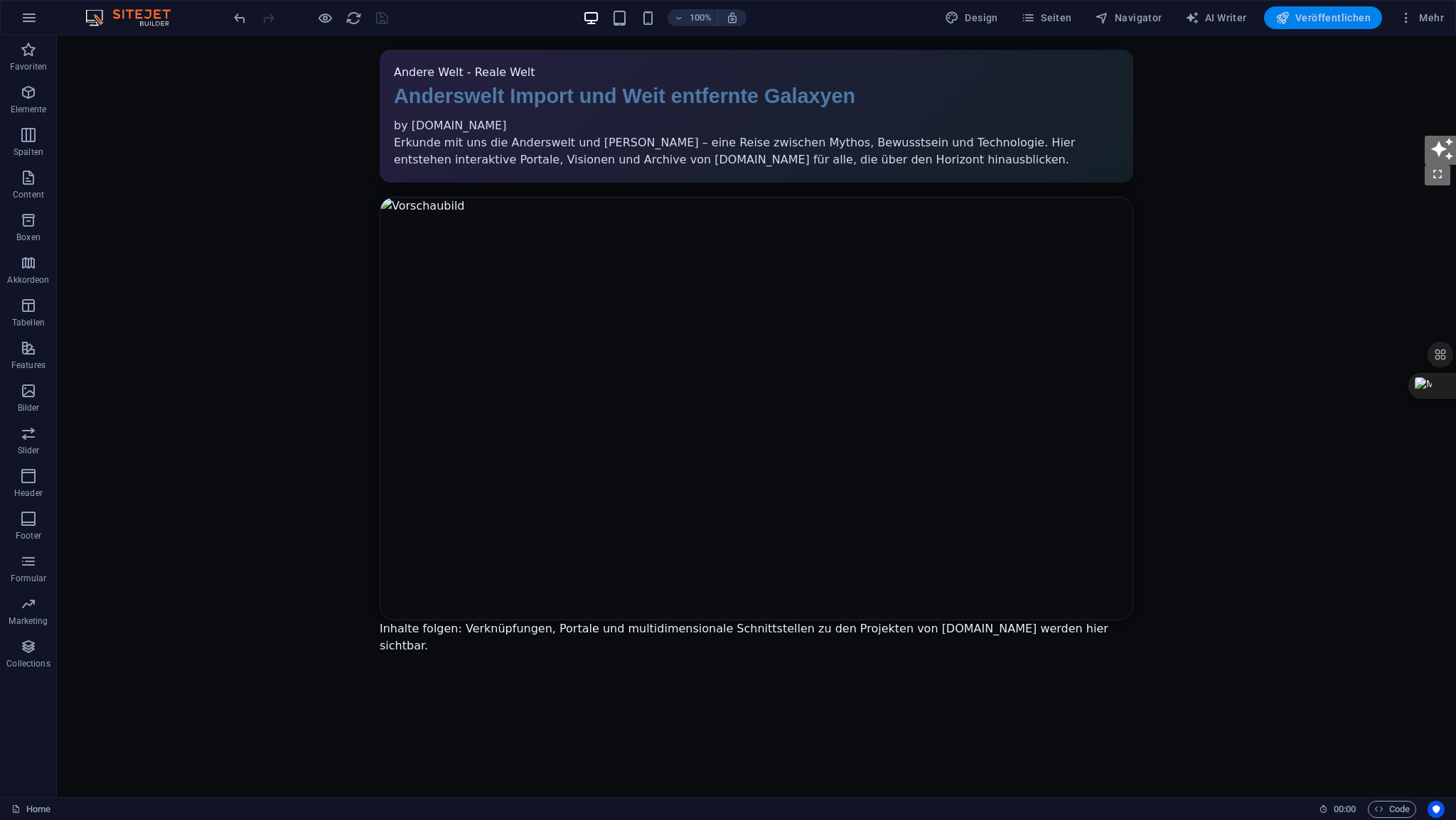
click at [1323, 19] on span "Veröffentlichen" at bounding box center [1323, 18] width 95 height 14
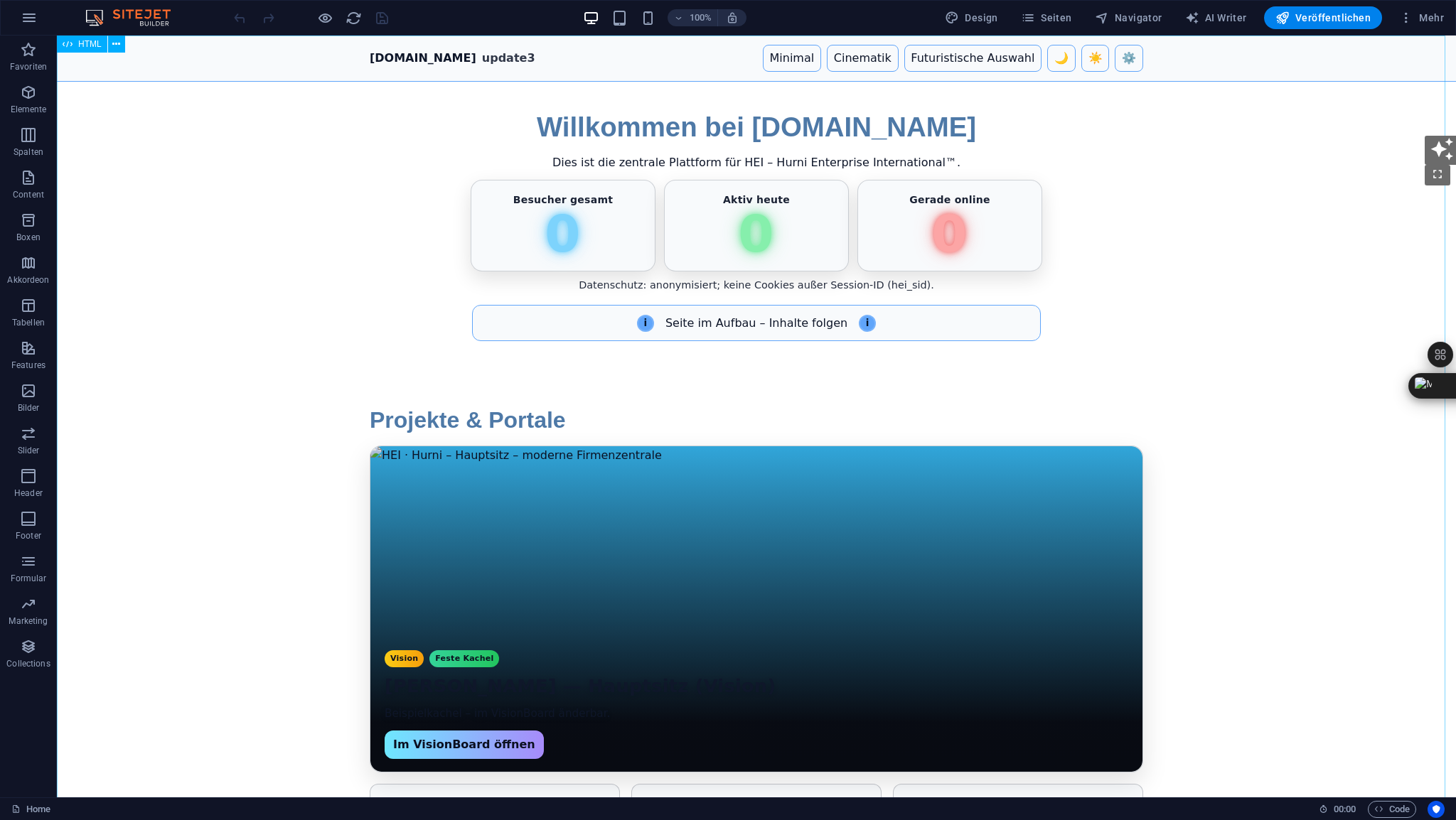
click at [89, 49] on div "HTML" at bounding box center [82, 45] width 51 height 17
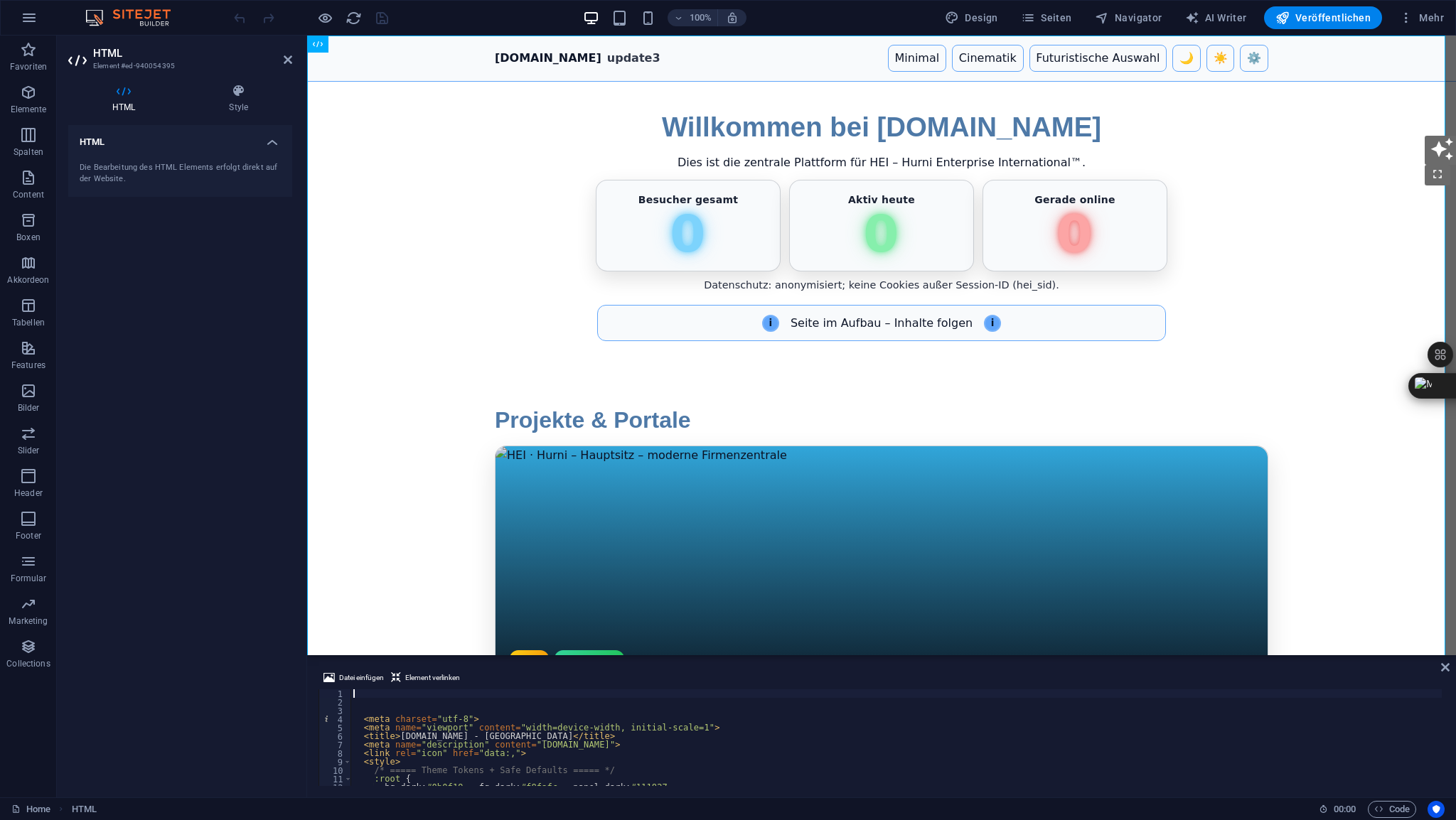
click at [397, 692] on div "< meta charset = "utf-8" > < meta name = "viewport" content = "width=device-wid…" at bounding box center [1180, 745] width 1660 height 111
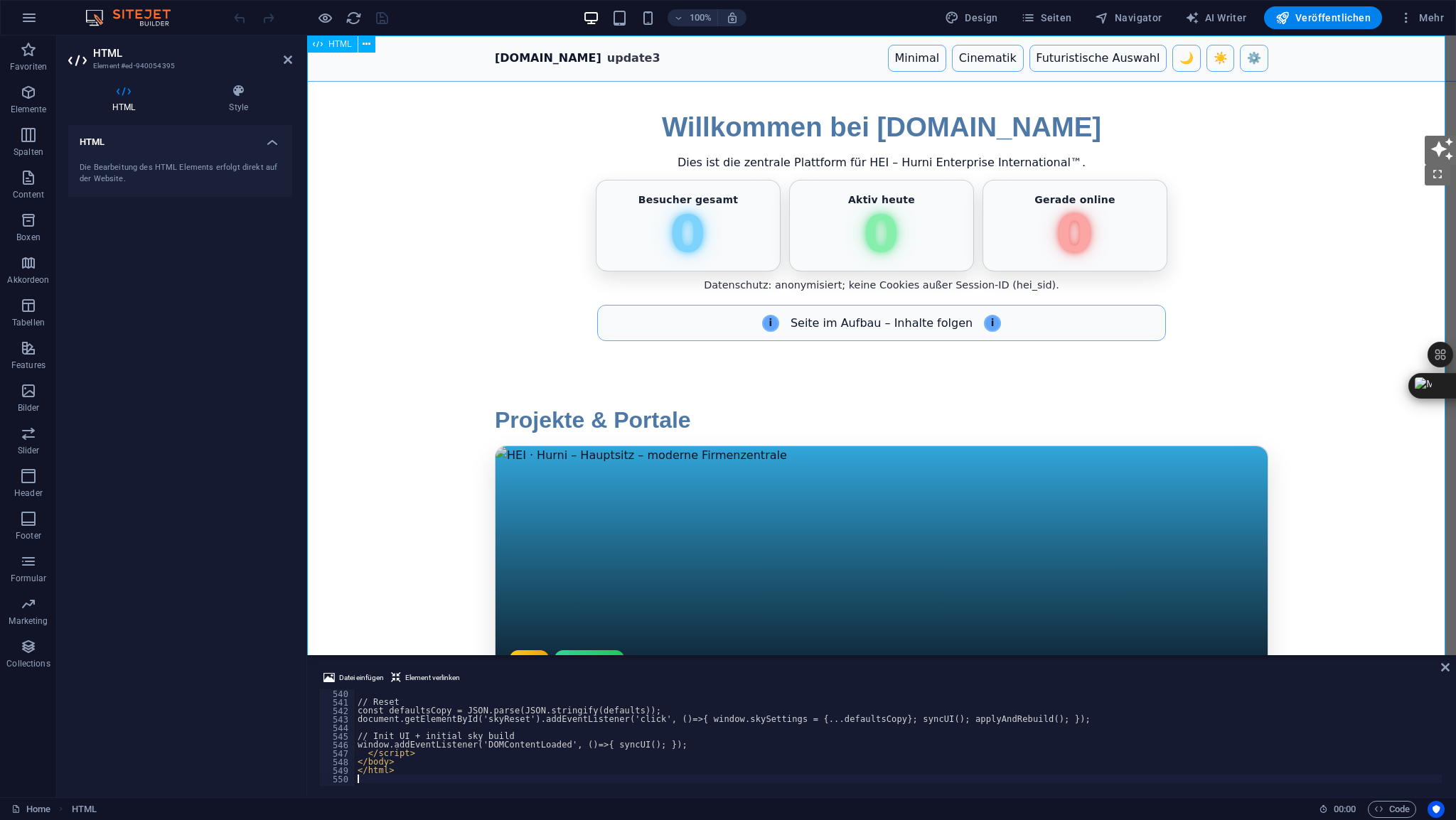
scroll to position [4597, 0]
click at [287, 63] on icon at bounding box center [287, 59] width 9 height 12
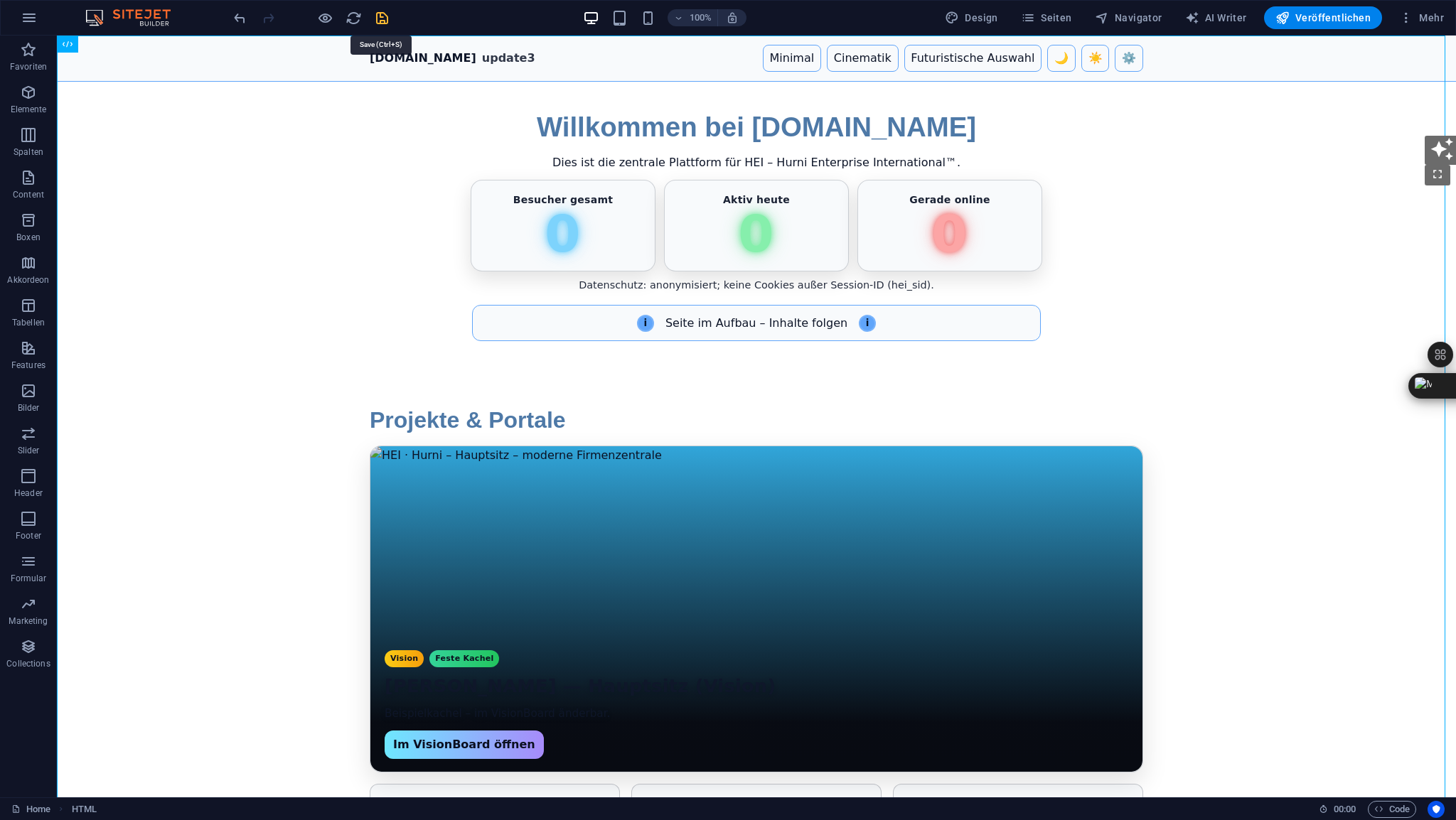
click at [380, 20] on icon "save" at bounding box center [382, 18] width 16 height 16
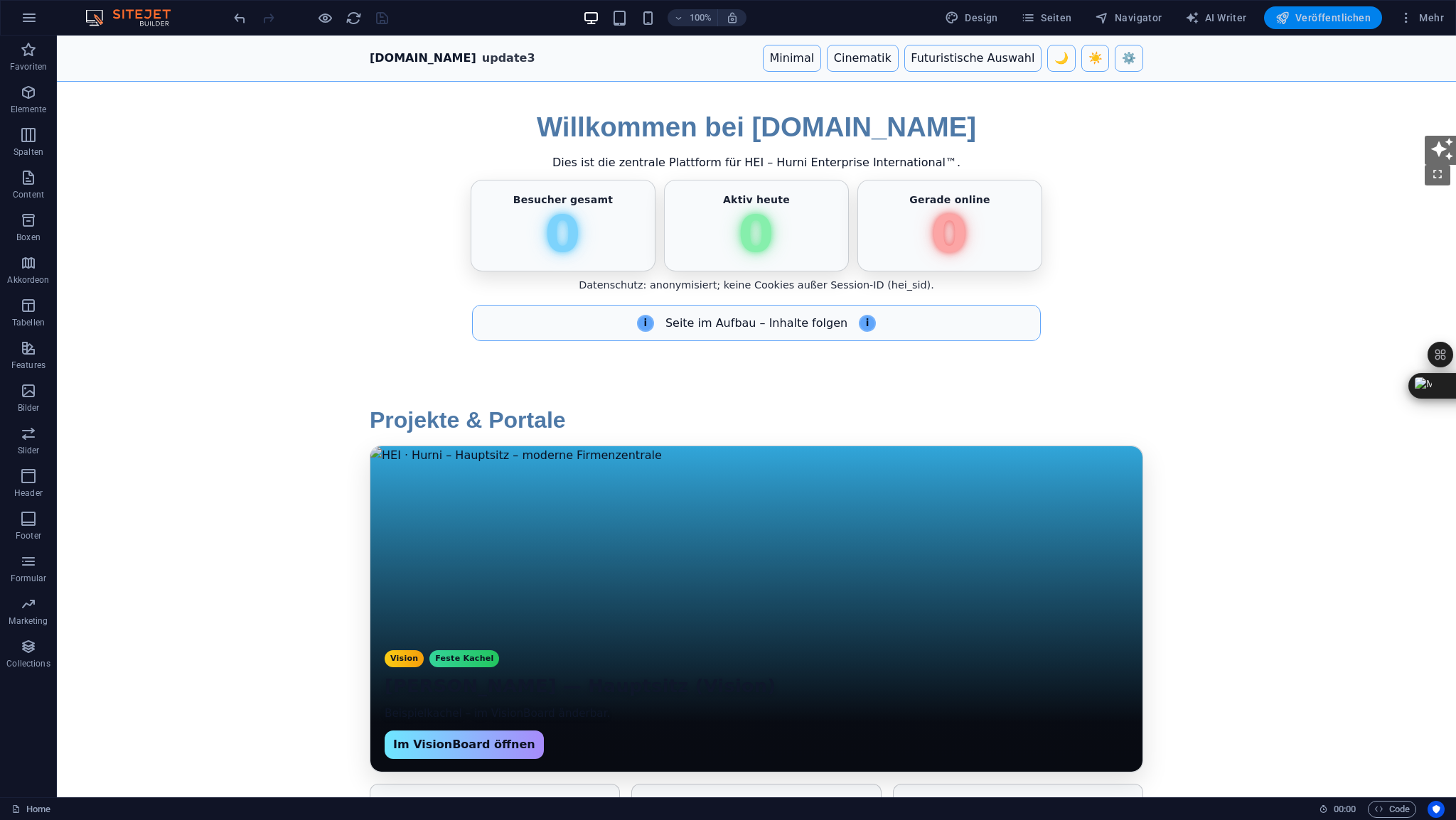
click at [1326, 21] on span "Veröffentlichen" at bounding box center [1323, 18] width 95 height 14
